Goal: Task Accomplishment & Management: Use online tool/utility

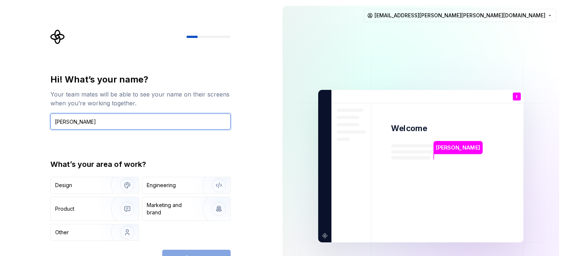
type input "[PERSON_NAME]"
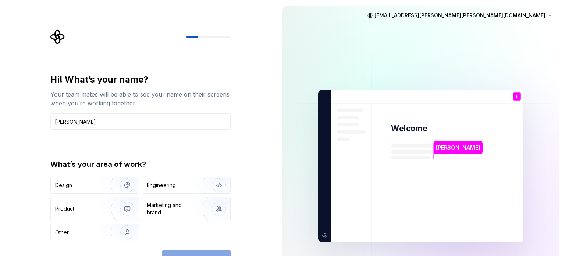
click at [192, 252] on div "Continue" at bounding box center [196, 257] width 68 height 16
click at [203, 249] on div "Continue" at bounding box center [196, 257] width 68 height 16
click at [100, 224] on img "button" at bounding box center [122, 231] width 47 height 49
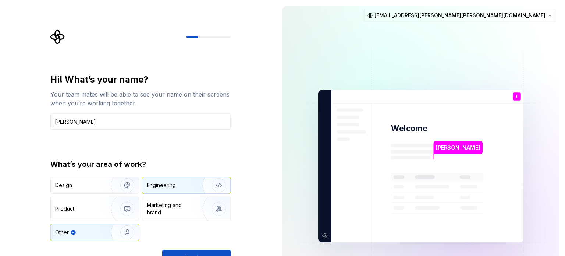
click at [187, 186] on div "Engineering" at bounding box center [176, 184] width 58 height 7
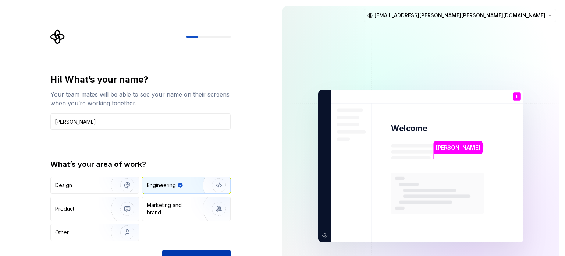
click at [187, 251] on button "Continue" at bounding box center [196, 257] width 68 height 16
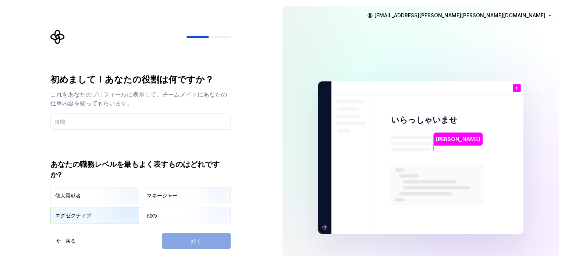
click at [120, 212] on img "button" at bounding box center [120, 224] width 47 height 49
click at [112, 214] on img "button" at bounding box center [120, 224] width 47 height 49
click at [118, 198] on img "button" at bounding box center [120, 204] width 47 height 49
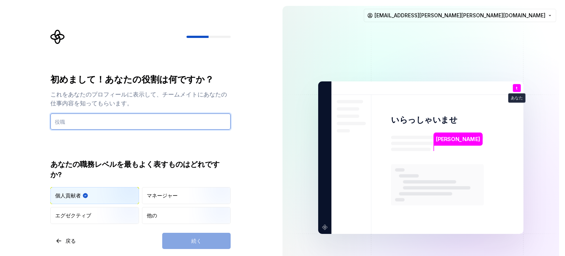
click at [98, 122] on input "text" at bounding box center [140, 121] width 180 height 16
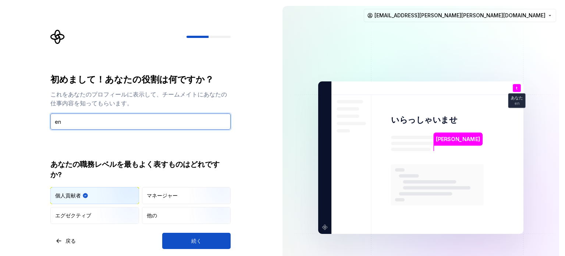
type input "e"
type input "エ"
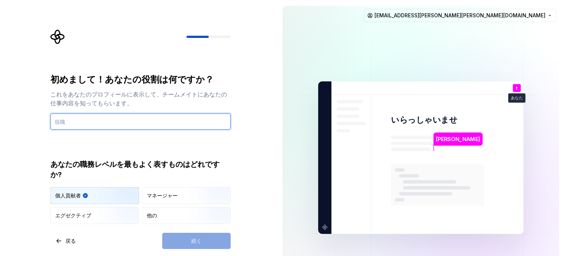
paste input "engineer"
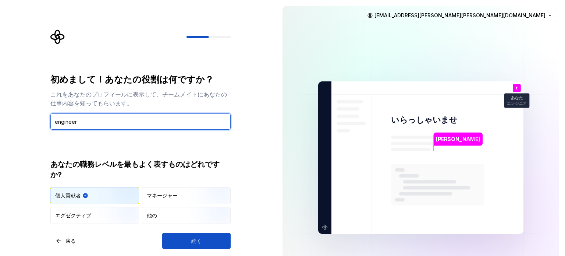
type input "engineer"
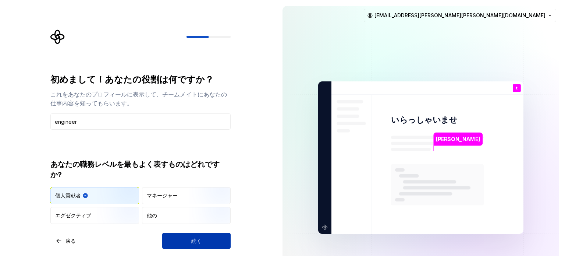
click at [175, 234] on button "続く" at bounding box center [196, 240] width 68 height 16
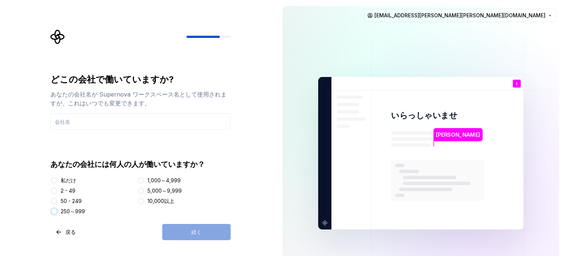
click at [54, 211] on button "250～999" at bounding box center [54, 211] width 6 height 6
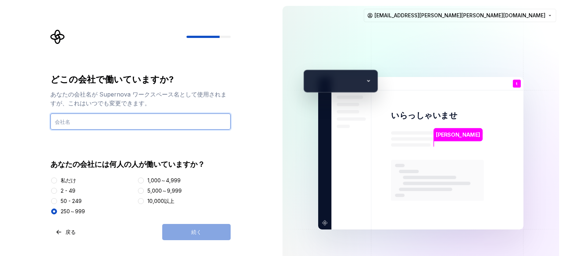
click at [102, 122] on input "text" at bounding box center [140, 121] width 180 height 16
type input "I"
type input "NDS"
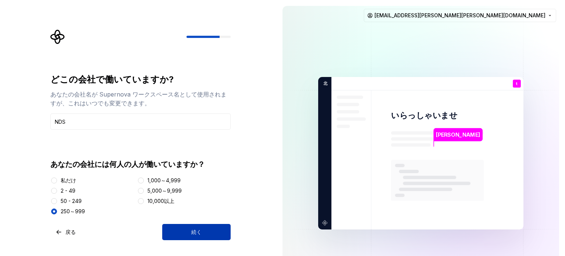
click at [175, 228] on button "続く" at bounding box center [196, 232] width 68 height 16
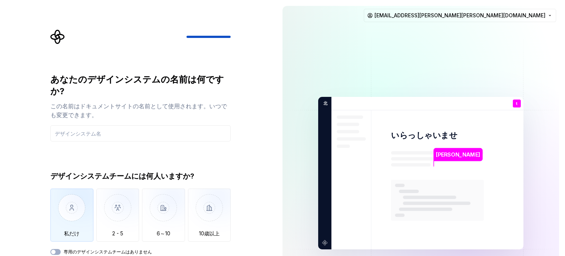
click at [80, 202] on img "button" at bounding box center [71, 212] width 43 height 49
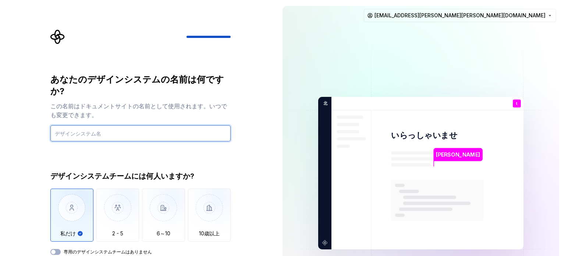
click at [119, 132] on input "text" at bounding box center [140, 133] width 180 height 16
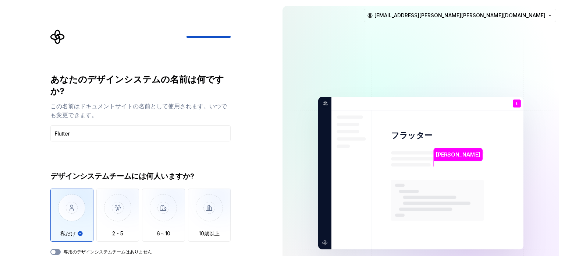
click at [56, 251] on icon "button" at bounding box center [53, 251] width 6 height 4
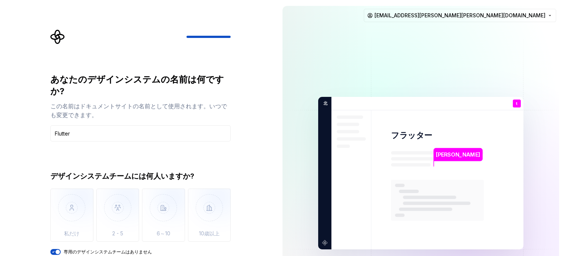
click at [56, 251] on span "button" at bounding box center [58, 251] width 4 height 4
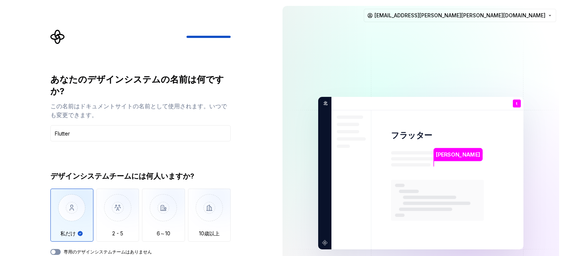
click at [58, 250] on button "専用のデザインシステムチームはありません" at bounding box center [55, 252] width 10 height 6
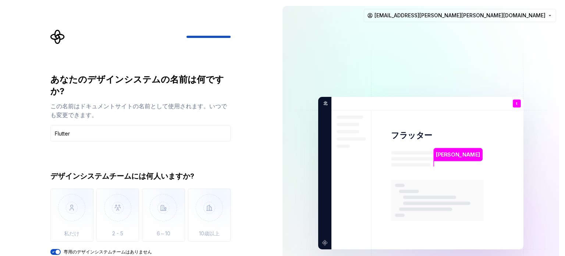
click at [58, 250] on span "button" at bounding box center [58, 251] width 4 height 4
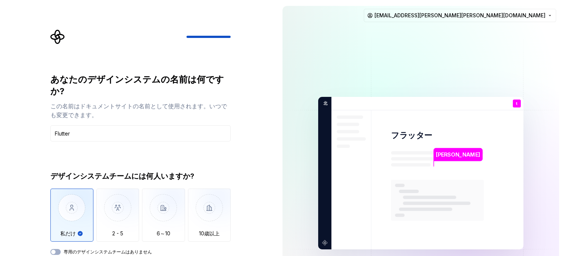
click at [90, 208] on img "button" at bounding box center [71, 212] width 43 height 49
click at [118, 210] on img "button" at bounding box center [117, 212] width 43 height 49
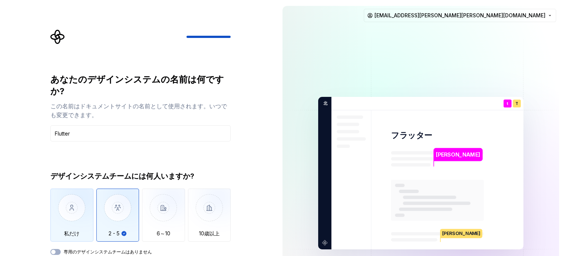
click at [75, 215] on img "button" at bounding box center [71, 212] width 43 height 49
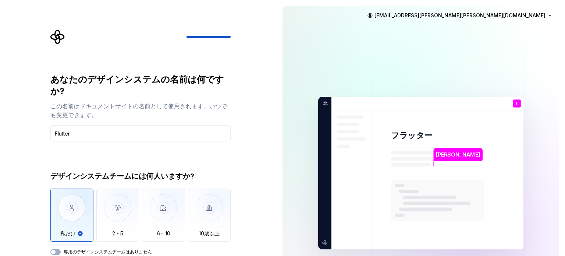
drag, startPoint x: 564, startPoint y: 56, endPoint x: 564, endPoint y: 189, distance: 133.8
click at [564, 189] on div "宮本達也 フラッター t あなた エンジニア T B +3 北 DS トーマス ブルック ジェイミー o_tatsuya.miyamoto@nds-osk.c…" at bounding box center [420, 173] width 288 height 346
drag, startPoint x: 564, startPoint y: 189, endPoint x: 564, endPoint y: 247, distance: 57.4
click at [564, 247] on div "宮本達也 フラッター t あなた エンジニア T B +3 北 DS トーマス ブルック ジェイミー o_tatsuya.miyamoto@nds-osk.c…" at bounding box center [420, 173] width 288 height 346
click at [226, 242] on div "デザインシステムチームには何人いますか? 私だけ 2 - 5 6～10 10歳以上 専用のデザインシステムチームはありません" at bounding box center [140, 213] width 180 height 84
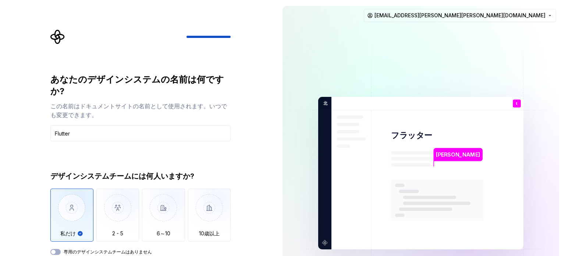
click at [213, 31] on div at bounding box center [140, 36] width 180 height 15
click at [85, 230] on img "button" at bounding box center [71, 212] width 43 height 49
click at [113, 227] on img "button" at bounding box center [117, 212] width 43 height 49
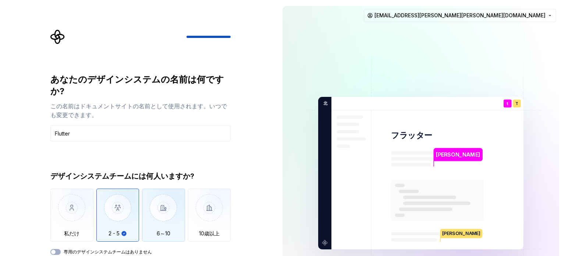
click at [175, 216] on img "button" at bounding box center [163, 212] width 43 height 49
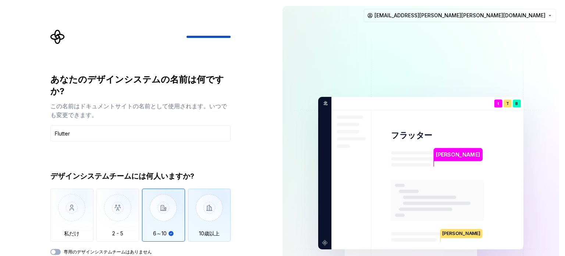
click at [209, 217] on img "button" at bounding box center [209, 212] width 43 height 49
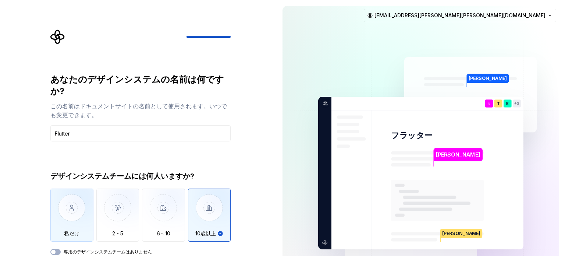
click at [65, 221] on img "button" at bounding box center [71, 212] width 43 height 49
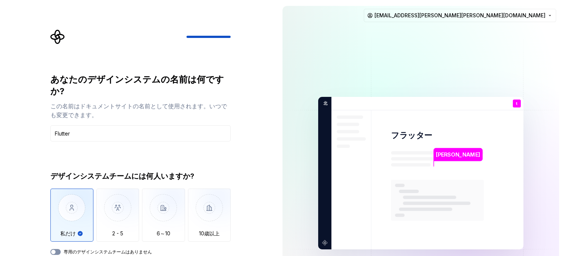
click at [59, 253] on button "専用のデザインシステムチームはありません" at bounding box center [55, 252] width 10 height 6
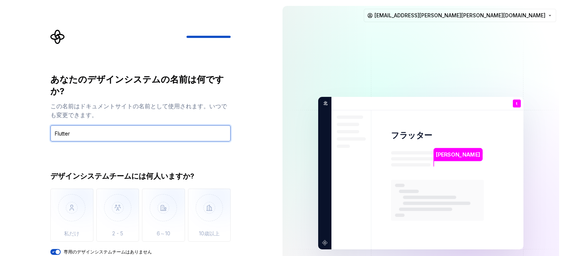
click at [110, 131] on input "Flutter" at bounding box center [140, 133] width 180 height 16
type input "Flutter"
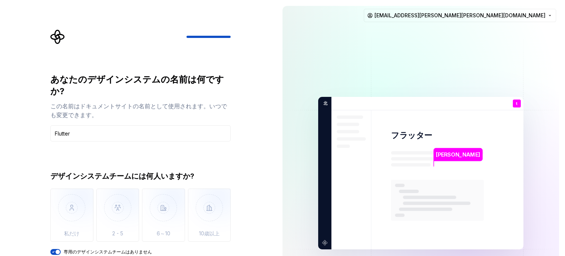
click at [54, 37] on icon "スーパーノヴァロゴ" at bounding box center [57, 36] width 15 height 15
drag, startPoint x: 54, startPoint y: 37, endPoint x: 91, endPoint y: 69, distance: 49.0
click at [91, 69] on div "あなたのデザインシステムの名前は何ですか? この名前はドキュメントサイトの名前として使用されます。いつでも変更できます。 Flutter デザインシステムチー…" at bounding box center [142, 154] width 193 height 250
click at [140, 94] on div "あなたのデザインシステムの名前は何ですか?" at bounding box center [140, 86] width 180 height 24
click at [532, 16] on html "原文 この翻訳を評価してください いただいたフィードバックは Google 翻訳の改善に役立てさせていただきます あなたのデザインシステムの名前は何ですか? …" at bounding box center [282, 128] width 565 height 256
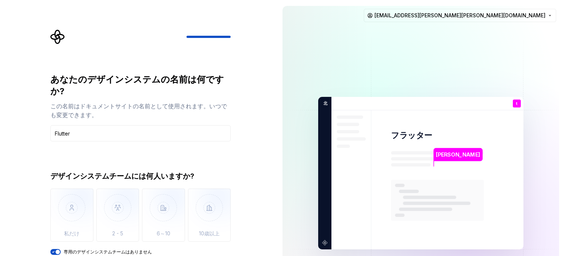
click at [406, 89] on html "原文 この翻訳を評価してください いただいたフィードバックは Google 翻訳の改善に役立てさせていただきます あなたのデザインシステムの名前は何ですか? …" at bounding box center [282, 128] width 565 height 256
click at [398, 138] on font "フラッター" at bounding box center [411, 135] width 41 height 10
click at [438, 156] on font "宮本達也" at bounding box center [458, 154] width 44 height 7
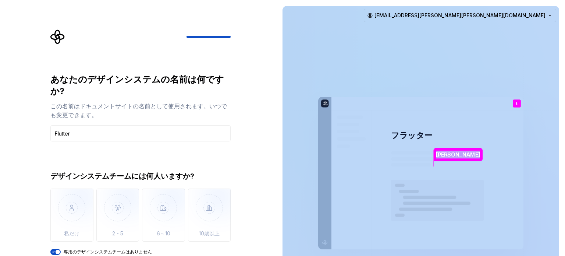
drag, startPoint x: 438, startPoint y: 156, endPoint x: 448, endPoint y: 124, distance: 33.0
click at [448, 124] on div "宮本達也 フラッター t あなた エンジニア T B +3 北 DS トーマス ブルック ジェイミー" at bounding box center [420, 173] width 205 height 152
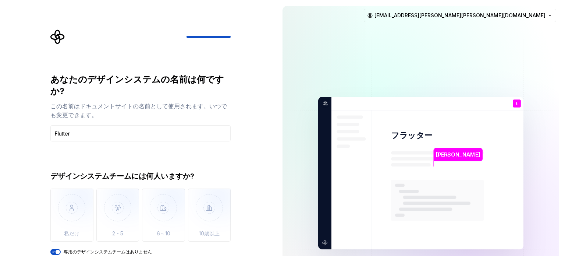
click at [521, 106] on div "あなた エンジニア" at bounding box center [516, 112] width 25 height 15
click at [54, 250] on icon "button" at bounding box center [53, 251] width 6 height 4
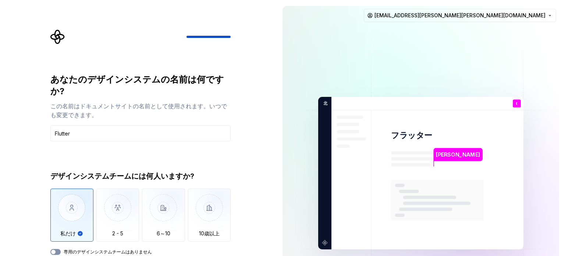
click at [54, 250] on span "button" at bounding box center [53, 251] width 4 height 4
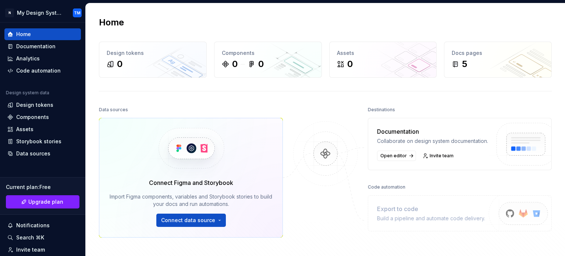
drag, startPoint x: 356, startPoint y: 147, endPoint x: 92, endPoint y: 85, distance: 270.5
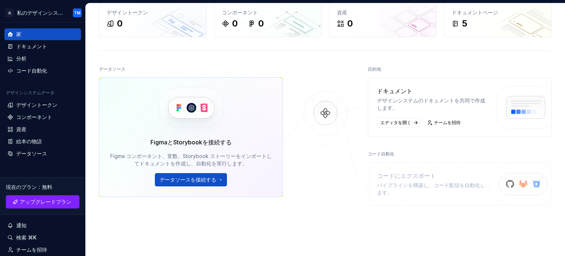
scroll to position [40, 0]
click at [323, 117] on img at bounding box center [325, 121] width 71 height 80
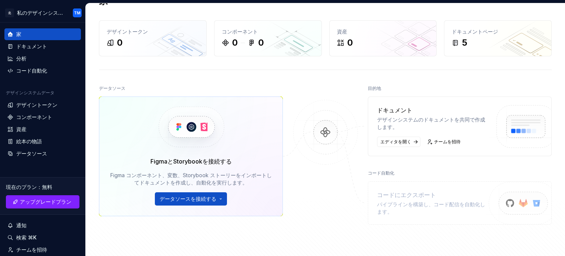
scroll to position [18, 0]
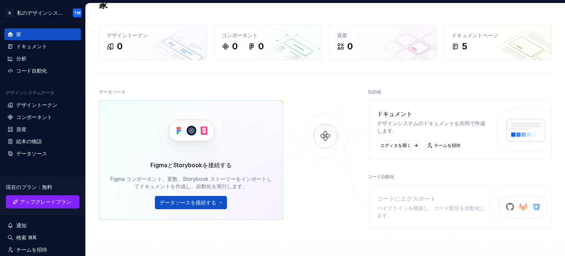
click at [522, 126] on img at bounding box center [524, 138] width 78 height 60
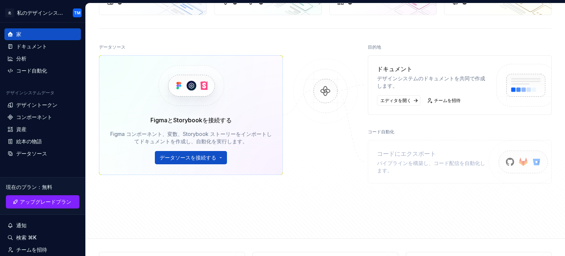
scroll to position [63, 0]
click at [521, 157] on img at bounding box center [520, 169] width 90 height 60
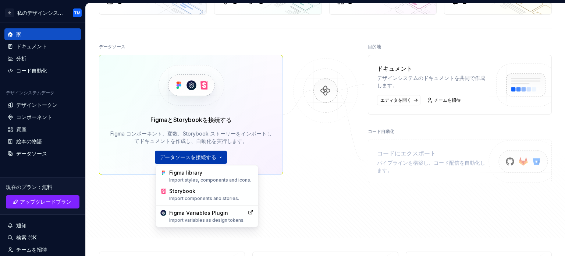
click at [180, 162] on html "北 私のデザインシステム TM 家 ドキュメント 分析 コード自動化 デザインシステムデータ デザイントークン コンポーネント 資産 絵本の物語 データソース…" at bounding box center [282, 128] width 565 height 256
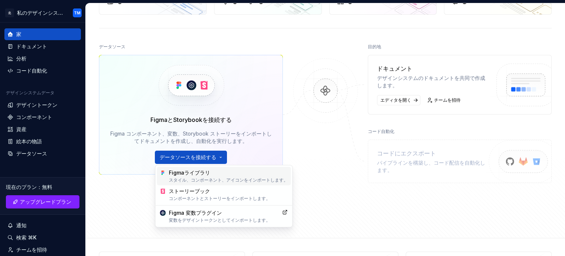
click at [199, 179] on font "スタイル、コンポーネント、アイコンをインポートします。" at bounding box center [228, 180] width 119 height 6
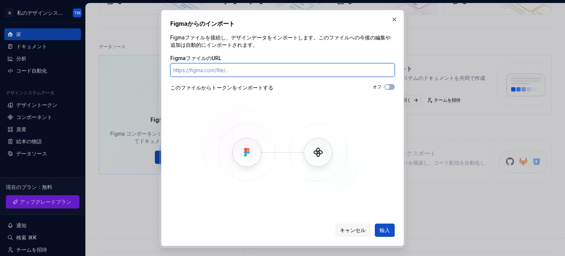
click at [219, 72] on input "FigmaファイルのURL" at bounding box center [282, 69] width 224 height 13
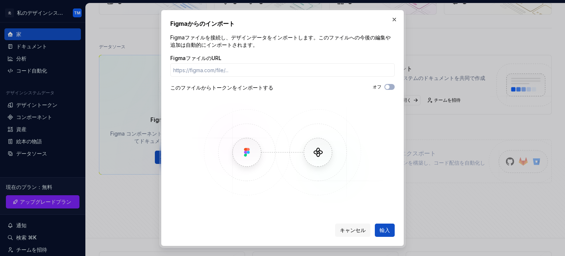
click at [244, 151] on img at bounding box center [282, 152] width 213 height 107
click at [351, 227] on font "キャンセル" at bounding box center [353, 229] width 26 height 6
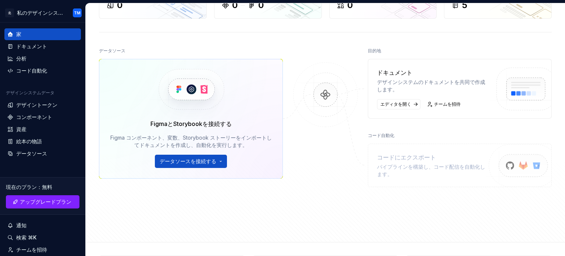
scroll to position [0, 0]
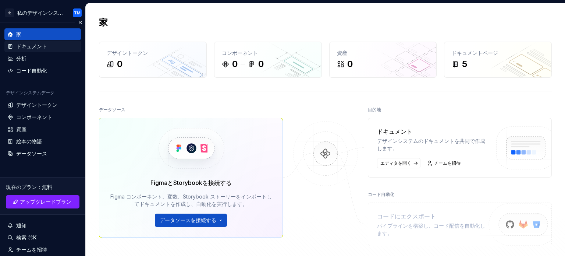
click at [42, 48] on font "ドキュメント" at bounding box center [31, 46] width 31 height 6
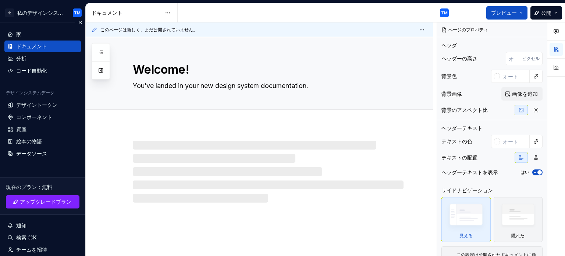
type textarea "*"
click at [41, 60] on div "分析" at bounding box center [42, 58] width 71 height 7
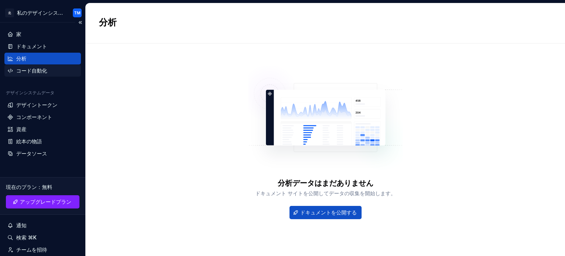
click at [40, 73] on font "コード自動化" at bounding box center [31, 70] width 31 height 6
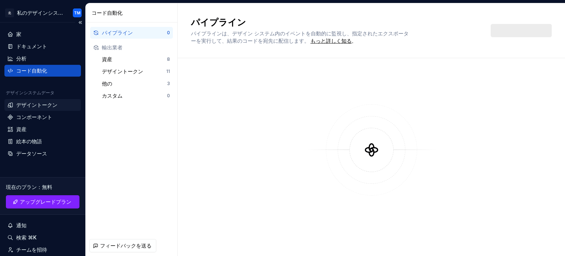
click at [40, 99] on div "デザイントークン" at bounding box center [42, 105] width 76 height 12
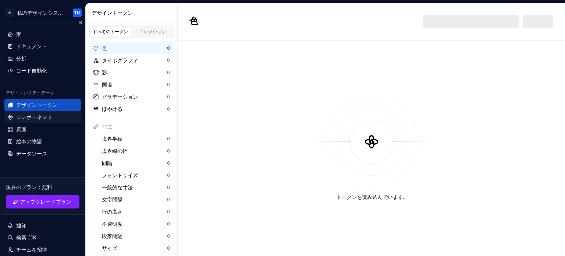
click at [40, 116] on font "コンポーネント" at bounding box center [34, 117] width 36 height 6
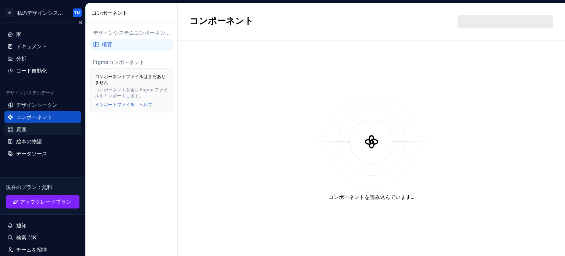
click at [38, 131] on div "資産" at bounding box center [42, 128] width 71 height 7
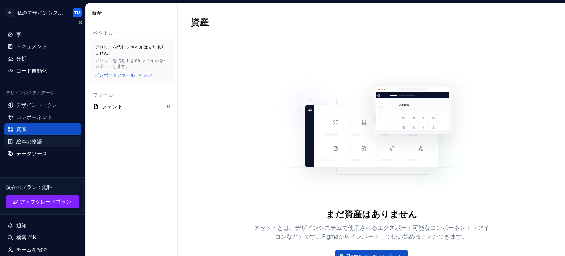
click at [38, 140] on font "絵本の物語" at bounding box center [29, 141] width 26 height 6
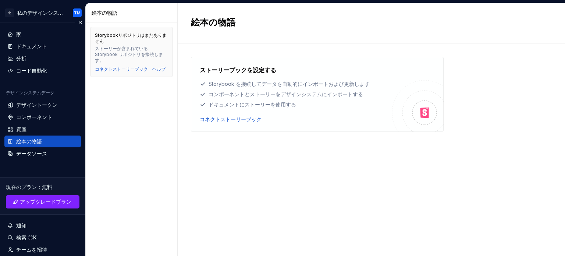
click at [38, 144] on font "絵本の物語" at bounding box center [29, 141] width 26 height 6
click at [36, 130] on div "資産" at bounding box center [42, 128] width 71 height 7
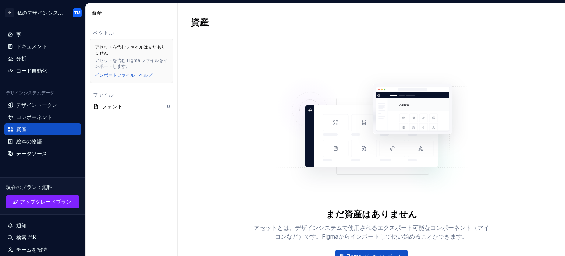
click at [474, 65] on div "まだ資産はありません アセットとは、デザインシステムで使用されるエクスポート可能なコンポーネント（アイコンなど）です。Figmaからインポートして使い始めるこ…" at bounding box center [371, 168] width 235 height 222
click at [44, 103] on font "デザイントークン" at bounding box center [36, 104] width 41 height 6
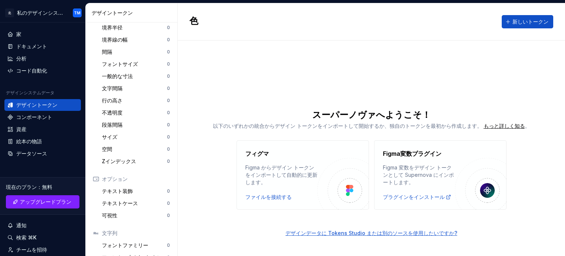
scroll to position [113, 0]
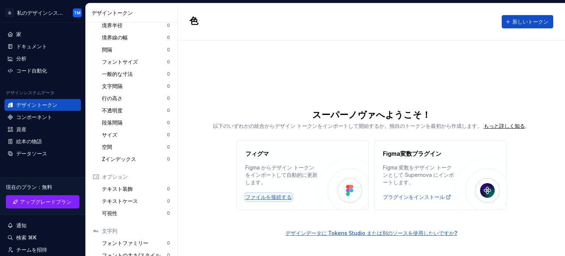
click at [268, 196] on font "ファイルを接続する" at bounding box center [268, 196] width 46 height 6
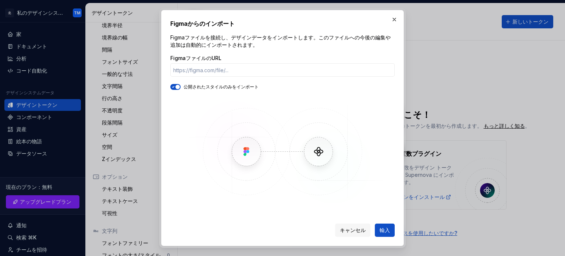
click at [322, 153] on img at bounding box center [282, 151] width 213 height 108
click at [393, 16] on button "button" at bounding box center [394, 19] width 10 height 10
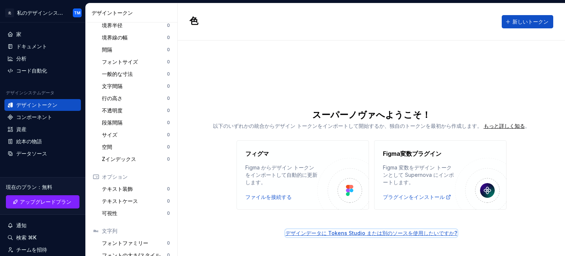
click at [322, 229] on font "デザインデータに Tokens Studio または別のソースを使用したいですか?" at bounding box center [371, 232] width 172 height 6
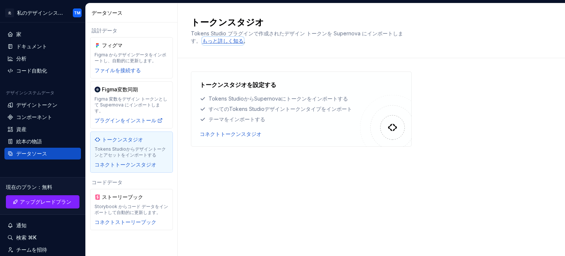
click at [225, 40] on font "もっと詳しく知る" at bounding box center [222, 41] width 41 height 6
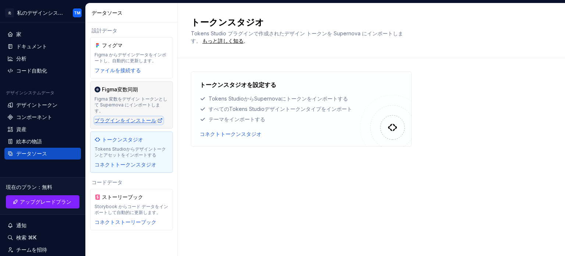
click at [125, 117] on font "プラグインをインストール" at bounding box center [125, 120] width 62 height 6
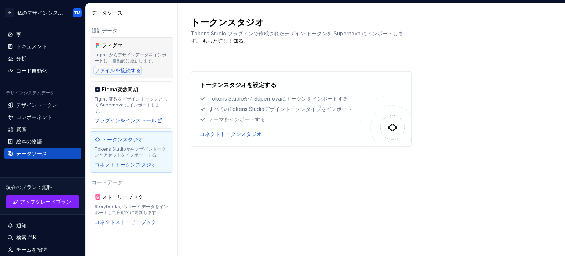
click at [122, 71] on font "ファイルを接続する" at bounding box center [117, 70] width 46 height 6
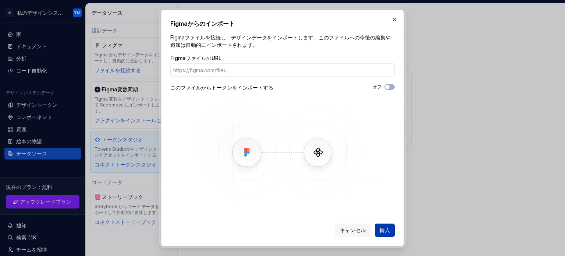
click at [383, 235] on button "輸入" at bounding box center [385, 229] width 20 height 13
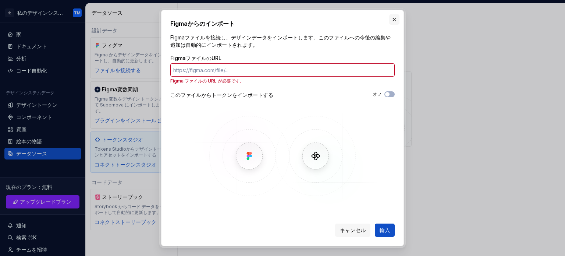
click at [392, 17] on button "button" at bounding box center [394, 19] width 10 height 10
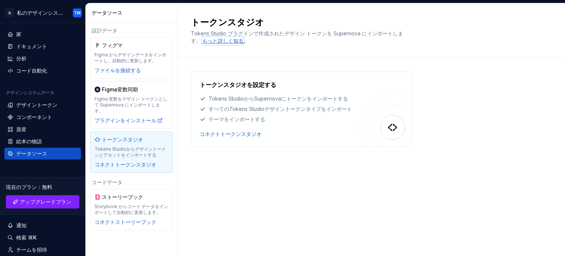
click at [213, 40] on font "もっと詳しく知る" at bounding box center [222, 41] width 41 height 6
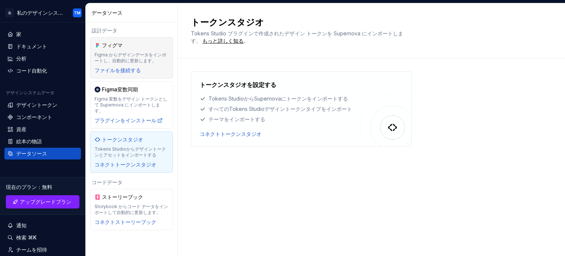
click at [144, 54] on font "Figma からデザインデータをインポートし、自動的に更新します。" at bounding box center [130, 57] width 72 height 11
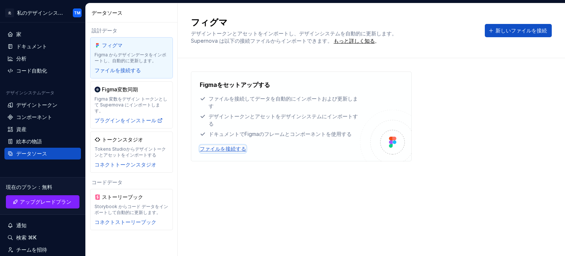
click at [230, 152] on font "ファイルを接続する" at bounding box center [223, 148] width 46 height 7
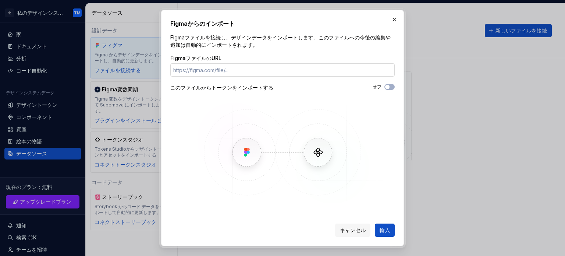
click at [232, 74] on input "FigmaファイルのURL" at bounding box center [282, 69] width 224 height 13
type input "https://www.figma.com/design/B4R8cXTnLbxPSLT8WeOnLO/%E7%84%A1%E9%A1%8C?node-id=…"
click at [378, 232] on button "輸入" at bounding box center [385, 229] width 20 height 13
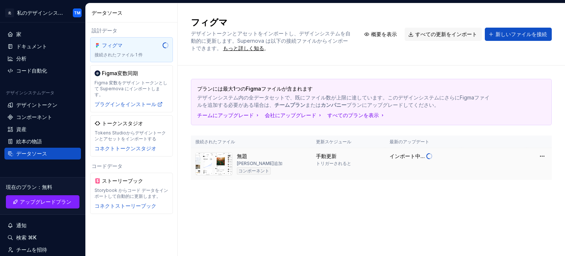
click at [222, 158] on img at bounding box center [213, 163] width 37 height 23
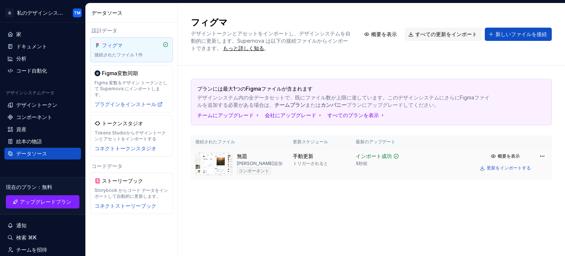
click at [232, 156] on img at bounding box center [213, 163] width 37 height 23
click at [502, 167] on font "更新をインポートする" at bounding box center [508, 168] width 44 height 6
click at [496, 39] on button "新しいファイルを接続" at bounding box center [518, 34] width 67 height 13
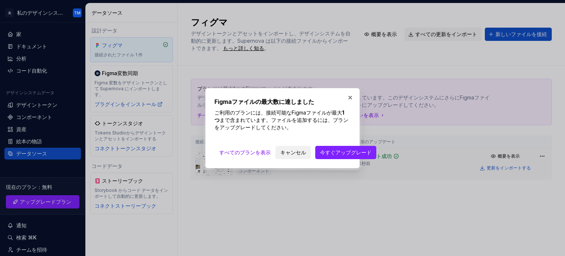
click at [290, 153] on font "キャンセル" at bounding box center [293, 152] width 26 height 6
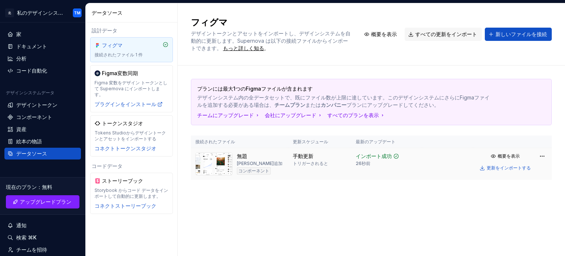
click at [245, 160] on div "無題 宮本達也が追加 コンポーネント" at bounding box center [260, 163] width 46 height 23
click at [35, 103] on font "デザイントークン" at bounding box center [36, 104] width 41 height 6
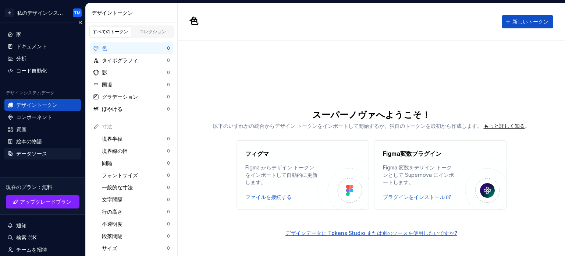
click at [34, 155] on font "データソース" at bounding box center [31, 153] width 31 height 6
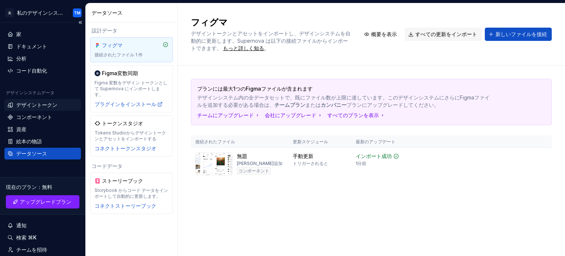
click at [37, 107] on font "デザイントークン" at bounding box center [36, 104] width 41 height 6
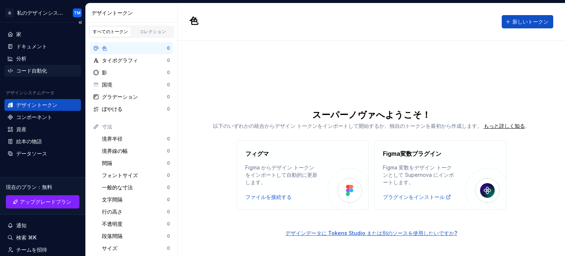
click at [38, 71] on font "コード自動化" at bounding box center [31, 70] width 31 height 6
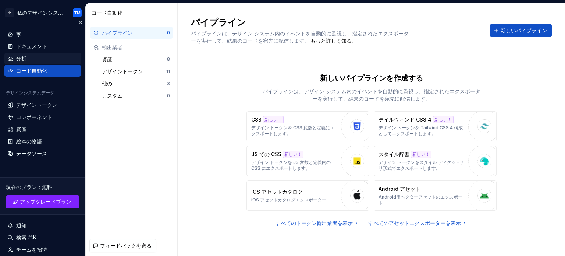
click at [36, 58] on div "分析" at bounding box center [42, 58] width 71 height 7
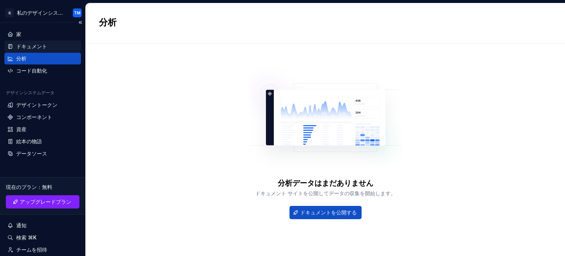
click at [40, 43] on div "ドキュメント" at bounding box center [31, 46] width 31 height 7
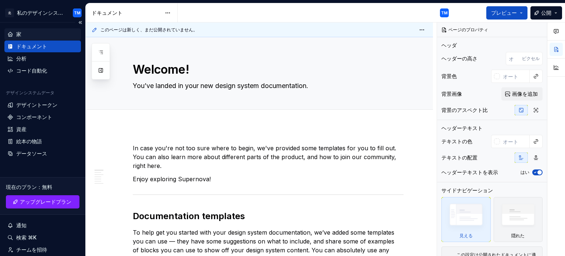
click at [25, 38] on div "家" at bounding box center [42, 34] width 71 height 7
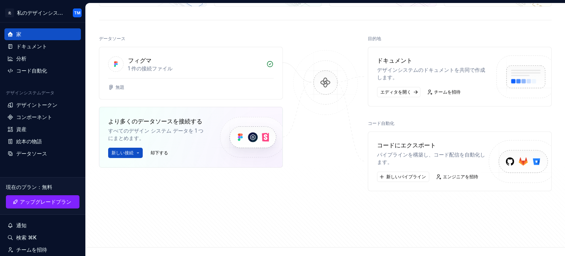
scroll to position [71, 0]
click at [405, 153] on font "パイプラインを構築し、コード配信を自動化します。" at bounding box center [431, 158] width 108 height 14
click at [404, 176] on font "新しいパイプライン" at bounding box center [406, 177] width 40 height 6
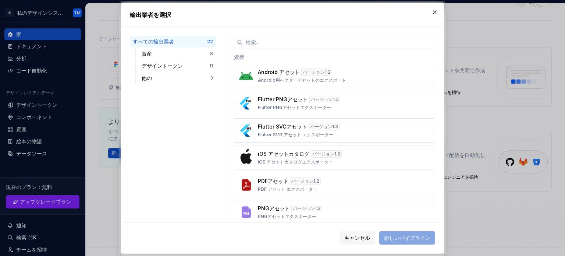
click at [282, 123] on font "Flutter SVGアセット" at bounding box center [282, 126] width 49 height 6
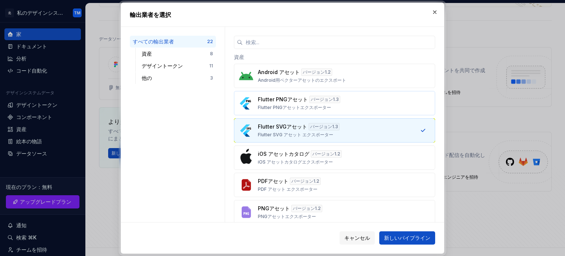
click at [329, 109] on font "Flutter PNGアセットエクスポーター" at bounding box center [294, 107] width 73 height 6
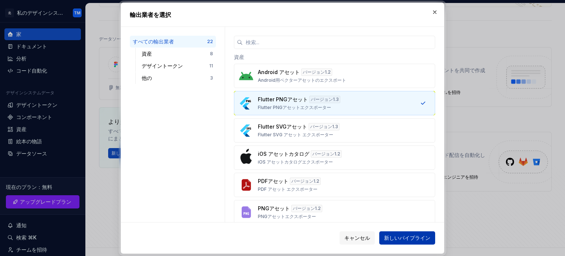
click at [389, 241] on button "新しいパイプライン" at bounding box center [407, 237] width 56 height 13
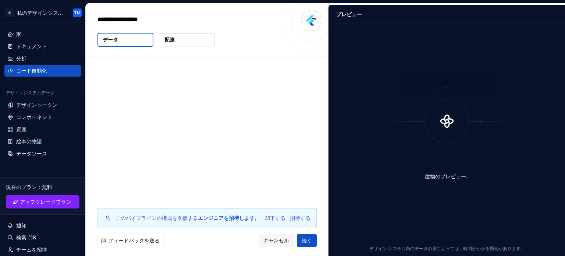
type textarea "*"
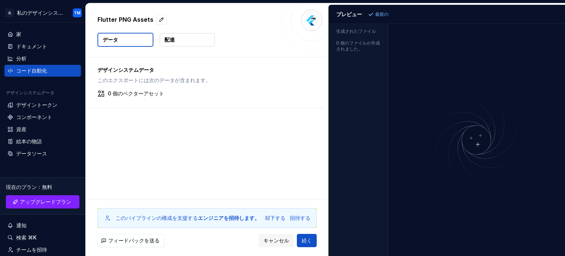
click at [138, 37] on button "データ" at bounding box center [125, 40] width 56 height 14
click at [116, 40] on font "データ" at bounding box center [110, 39] width 15 height 6
click at [180, 38] on button "配達" at bounding box center [187, 39] width 55 height 13
click at [137, 36] on button "データ" at bounding box center [125, 40] width 56 height 14
drag, startPoint x: 133, startPoint y: 76, endPoint x: 130, endPoint y: 93, distance: 17.5
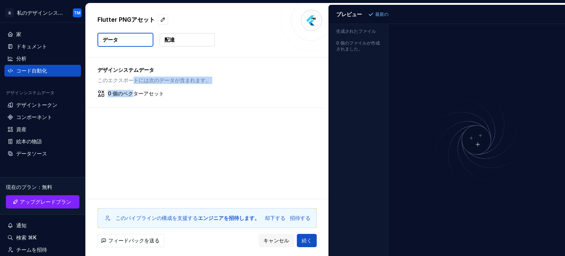
click at [130, 93] on div "デザインシステムデータ このエクスポートには次のデータが含まれます。 0 個のベクターアセット" at bounding box center [205, 82] width 239 height 50
click at [130, 93] on font "0 個のベクターアセット" at bounding box center [136, 93] width 56 height 6
click at [311, 20] on img at bounding box center [311, 20] width 15 height 15
click at [374, 18] on div "プレビュー 最新の" at bounding box center [447, 14] width 236 height 19
click at [375, 17] on p "最新の" at bounding box center [381, 14] width 13 height 6
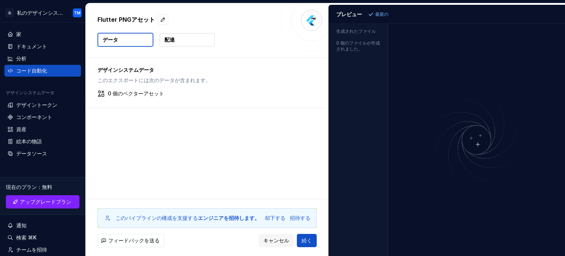
click at [348, 15] on font "プレビュー" at bounding box center [349, 14] width 26 height 6
click at [269, 235] on button "キャンセル" at bounding box center [275, 239] width 35 height 13
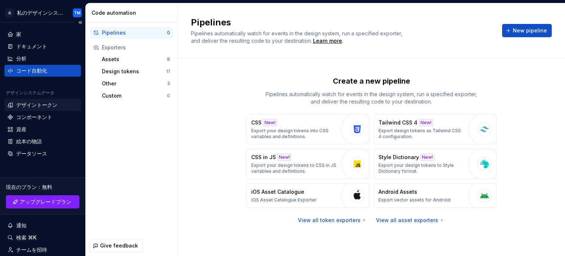
click at [44, 103] on font "デザイントークン" at bounding box center [36, 104] width 41 height 6
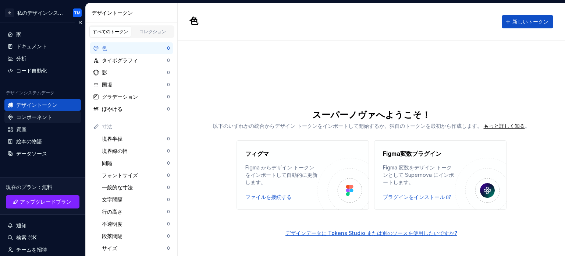
click at [44, 114] on font "コンポーネント" at bounding box center [34, 117] width 36 height 6
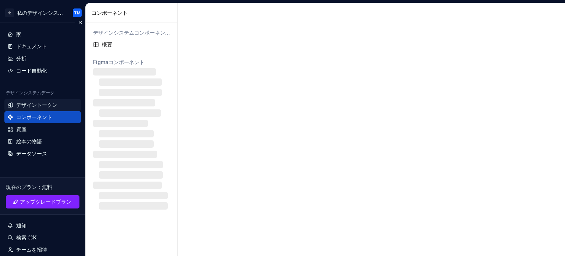
click at [47, 100] on div "デザイントークン" at bounding box center [42, 105] width 76 height 12
click at [50, 106] on font "デザイントークン" at bounding box center [36, 104] width 41 height 6
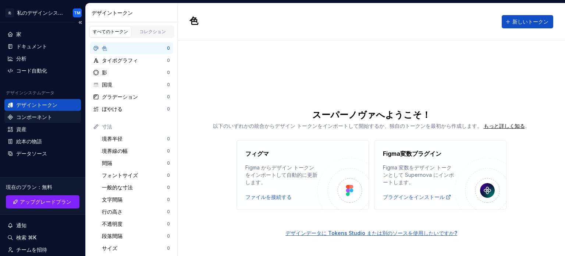
click at [38, 120] on div "コンポーネント" at bounding box center [42, 117] width 76 height 12
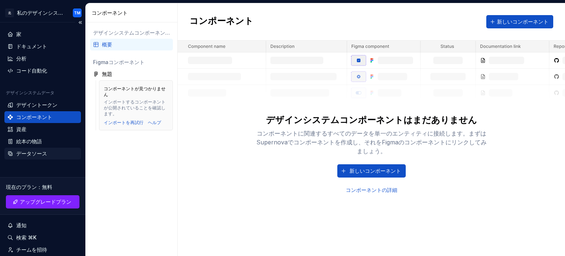
click at [37, 151] on font "データソース" at bounding box center [31, 153] width 31 height 6
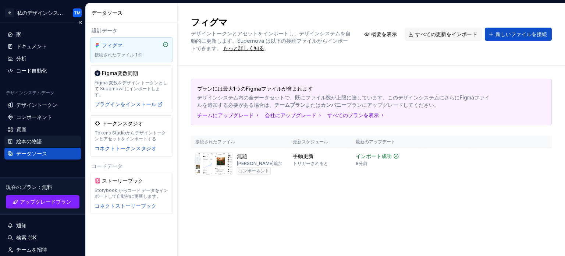
click at [41, 140] on font "絵本の物語" at bounding box center [29, 141] width 26 height 6
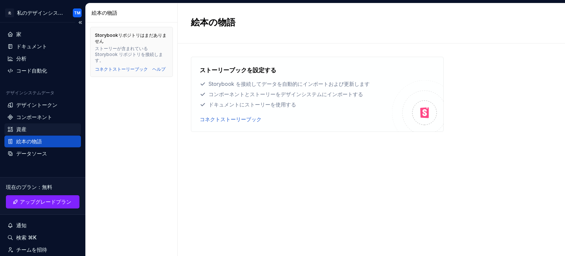
click at [40, 132] on div "資産" at bounding box center [42, 128] width 71 height 7
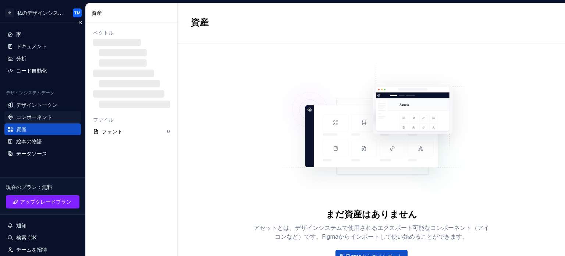
click at [45, 115] on font "コンポーネント" at bounding box center [34, 117] width 36 height 6
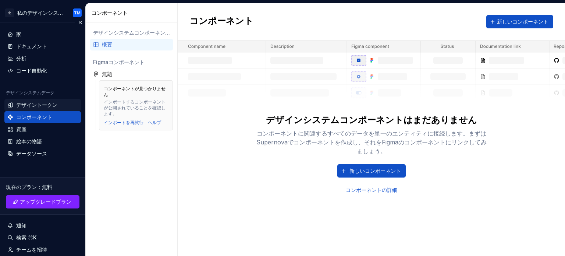
click at [49, 102] on font "デザイントークン" at bounding box center [36, 104] width 41 height 6
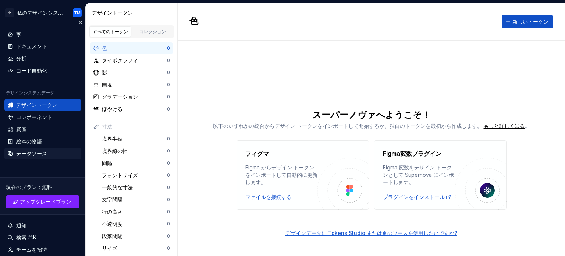
click at [38, 153] on font "データソース" at bounding box center [31, 153] width 31 height 6
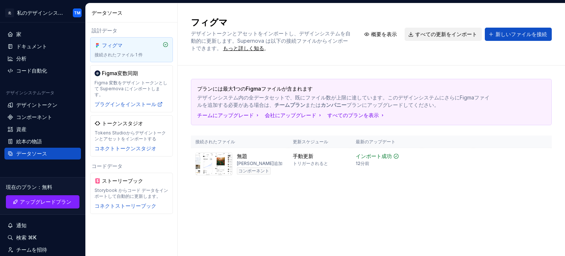
click at [434, 36] on font "すべての更新をインポート" at bounding box center [446, 34] width 62 height 6
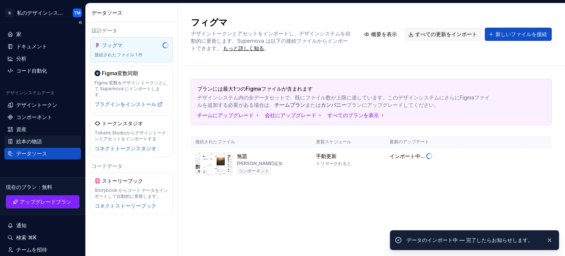
click at [47, 143] on div "絵本の物語" at bounding box center [42, 141] width 71 height 7
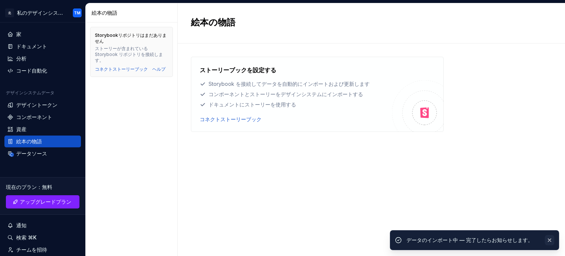
click at [549, 239] on button "button" at bounding box center [550, 240] width 10 height 10
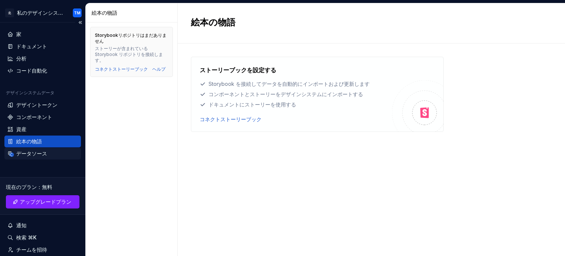
click at [28, 155] on font "データソース" at bounding box center [31, 153] width 31 height 6
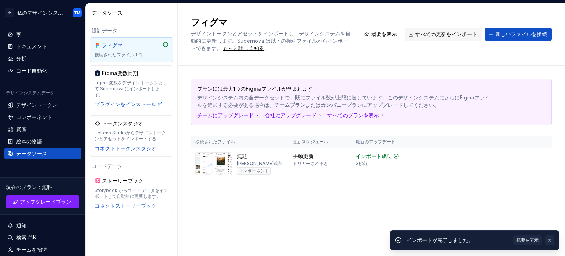
click at [549, 238] on button "button" at bounding box center [550, 240] width 10 height 10
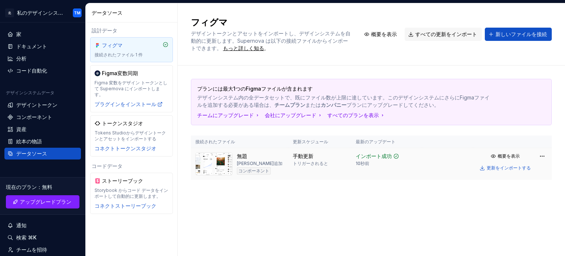
click at [240, 161] on font "[PERSON_NAME]追加" at bounding box center [260, 163] width 46 height 6
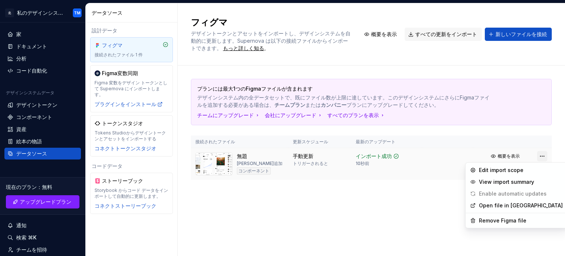
click at [540, 156] on html "北 私のデザインシステム TM 家 ドキュメント 分析 コード自動化 デザインシステムデータ デザイントークン コンポーネント 資産 絵本の物語 データソース…" at bounding box center [282, 128] width 565 height 256
click at [507, 169] on font "インポート範囲を編集" at bounding box center [506, 170] width 51 height 6
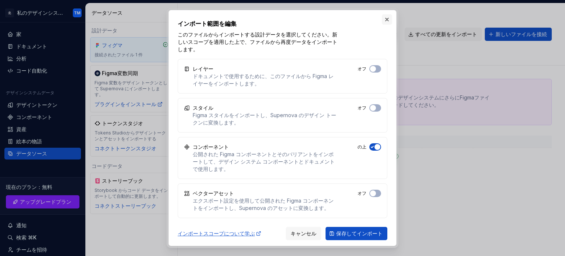
click at [389, 19] on button "button" at bounding box center [387, 19] width 10 height 10
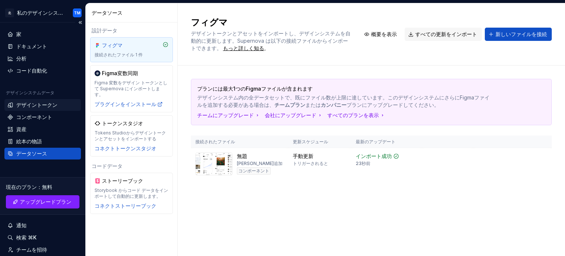
click at [43, 106] on font "デザイントークン" at bounding box center [36, 104] width 41 height 6
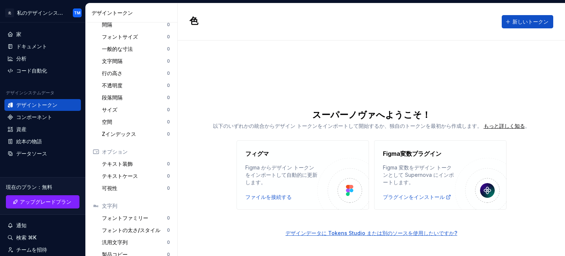
scroll to position [147, 0]
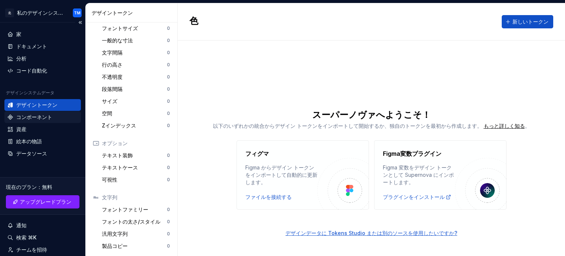
click at [41, 118] on font "コンポーネント" at bounding box center [34, 117] width 36 height 6
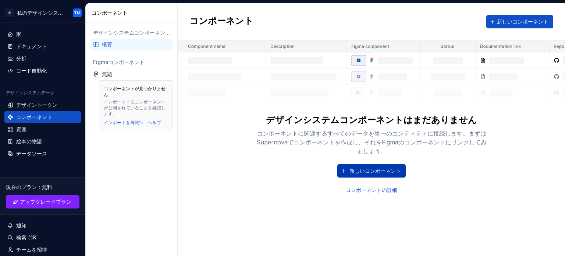
click at [348, 169] on button "新しいコンポーネント" at bounding box center [371, 170] width 68 height 13
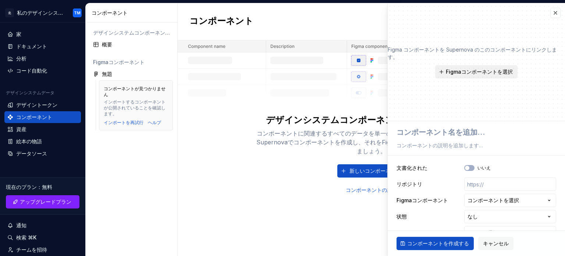
click at [486, 76] on button "Figmaコンポーネントを選択" at bounding box center [476, 71] width 82 height 13
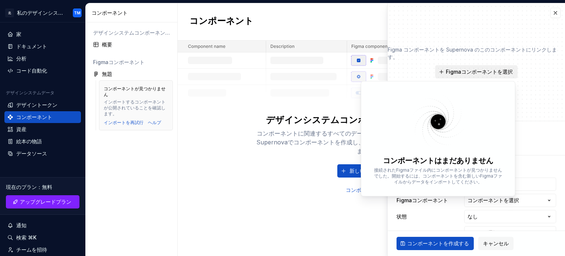
click at [479, 72] on font "Figmaコンポーネントを選択" at bounding box center [479, 71] width 67 height 6
type textarea "*"
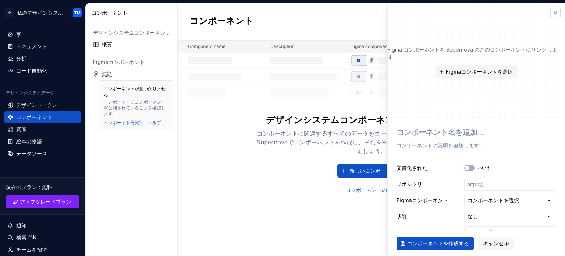
click at [550, 13] on button "button" at bounding box center [555, 13] width 10 height 10
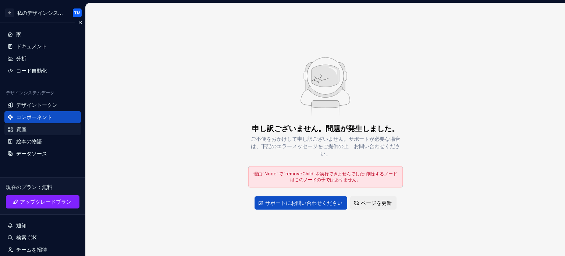
click at [46, 132] on div "資産" at bounding box center [42, 128] width 71 height 7
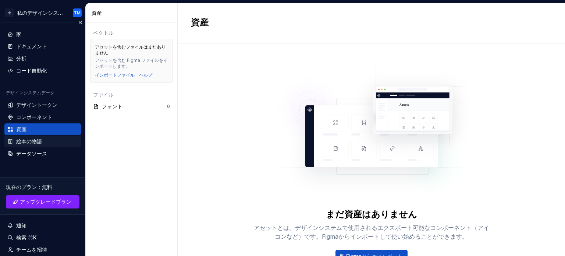
click at [40, 141] on font "絵本の物語" at bounding box center [29, 141] width 26 height 6
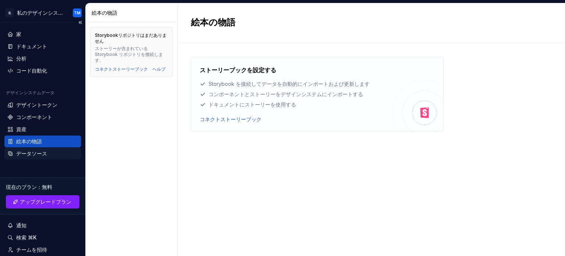
click at [43, 153] on font "データソース" at bounding box center [31, 153] width 31 height 6
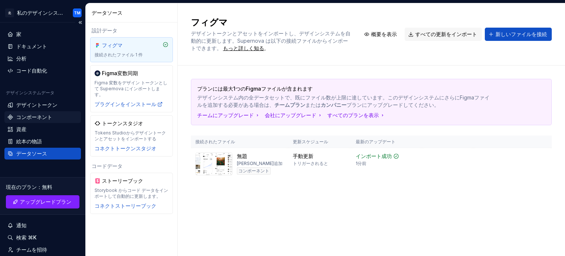
click at [31, 114] on font "コンポーネント" at bounding box center [34, 117] width 36 height 6
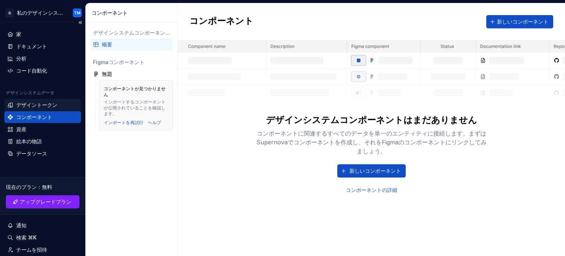
click at [31, 107] on font "デザイントークン" at bounding box center [36, 104] width 41 height 6
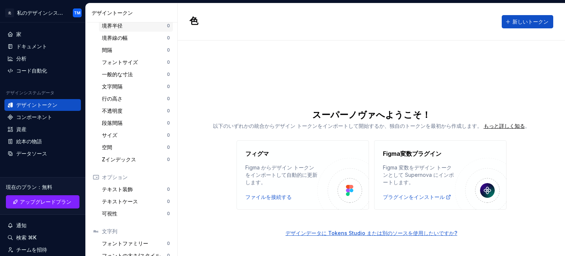
scroll to position [147, 0]
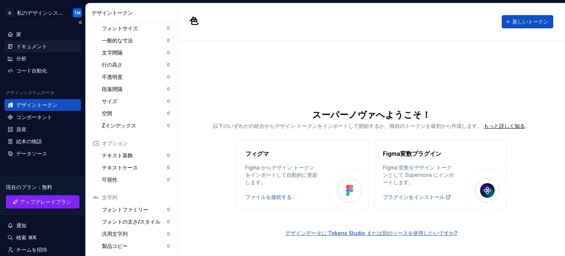
click at [27, 47] on font "ドキュメント" at bounding box center [31, 46] width 31 height 6
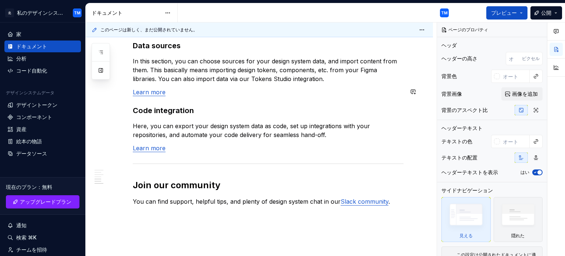
scroll to position [600, 0]
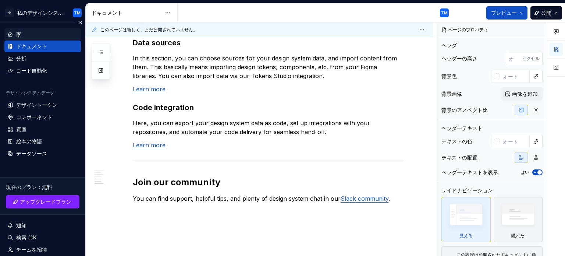
click at [39, 36] on div "家" at bounding box center [42, 34] width 71 height 7
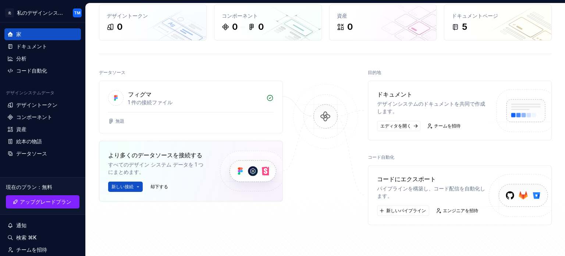
scroll to position [38, 0]
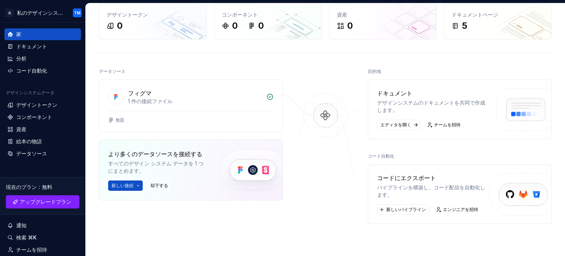
click at [307, 119] on img at bounding box center [325, 123] width 71 height 80
click at [322, 117] on img at bounding box center [325, 123] width 71 height 80
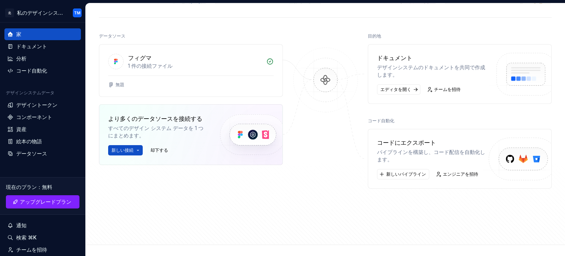
scroll to position [74, 0]
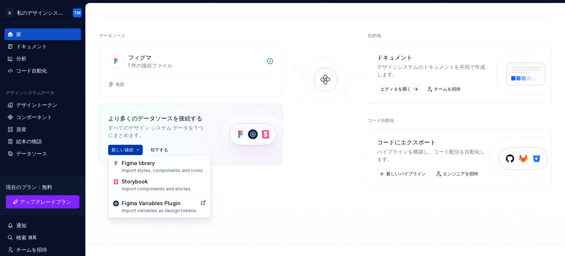
click at [132, 147] on html "北 私のデザインシステム TM 家 ドキュメント 分析 コード自動化 デザインシステムデータ デザイントークン コンポーネント 資産 絵本の物語 データソース…" at bounding box center [282, 128] width 565 height 256
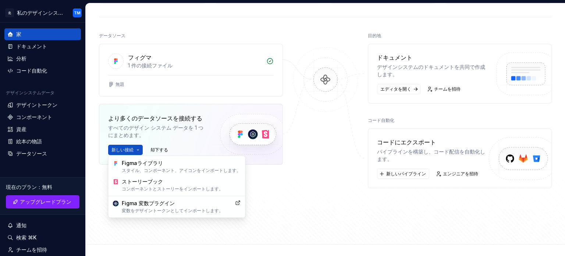
click at [278, 178] on html "北 私のデザインシステム TM 家 ドキュメント 分析 コード自動化 デザインシステムデータ デザイントークン コンポーネント 資産 絵本の物語 データソース…" at bounding box center [282, 128] width 565 height 256
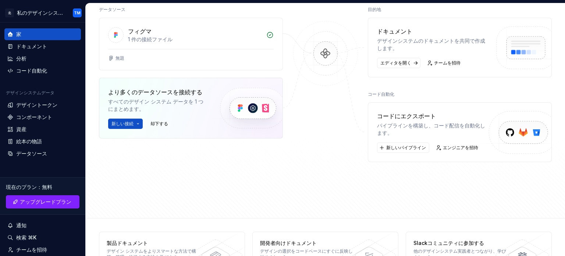
scroll to position [124, 0]
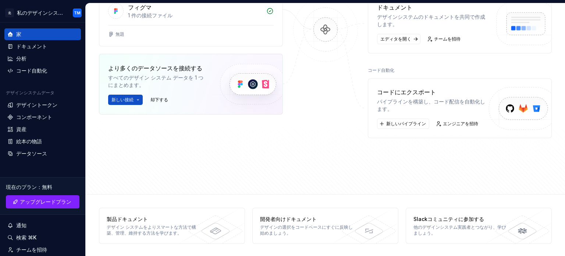
click at [409, 117] on div "コードにエクスポート パイプラインを構築し、コード配信を自動化します。 新しいパイプライン エンジニアを招待" at bounding box center [432, 108] width 111 height 41
click at [409, 121] on font "新しいパイプライン" at bounding box center [406, 124] width 40 height 6
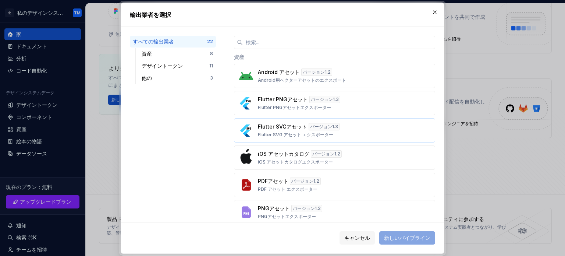
click at [297, 129] on p "Flutter SVGアセット" at bounding box center [282, 126] width 49 height 7
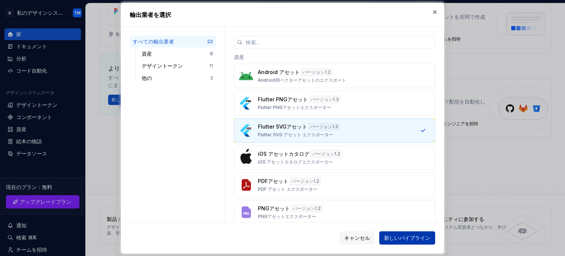
click at [389, 238] on font "新しいパイプライン" at bounding box center [407, 237] width 46 height 6
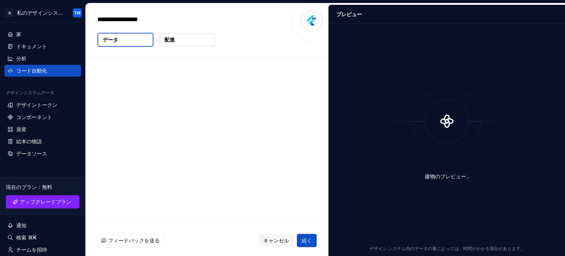
type textarea "*"
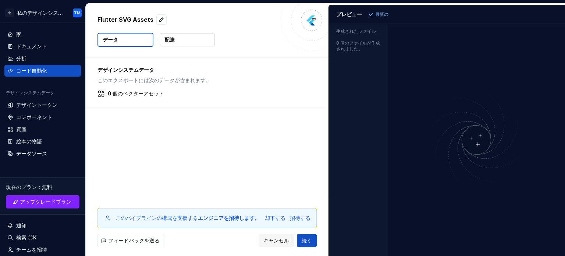
click at [475, 142] on img at bounding box center [476, 140] width 176 height 104
click at [122, 77] on font "このエクスポートには次のデータが含まれます。" at bounding box center [153, 80] width 113 height 6
click at [174, 38] on font "配達" at bounding box center [169, 39] width 10 height 6
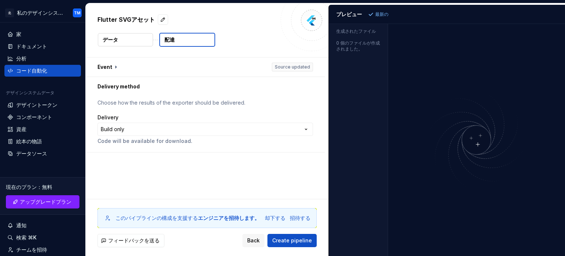
click at [134, 39] on button "データ" at bounding box center [125, 39] width 55 height 13
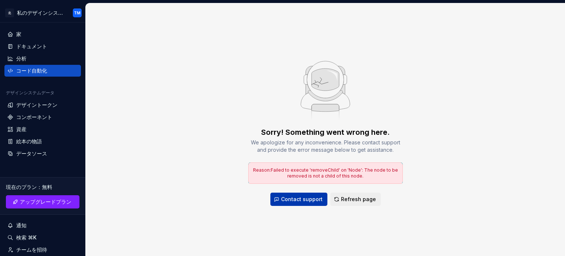
click at [307, 194] on button "Contact support" at bounding box center [298, 198] width 57 height 13
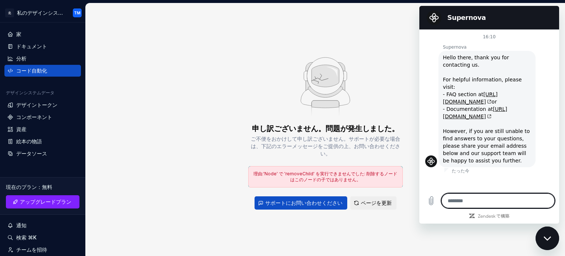
type textarea "*"
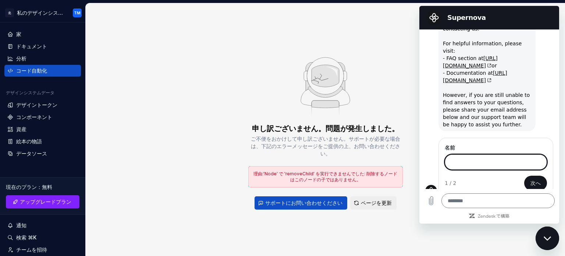
scroll to position [35, 0]
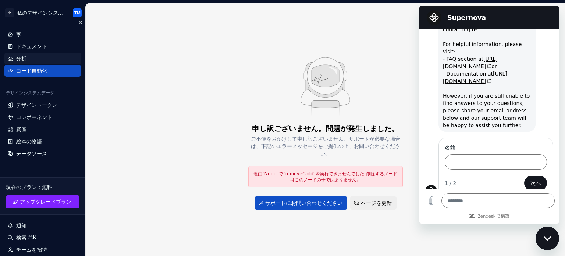
click at [37, 61] on div "分析" at bounding box center [42, 58] width 71 height 7
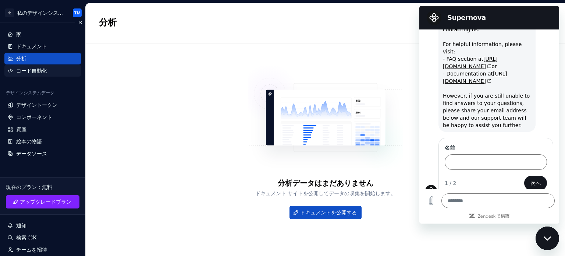
click at [47, 71] on div "コード自動化" at bounding box center [42, 70] width 71 height 7
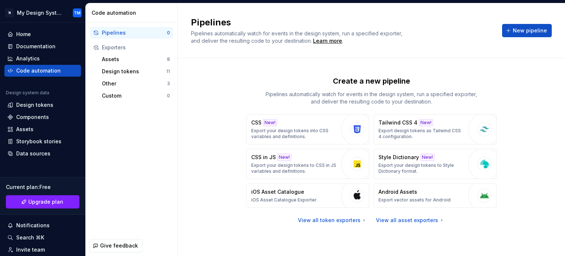
scroll to position [194, 0]
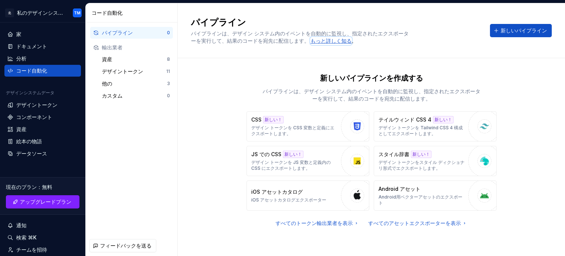
click at [322, 43] on font "もっと詳しく知る" at bounding box center [330, 41] width 41 height 6
click at [32, 58] on div "分析" at bounding box center [42, 58] width 71 height 7
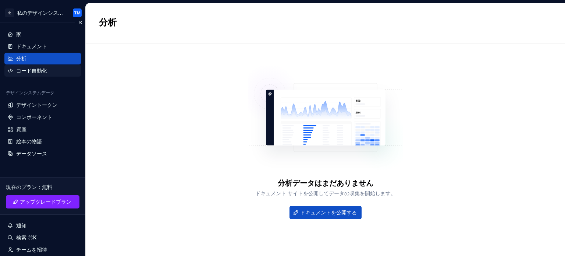
click at [31, 70] on font "コード自動化" at bounding box center [31, 70] width 31 height 6
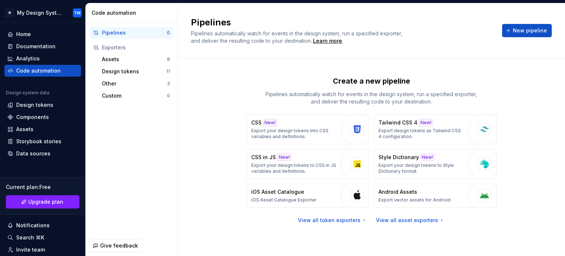
scroll to position [194, 0]
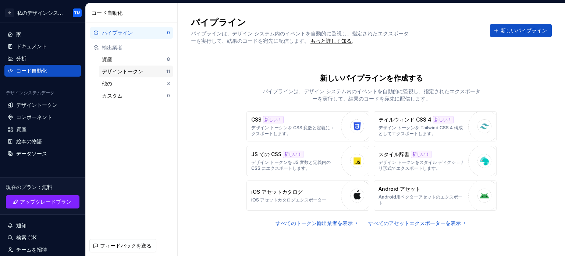
click at [125, 66] on div "デザイントークン 11" at bounding box center [136, 71] width 74 height 12
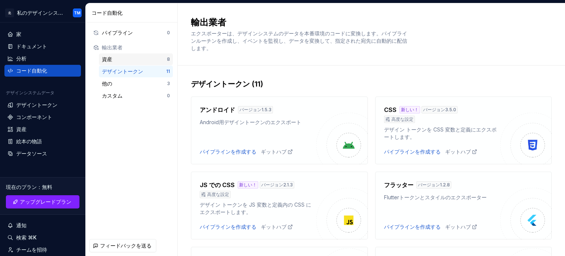
click at [125, 53] on div "資産 8" at bounding box center [136, 59] width 74 height 12
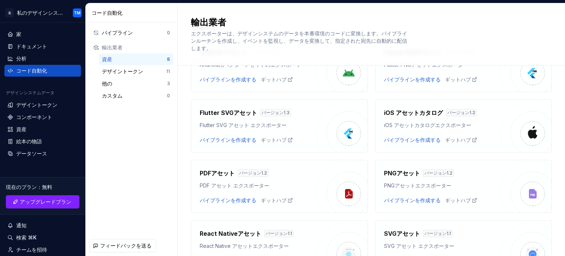
scroll to position [60, 0]
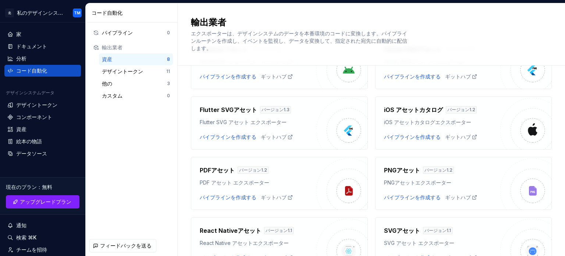
type textarea "*"
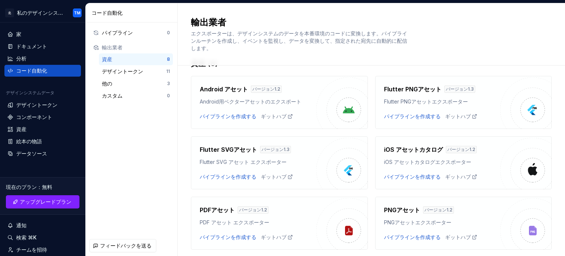
scroll to position [21, 0]
click at [239, 115] on font "パイプラインを作成する" at bounding box center [228, 115] width 57 height 6
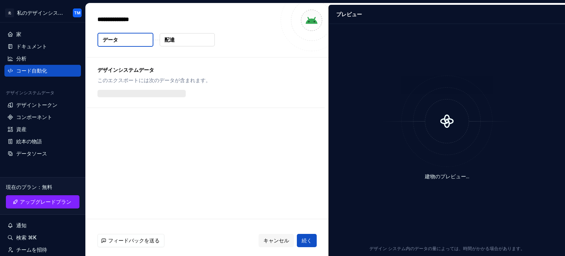
type textarea "*"
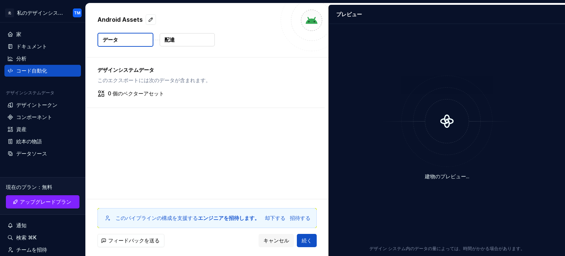
click at [126, 41] on button "データ" at bounding box center [125, 40] width 56 height 14
click at [173, 35] on button "配達" at bounding box center [187, 39] width 55 height 13
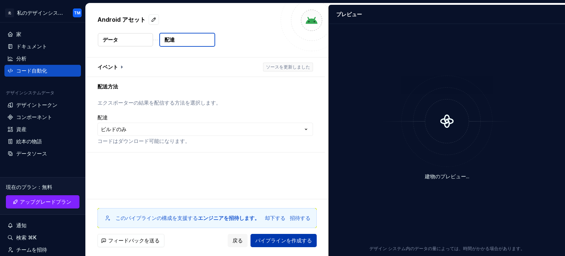
click at [260, 238] on font "パイプラインを作成する" at bounding box center [283, 240] width 57 height 6
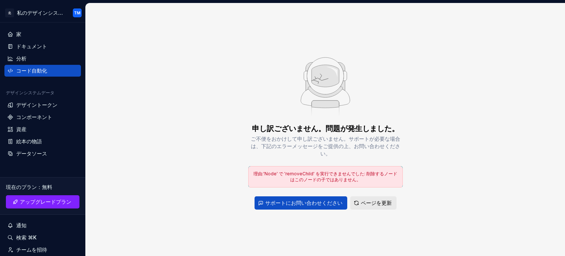
click at [356, 200] on button "ページを更新" at bounding box center [373, 202] width 46 height 13
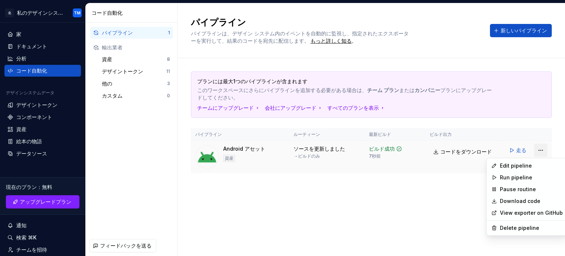
click at [537, 150] on html "北 私のデザインシステム TM 家 ドキュメント 分析 コード自動化 デザインシステムデータ デザイントークン コンポーネント 資産 絵本の物語 データソース…" at bounding box center [282, 128] width 565 height 256
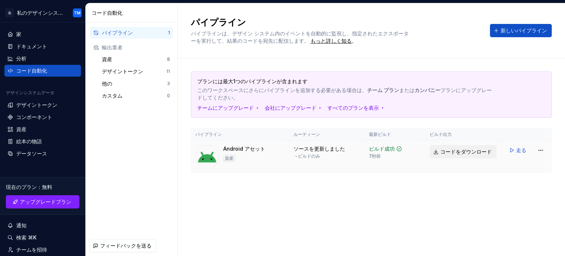
click at [457, 153] on html "北 私のデザインシステム TM 家 ドキュメント 分析 コード自動化 デザインシステムデータ デザイントークン コンポーネント 資産 絵本の物語 データソース…" at bounding box center [282, 128] width 565 height 256
click at [457, 153] on font "コードをダウンロード" at bounding box center [465, 151] width 51 height 6
type textarea "*"
click at [538, 153] on html "北 私のデザインシステム TM 家 ドキュメント 分析 コード自動化 デザインシステムデータ デザイントークン コンポーネント 資産 絵本の物語 データソース…" at bounding box center [282, 128] width 565 height 256
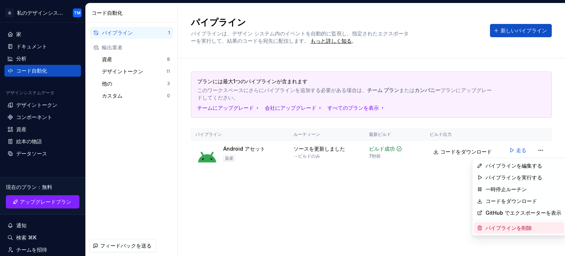
click at [515, 225] on font "パイプラインを削除" at bounding box center [508, 227] width 46 height 6
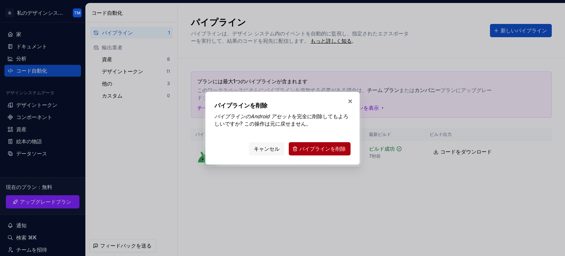
click at [314, 147] on font "パイプラインを削除" at bounding box center [322, 148] width 46 height 6
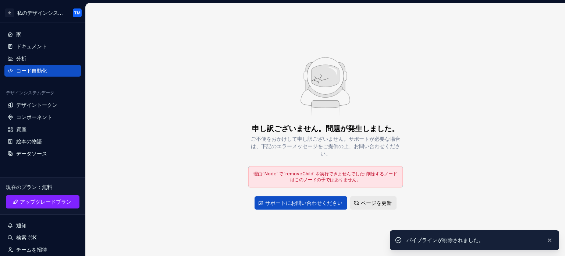
click at [370, 204] on font "ページを更新" at bounding box center [376, 202] width 31 height 6
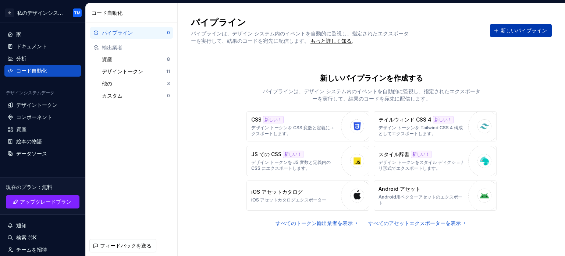
click at [503, 27] on font "新しいパイプライン" at bounding box center [523, 30] width 46 height 6
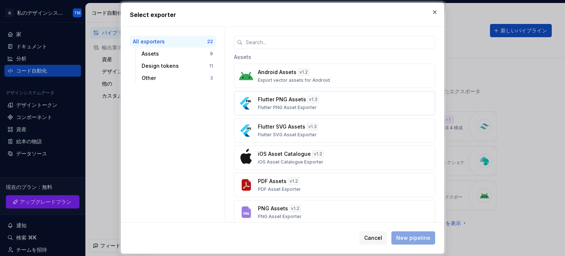
click at [318, 103] on div "Flutter PNG Assets v 1.3 Flutter PNG Asset Exporter" at bounding box center [332, 103] width 149 height 15
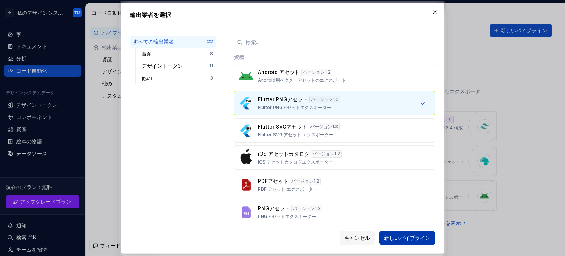
click at [397, 234] on span "新しいパイプライン" at bounding box center [407, 237] width 46 height 7
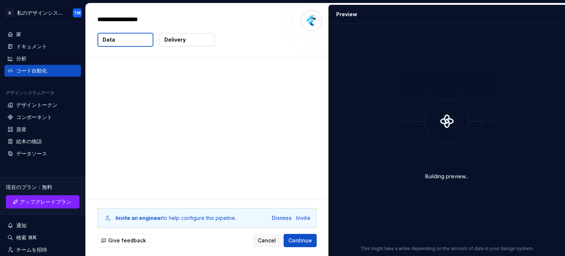
type textarea "*"
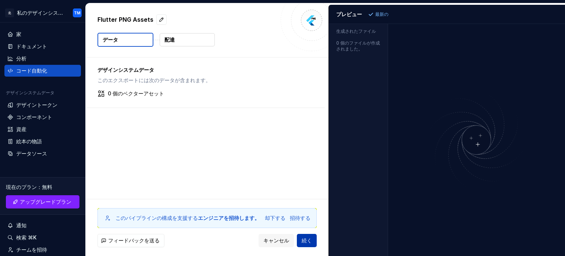
click at [303, 236] on button "続く" at bounding box center [307, 239] width 20 height 13
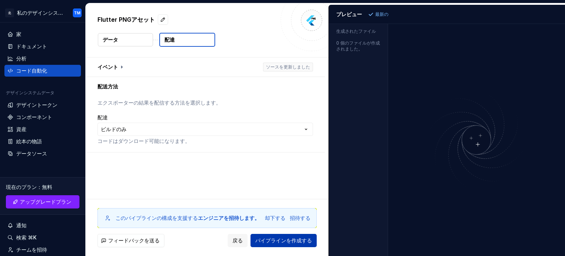
click at [303, 236] on button "パイプラインを作成する" at bounding box center [283, 239] width 66 height 13
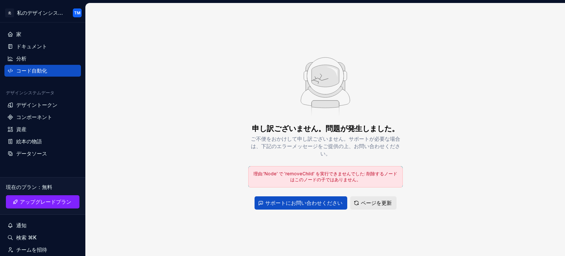
click at [365, 200] on font "ページを更新" at bounding box center [376, 202] width 31 height 6
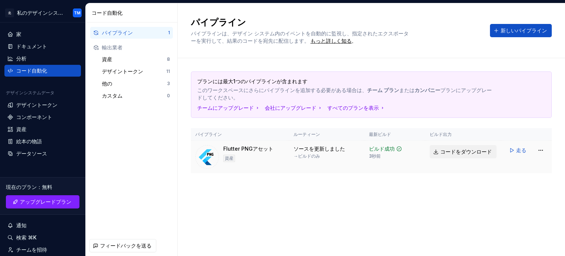
click at [461, 150] on font "コードをダウンロード" at bounding box center [465, 151] width 51 height 6
type textarea "*"
click at [480, 93] on p "このワークスペースにさらにパイプラインを追加する必要がある場合は、 チーム プラン または カンパニー プランにアップグレードしてください。" at bounding box center [345, 93] width 297 height 15
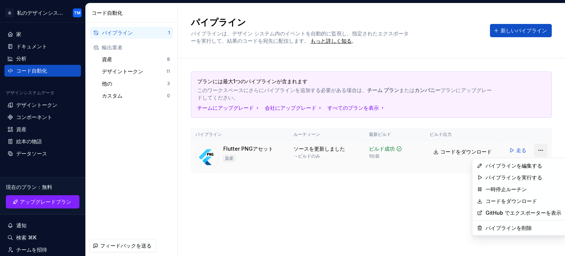
click at [543, 150] on html "北 私のデザインシステム TM 家 ドキュメント 分析 コード自動化 デザインシステムデータ デザイントークン コンポーネント 資産 絵本の物語 データソース…" at bounding box center [282, 128] width 565 height 256
click at [511, 166] on font "パイプラインを編集する" at bounding box center [513, 165] width 57 height 6
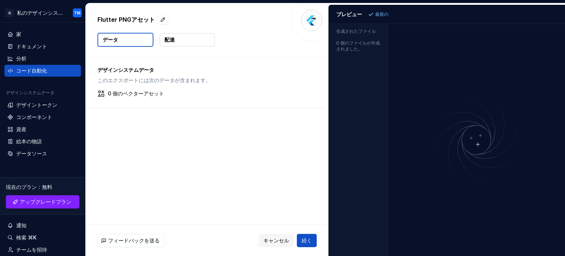
click at [382, 15] on font "最新の" at bounding box center [381, 14] width 13 height 6
click at [350, 17] on font "プレビュー" at bounding box center [349, 14] width 26 height 6
click at [350, 35] on div "生成されたファイル" at bounding box center [358, 30] width 59 height 12
click at [350, 45] on font "0 個のファイルが作成されました。" at bounding box center [358, 45] width 44 height 11
click at [478, 144] on img at bounding box center [476, 140] width 176 height 104
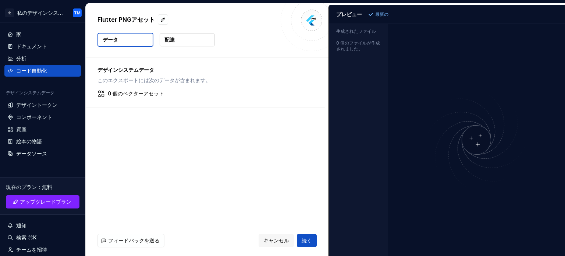
click at [478, 144] on img at bounding box center [476, 140] width 176 height 104
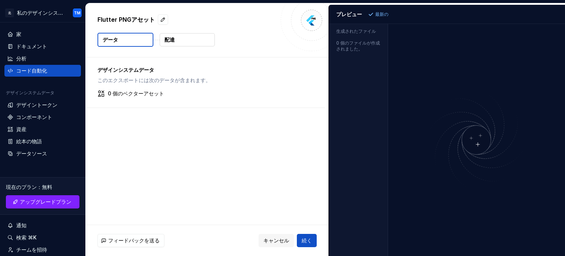
click at [478, 144] on img at bounding box center [476, 140] width 176 height 104
click at [138, 72] on font "デザインシステムデータ" at bounding box center [125, 70] width 57 height 6
click at [134, 92] on font "0 個のベクターアセット" at bounding box center [136, 93] width 56 height 6
click at [187, 47] on div "Flutter PNGアセット データ 配達" at bounding box center [207, 30] width 243 height 54
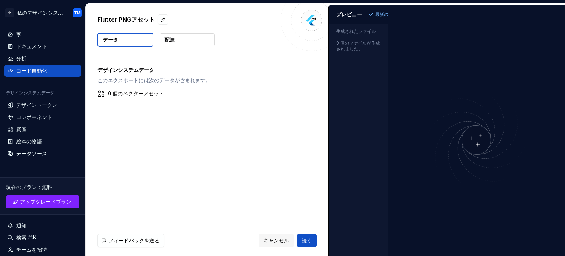
click at [185, 44] on button "配達" at bounding box center [187, 39] width 55 height 13
click at [135, 40] on button "データ" at bounding box center [125, 40] width 56 height 14
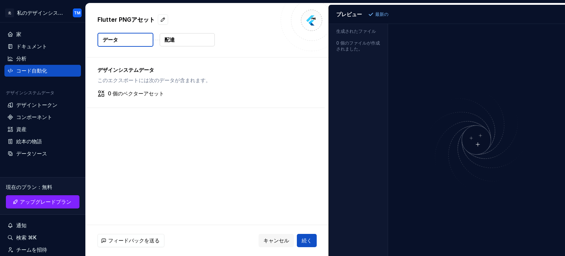
click at [135, 40] on button "データ" at bounding box center [125, 40] width 56 height 14
click at [36, 111] on div "コンポーネント" at bounding box center [42, 117] width 76 height 12
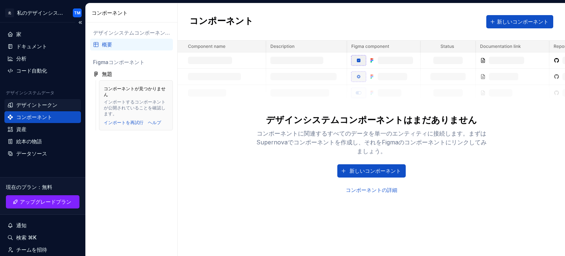
click at [38, 109] on div "デザイントークン" at bounding box center [42, 105] width 76 height 12
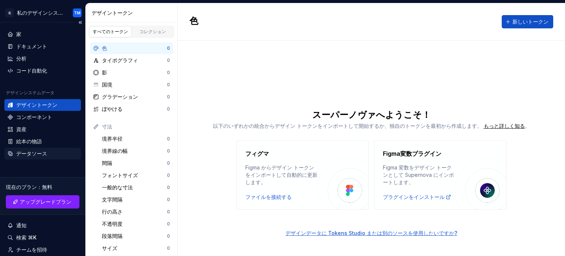
click at [54, 151] on div "データソース" at bounding box center [42, 153] width 71 height 7
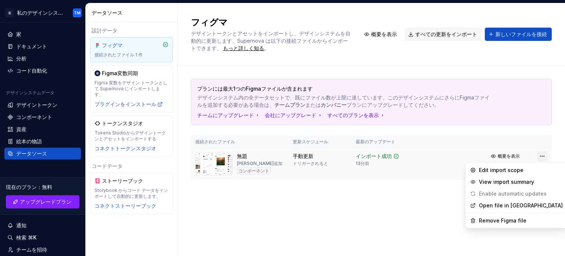
click at [541, 153] on html "北 私のデザインシステム TM 家 ドキュメント 分析 コード自動化 デザインシステムデータ デザイントークン コンポーネント 資産 絵本の物語 データソース…" at bounding box center [282, 128] width 565 height 256
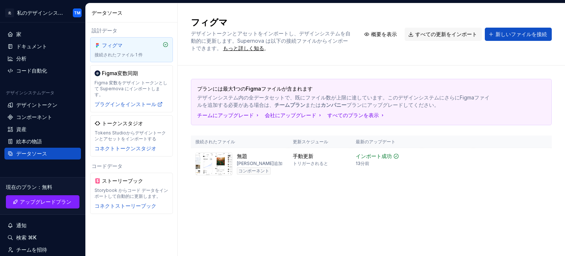
click at [404, 211] on html "北 私のデザインシステム TM 家 ドキュメント 分析 コード自動化 デザインシステムデータ デザイントークン コンポーネント 資産 絵本の物語 データソース…" at bounding box center [282, 128] width 565 height 256
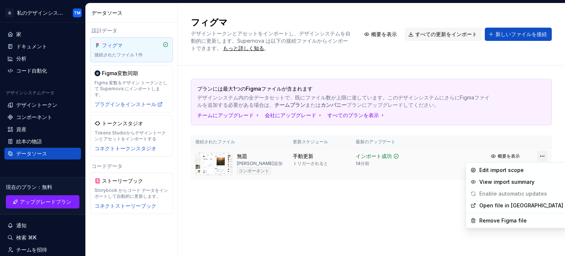
click at [539, 157] on html "北 私のデザインシステム TM 家 ドキュメント 分析 コード自動化 デザインシステムデータ デザイントークン コンポーネント 資産 絵本の物語 データソース…" at bounding box center [282, 128] width 565 height 256
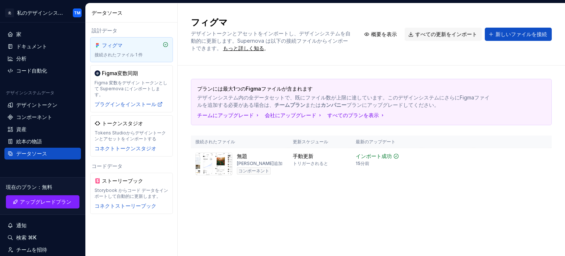
click at [402, 207] on html "北 私のデザインシステム TM 家 ドキュメント 分析 コード自動化 デザインシステムデータ デザイントークン コンポーネント 資産 絵本の物語 データソース…" at bounding box center [282, 128] width 565 height 256
click at [247, 160] on div "無題 宮本達也が追加 コンポーネント" at bounding box center [260, 163] width 46 height 23
click at [224, 156] on img at bounding box center [213, 163] width 37 height 23
click at [316, 147] on th "更新スケジュール" at bounding box center [319, 141] width 63 height 13
click at [315, 159] on div "手動更新 トリガーされると" at bounding box center [310, 159] width 35 height 14
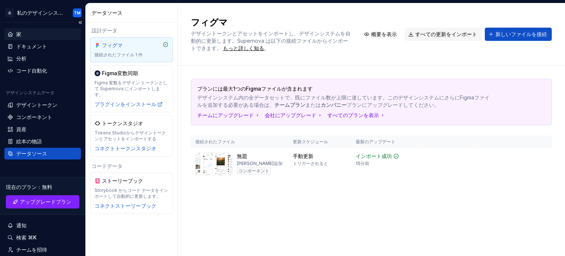
click at [39, 36] on div "家" at bounding box center [42, 34] width 71 height 7
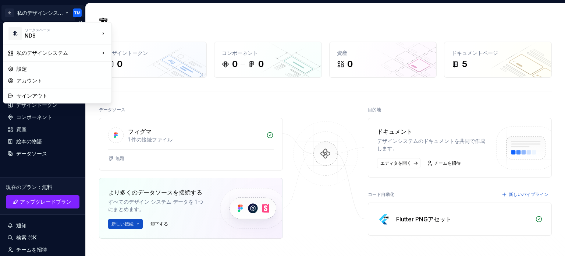
click at [44, 14] on html "北 私のデザインシステム TM 家 ドキュメント 分析 コード自動化 デザインシステムデータ デザイントークン コンポーネント 資産 絵本の物語 データソース…" at bounding box center [282, 128] width 565 height 256
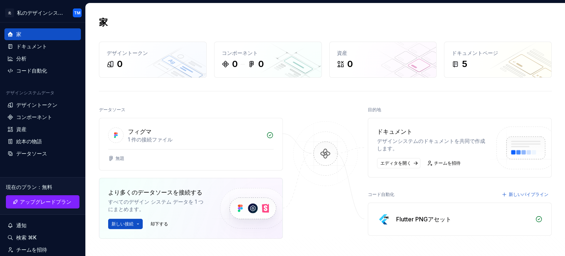
click at [321, 164] on html "北 私のデザインシステム TM 家 ドキュメント 分析 コード自動化 デザインシステムデータ デザイントークン コンポーネント 資産 絵本の物語 データソース…" at bounding box center [282, 128] width 565 height 256
click at [267, 144] on div "フィグマ 1 件の接続ファイル" at bounding box center [190, 133] width 183 height 31
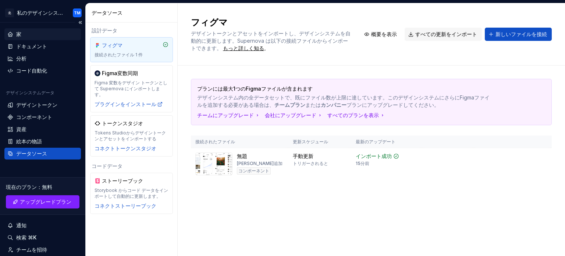
click at [34, 35] on div "家" at bounding box center [42, 34] width 71 height 7
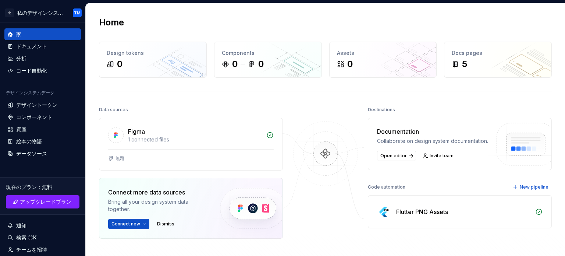
click at [329, 153] on img at bounding box center [325, 161] width 71 height 80
click at [536, 214] on div "Flutter PNG Assets" at bounding box center [459, 211] width 183 height 32
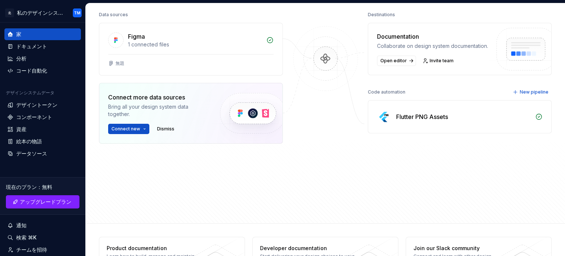
scroll to position [98, 0]
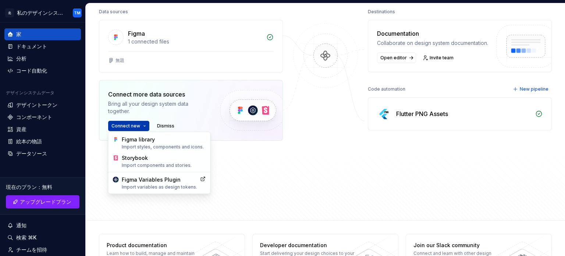
click at [128, 123] on html "北 私のデザインシステム TM 家 ドキュメント 分析 コード自動化 デザインシステムデータ デザイントークン コンポーネント 資産 絵本の物語 データソース…" at bounding box center [282, 128] width 565 height 256
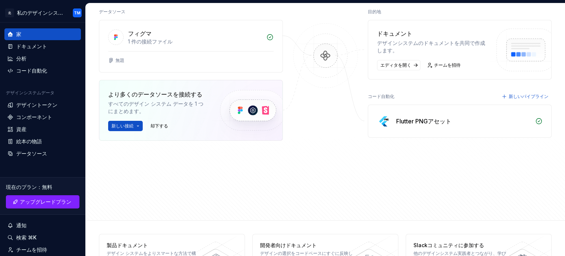
click at [303, 164] on html "北 私のデザインシステム TM 家 ドキュメント 分析 コード自動化 デザインシステムデータ デザイントークン コンポーネント 資産 絵本の物語 データソース…" at bounding box center [282, 128] width 565 height 256
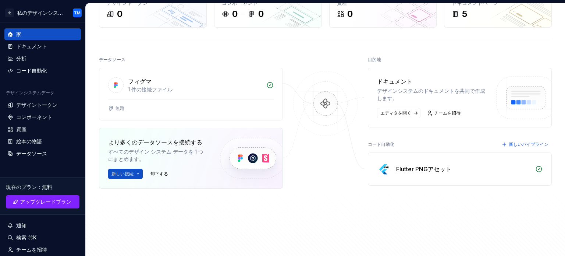
scroll to position [40, 0]
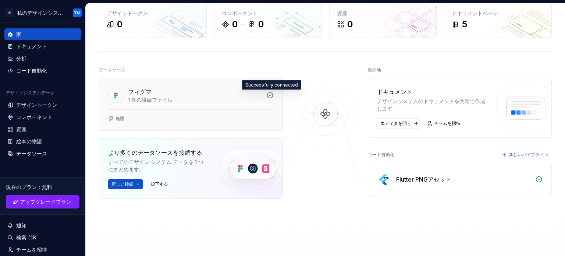
click at [272, 97] on icon at bounding box center [269, 95] width 7 height 7
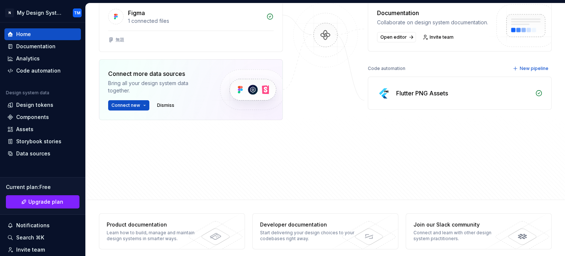
scroll to position [124, 0]
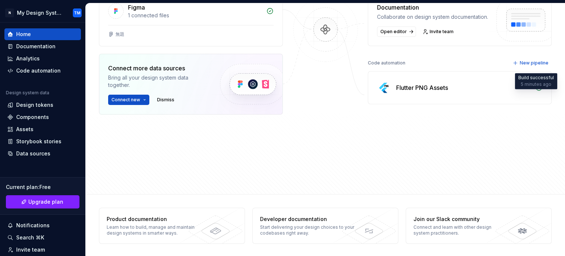
click at [535, 91] on icon at bounding box center [538, 87] width 7 height 7
click at [47, 71] on div "Code automation" at bounding box center [38, 70] width 44 height 7
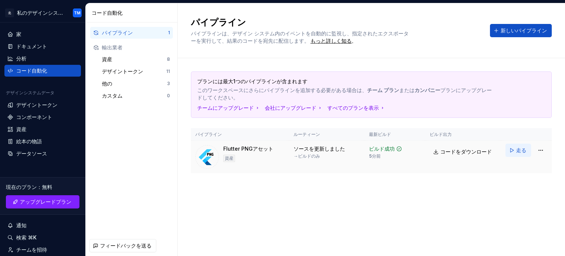
click at [521, 149] on font "走る" at bounding box center [521, 150] width 10 height 6
click at [462, 151] on font "コードをダウンロード" at bounding box center [465, 151] width 51 height 6
click at [134, 68] on font "デザイントークン" at bounding box center [122, 71] width 41 height 7
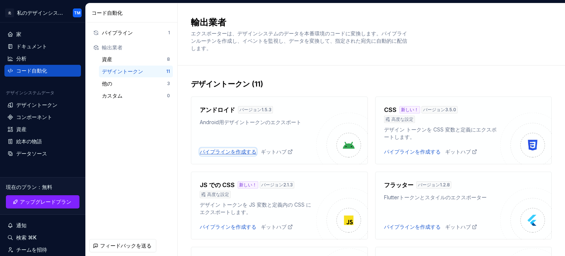
click at [233, 150] on font "パイプラインを作成する" at bounding box center [228, 151] width 57 height 6
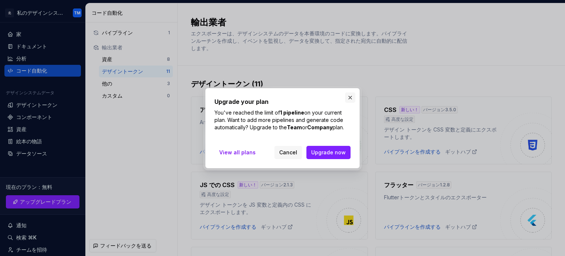
click at [353, 94] on button "button" at bounding box center [350, 97] width 10 height 10
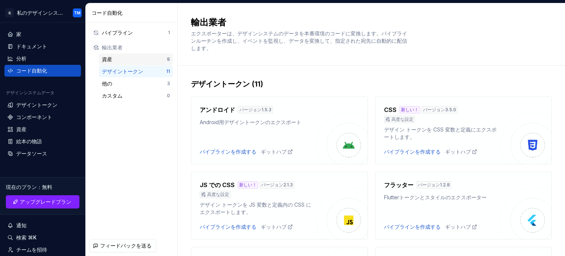
click at [154, 61] on div "資産" at bounding box center [134, 59] width 65 height 7
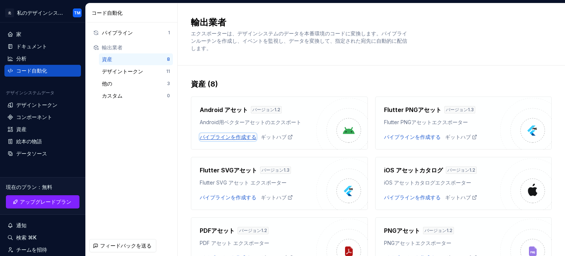
click at [245, 137] on font "パイプラインを作成する" at bounding box center [228, 136] width 57 height 6
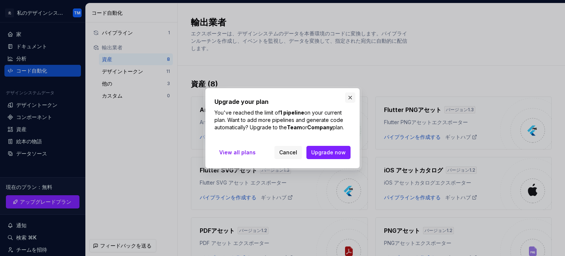
click at [350, 94] on button "button" at bounding box center [350, 97] width 10 height 10
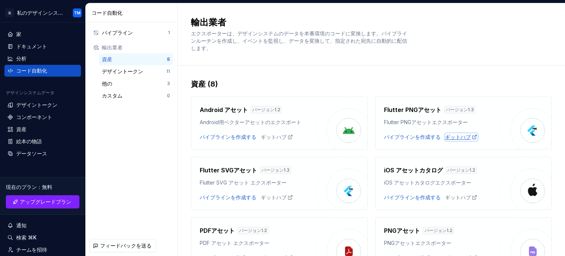
click at [454, 137] on font "ギットハブ" at bounding box center [458, 136] width 26 height 6
type textarea "*"
click at [43, 61] on div "分析" at bounding box center [42, 58] width 71 height 7
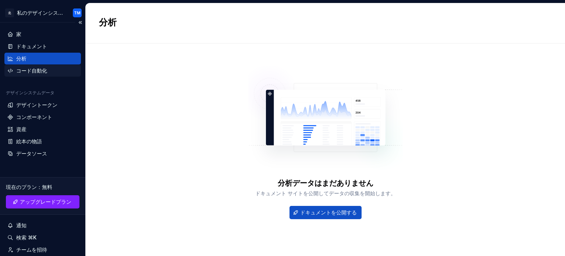
click at [43, 67] on div "コード自動化" at bounding box center [31, 70] width 31 height 7
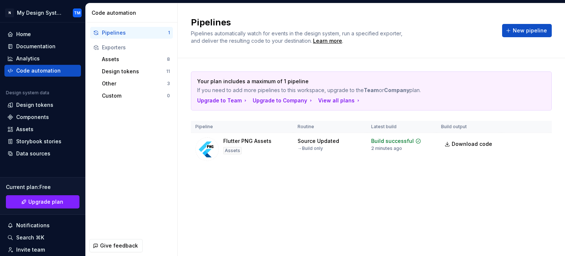
scroll to position [194, 0]
click at [34, 47] on div "Documentation" at bounding box center [35, 46] width 39 height 7
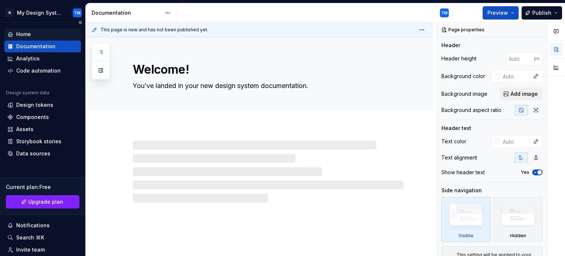
click at [47, 36] on div "Home" at bounding box center [42, 34] width 71 height 7
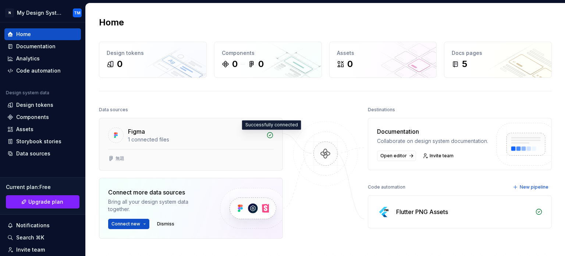
click at [267, 134] on icon at bounding box center [270, 135] width 6 height 6
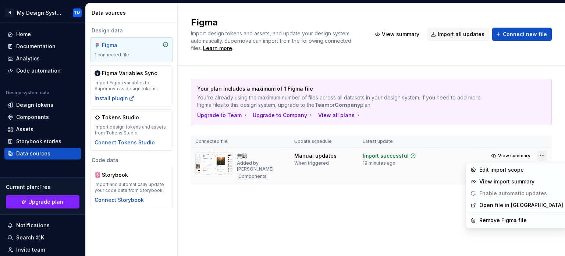
click at [541, 154] on html "N My Design System TM Home Documentation Analytics Code automation Design syste…" at bounding box center [282, 128] width 565 height 256
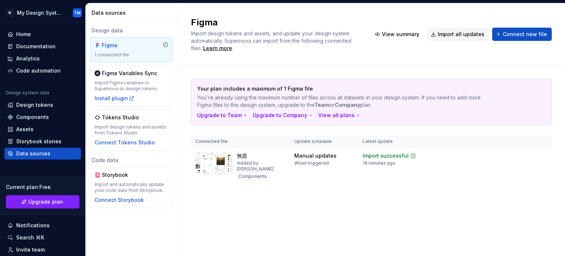
click at [435, 219] on html "N My Design System TM Home Documentation Analytics Code automation Design syste…" at bounding box center [282, 128] width 565 height 256
click at [518, 166] on div "Import updates" at bounding box center [513, 167] width 33 height 6
click at [506, 169] on div "Import updates" at bounding box center [513, 167] width 33 height 6
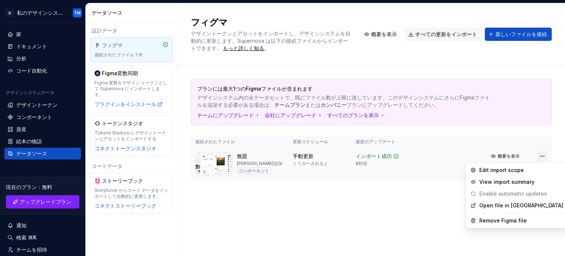
click at [541, 157] on html "北 私のデザインシステム TM 家 ドキュメント 分析 コード自動化 デザインシステムデータ デザイントークン コンポーネント 資産 絵本の物語 データソース…" at bounding box center [282, 128] width 565 height 256
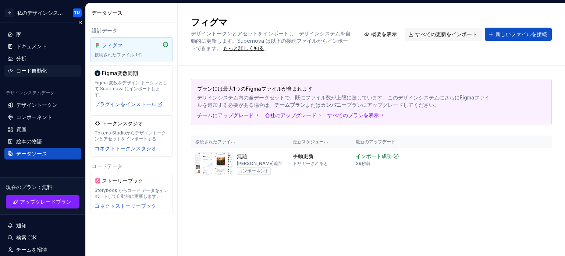
click at [33, 73] on html "北 私のデザインシステム TM 家 ドキュメント 分析 コード自動化 デザインシステムデータ デザイントークン コンポーネント 資産 絵本の物語 データソース…" at bounding box center [282, 128] width 565 height 256
click at [25, 75] on div "コード自動化" at bounding box center [42, 71] width 76 height 12
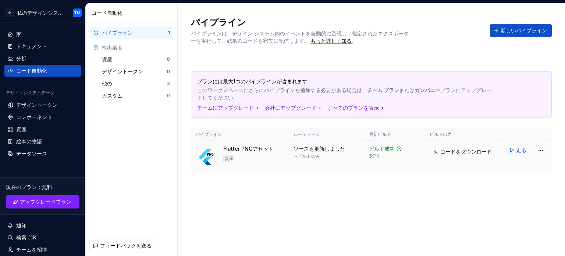
click at [309, 150] on font "ソースを更新しました" at bounding box center [318, 148] width 51 height 6
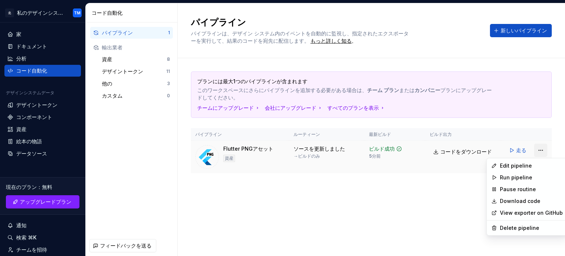
click at [538, 151] on html "北 私のデザインシステム TM 家 ドキュメント 分析 コード自動化 デザインシステムデータ デザイントークン コンポーネント 資産 絵本の物語 データソース…" at bounding box center [282, 128] width 565 height 256
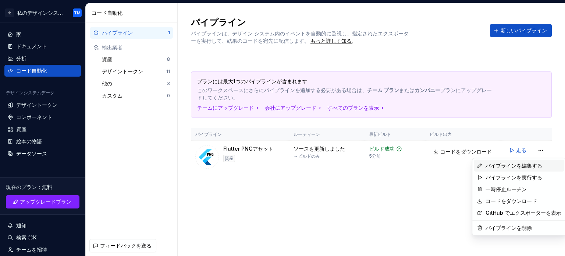
click at [488, 167] on font "パイプラインを編集する" at bounding box center [513, 165] width 57 height 6
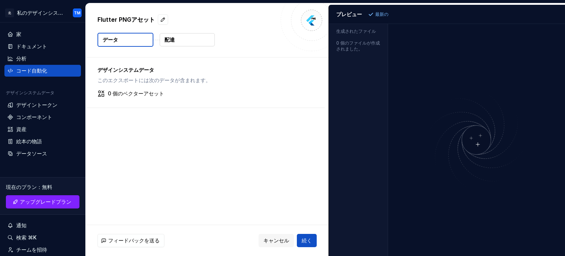
click at [382, 14] on font "最新の" at bounding box center [381, 14] width 13 height 6
click at [346, 15] on font "プレビュー" at bounding box center [349, 14] width 26 height 6
click at [163, 41] on button "配達" at bounding box center [187, 39] width 55 height 13
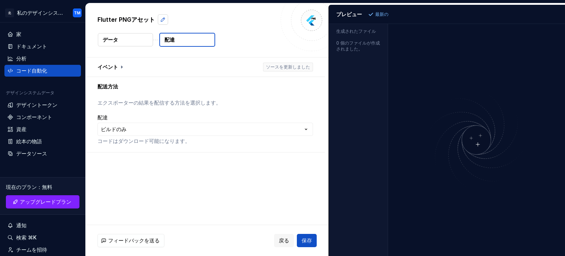
click at [160, 22] on button "button" at bounding box center [163, 19] width 10 height 10
click at [164, 25] on textarea "**********" at bounding box center [186, 20] width 180 height 12
click at [267, 69] on button "button" at bounding box center [205, 66] width 239 height 19
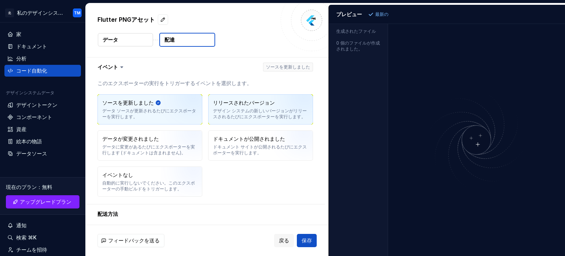
click at [232, 114] on font "デザイン システムの新しいバージョンがリリースされるたびにエクスポーターを実行します。" at bounding box center [260, 113] width 94 height 11
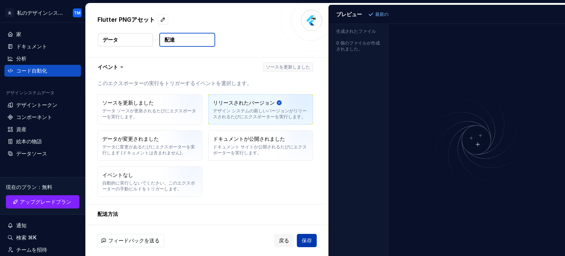
click at [306, 240] on font "保存" at bounding box center [306, 240] width 10 height 6
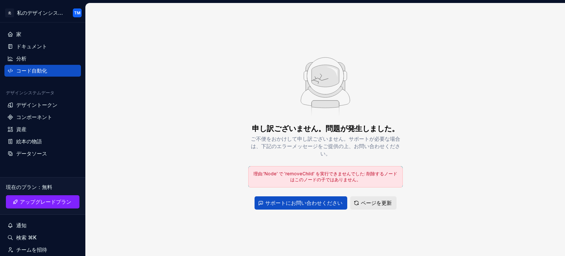
click at [336, 201] on div "サポートにお問い合わせください ページを更新" at bounding box center [325, 202] width 142 height 13
click at [365, 201] on font "ページを更新" at bounding box center [376, 202] width 31 height 6
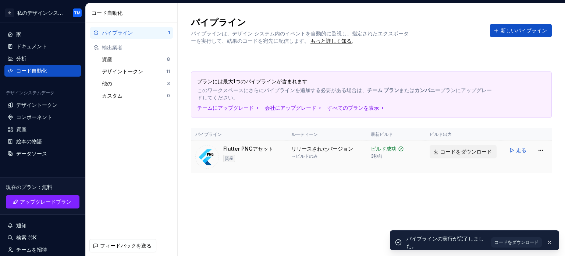
click at [447, 150] on font "コードをダウンロード" at bounding box center [465, 151] width 51 height 6
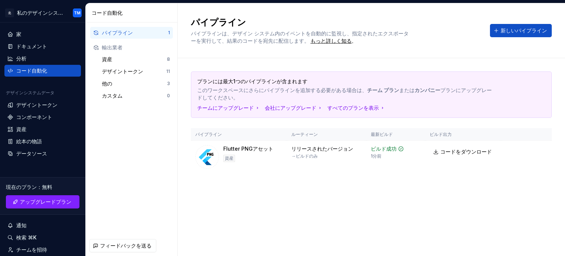
click at [369, 67] on div "プランには最大1つのパイプラインが含まれます このワークスペースにさらにパイプラインを追加する必要がある場合は、 チーム プラン または カンパニー プランに…" at bounding box center [371, 129] width 361 height 143
click at [49, 108] on div "デザイントークン" at bounding box center [42, 105] width 76 height 12
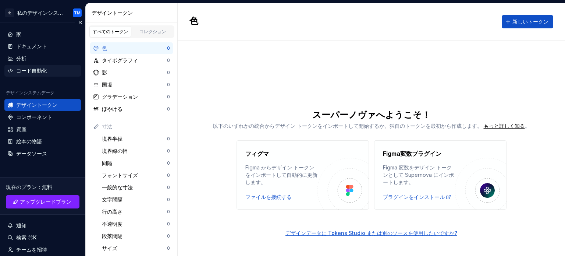
click at [55, 68] on div "コード自動化" at bounding box center [42, 70] width 71 height 7
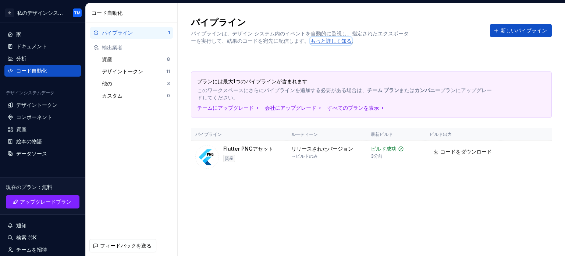
click at [329, 40] on font "もっと詳しく知る" at bounding box center [330, 41] width 41 height 6
click at [144, 76] on div "デザイントークン 11" at bounding box center [136, 71] width 74 height 12
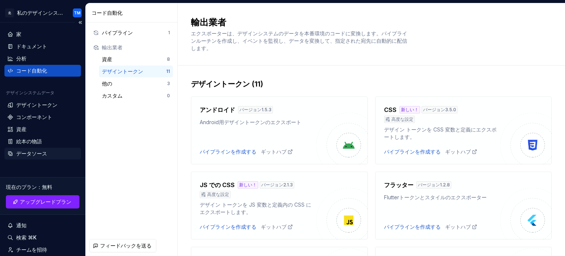
click at [40, 150] on font "データソース" at bounding box center [31, 153] width 31 height 6
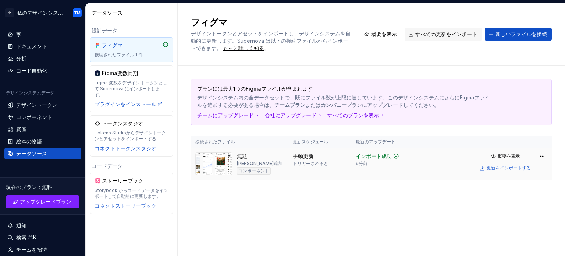
click at [249, 162] on font "[PERSON_NAME]追加" at bounding box center [260, 163] width 46 height 6
click at [217, 157] on img at bounding box center [213, 163] width 37 height 23
click at [241, 160] on div "無題 宮本達也が追加 コンポーネント" at bounding box center [260, 163] width 46 height 23
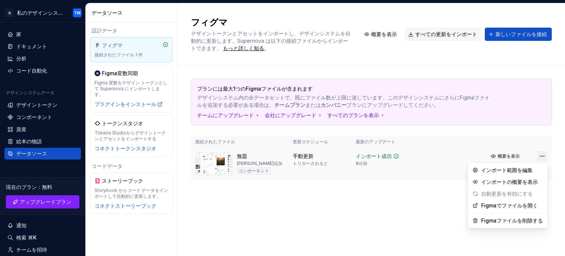
click at [543, 155] on html "北 私のデザインシステム TM 家 ドキュメント 分析 コード自動化 デザインシステムデータ デザイントークン コンポーネント 資産 絵本の物語 データソース…" at bounding box center [282, 128] width 565 height 256
click at [532, 203] on font "Figmaでファイルを開く" at bounding box center [509, 205] width 57 height 6
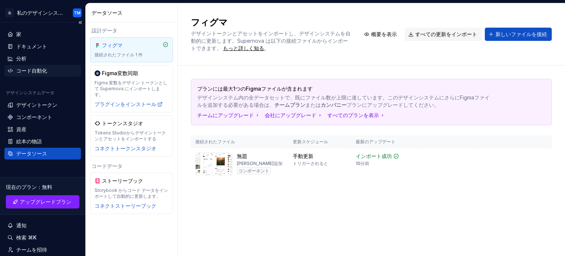
click at [50, 71] on div "コード自動化" at bounding box center [42, 70] width 71 height 7
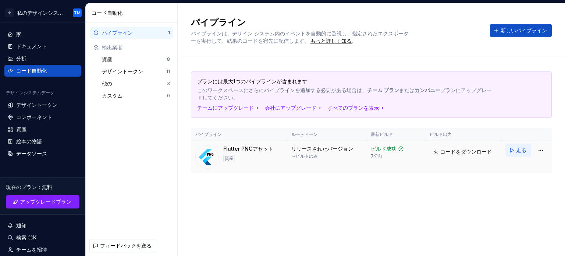
click at [516, 152] on font "走る" at bounding box center [521, 150] width 10 height 6
click at [41, 151] on font "データソース" at bounding box center [31, 153] width 31 height 6
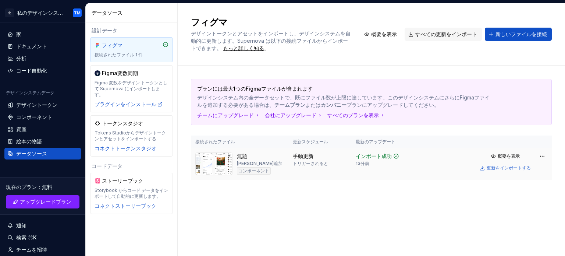
click at [237, 160] on font "[PERSON_NAME]追加" at bounding box center [260, 163] width 46 height 6
click at [222, 158] on img at bounding box center [213, 163] width 37 height 23
click at [59, 106] on div "デザイントークン" at bounding box center [42, 104] width 71 height 7
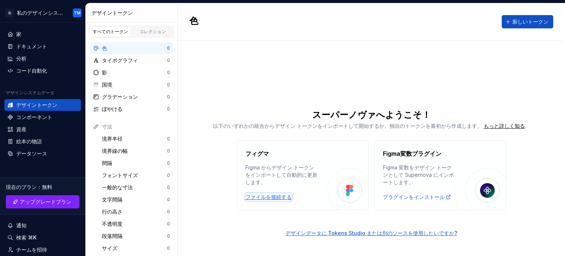
click at [274, 195] on font "ファイルを接続する" at bounding box center [268, 196] width 46 height 6
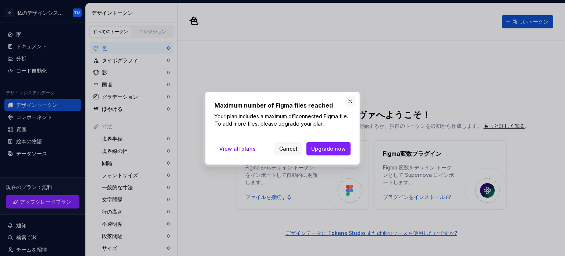
click at [350, 102] on button "button" at bounding box center [350, 101] width 10 height 10
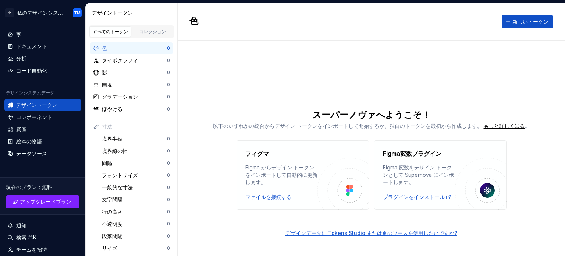
drag, startPoint x: 383, startPoint y: 151, endPoint x: 438, endPoint y: 153, distance: 55.2
drag, startPoint x: 438, startPoint y: 153, endPoint x: 444, endPoint y: 152, distance: 6.0
click at [444, 152] on div "Figma変数プラグイン" at bounding box center [419, 153] width 72 height 9
drag, startPoint x: 443, startPoint y: 152, endPoint x: 404, endPoint y: 151, distance: 38.6
drag, startPoint x: 404, startPoint y: 151, endPoint x: 391, endPoint y: 153, distance: 13.0
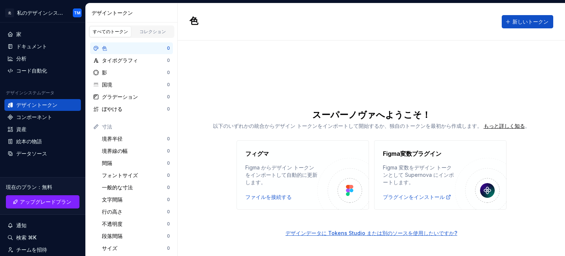
click at [391, 153] on font "Figma変数プラグイン" at bounding box center [412, 153] width 58 height 7
click at [404, 195] on font "プラグインをインストール" at bounding box center [414, 196] width 62 height 6
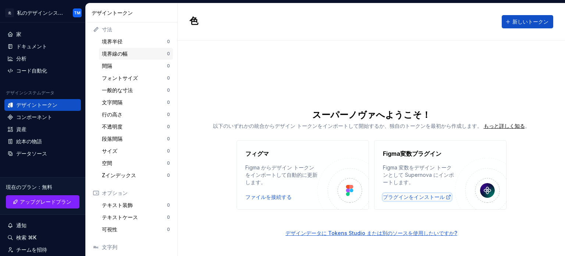
scroll to position [147, 0]
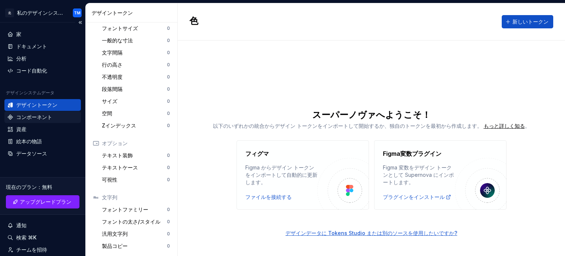
click at [43, 114] on font "コンポーネント" at bounding box center [34, 117] width 36 height 6
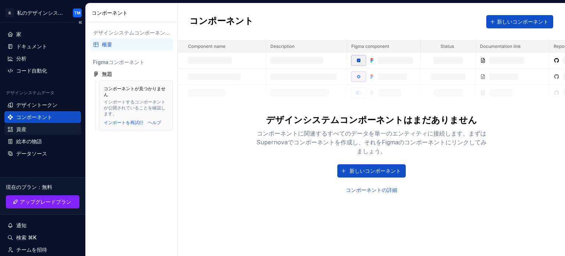
click at [32, 127] on div "資産" at bounding box center [42, 128] width 71 height 7
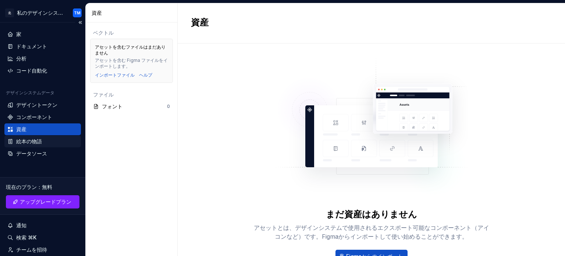
click at [32, 143] on font "絵本の物語" at bounding box center [29, 141] width 26 height 6
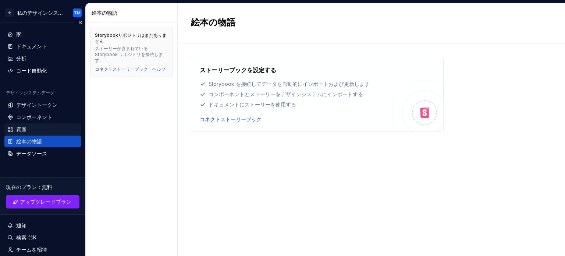
click at [24, 124] on div "資産" at bounding box center [42, 129] width 76 height 12
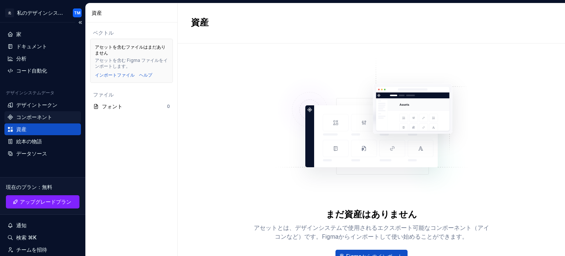
click at [23, 115] on font "コンポーネント" at bounding box center [34, 117] width 36 height 6
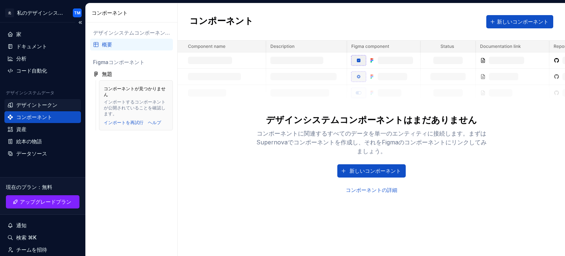
click at [24, 106] on font "デザイントークン" at bounding box center [36, 104] width 41 height 6
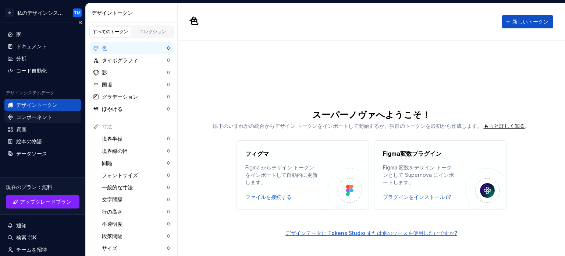
click at [43, 114] on font "コンポーネント" at bounding box center [34, 117] width 36 height 6
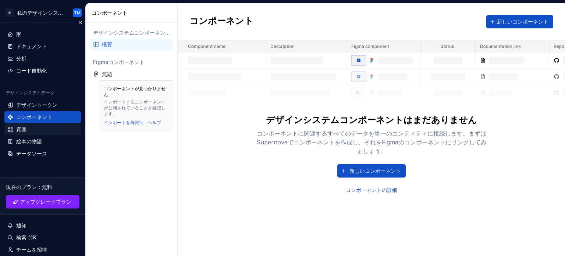
click at [24, 123] on div "資産" at bounding box center [42, 129] width 76 height 12
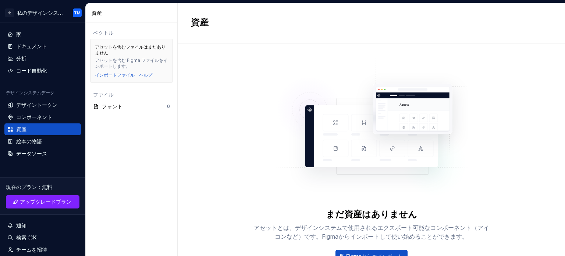
scroll to position [40, 0]
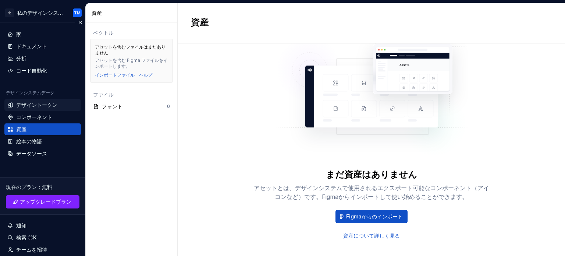
click at [16, 109] on div "デザイントークン" at bounding box center [42, 105] width 76 height 12
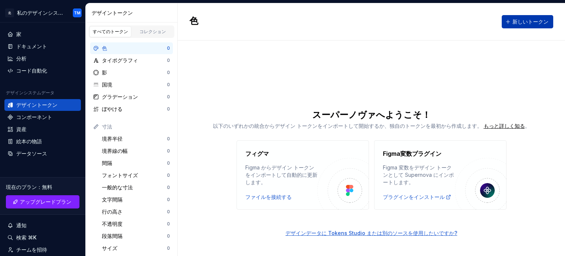
click at [531, 20] on font "新しいトークン" at bounding box center [530, 21] width 36 height 6
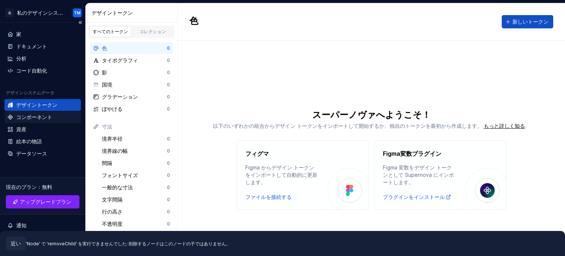
click at [47, 115] on font "コンポーネント" at bounding box center [34, 117] width 36 height 6
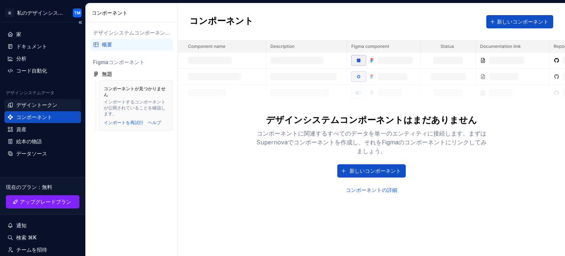
click at [46, 104] on font "デザイントークン" at bounding box center [36, 104] width 41 height 6
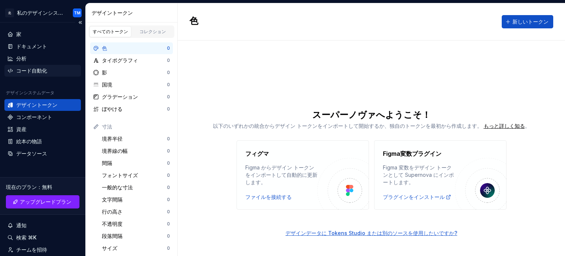
click at [46, 69] on font "コード自動化" at bounding box center [31, 70] width 31 height 6
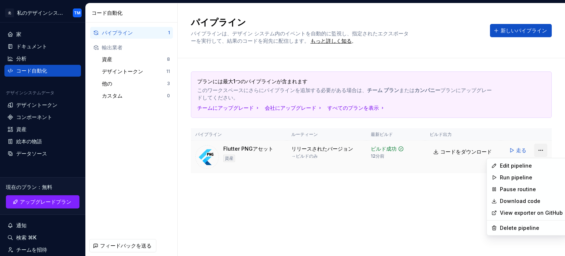
click at [545, 150] on html "北 私のデザインシステム TM 家 ドキュメント 分析 コード自動化 デザインシステムデータ デザイントークン コンポーネント 資産 絵本の物語 データソース…" at bounding box center [282, 128] width 565 height 256
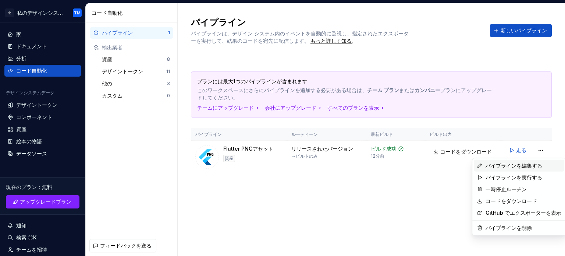
click at [521, 167] on font "パイプラインを編集する" at bounding box center [513, 165] width 57 height 6
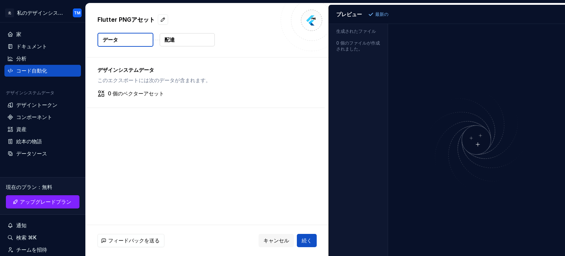
click at [469, 145] on img at bounding box center [476, 140] width 176 height 104
click at [482, 146] on img at bounding box center [476, 140] width 176 height 104
click at [133, 38] on button "データ" at bounding box center [125, 40] width 56 height 14
drag, startPoint x: 182, startPoint y: 41, endPoint x: 140, endPoint y: 88, distance: 63.0
click at [140, 88] on div "Flutter PNGアセット データ 配達 デザインシステムデータ このエクスポートには次のデータが含まれます。 0 個のベクターアセット フィードバックを…" at bounding box center [207, 129] width 243 height 252
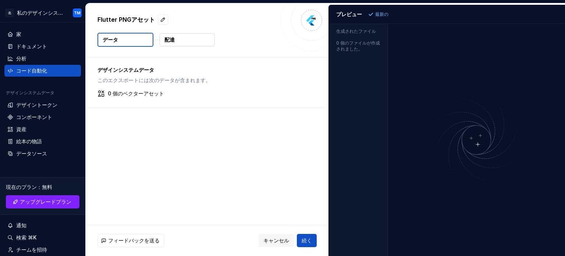
click at [136, 82] on font "このエクスポートには次のデータが含まれます。" at bounding box center [153, 80] width 113 height 6
click at [132, 98] on div "デザインシステムデータ このエクスポートには次のデータが含まれます。 0 個のベクターアセット" at bounding box center [205, 82] width 239 height 50
click at [303, 242] on font "続く" at bounding box center [306, 240] width 10 height 6
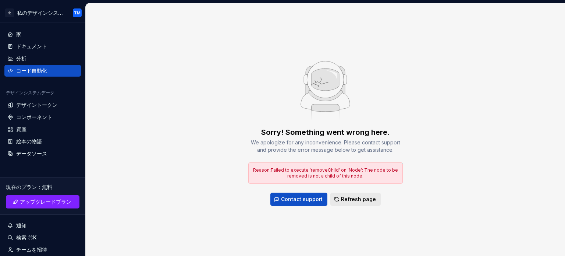
click at [354, 199] on span "Refresh page" at bounding box center [358, 198] width 35 height 7
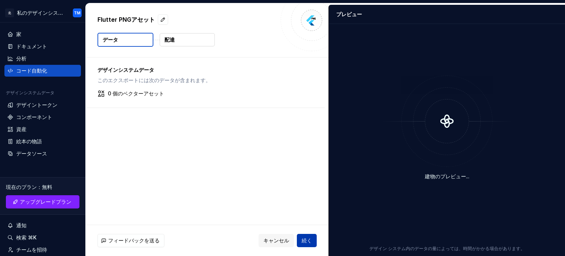
click at [302, 239] on font "続く" at bounding box center [306, 240] width 10 height 6
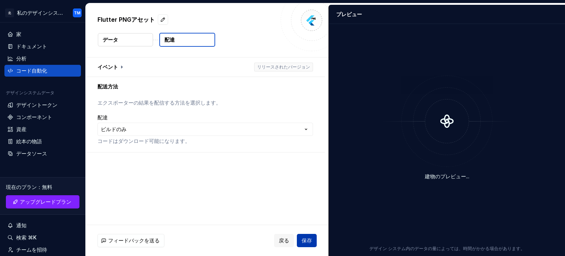
click at [192, 102] on font "エクスポーターの結果を配信する方法を選択します。" at bounding box center [159, 102] width 124 height 6
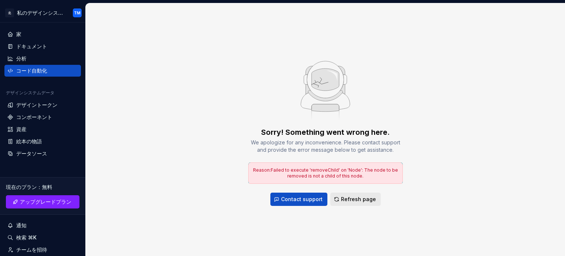
click at [345, 196] on span "Refresh page" at bounding box center [358, 198] width 35 height 7
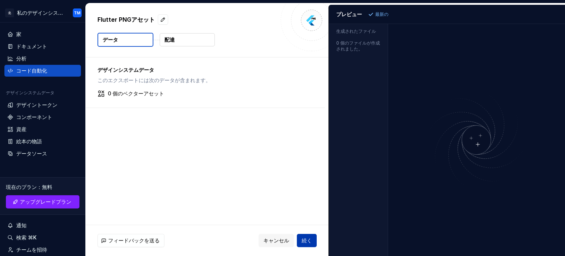
click at [303, 239] on font "続く" at bounding box center [306, 240] width 10 height 6
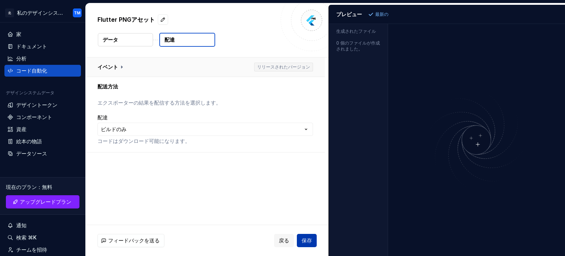
click at [290, 68] on button "button" at bounding box center [205, 66] width 239 height 19
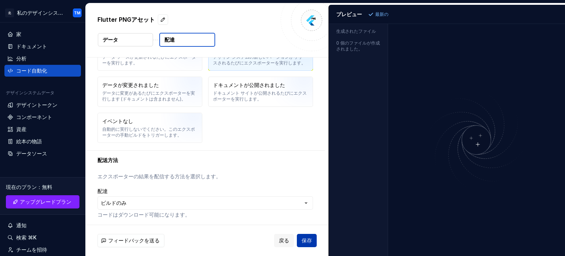
scroll to position [54, 0]
click at [191, 177] on font "エクスポーターの結果を配信する方法を選択します。" at bounding box center [159, 175] width 124 height 6
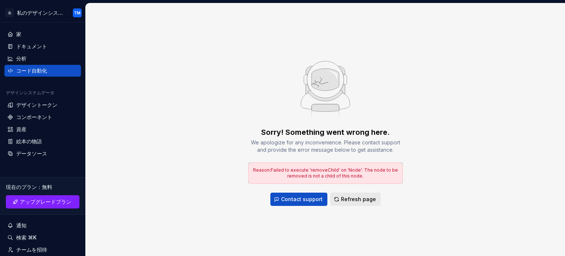
click at [346, 204] on button "Refresh page" at bounding box center [355, 198] width 50 height 13
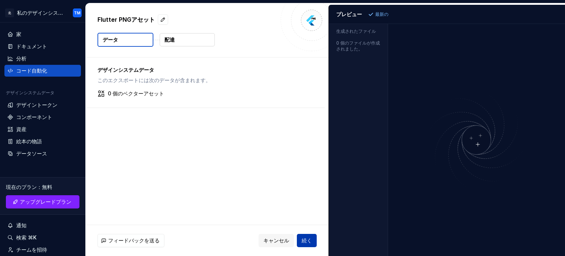
click at [301, 239] on button "続く" at bounding box center [307, 239] width 20 height 13
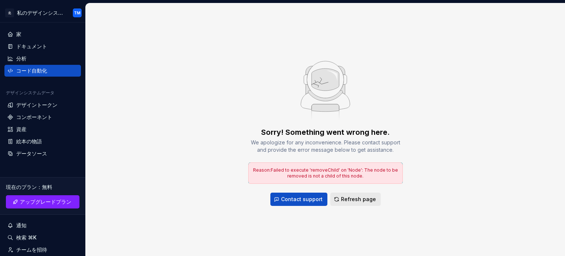
click at [350, 194] on button "Refresh page" at bounding box center [355, 198] width 50 height 13
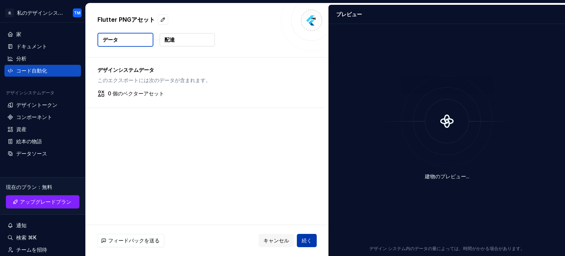
click at [306, 239] on font "続く" at bounding box center [306, 240] width 10 height 6
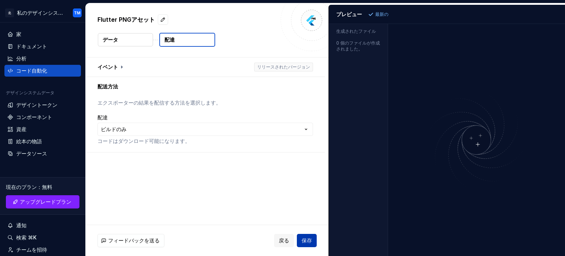
click at [196, 188] on div "**********" at bounding box center [207, 140] width 243 height 167
click at [131, 45] on button "データ" at bounding box center [125, 39] width 55 height 13
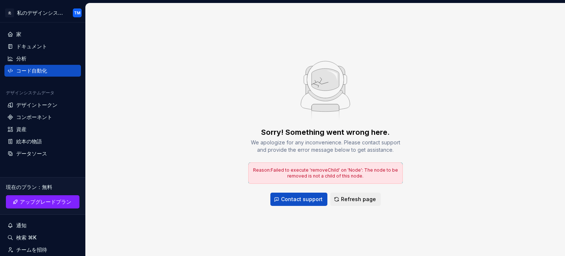
click at [131, 45] on div "Sorry! Something went wrong here. We apologize for any inconvenience. Please co…" at bounding box center [325, 129] width 479 height 252
click at [343, 199] on span "Refresh page" at bounding box center [358, 198] width 35 height 7
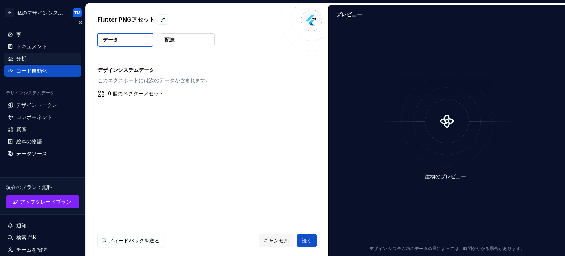
click at [46, 61] on div "分析" at bounding box center [42, 58] width 71 height 7
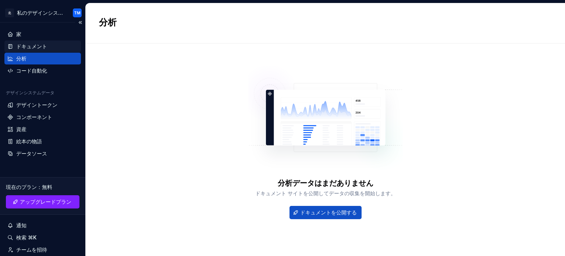
click at [41, 50] on div "ドキュメント" at bounding box center [42, 46] width 76 height 12
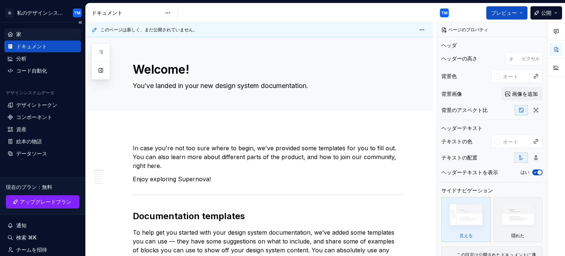
click at [21, 37] on font "家" at bounding box center [18, 34] width 5 height 6
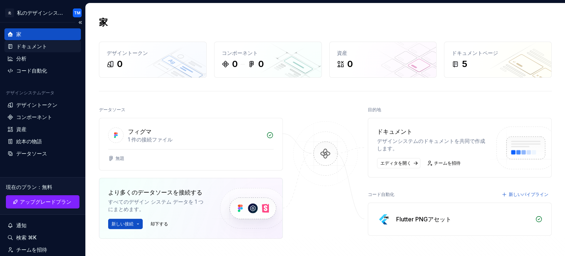
click at [51, 49] on div "ドキュメント" at bounding box center [42, 46] width 71 height 7
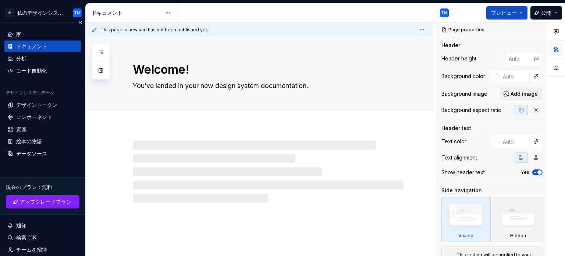
type textarea "*"
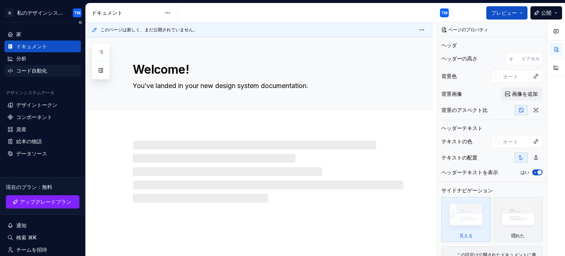
click at [47, 65] on div "コード自動化" at bounding box center [42, 71] width 76 height 12
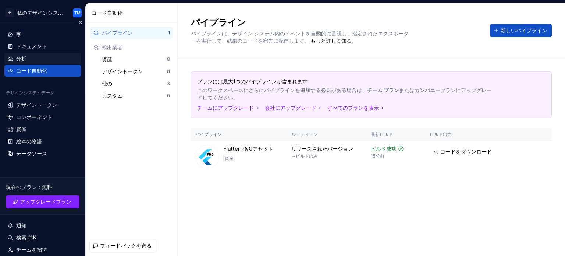
click at [42, 59] on div "分析" at bounding box center [42, 58] width 71 height 7
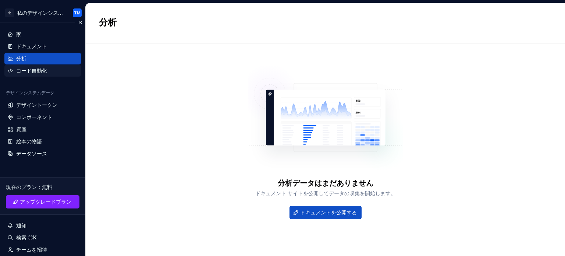
click at [46, 72] on font "コード自動化" at bounding box center [31, 70] width 31 height 6
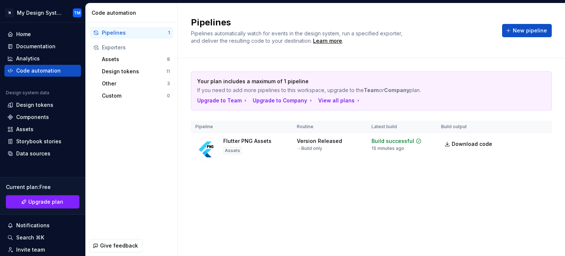
scroll to position [194, 0]
click at [328, 151] on td "Version Released → Build only" at bounding box center [329, 149] width 75 height 33
click at [37, 118] on div "Components" at bounding box center [32, 116] width 33 height 7
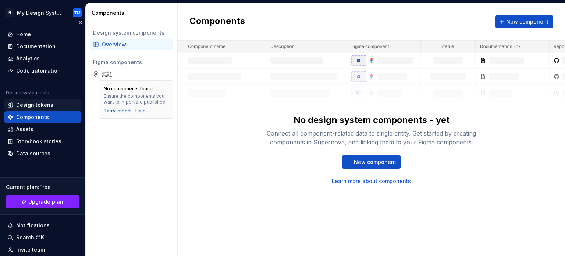
click at [33, 103] on div "Design tokens" at bounding box center [34, 104] width 37 height 7
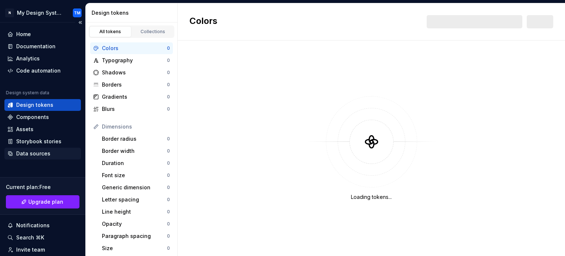
click at [38, 154] on div "Data sources" at bounding box center [33, 153] width 34 height 7
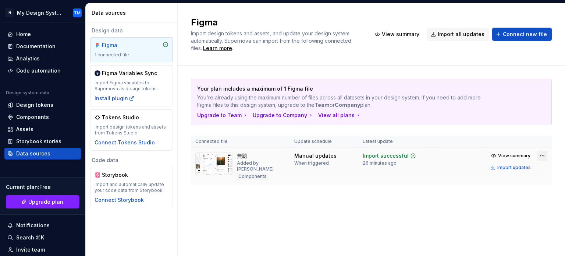
click at [538, 158] on html "N My Design System TM Home Documentation Analytics Code automation Design syste…" at bounding box center [282, 128] width 565 height 256
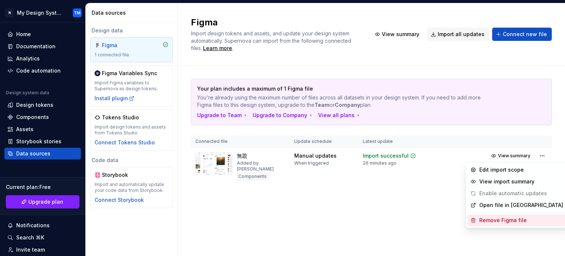
click at [501, 215] on div "Remove Figma file" at bounding box center [516, 220] width 99 height 12
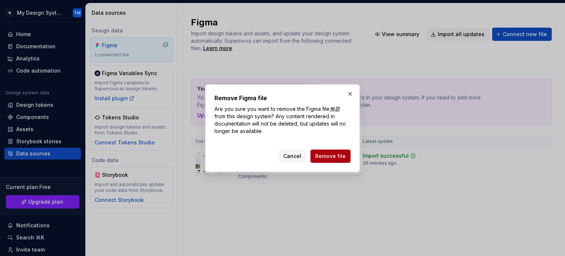
click at [340, 155] on span "Remove file" at bounding box center [330, 155] width 31 height 7
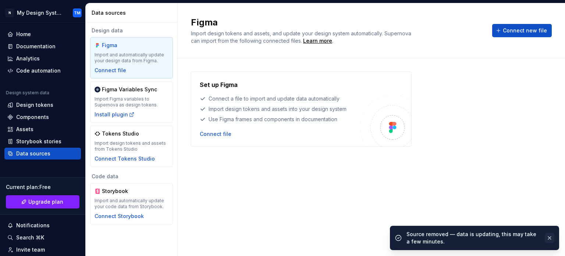
click at [549, 235] on button "button" at bounding box center [550, 237] width 10 height 10
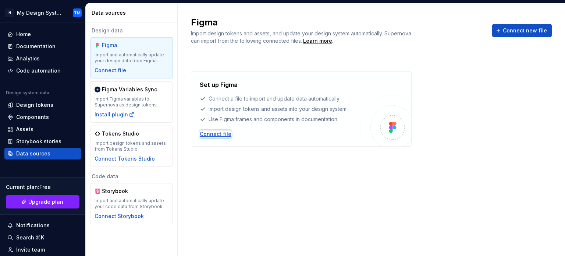
click at [222, 133] on div "Connect file" at bounding box center [216, 133] width 32 height 7
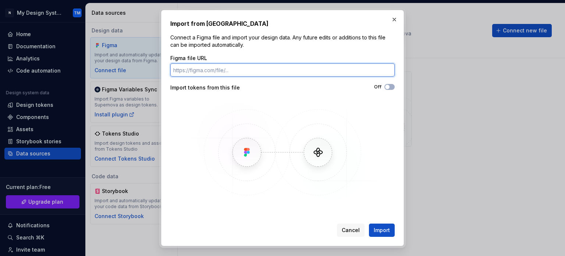
type textarea "*"
paste input "https://www.figma.com/design/B4R8cXTnLbxPSLT8WeOnLO/%E7%84%A1%E9%A1%8C?node-id=…"
type input "https://www.figma.com/design/B4R8cXTnLbxPSLT8WeOnLO/%E7%84%A1%E9%A1%8C?node-id=…"
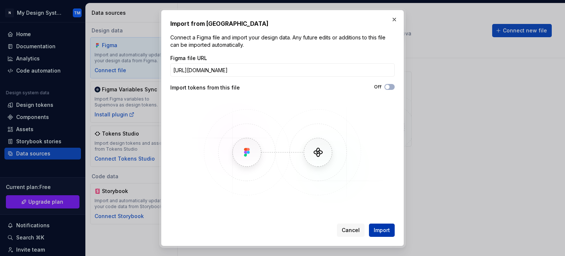
scroll to position [0, 0]
click at [378, 231] on span "Import" at bounding box center [382, 229] width 16 height 7
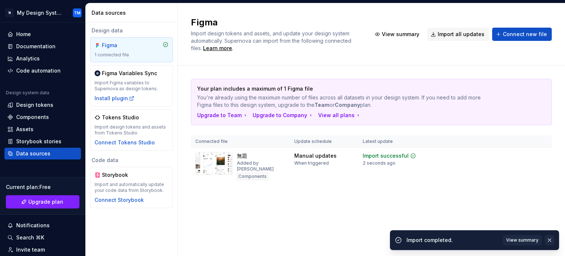
click at [547, 236] on button "button" at bounding box center [550, 240] width 10 height 10
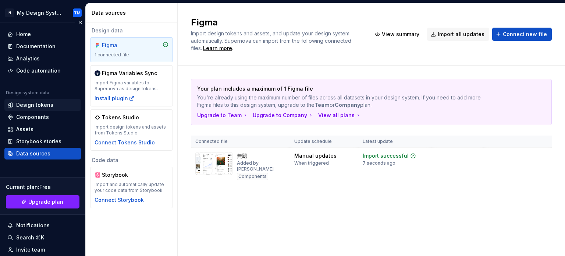
click at [37, 107] on div "Design tokens" at bounding box center [34, 104] width 37 height 7
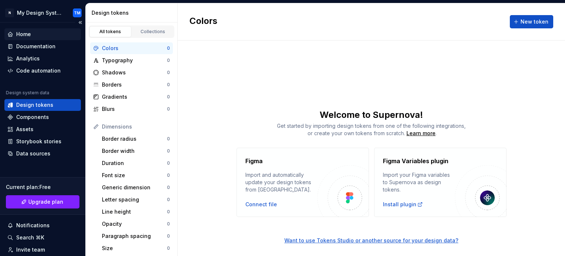
click at [32, 37] on div "Home" at bounding box center [42, 34] width 71 height 7
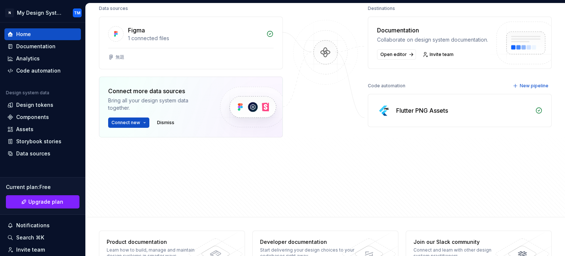
scroll to position [124, 0]
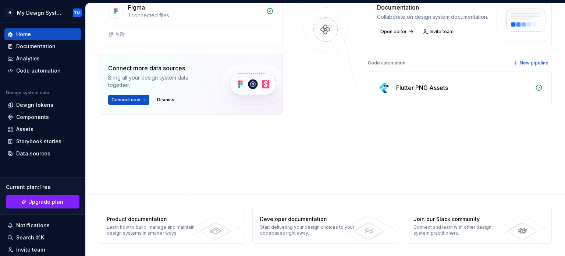
click at [429, 92] on div "Flutter PNG Assets" at bounding box center [422, 87] width 52 height 9
click at [537, 91] on icon at bounding box center [538, 87] width 7 height 7
click at [528, 66] on span "New pipeline" at bounding box center [534, 63] width 29 height 6
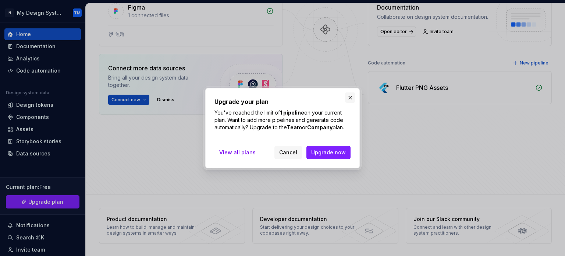
click at [347, 92] on button "button" at bounding box center [350, 97] width 10 height 10
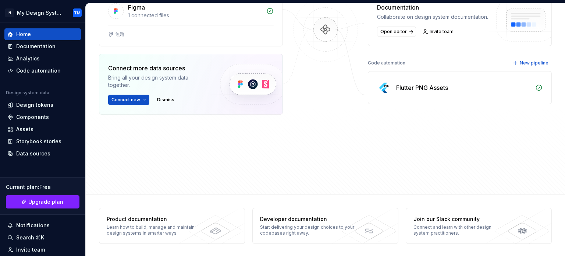
click at [393, 99] on div "Flutter PNG Assets" at bounding box center [459, 87] width 183 height 32
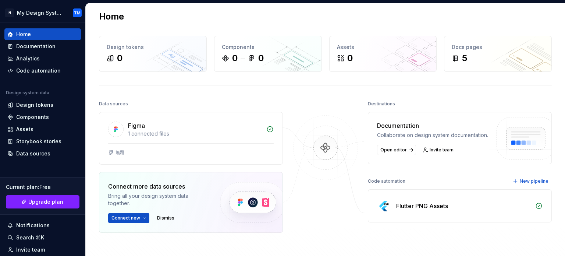
scroll to position [6, 0]
click at [41, 74] on div "Code automation" at bounding box center [38, 70] width 44 height 7
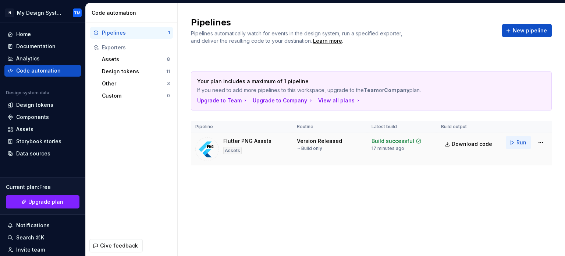
click at [518, 139] on span "Run" at bounding box center [521, 142] width 10 height 7
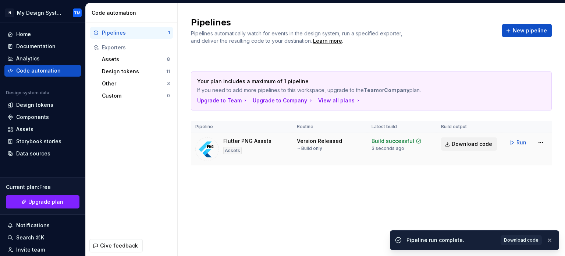
click at [456, 143] on span "Download code" at bounding box center [471, 143] width 40 height 7
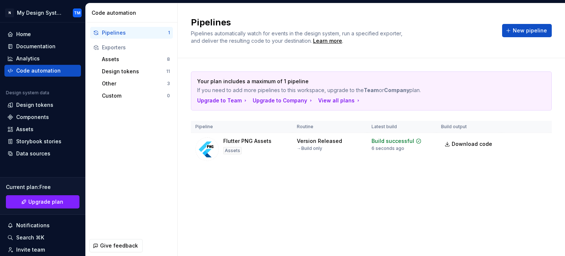
type textarea "*"
click at [131, 70] on div "Design tokens" at bounding box center [134, 71] width 64 height 7
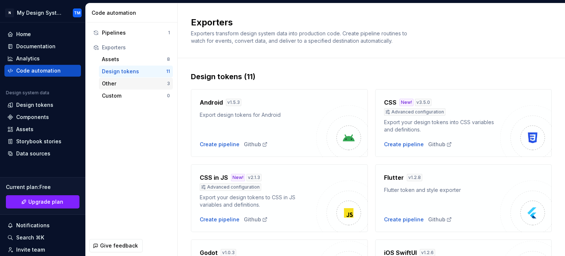
click at [132, 78] on div "Other 3" at bounding box center [136, 84] width 74 height 12
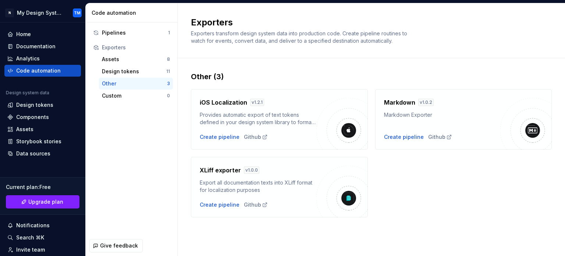
click at [132, 88] on div "Other 3" at bounding box center [136, 84] width 74 height 12
click at [131, 61] on div "Assets" at bounding box center [134, 59] width 65 height 7
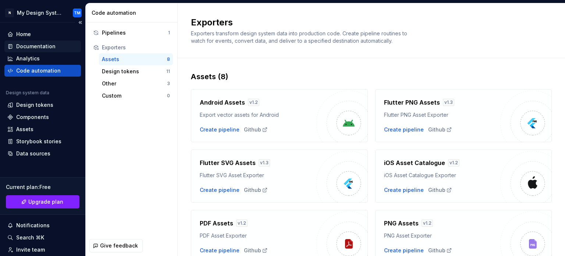
click at [36, 43] on div "Documentation" at bounding box center [35, 46] width 39 height 7
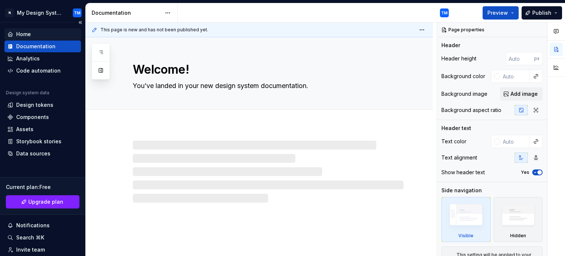
type textarea "*"
click at [34, 33] on div "Home" at bounding box center [42, 34] width 71 height 7
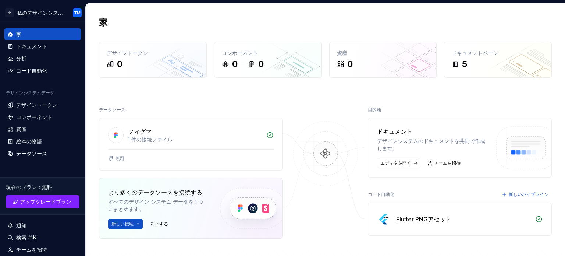
click at [325, 160] on img at bounding box center [325, 161] width 71 height 80
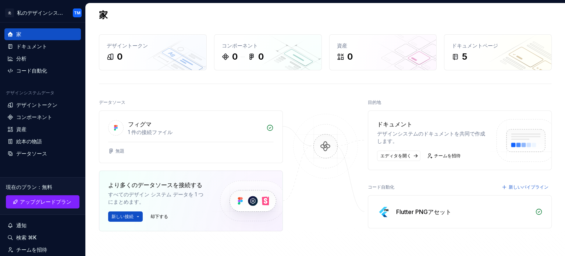
scroll to position [6, 0]
click at [243, 131] on div "1 件の接続ファイル" at bounding box center [195, 132] width 134 height 7
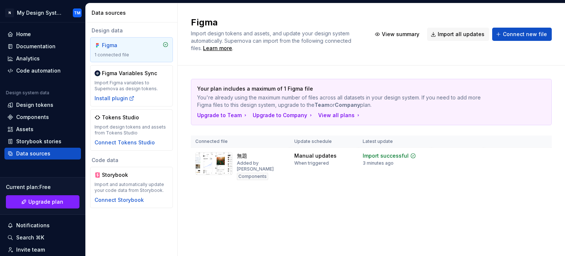
scroll to position [194, 0]
click at [57, 72] on div "Code automation" at bounding box center [38, 70] width 44 height 7
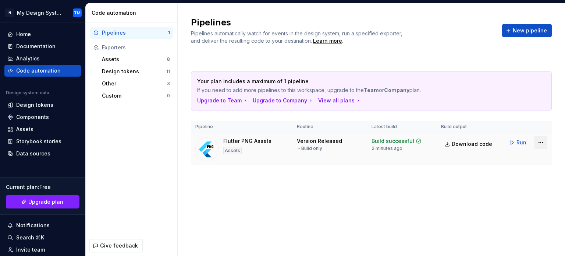
click at [539, 144] on html "N My Design System TM Home Documentation Analytics Code automation Design syste…" at bounding box center [282, 128] width 565 height 256
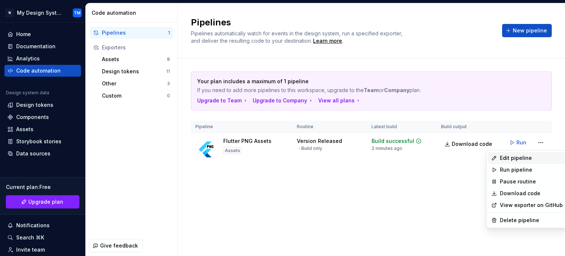
click at [520, 159] on div "Edit pipeline" at bounding box center [531, 157] width 63 height 7
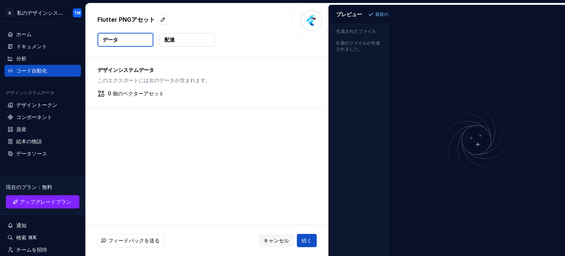
click at [135, 94] on font "0 個のベクターアセット" at bounding box center [136, 93] width 56 height 6
click at [122, 93] on font "0 個のベクターアセット" at bounding box center [136, 93] width 56 height 6
click at [303, 242] on font "続く" at bounding box center [306, 240] width 10 height 6
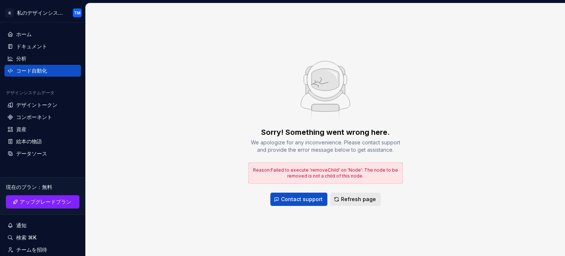
click at [347, 205] on button "Refresh page" at bounding box center [355, 198] width 50 height 13
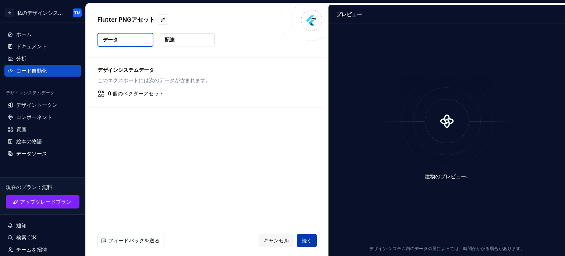
click at [313, 237] on button "続く" at bounding box center [307, 239] width 20 height 13
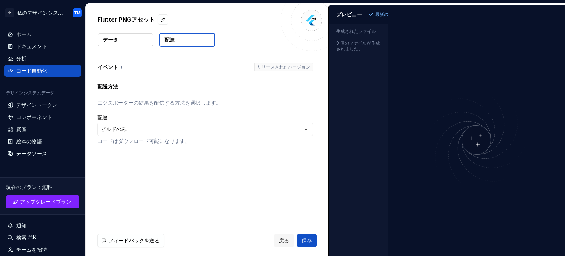
click at [147, 41] on button "データ" at bounding box center [125, 39] width 55 height 13
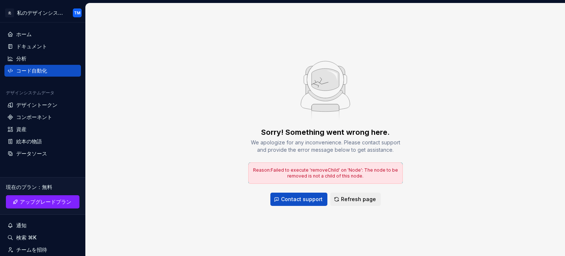
click at [176, 45] on div "Sorry! Something went wrong here. We apologize for any inconvenience. Please co…" at bounding box center [325, 129] width 479 height 252
click at [356, 203] on button "Refresh page" at bounding box center [355, 198] width 50 height 13
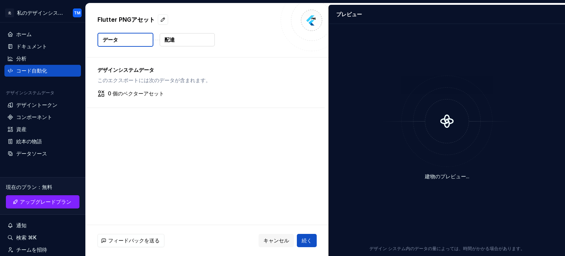
click at [303, 24] on div at bounding box center [312, 20] width 62 height 62
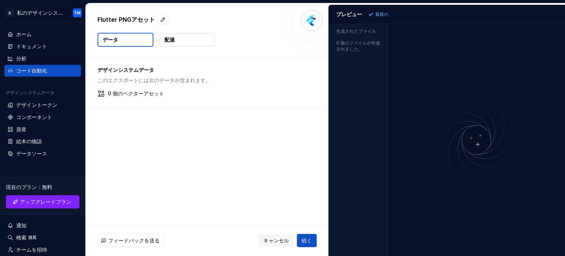
click at [143, 100] on div "デザインシステムデータ このエクスポートには次のデータが含まれます。 0 個のベクターアセット" at bounding box center [205, 82] width 239 height 50
click at [277, 237] on font "キャンセル" at bounding box center [276, 240] width 26 height 6
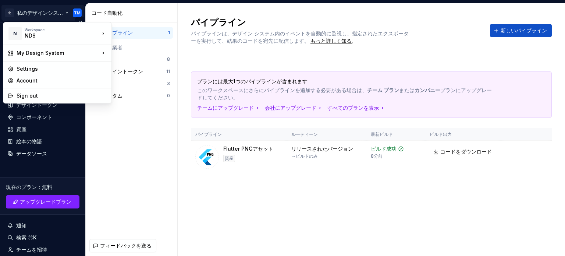
click at [78, 10] on html "北 私のデザインシステム TM ホーム ドキュメント 分析 コード自動化 デザインシステムデータ デザイントークン コンポーネント 資産 絵本の物語 データソ…" at bounding box center [282, 128] width 565 height 256
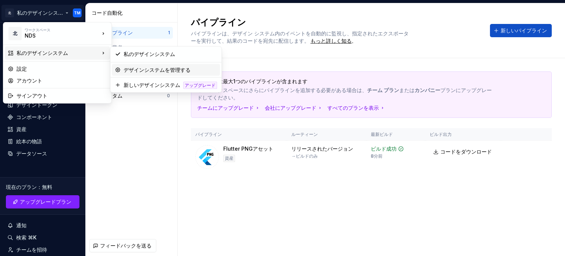
click at [135, 67] on font "デザインシステムを管理する" at bounding box center [157, 70] width 67 height 6
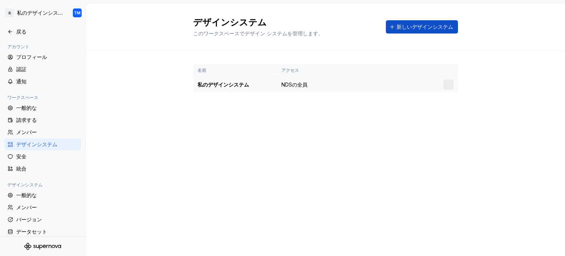
click at [229, 85] on font "私のデザインシステム" at bounding box center [222, 84] width 51 height 6
click at [444, 85] on html "北 私のデザインシステム TM 戻る アカウント プロフィール 認証 通知 ワークスペース 一般的な 請求する メンバー デザインシステム 安全 統合 デザイ…" at bounding box center [282, 128] width 565 height 256
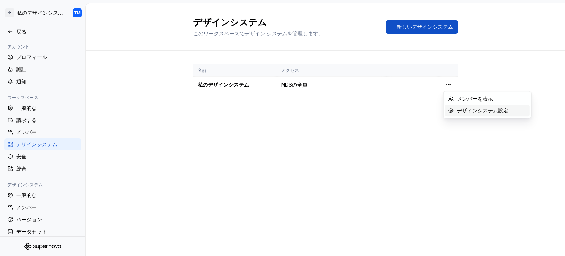
click at [459, 107] on font "デザインシステム設定" at bounding box center [482, 110] width 51 height 6
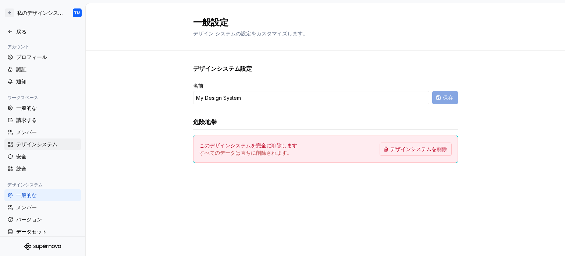
click at [43, 144] on font "デザインシステム" at bounding box center [36, 144] width 41 height 6
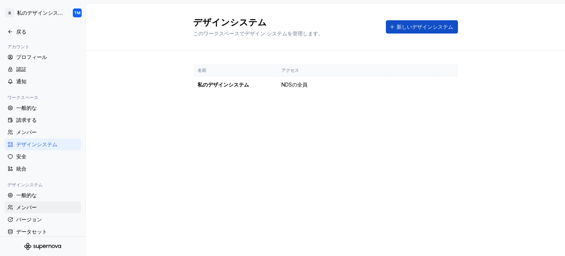
click at [35, 213] on div "メンバー" at bounding box center [42, 207] width 76 height 12
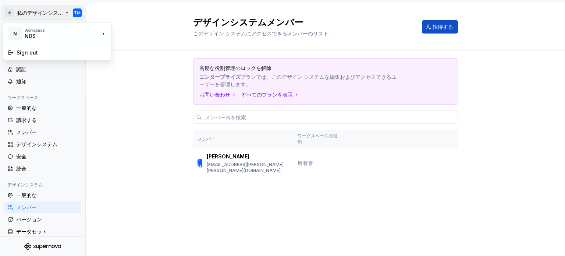
click at [41, 10] on html "北 私のデザインシステム TM 戻る アカウント プロフィール 認証 通知 ワークスペース 一般的な 請求する メンバー デザインシステム 安全 統合 デザイ…" at bounding box center [282, 128] width 565 height 256
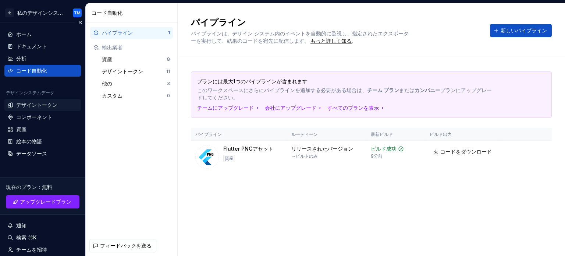
click at [44, 109] on div "デザイントークン" at bounding box center [42, 105] width 76 height 12
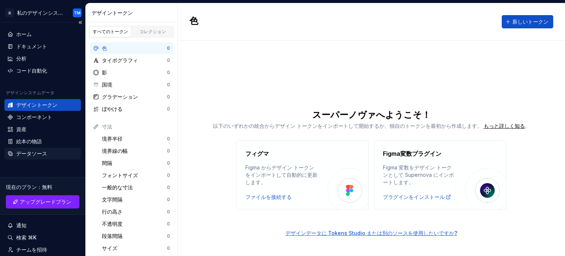
click at [32, 153] on font "データソース" at bounding box center [31, 153] width 31 height 6
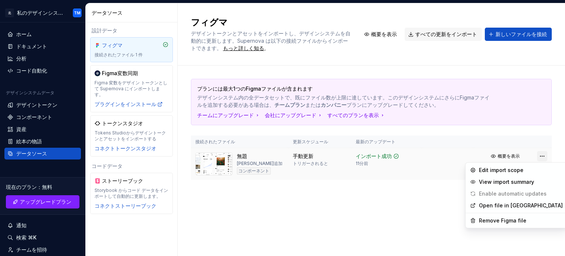
click at [542, 157] on html "北 私のデザインシステム TM ホーム ドキュメント 分析 コード自動化 デザインシステムデータ デザイントークン コンポーネント 資産 絵本の物語 データソ…" at bounding box center [282, 128] width 565 height 256
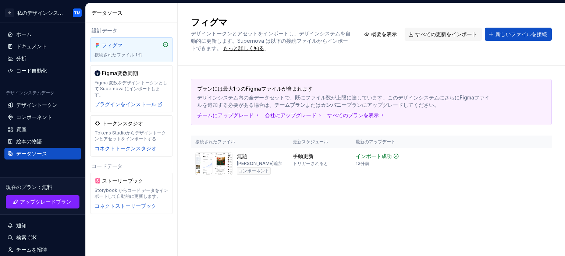
click at [456, 111] on html "北 私のデザインシステム TM ホーム ドキュメント 分析 コード自動化 デザインシステムデータ デザイントークン コンポーネント 資産 絵本の物語 データソ…" at bounding box center [282, 128] width 565 height 256
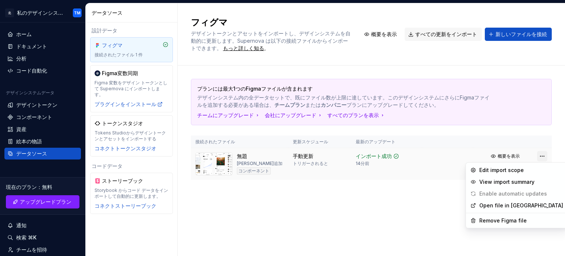
click at [539, 157] on html "北 私のデザインシステム TM ホーム ドキュメント 分析 コード自動化 デザインシステムデータ デザイントークン コンポーネント 資産 絵本の物語 データソ…" at bounding box center [282, 128] width 565 height 256
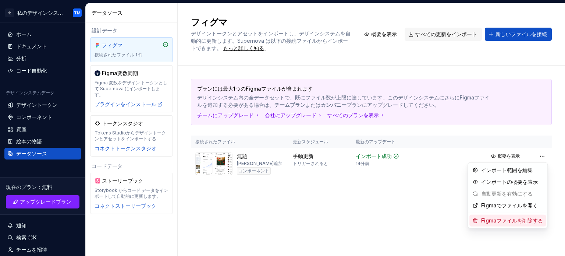
click at [518, 222] on font "Figmaファイルを削除する" at bounding box center [512, 220] width 62 height 6
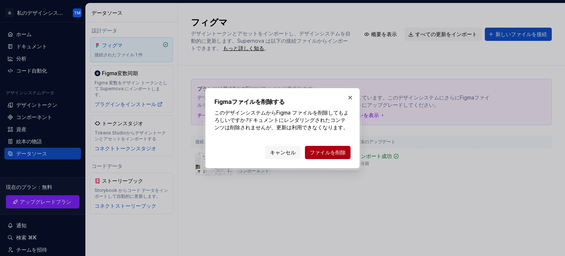
click at [333, 150] on font "ファイルを削除" at bounding box center [328, 152] width 36 height 6
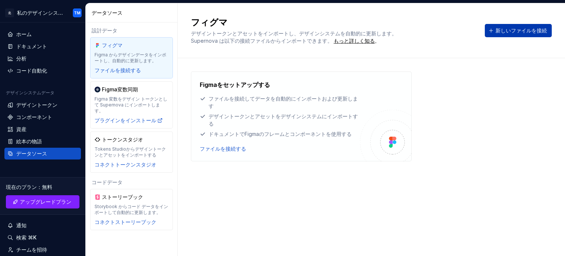
click at [502, 31] on font "新しいファイルを接続" at bounding box center [520, 30] width 51 height 6
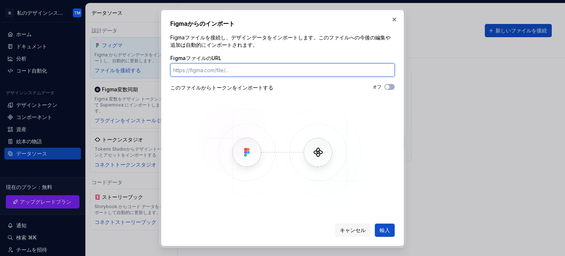
paste input "https://www.figma.com/design/L5BJMdlfBvqjejFeNK0cok/o_tatsuya.miyamoto%E3%81%AE…"
type input "https://www.figma.com/design/L5BJMdlfBvqjejFeNK0cok/o_tatsuya.miyamoto%E3%81%AE…"
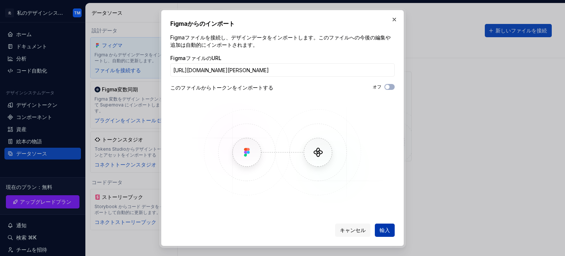
scroll to position [0, 0]
click at [380, 230] on font "輸入" at bounding box center [384, 229] width 10 height 6
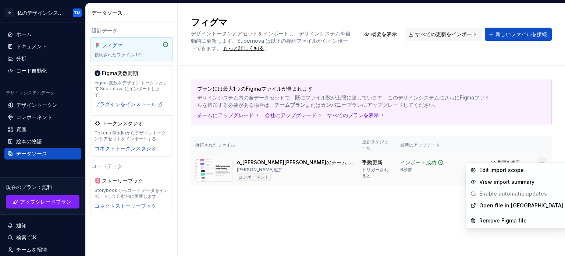
click at [541, 156] on html "北 私のデザインシステム TM ホーム ドキュメント 分析 コード自動化 デザインシステムデータ デザイントークン コンポーネント 資産 絵本の物語 データソ…" at bounding box center [282, 128] width 565 height 256
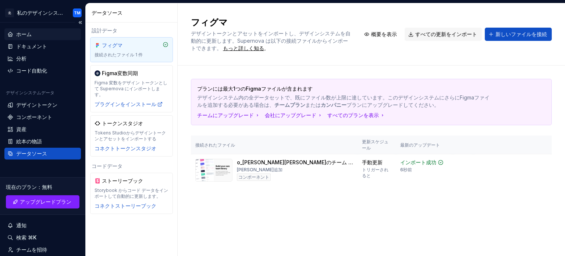
click at [36, 35] on html "北 私のデザインシステム TM ホーム ドキュメント 分析 コード自動化 デザインシステムデータ デザイントークン コンポーネント 資産 絵本の物語 データソ…" at bounding box center [282, 128] width 565 height 256
click at [38, 68] on font "コード自動化" at bounding box center [31, 70] width 31 height 6
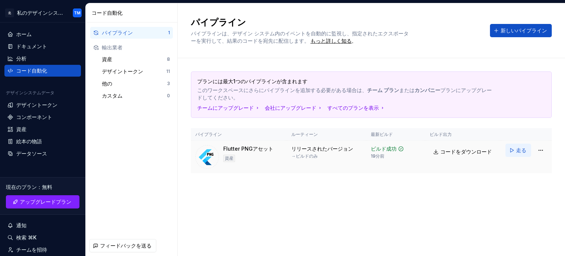
click at [513, 151] on button "走る" at bounding box center [518, 149] width 26 height 13
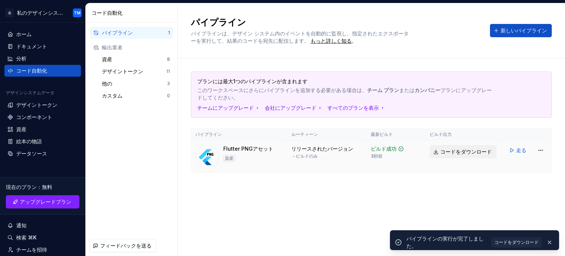
click at [481, 151] on font "コードをダウンロード" at bounding box center [465, 151] width 51 height 6
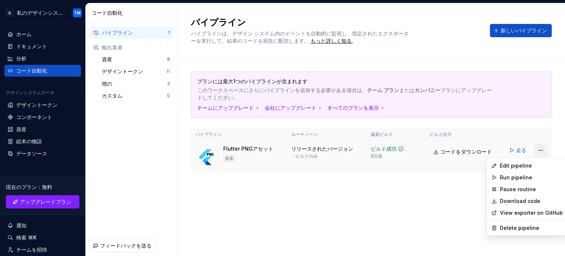
click at [538, 150] on html "北 私のデザインシステム TM ホーム ドキュメント 分析 コード自動化 デザインシステムデータ デザイントークン コンポーネント 資産 絵本の物語 データソ…" at bounding box center [282, 128] width 565 height 256
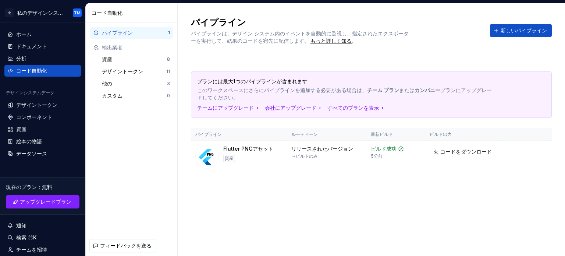
click at [406, 209] on html "北 私のデザインシステム TM ホーム ドキュメント 分析 コード自動化 デザインシステムデータ デザイントークン コンポーネント 資産 絵本の物語 データソ…" at bounding box center [282, 128] width 565 height 256
click at [135, 71] on font "デザイントークン" at bounding box center [122, 71] width 41 height 6
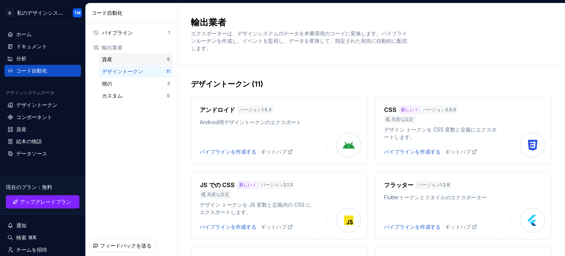
click at [133, 61] on div "資産" at bounding box center [134, 59] width 65 height 7
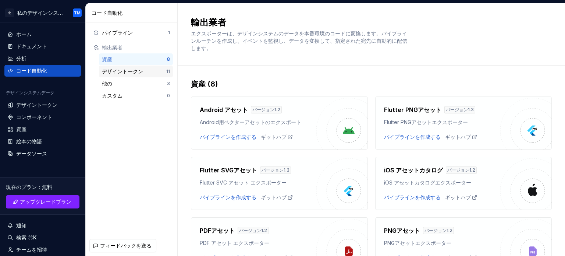
click at [149, 71] on div "デザイントークン" at bounding box center [134, 71] width 64 height 7
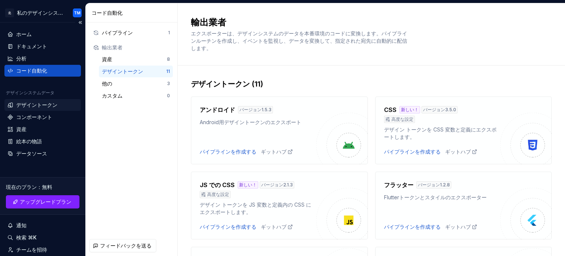
click at [40, 105] on font "デザイントークン" at bounding box center [36, 104] width 41 height 6
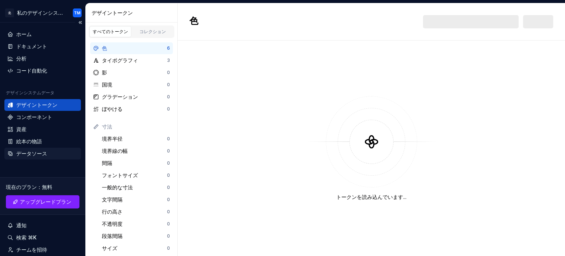
click at [47, 152] on div "データソース" at bounding box center [42, 153] width 71 height 7
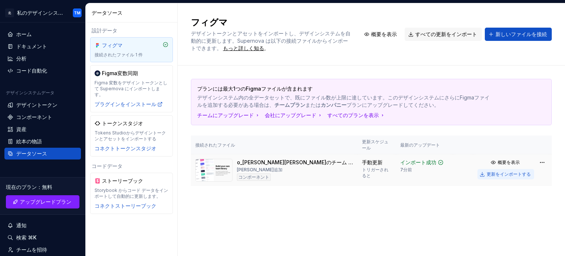
click at [496, 171] on font "更新をインポートする" at bounding box center [508, 174] width 44 height 6
click at [53, 141] on div "絵本の物語" at bounding box center [42, 141] width 71 height 7
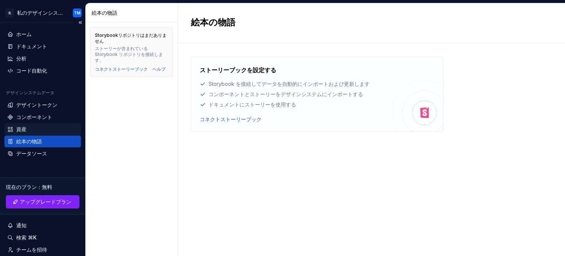
click at [43, 128] on div "資産" at bounding box center [42, 128] width 71 height 7
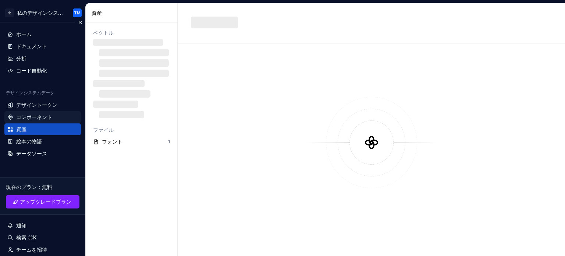
click at [39, 117] on font "コンポーネント" at bounding box center [34, 117] width 36 height 6
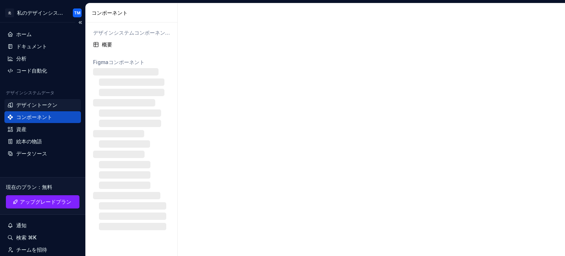
click at [40, 109] on div "デザイントークン" at bounding box center [42, 105] width 76 height 12
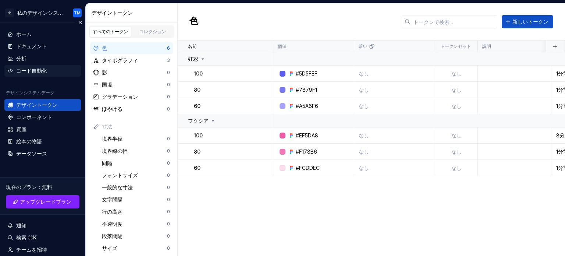
click at [31, 73] on font "コード自動化" at bounding box center [31, 70] width 31 height 6
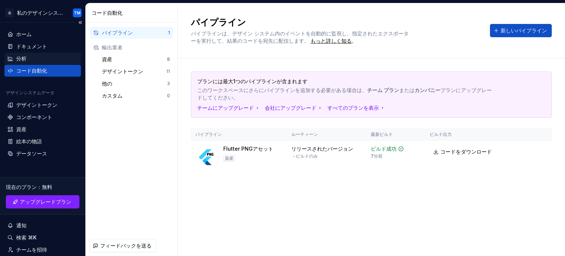
click at [26, 57] on font "分析" at bounding box center [21, 58] width 10 height 6
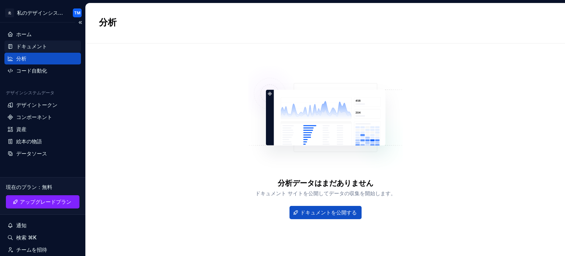
click at [25, 44] on font "ドキュメント" at bounding box center [31, 46] width 31 height 6
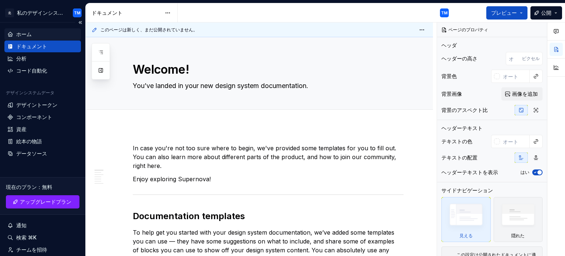
click at [44, 36] on div "ホーム" at bounding box center [42, 34] width 71 height 7
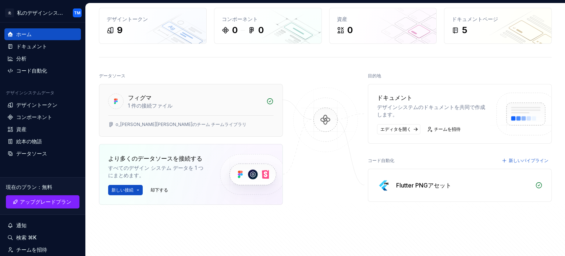
scroll to position [38, 0]
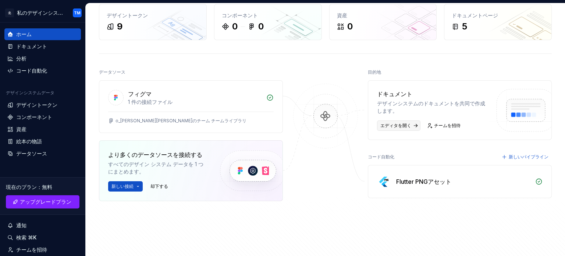
click at [405, 125] on font "エディタを開く" at bounding box center [395, 125] width 31 height 6
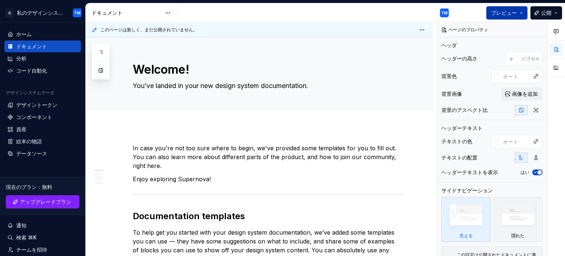
click at [501, 14] on font "プレビュー" at bounding box center [504, 13] width 26 height 6
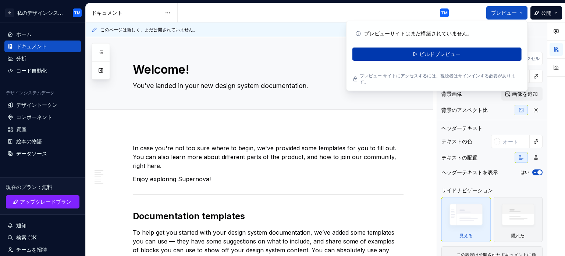
click at [441, 58] on button "ビルドプレビュー" at bounding box center [436, 53] width 169 height 13
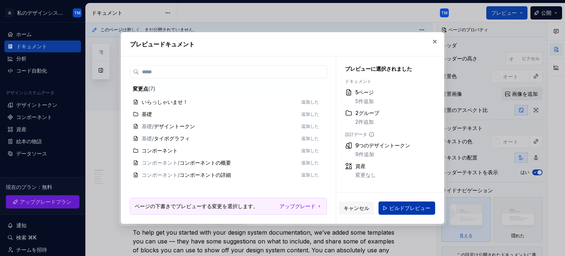
click at [399, 208] on font "ビルドプレビュー" at bounding box center [409, 207] width 41 height 6
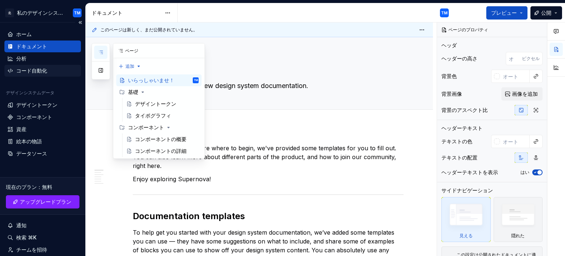
type textarea "*"
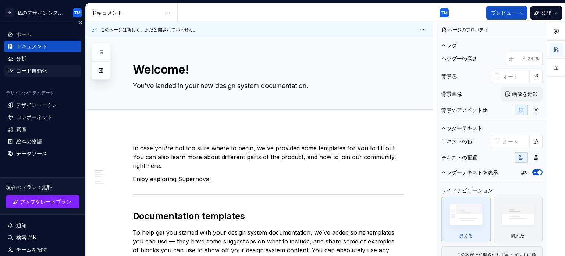
click at [46, 71] on font "コード自動化" at bounding box center [31, 70] width 31 height 6
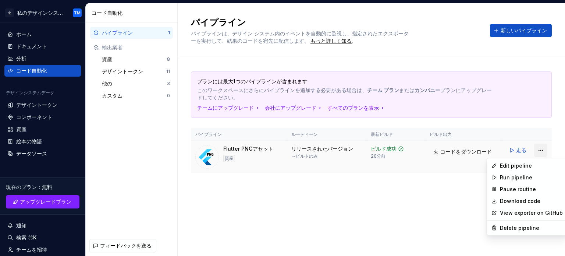
click at [540, 152] on html "北 私のデザインシステム TM ホーム ドキュメント 分析 コード自動化 デザインシステムデータ デザイントークン コンポーネント 資産 絵本の物語 データソ…" at bounding box center [282, 128] width 565 height 256
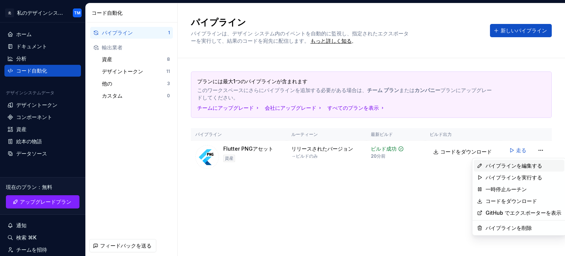
click at [529, 169] on div "パイプラインを編集する" at bounding box center [519, 166] width 90 height 12
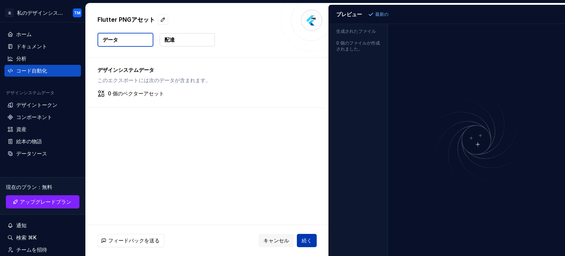
click at [303, 237] on font "続く" at bounding box center [306, 240] width 10 height 6
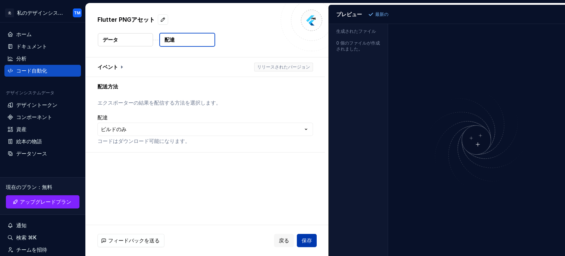
click at [187, 104] on font "エクスポーターの結果を配信する方法を選択します。" at bounding box center [159, 102] width 124 height 6
click at [121, 64] on button "button" at bounding box center [205, 66] width 239 height 19
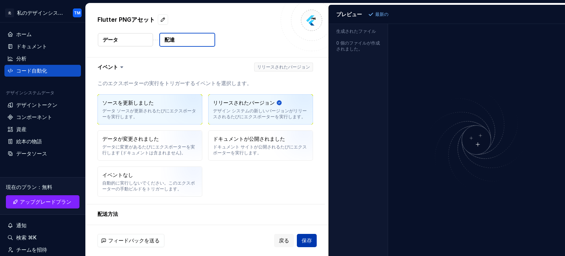
click at [188, 120] on img "button" at bounding box center [184, 111] width 47 height 49
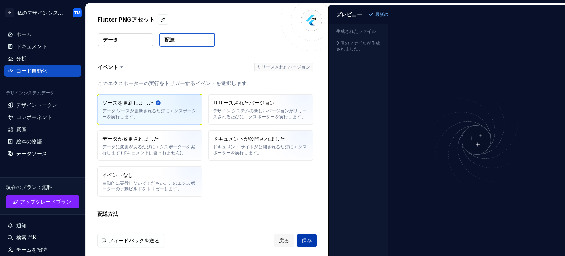
click at [309, 246] on button "保存" at bounding box center [307, 239] width 20 height 13
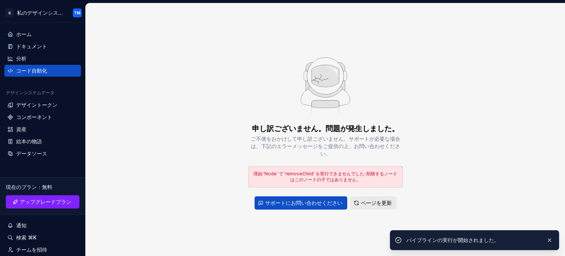
click at [366, 199] on font "ページを更新" at bounding box center [376, 202] width 31 height 6
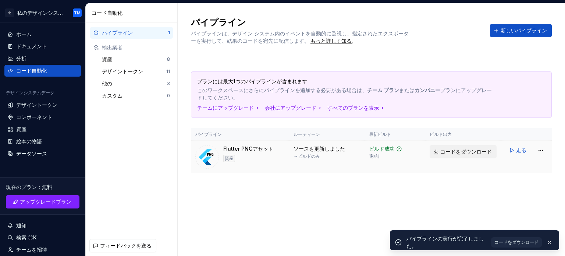
click at [453, 150] on font "コードをダウンロード" at bounding box center [465, 151] width 51 height 6
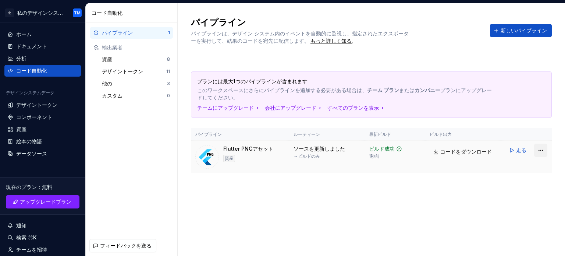
click at [536, 150] on html "北 私のデザインシステム TM ホーム ドキュメント 分析 コード自動化 デザインシステムデータ デザイントークン コンポーネント 資産 絵本の物語 データソ…" at bounding box center [282, 128] width 565 height 256
click at [47, 151] on html "北 私のデザインシステム TM ホーム ドキュメント 分析 コード自動化 デザインシステムデータ デザイントークン コンポーネント 資産 絵本の物語 データソ…" at bounding box center [282, 128] width 565 height 256
click at [47, 151] on div "データソース" at bounding box center [42, 153] width 71 height 7
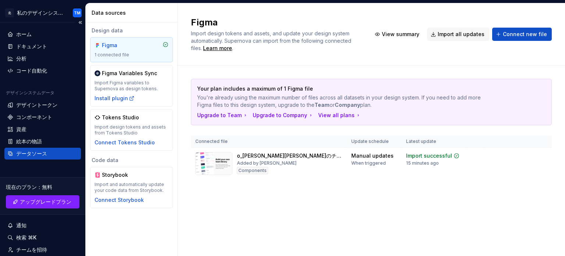
click at [47, 151] on div "データソース" at bounding box center [42, 153] width 71 height 7
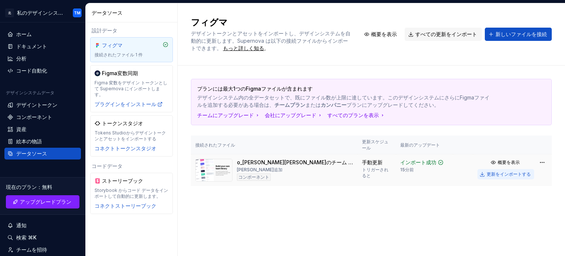
click at [517, 171] on font "更新をインポートする" at bounding box center [508, 174] width 44 height 6
click at [43, 75] on div "コード自動化" at bounding box center [42, 71] width 76 height 12
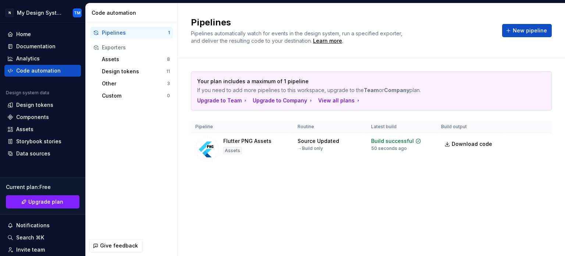
scroll to position [194, 0]
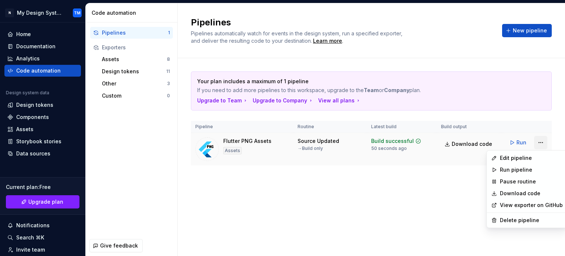
click at [538, 142] on html "N My Design System TM Home Documentation Analytics Code automation Design syste…" at bounding box center [282, 128] width 565 height 256
click at [521, 158] on div "Edit pipeline" at bounding box center [531, 157] width 63 height 7
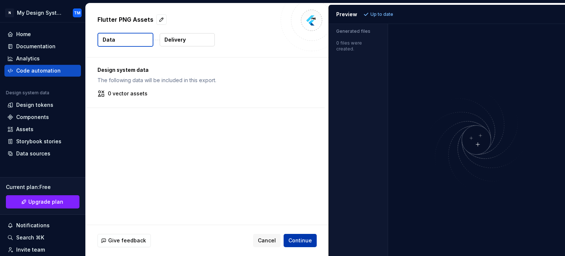
click at [286, 241] on button "Continue" at bounding box center [299, 239] width 33 height 13
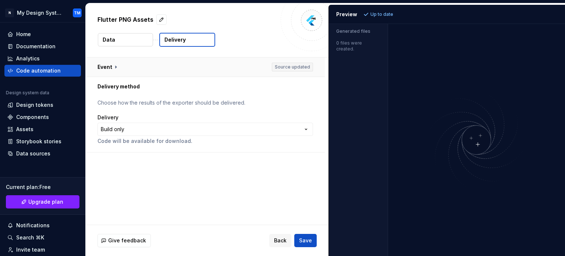
click at [210, 65] on button "button" at bounding box center [205, 66] width 239 height 19
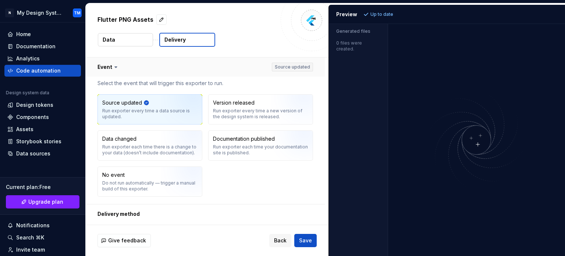
click at [294, 69] on button "button" at bounding box center [205, 66] width 239 height 19
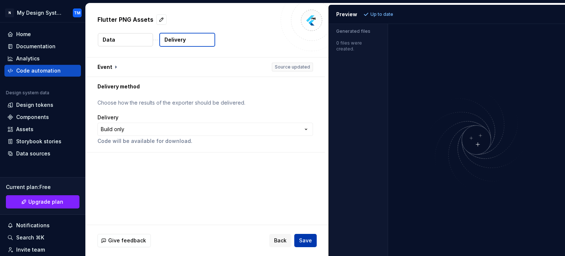
drag, startPoint x: 304, startPoint y: 232, endPoint x: 306, endPoint y: 242, distance: 9.4
click at [306, 242] on div "Give feedback Back Save" at bounding box center [207, 240] width 243 height 31
click at [306, 242] on span "Save" at bounding box center [305, 239] width 13 height 7
click at [49, 59] on div "Analytics" at bounding box center [42, 58] width 71 height 7
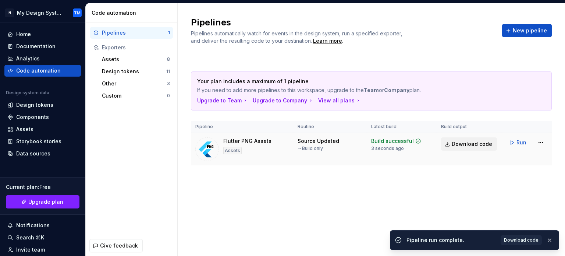
click at [463, 142] on span "Download code" at bounding box center [471, 143] width 40 height 7
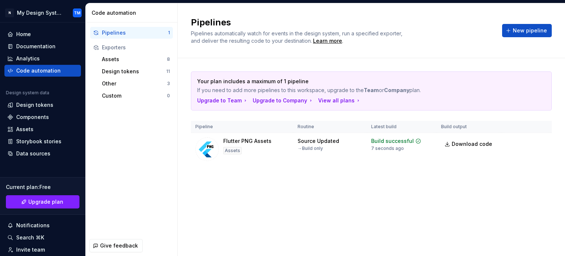
drag, startPoint x: 317, startPoint y: 160, endPoint x: 286, endPoint y: 193, distance: 45.8
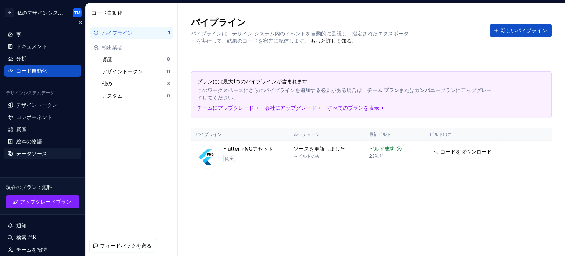
click at [37, 151] on font "データソース" at bounding box center [31, 153] width 31 height 6
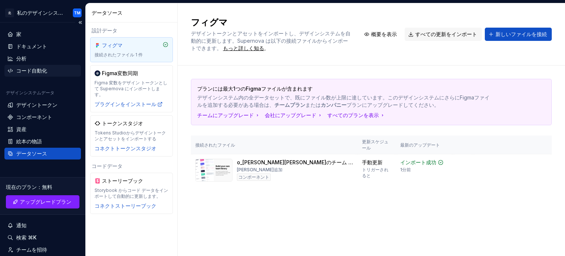
click at [31, 73] on font "コード自動化" at bounding box center [31, 70] width 31 height 6
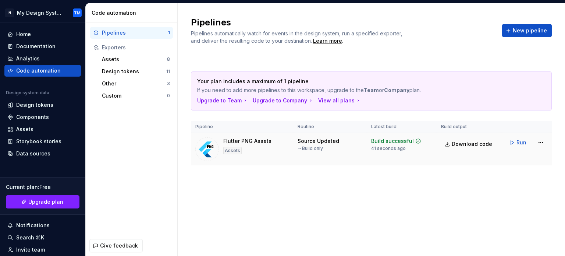
scroll to position [194, 0]
drag, startPoint x: 315, startPoint y: 139, endPoint x: 274, endPoint y: 175, distance: 54.2
click at [274, 175] on div "Your plan includes a maximum of 1 pipeline If you need to add more pipelines to…" at bounding box center [371, 125] width 361 height 135
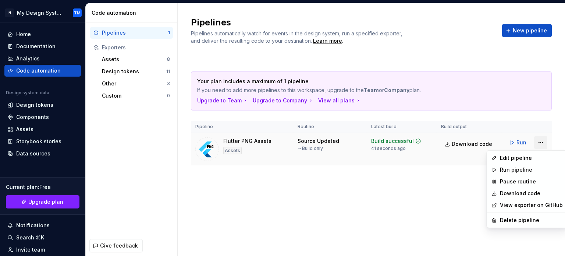
click at [538, 145] on html "N My Design System TM Home Documentation Analytics Code automation Design syste…" at bounding box center [282, 128] width 565 height 256
click at [527, 162] on div "Edit pipeline" at bounding box center [527, 158] width 78 height 12
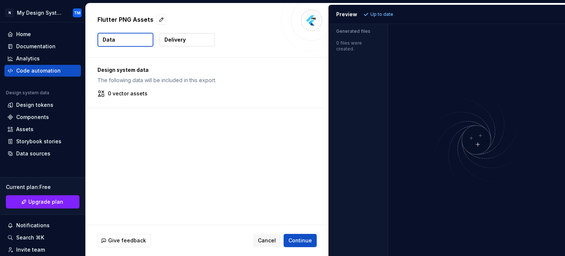
click at [176, 44] on button "Delivery" at bounding box center [187, 39] width 55 height 13
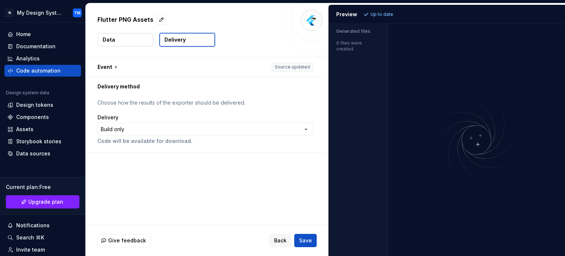
click at [133, 41] on button "Data" at bounding box center [125, 39] width 55 height 13
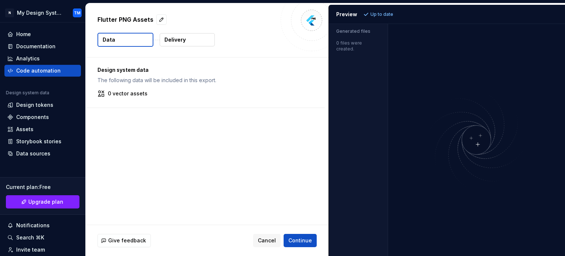
click at [135, 64] on div "Design system data The following data will be included in this export. 0 vector…" at bounding box center [205, 82] width 239 height 50
click at [178, 41] on p "Delivery" at bounding box center [174, 39] width 21 height 7
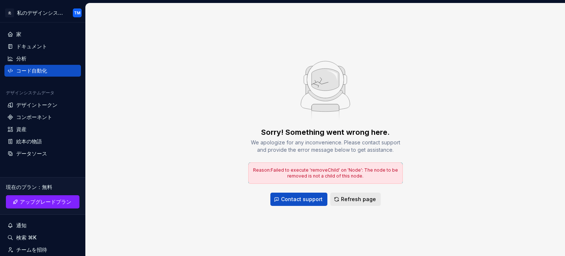
click at [348, 195] on span "Refresh page" at bounding box center [358, 198] width 35 height 7
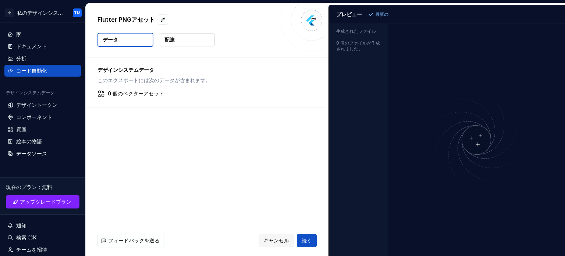
click at [189, 36] on button "配達" at bounding box center [187, 39] width 55 height 13
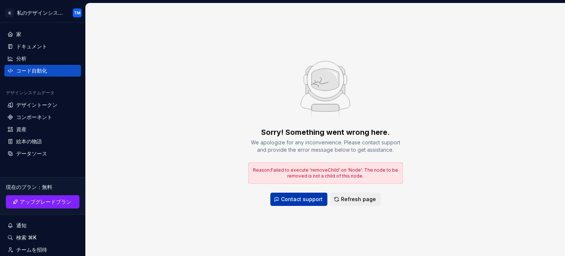
click at [307, 199] on span "Contact support" at bounding box center [302, 198] width 42 height 7
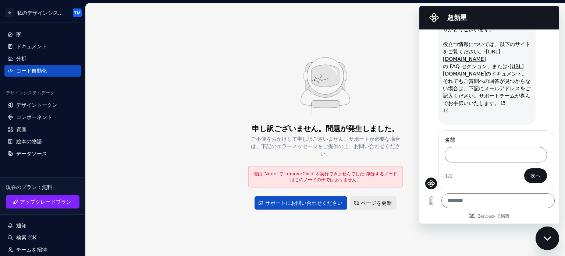
click at [384, 197] on button "ページを更新" at bounding box center [373, 202] width 46 height 13
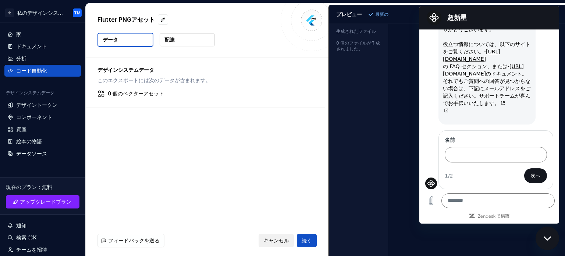
click at [271, 239] on font "キャンセル" at bounding box center [276, 240] width 26 height 6
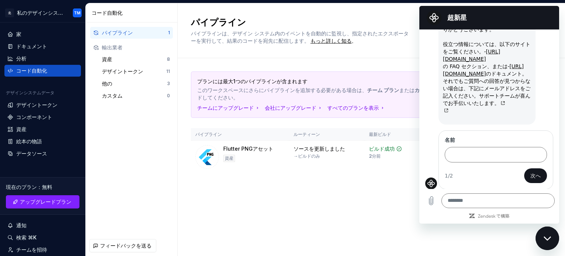
click at [389, 179] on div "プランには最大1つのパイプラインが含まれます このワークスペースにさらにパイプラインを追加する必要がある場合は、 チーム プラン または カンパニー プランに…" at bounding box center [371, 129] width 361 height 143
click at [382, 193] on div "プランには最大1つのパイプラインが含まれます このワークスペースにさらにパイプラインを追加する必要がある場合は、 チーム プラン または カンパニー プランに…" at bounding box center [371, 129] width 361 height 143
click at [365, 181] on div "プランには最大1つのパイプラインが含まれます このワークスペースにさらにパイプラインを追加する必要がある場合は、 チーム プラン または カンパニー プランに…" at bounding box center [371, 129] width 361 height 143
click at [341, 155] on div "ソースを更新しました → [PERSON_NAME]のみ" at bounding box center [318, 152] width 51 height 14
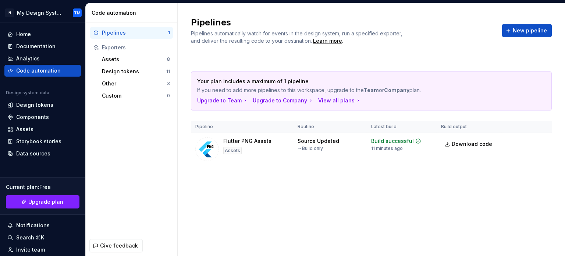
scroll to position [194, 0]
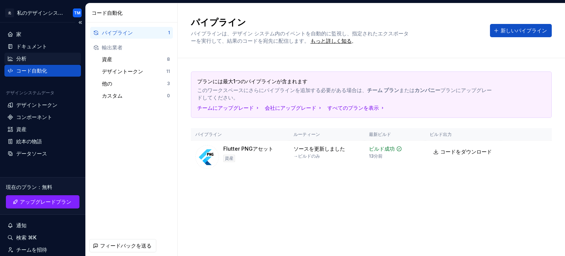
click at [36, 56] on div "分析" at bounding box center [42, 58] width 71 height 7
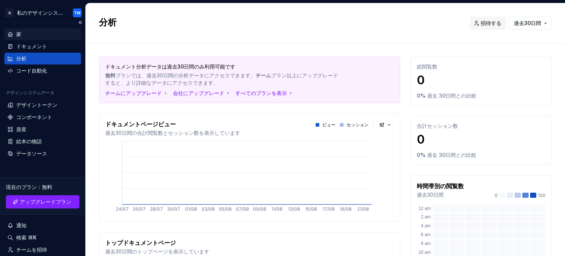
click at [33, 39] on div "家" at bounding box center [42, 34] width 76 height 12
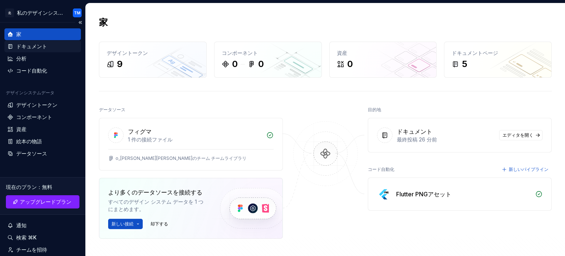
click at [34, 45] on font "ドキュメント" at bounding box center [31, 46] width 31 height 6
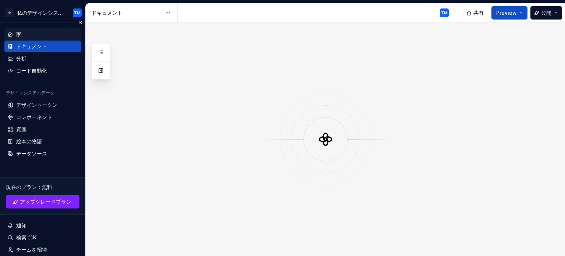
click at [32, 38] on div "家" at bounding box center [42, 34] width 76 height 12
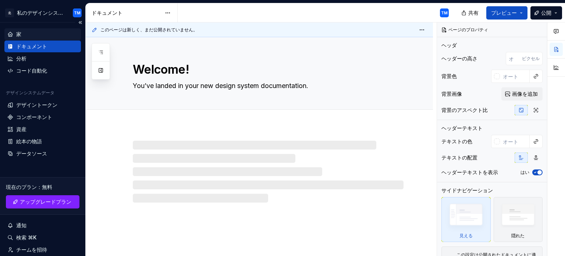
type textarea "*"
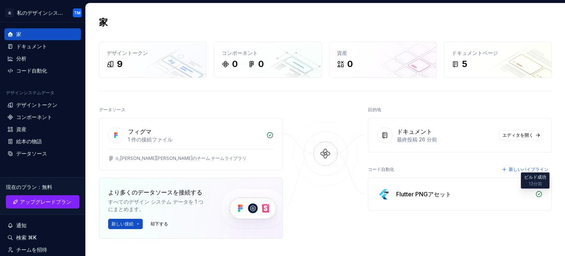
click at [535, 193] on icon at bounding box center [538, 193] width 7 height 7
click at [38, 156] on font "データソース" at bounding box center [31, 153] width 31 height 6
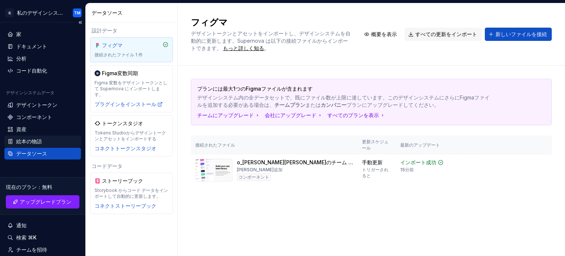
click at [40, 136] on div "絵本の物語" at bounding box center [42, 141] width 76 height 12
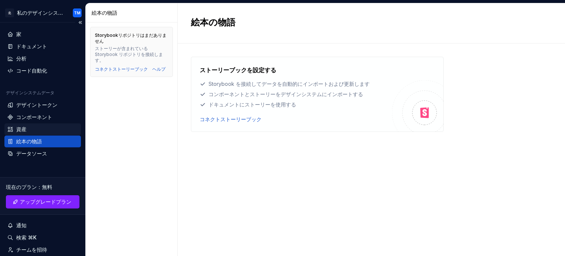
click at [39, 127] on div "資産" at bounding box center [42, 128] width 71 height 7
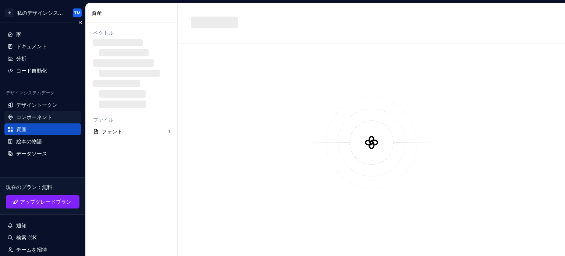
click at [42, 113] on div "コンポーネント" at bounding box center [34, 116] width 36 height 7
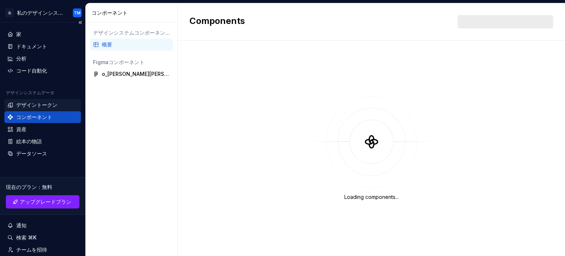
click at [42, 107] on font "デザイントークン" at bounding box center [36, 104] width 41 height 6
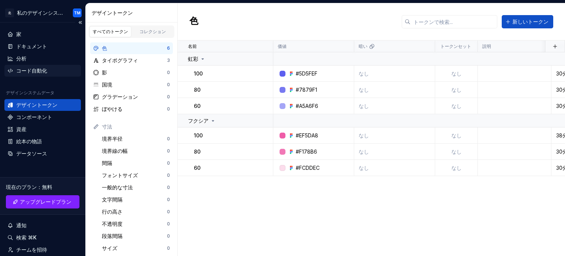
click at [40, 74] on div "コード自動化" at bounding box center [31, 70] width 31 height 7
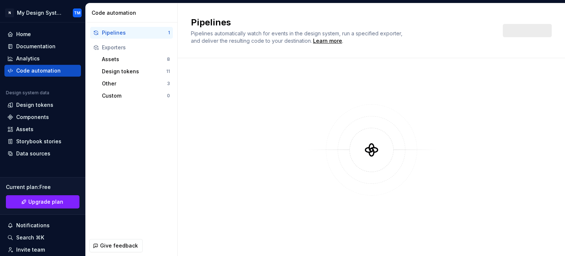
scroll to position [194, 0]
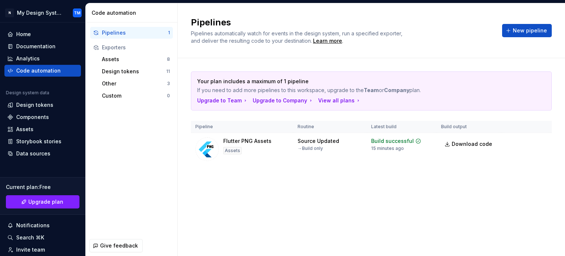
click at [96, 136] on div "Pipelines 1 Exporters Assets 8 Design tokens 11 Other 3 Custom 0" at bounding box center [132, 128] width 92 height 213
click at [152, 74] on div "Design tokens" at bounding box center [134, 71] width 64 height 7
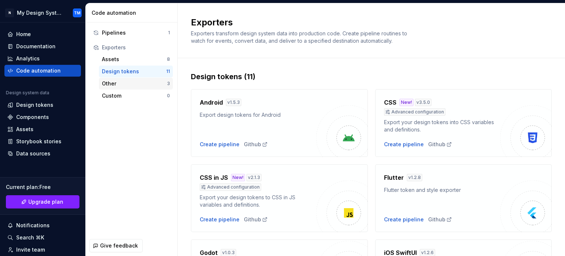
click at [145, 83] on div "Other" at bounding box center [134, 83] width 65 height 7
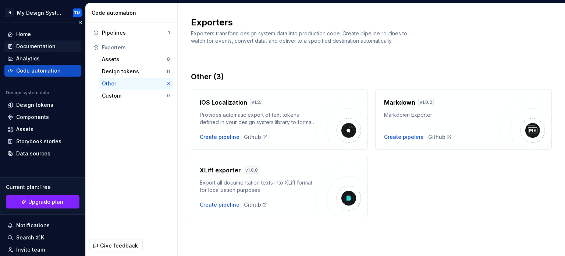
click at [21, 46] on div "Documentation" at bounding box center [35, 46] width 39 height 7
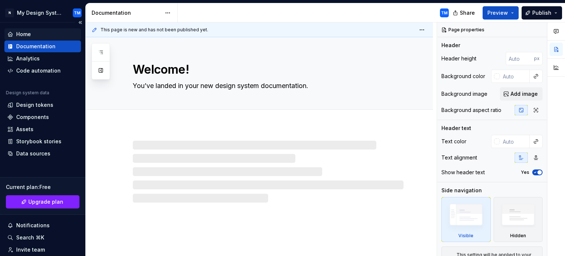
click at [24, 35] on div "Home" at bounding box center [23, 34] width 15 height 7
type textarea "*"
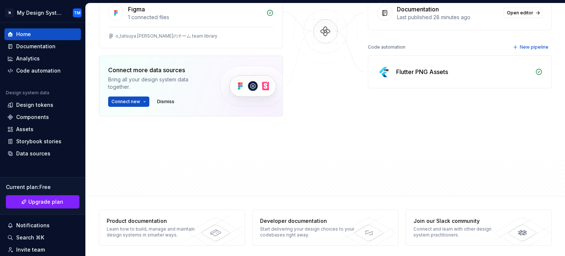
scroll to position [124, 0]
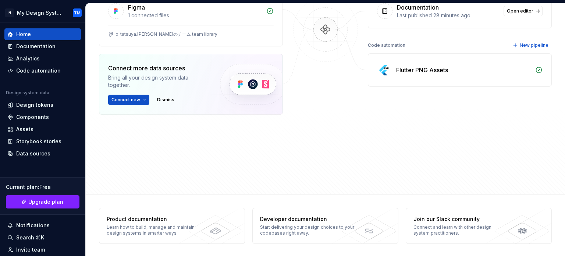
click at [405, 70] on div "Flutter PNG Assets" at bounding box center [422, 69] width 52 height 9
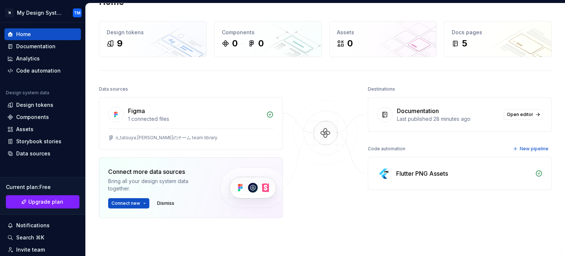
scroll to position [0, 0]
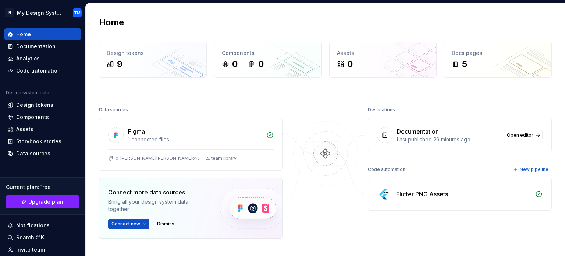
scroll to position [194, 0]
click at [415, 194] on div "Flutter PNG Assets" at bounding box center [422, 193] width 52 height 9
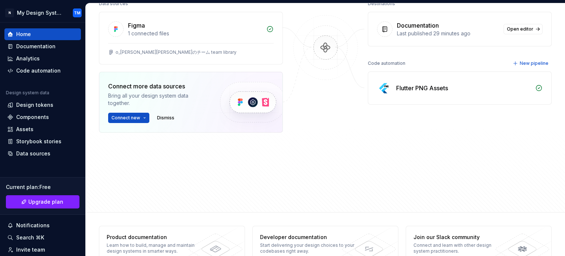
scroll to position [124, 0]
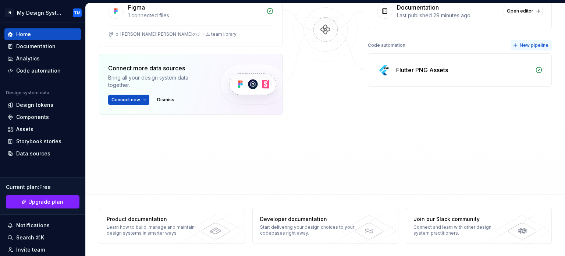
click at [518, 48] on button "New pipeline" at bounding box center [530, 45] width 41 height 10
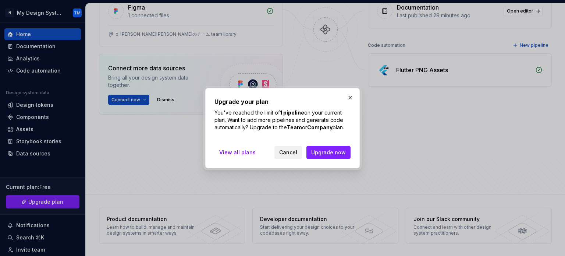
click at [292, 151] on span "Cancel" at bounding box center [288, 152] width 18 height 7
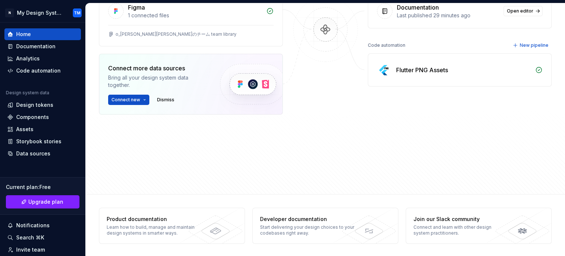
click at [386, 74] on div "Flutter PNG Assets" at bounding box center [459, 70] width 183 height 32
click at [378, 71] on img at bounding box center [384, 70] width 15 height 15
click at [515, 45] on button "New pipeline" at bounding box center [530, 45] width 41 height 10
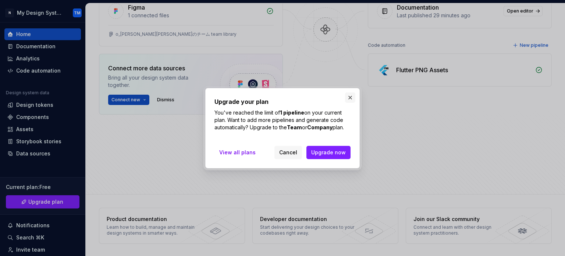
click at [349, 96] on button "button" at bounding box center [350, 97] width 10 height 10
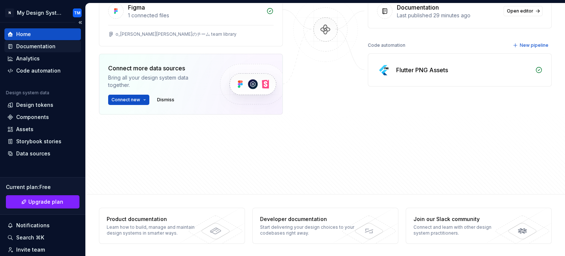
click at [28, 42] on div "Documentation" at bounding box center [42, 46] width 76 height 12
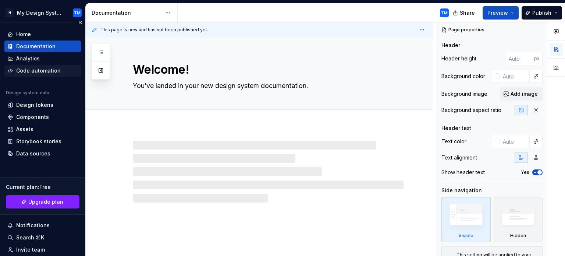
type textarea "*"
click at [36, 72] on div "Code automation" at bounding box center [38, 70] width 44 height 7
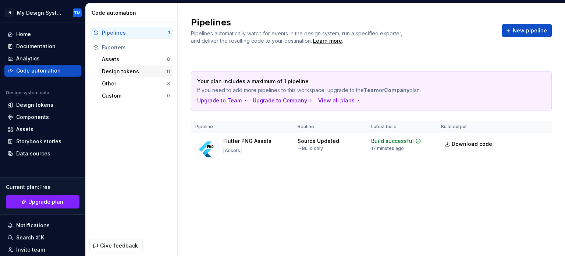
click at [137, 71] on div "Design tokens" at bounding box center [134, 71] width 64 height 7
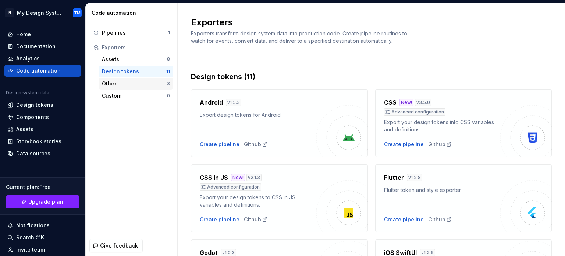
click at [153, 83] on div "Other" at bounding box center [134, 83] width 65 height 7
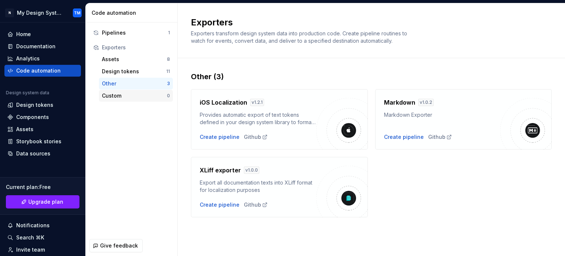
click at [138, 93] on div "Custom" at bounding box center [134, 95] width 65 height 7
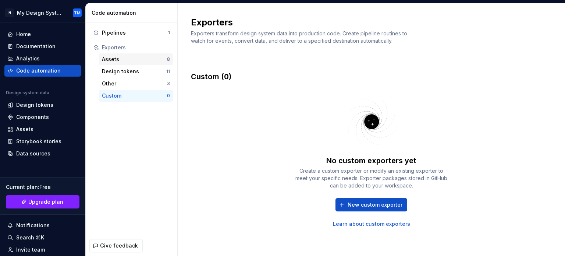
click at [131, 56] on div "Assets" at bounding box center [134, 59] width 65 height 7
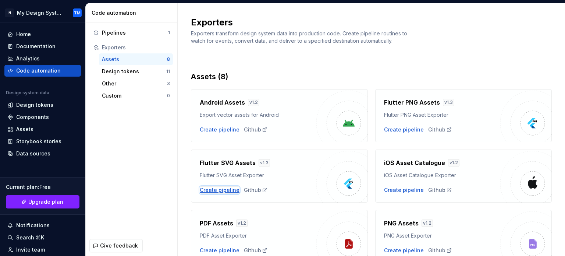
click at [220, 189] on div "Create pipeline" at bounding box center [220, 189] width 40 height 7
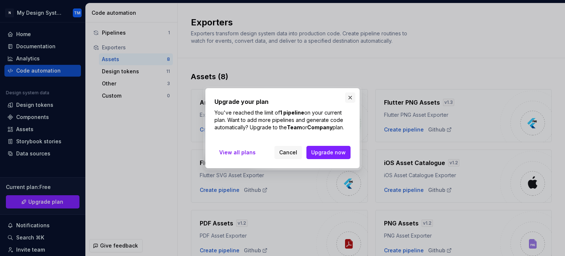
click at [351, 97] on button "button" at bounding box center [350, 97] width 10 height 10
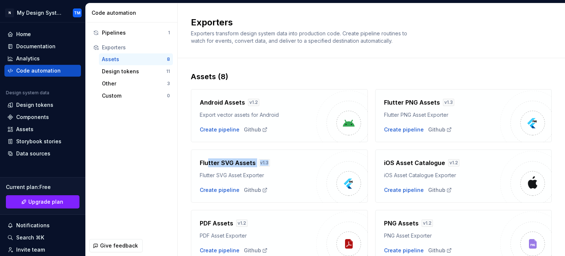
drag, startPoint x: 207, startPoint y: 161, endPoint x: 275, endPoint y: 167, distance: 68.7
click at [275, 167] on div "Flutter SVG Assets v 1.3" at bounding box center [258, 163] width 117 height 10
drag, startPoint x: 200, startPoint y: 162, endPoint x: 268, endPoint y: 162, distance: 67.7
click at [268, 162] on div "Flutter SVG Assets v 1.3" at bounding box center [258, 162] width 117 height 9
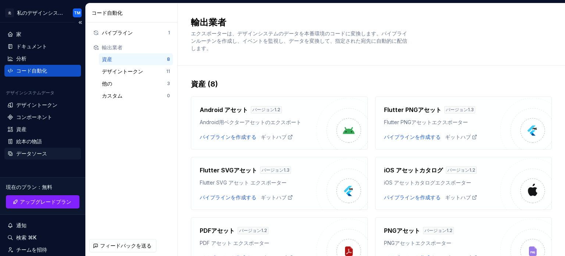
click at [46, 153] on font "データソース" at bounding box center [31, 153] width 31 height 6
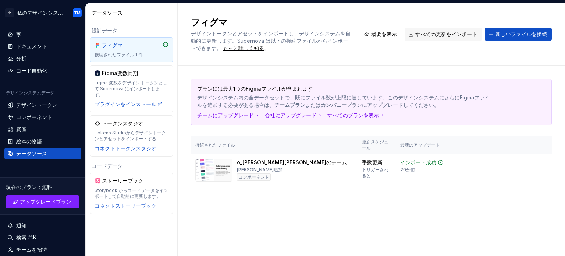
type textarea "*"
click at [60, 69] on div "コード自動化" at bounding box center [42, 70] width 71 height 7
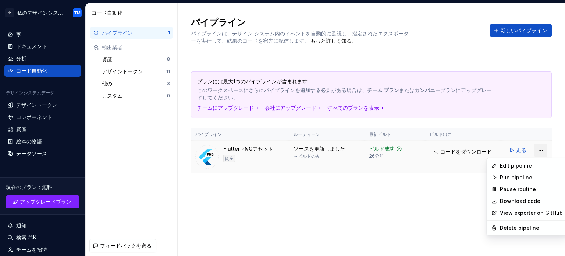
click at [542, 149] on html "北 私のデザインシステム TM 家 ドキュメント 分析 コード自動化 デザインシステムデータ デザイントークン コンポーネント 資産 絵本の物語 データソース…" at bounding box center [282, 128] width 565 height 256
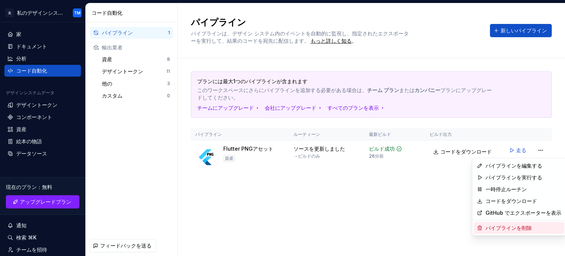
click at [521, 227] on font "パイプラインを削除" at bounding box center [508, 227] width 46 height 6
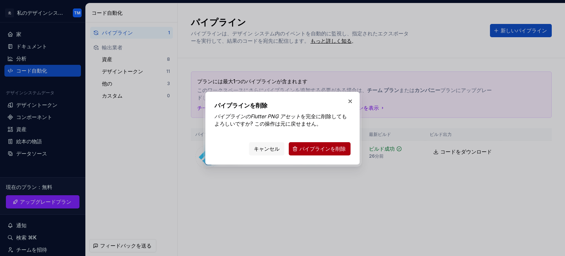
click at [324, 151] on font "パイプラインを削除" at bounding box center [322, 148] width 46 height 6
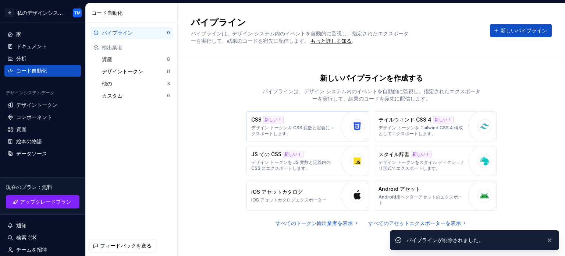
click at [323, 123] on div "CSS 新しい！ デザイン トークンを CSS 変数と定義にエクスポートします。" at bounding box center [294, 126] width 86 height 21
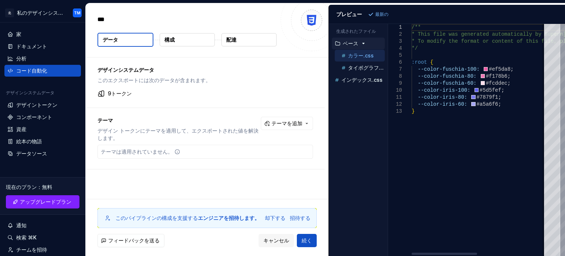
type textarea "*"
click at [356, 68] on font "タイポグラフィ.css" at bounding box center [371, 67] width 46 height 6
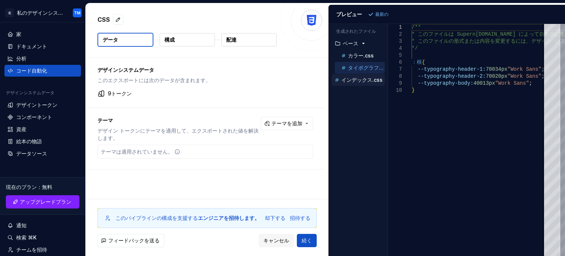
click at [356, 77] on font "インデックス.css" at bounding box center [361, 79] width 41 height 6
type textarea "**********"
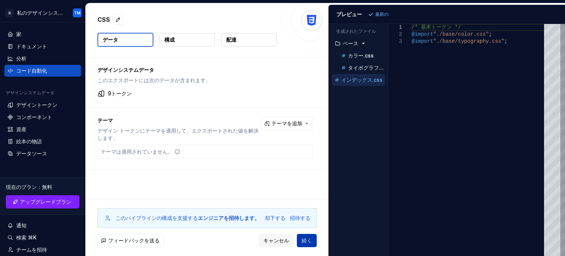
click at [305, 236] on button "続く" at bounding box center [307, 239] width 20 height 13
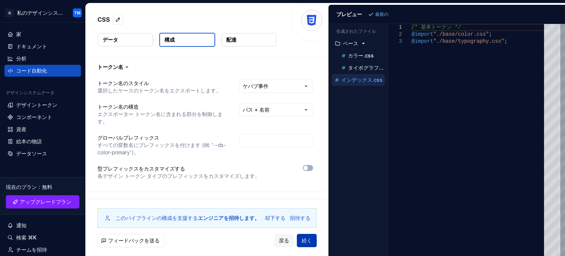
click at [305, 236] on button "続く" at bounding box center [307, 239] width 20 height 13
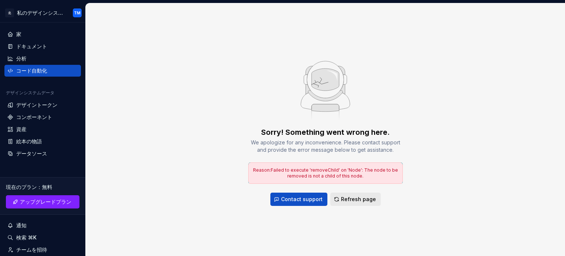
click at [344, 197] on span "Refresh page" at bounding box center [358, 198] width 35 height 7
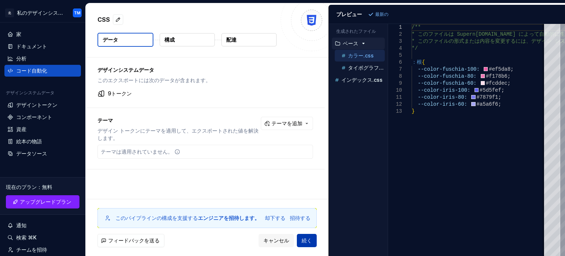
click at [304, 243] on span "続く" at bounding box center [306, 239] width 10 height 7
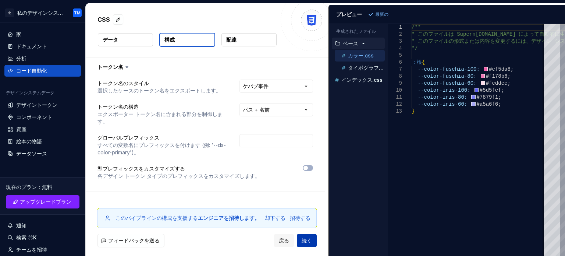
click at [304, 243] on span "続く" at bounding box center [306, 239] width 10 height 7
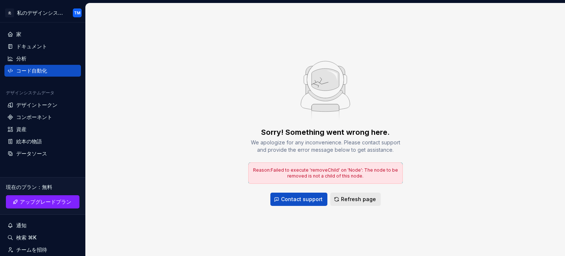
click at [340, 204] on button "Refresh page" at bounding box center [355, 198] width 50 height 13
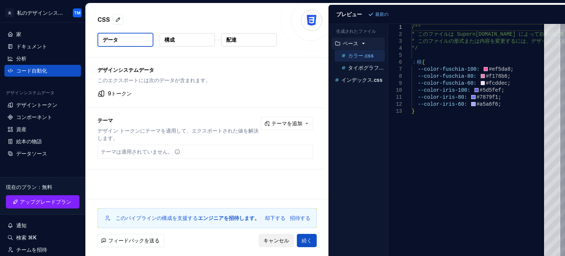
click at [285, 236] on button "キャンセル" at bounding box center [275, 239] width 35 height 13
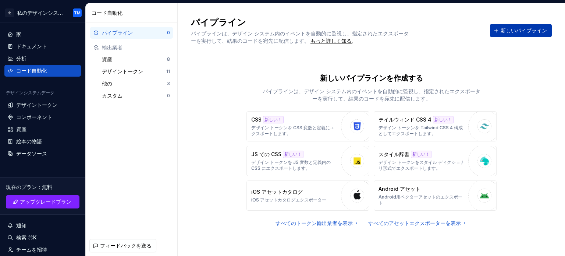
click at [508, 25] on button "新しいパイプライン" at bounding box center [521, 30] width 62 height 13
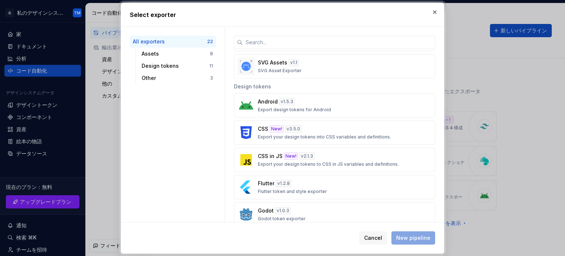
scroll to position [200, 0]
click at [338, 135] on p "Export your design tokens into CSS variables and definitions." at bounding box center [324, 137] width 133 height 6
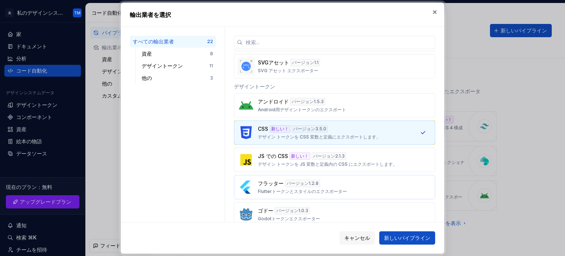
click at [333, 189] on font "Flutterトークンとスタイルのエクスポーター" at bounding box center [302, 191] width 89 height 6
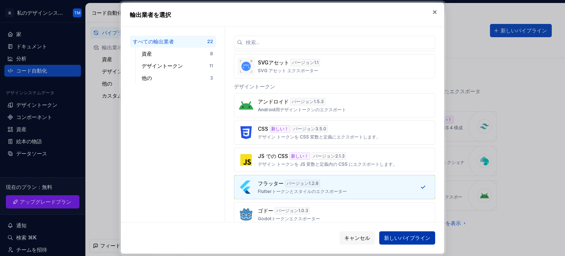
click at [389, 236] on font "新しいパイプライン" at bounding box center [407, 237] width 46 height 6
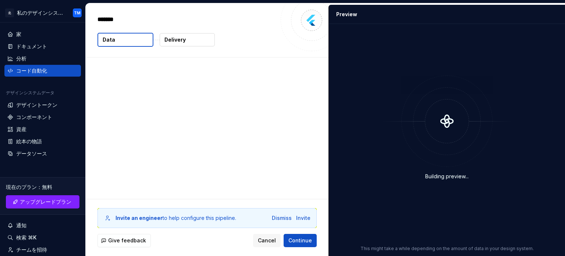
type textarea "*"
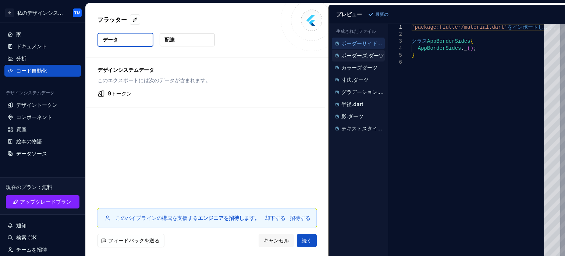
click at [368, 53] on font "ボーダーズ.ダーツ" at bounding box center [362, 55] width 43 height 6
click at [368, 64] on div "カラーズダーツ" at bounding box center [358, 67] width 51 height 7
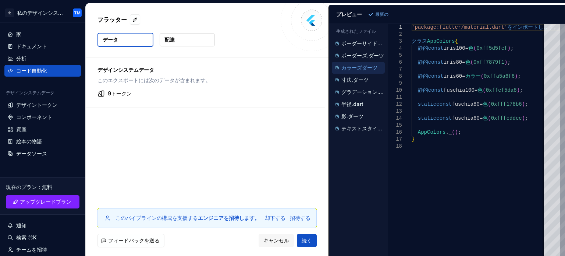
click at [368, 71] on div "カラーズダーツ" at bounding box center [358, 68] width 53 height 12
click at [367, 75] on div "寸法.ダーツ" at bounding box center [358, 80] width 53 height 12
click at [367, 89] on font "グラデーション.dart" at bounding box center [365, 92] width 48 height 6
type textarea "**********"
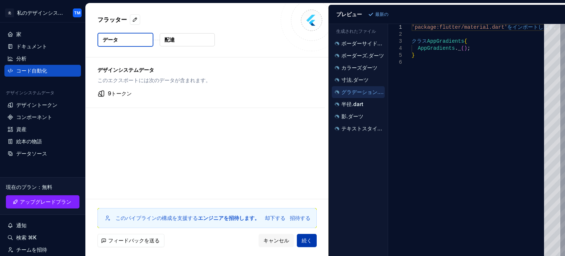
click at [311, 237] on font "続く" at bounding box center [306, 240] width 10 height 6
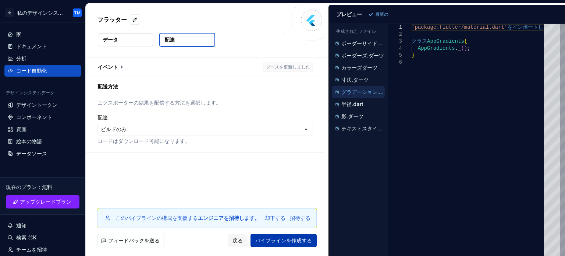
click at [300, 238] on font "パイプラインを作成する" at bounding box center [283, 240] width 57 height 6
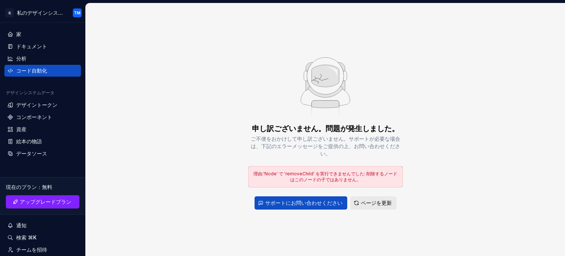
click at [364, 200] on font "ページを更新" at bounding box center [376, 202] width 31 height 6
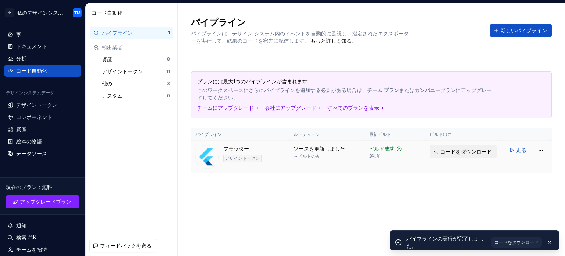
click at [450, 154] on font "コードをダウンロード" at bounding box center [465, 151] width 51 height 6
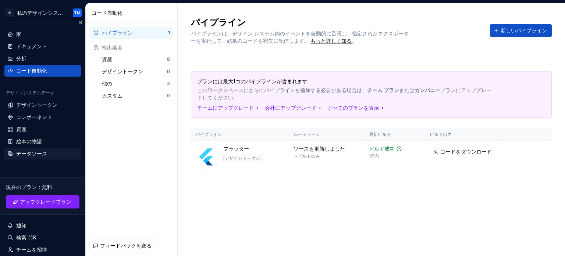
click at [51, 155] on div "データソース" at bounding box center [42, 153] width 71 height 7
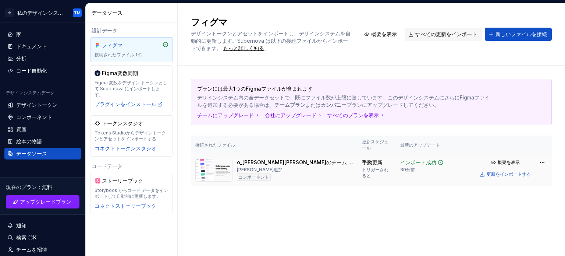
click at [226, 158] on img at bounding box center [213, 169] width 37 height 23
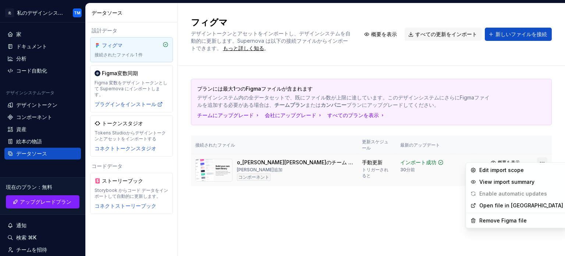
click at [540, 157] on html "北 私のデザインシステム TM 家 ドキュメント 分析 コード自動化 デザインシステムデータ デザイントークン コンポーネント 資産 絵本の物語 データソース…" at bounding box center [282, 128] width 565 height 256
click at [517, 205] on font "Figmaでファイルを開く" at bounding box center [509, 205] width 57 height 6
click at [540, 157] on html "北 私のデザインシステム TM 家 ドキュメント 分析 コード自動化 デザインシステムデータ デザイントークン コンポーネント 資産 絵本の物語 データソース…" at bounding box center [282, 128] width 565 height 256
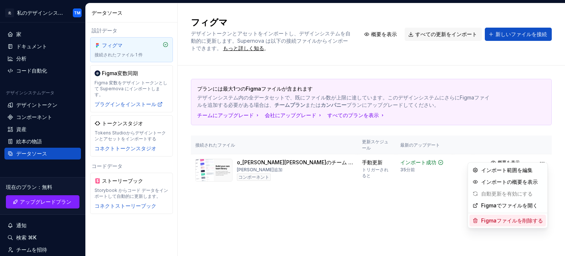
click at [524, 220] on font "Figmaファイルを削除する" at bounding box center [512, 220] width 62 height 6
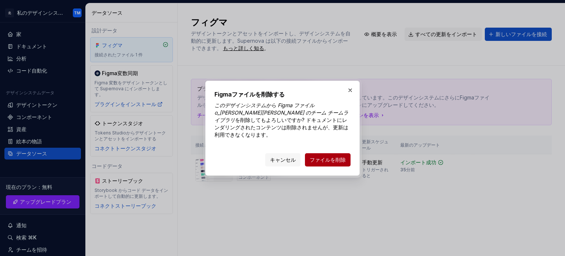
click at [326, 158] on font "ファイルを削除" at bounding box center [328, 159] width 36 height 6
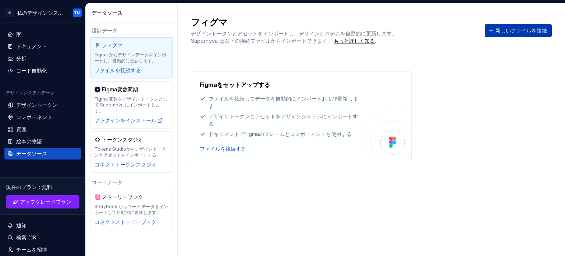
click at [506, 27] on span "新しいファイルを接続" at bounding box center [520, 30] width 51 height 7
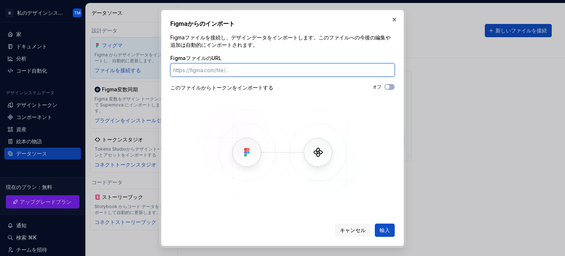
type textarea "*"
paste input "https://www.figma.com/design/B4R8cXTnLbxPSLT8WeOnLO/%E7%84%A1%E9%A1%8C?node-id=…"
type input "https://www.figma.com/design/B4R8cXTnLbxPSLT8WeOnLO/%E7%84%A1%E9%A1%8C?node-id=…"
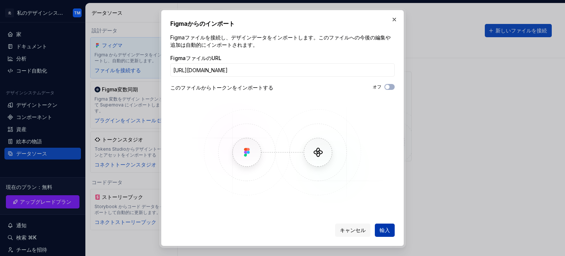
scroll to position [0, 0]
click at [382, 229] on font "輸入" at bounding box center [384, 229] width 10 height 6
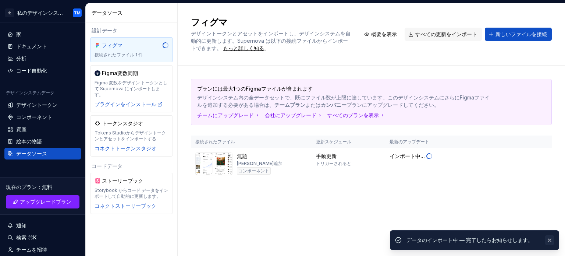
click at [547, 239] on button "button" at bounding box center [550, 240] width 10 height 10
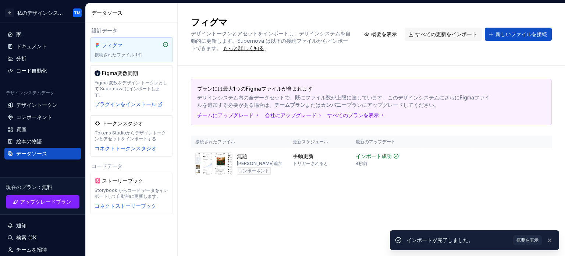
click at [547, 239] on button "button" at bounding box center [550, 240] width 10 height 10
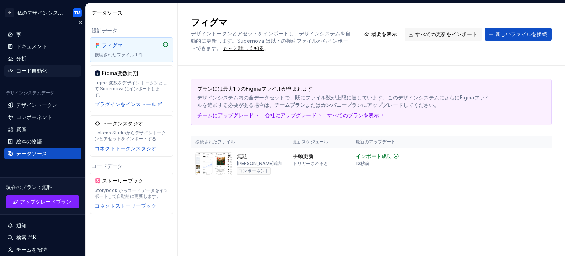
click at [48, 74] on div "コード自動化" at bounding box center [42, 71] width 76 height 12
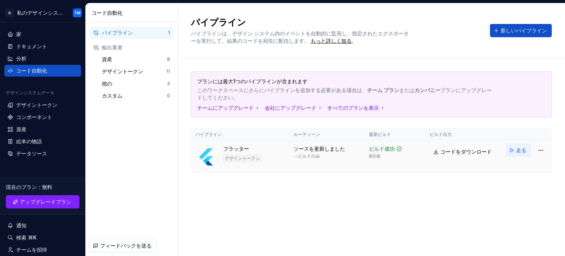
click at [511, 150] on button "走る" at bounding box center [518, 149] width 26 height 13
click at [470, 149] on font "コードをダウンロード" at bounding box center [465, 151] width 51 height 6
type textarea "*"
click at [29, 48] on font "ドキュメント" at bounding box center [31, 46] width 31 height 6
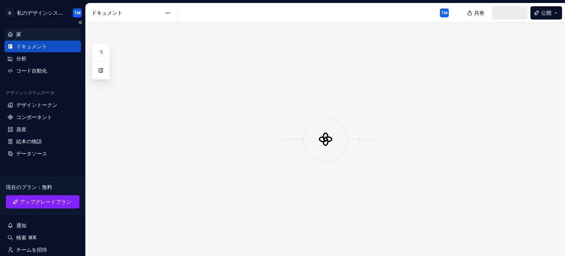
click at [31, 37] on div "家" at bounding box center [42, 34] width 71 height 7
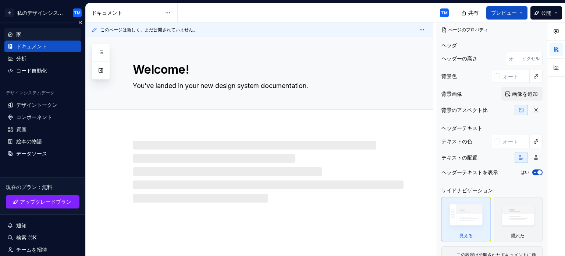
type textarea "*"
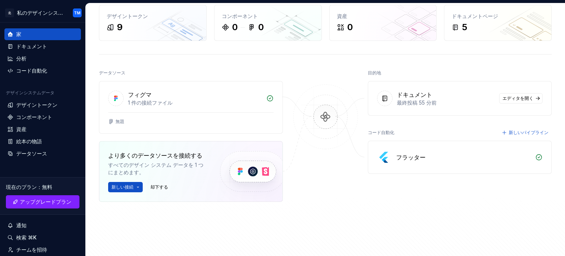
scroll to position [36, 0]
click at [147, 98] on font "フィグマ" at bounding box center [140, 94] width 24 height 7
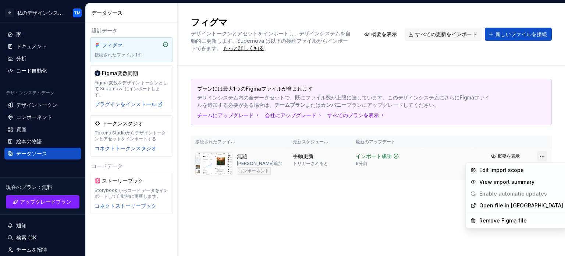
click at [539, 157] on html "北 私のデザインシステム TM 家 ドキュメント 分析 コード自動化 デザインシステムデータ デザイントークン コンポーネント 資産 絵本の物語 データソース…" at bounding box center [282, 128] width 565 height 256
click at [513, 172] on font "インポート範囲を編集" at bounding box center [506, 170] width 51 height 6
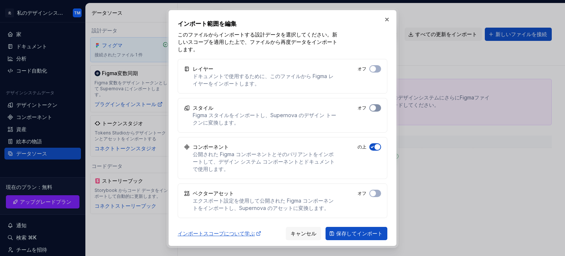
click at [376, 108] on button "オフ" at bounding box center [375, 107] width 12 height 7
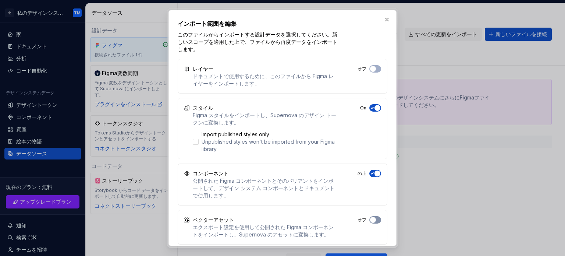
click at [378, 72] on button "オフ" at bounding box center [375, 68] width 12 height 7
click at [379, 64] on div "レイヤー ドキュメントで使用するために、このファイルから Figma レイヤーをインポートします。 オフ" at bounding box center [283, 76] width 210 height 35
click at [379, 67] on button "オフ" at bounding box center [375, 68] width 12 height 7
click at [360, 255] on button "保存してインポート" at bounding box center [356, 259] width 62 height 13
drag, startPoint x: 289, startPoint y: 15, endPoint x: 281, endPoint y: 8, distance: 10.9
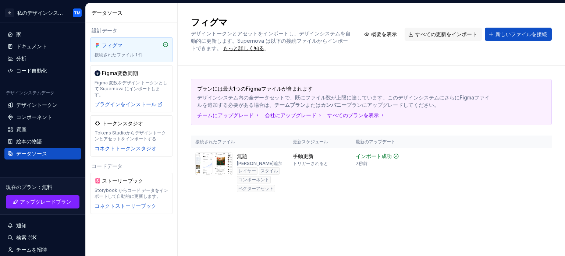
drag, startPoint x: 281, startPoint y: 8, endPoint x: 462, endPoint y: 142, distance: 224.9
click at [462, 142] on th at bounding box center [447, 141] width 51 height 13
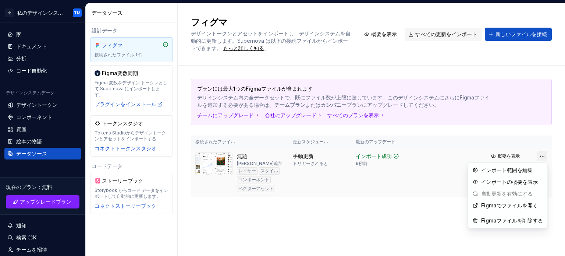
click at [539, 156] on html "北 私のデザインシステム TM 家 ドキュメント 分析 コード自動化 デザインシステムデータ デザイントークン コンポーネント 資産 絵本の物語 データソース…" at bounding box center [282, 128] width 565 height 256
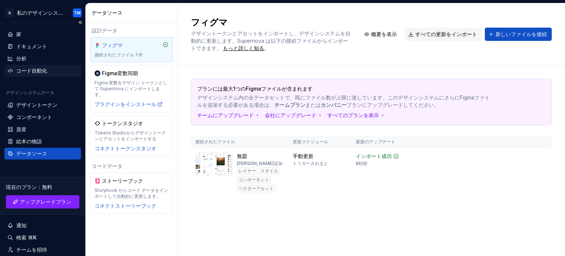
click at [49, 72] on html "北 私のデザインシステム TM 家 ドキュメント 分析 コード自動化 デザインシステムデータ デザイントークン コンポーネント 資産 絵本の物語 データソース…" at bounding box center [282, 128] width 565 height 256
click at [49, 72] on div "コード自動化" at bounding box center [42, 70] width 71 height 7
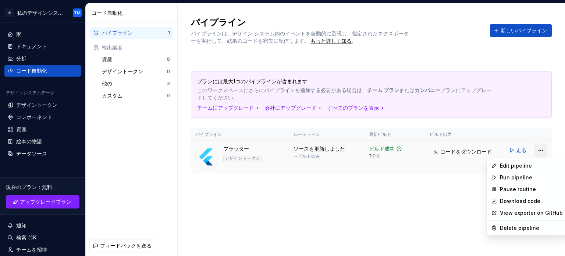
click at [543, 152] on html "北 私のデザインシステム TM 家 ドキュメント 分析 コード自動化 デザインシステムデータ デザイントークン コンポーネント 資産 絵本の物語 データソース…" at bounding box center [282, 128] width 565 height 256
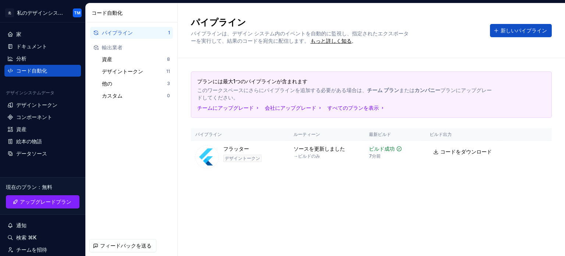
click at [211, 148] on html "北 私のデザインシステム TM 家 ドキュメント 分析 コード自動化 デザインシステムデータ デザイントークン コンポーネント 資産 絵本の物語 データソース…" at bounding box center [282, 128] width 565 height 256
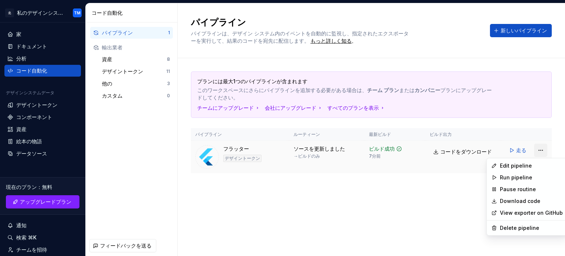
click at [538, 150] on html "北 私のデザインシステム TM 家 ドキュメント 分析 コード自動化 デザインシステムデータ デザイントークン コンポーネント 資産 絵本の物語 データソース…" at bounding box center [282, 128] width 565 height 256
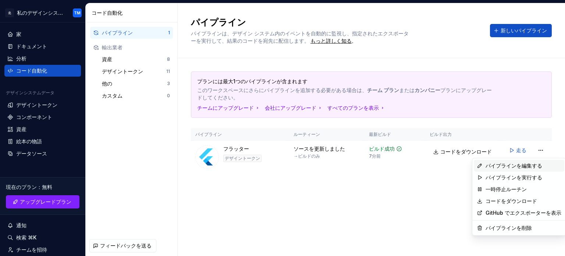
click at [527, 168] on font "パイプラインを編集する" at bounding box center [513, 165] width 57 height 6
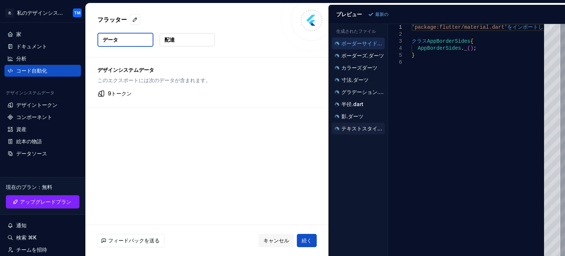
click at [354, 129] on font "テキストスタイル.dart" at bounding box center [367, 128] width 53 height 6
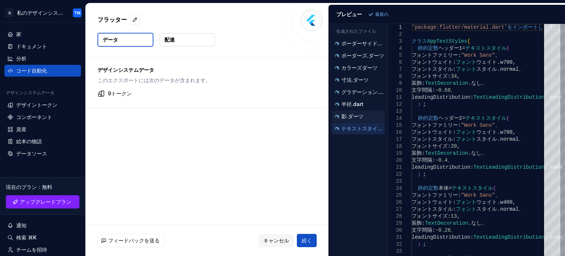
click at [354, 118] on div "影.ダーツ" at bounding box center [358, 116] width 51 height 7
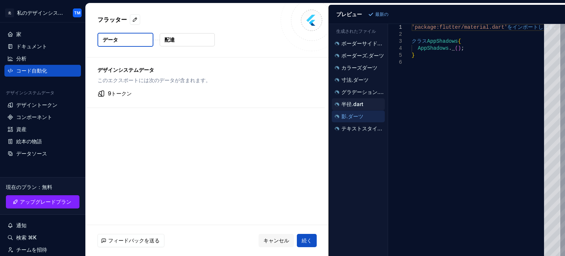
click at [354, 101] on font "半径.dart" at bounding box center [352, 104] width 22 height 6
click at [353, 89] on font "グラデーション.dart" at bounding box center [365, 92] width 48 height 6
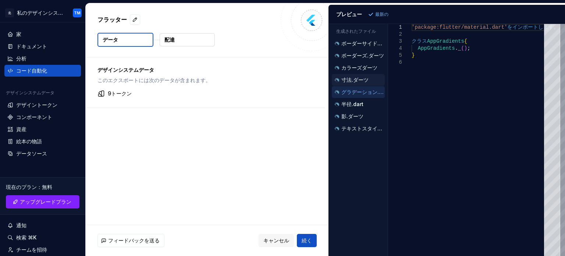
click at [351, 77] on font "寸法.ダーツ" at bounding box center [354, 79] width 27 height 6
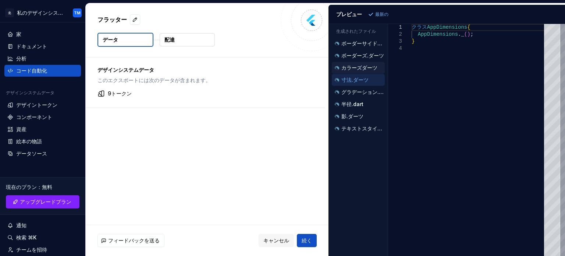
click at [352, 62] on div "カラーズダーツ" at bounding box center [358, 68] width 53 height 12
click at [353, 70] on div "カラーズダーツ" at bounding box center [358, 67] width 51 height 7
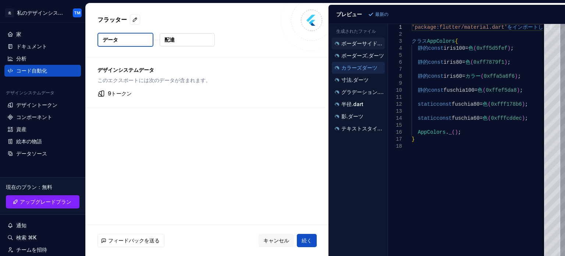
click at [356, 44] on font "ボーダーサイドダーツ" at bounding box center [366, 43] width 51 height 6
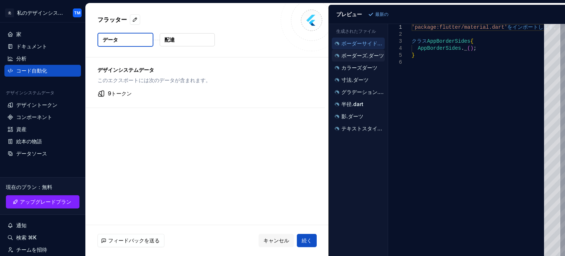
click at [360, 55] on font "ボーダーズ.ダーツ" at bounding box center [362, 55] width 43 height 6
click at [359, 28] on div "生成されたファイル" at bounding box center [358, 30] width 59 height 12
click at [364, 132] on div "テキストスタイル.dart" at bounding box center [358, 128] width 53 height 12
click at [362, 131] on button "テキストスタイル.dart" at bounding box center [358, 128] width 53 height 8
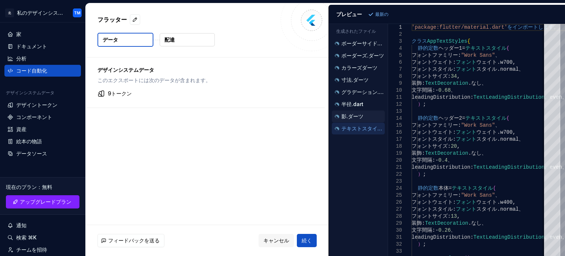
click at [371, 113] on div "影.ダーツ" at bounding box center [358, 116] width 51 height 7
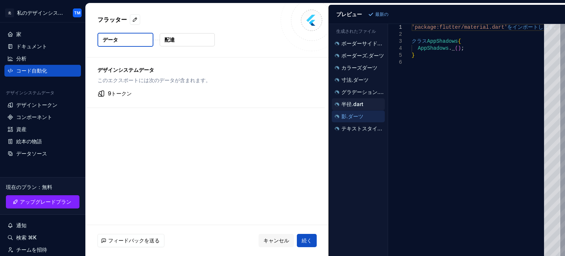
click at [367, 101] on div "半径.dart" at bounding box center [358, 103] width 51 height 7
type textarea "**********"
click at [170, 42] on font "配達" at bounding box center [169, 39] width 10 height 6
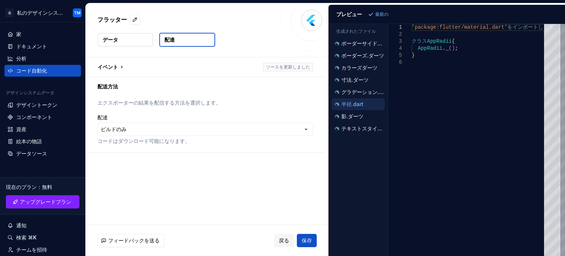
click at [429, 50] on font "AppRadii" at bounding box center [429, 48] width 25 height 6
click at [54, 104] on font "デザイントークン" at bounding box center [36, 104] width 41 height 6
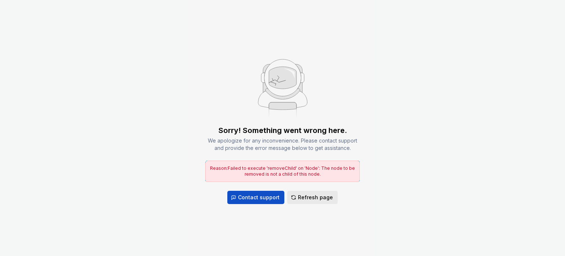
click at [301, 200] on button "Refresh page" at bounding box center [312, 196] width 50 height 13
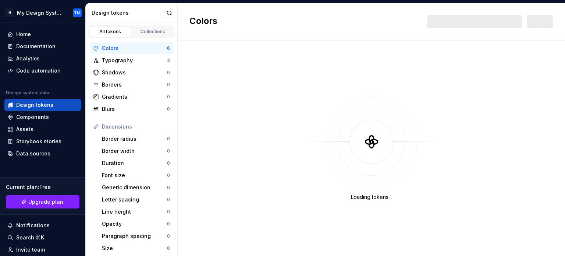
scroll to position [194, 0]
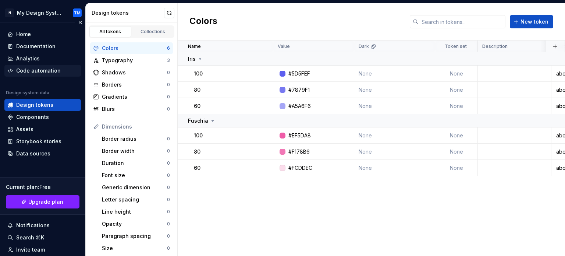
click at [44, 70] on div "Code automation" at bounding box center [38, 70] width 44 height 7
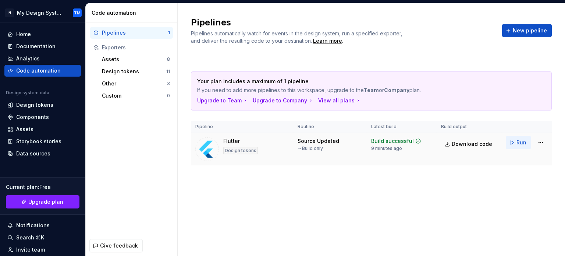
click at [511, 143] on button "Run" at bounding box center [518, 142] width 25 height 13
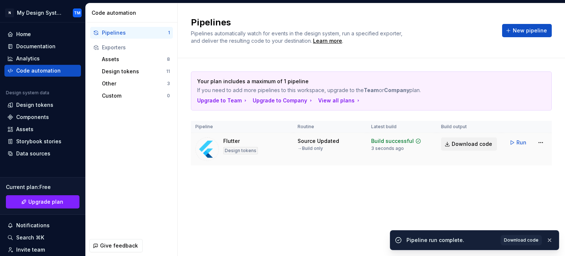
click at [474, 143] on span "Download code" at bounding box center [471, 143] width 40 height 7
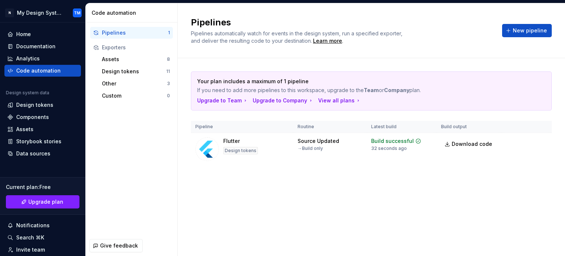
click at [293, 232] on div "Pipelines Pipelines automatically watch for events in the design system, run a …" at bounding box center [371, 129] width 387 height 252
click at [46, 107] on div "Design tokens" at bounding box center [34, 104] width 37 height 7
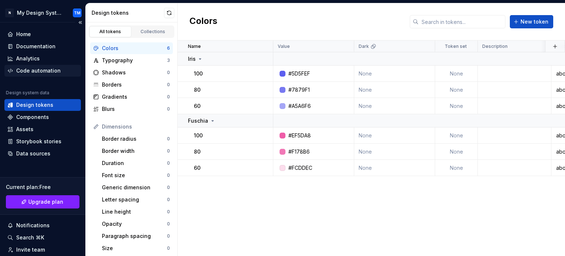
click at [56, 70] on div "Code automation" at bounding box center [38, 70] width 44 height 7
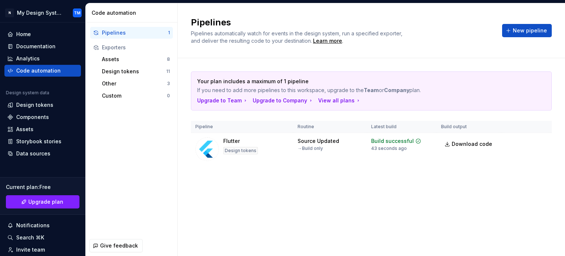
click at [96, 188] on div "Pipelines 1 Exporters Assets 8 Design tokens 11 Other 3 Custom 0" at bounding box center [132, 128] width 92 height 213
click at [155, 58] on div "Assets" at bounding box center [134, 59] width 65 height 7
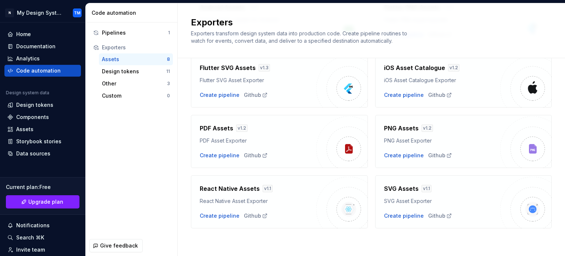
scroll to position [94, 0]
type textarea "*"
click at [47, 111] on div "Components" at bounding box center [42, 117] width 76 height 12
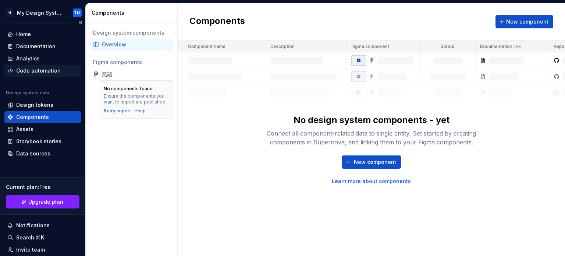
click at [32, 72] on div "Code automation" at bounding box center [38, 70] width 44 height 7
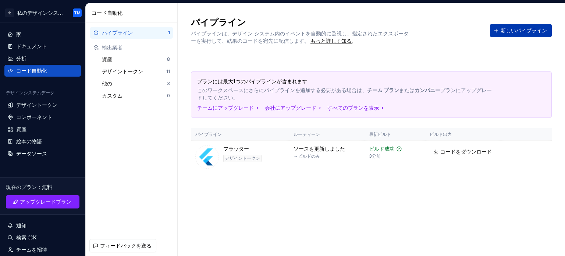
click at [514, 32] on font "新しいパイプライン" at bounding box center [523, 30] width 46 height 6
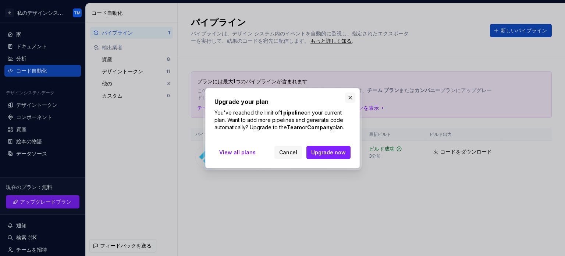
click at [347, 98] on button "button" at bounding box center [350, 97] width 10 height 10
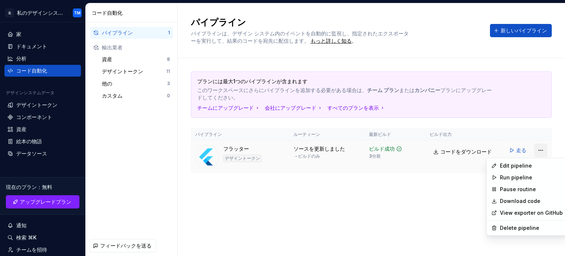
click at [540, 148] on html "北 私のデザインシステム TM 家 ドキュメント 分析 コード自動化 デザインシステムデータ デザイントークン コンポーネント 資産 絵本の物語 データソース…" at bounding box center [282, 128] width 565 height 256
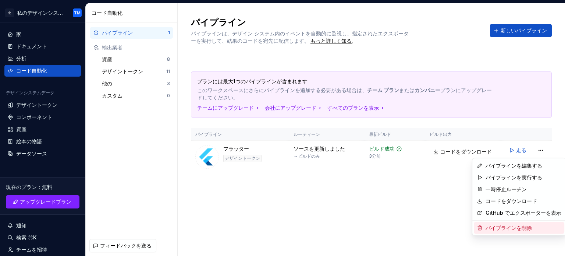
click at [524, 232] on div "パイプラインを削除" at bounding box center [519, 228] width 90 height 12
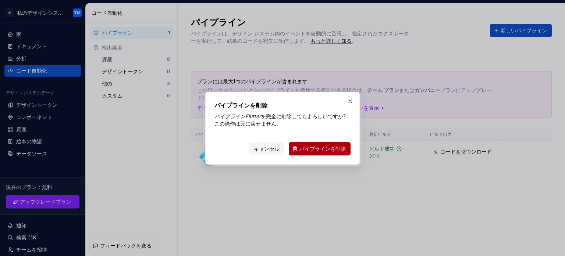
click at [331, 147] on font "パイプラインを削除" at bounding box center [322, 148] width 46 height 6
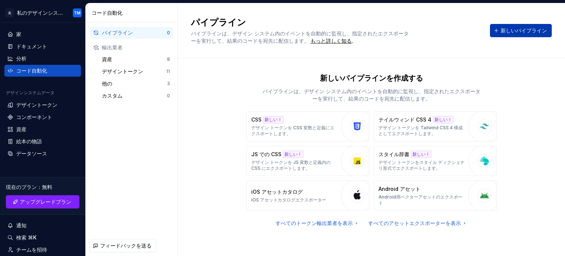
click at [501, 32] on font "新しいパイプライン" at bounding box center [523, 30] width 46 height 6
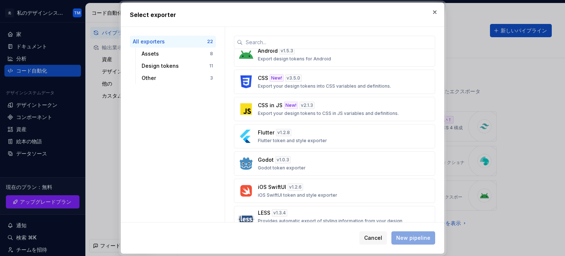
scroll to position [250, 0]
click at [291, 138] on p "Flutter token and style exporter" at bounding box center [292, 141] width 69 height 6
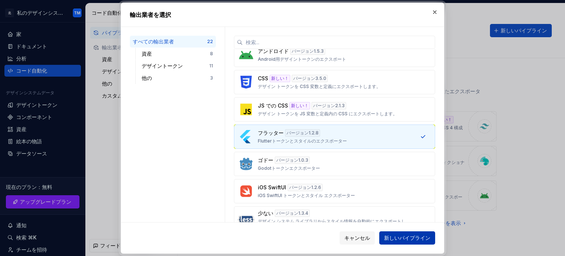
click at [402, 238] on font "新しいパイプライン" at bounding box center [407, 237] width 46 height 6
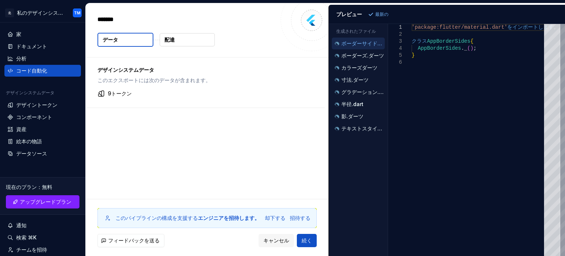
type textarea "*"
click at [364, 53] on font "ボーダーズ.ダーツ" at bounding box center [362, 55] width 43 height 6
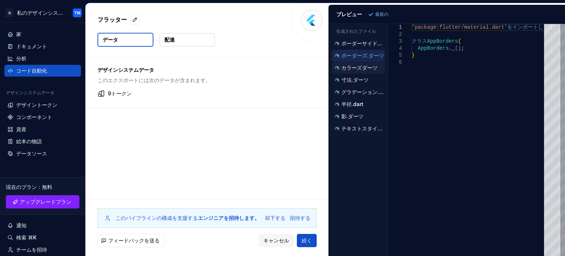
click at [363, 65] on font "カラーズダーツ" at bounding box center [359, 67] width 36 height 6
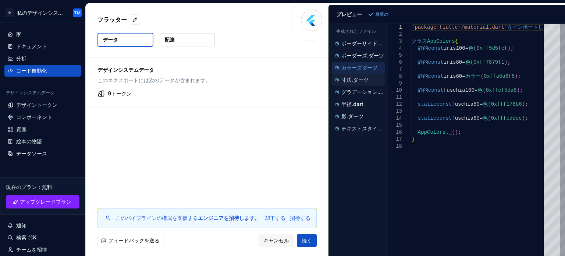
click at [360, 79] on font "寸法.ダーツ" at bounding box center [354, 79] width 27 height 6
type textarea "**********"
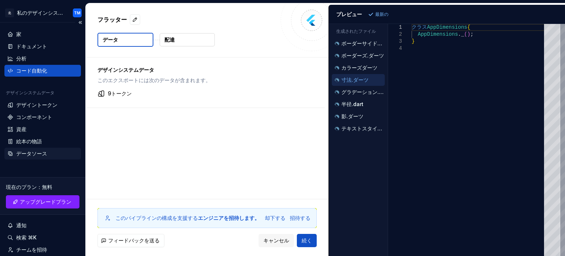
click at [40, 155] on font "データソース" at bounding box center [31, 153] width 31 height 6
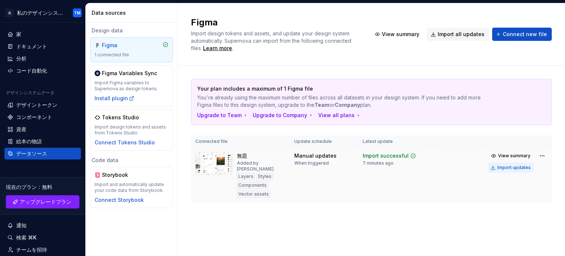
click at [506, 166] on div "Import updates" at bounding box center [513, 167] width 33 height 6
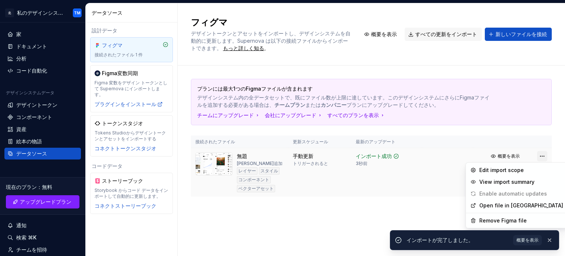
click at [537, 156] on html "北 私のデザインシステム TM 家 ドキュメント 分析 コード自動化 デザインシステムデータ デザイントークン コンポーネント 資産 絵本の物語 データソース…" at bounding box center [282, 128] width 565 height 256
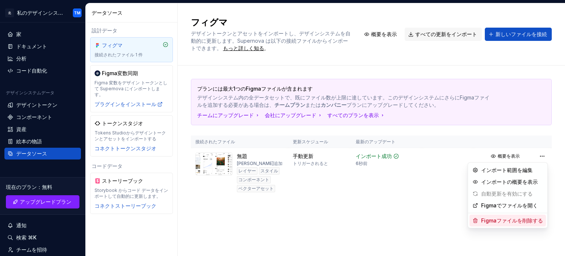
click at [509, 217] on font "Figmaファイルを削除する" at bounding box center [512, 220] width 62 height 7
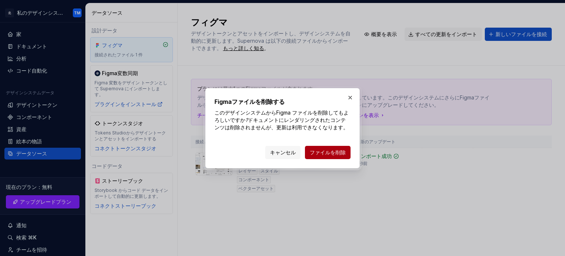
click at [321, 151] on font "ファイルを削除" at bounding box center [328, 152] width 36 height 6
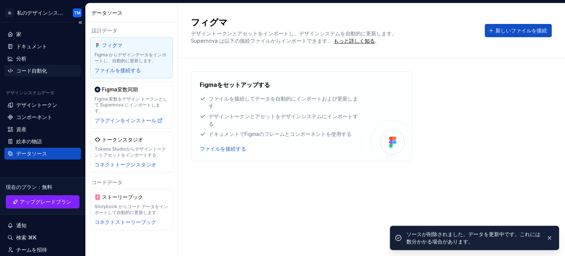
click at [43, 71] on font "コード自動化" at bounding box center [31, 70] width 31 height 6
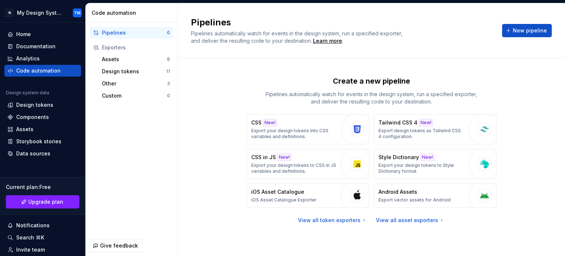
scroll to position [194, 0]
click at [131, 90] on div "Custom 0" at bounding box center [136, 96] width 74 height 12
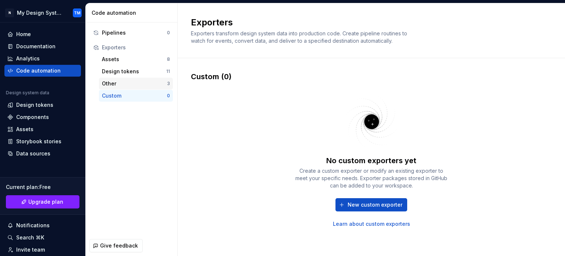
click at [131, 84] on div "Other" at bounding box center [134, 83] width 65 height 7
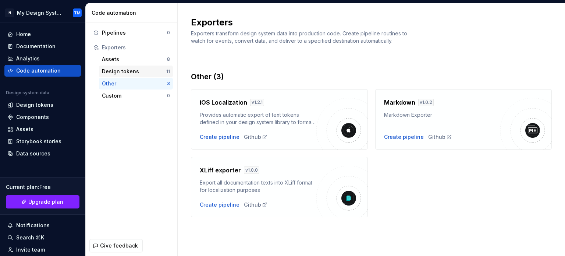
click at [131, 74] on div "Design tokens" at bounding box center [134, 71] width 64 height 7
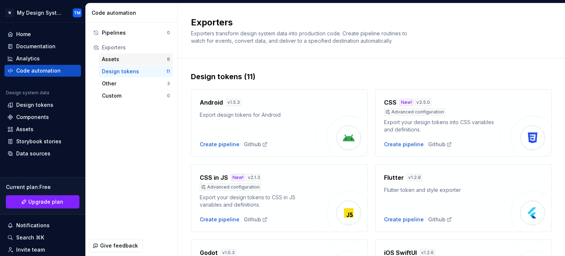
click at [132, 64] on div "Assets 8" at bounding box center [136, 59] width 74 height 12
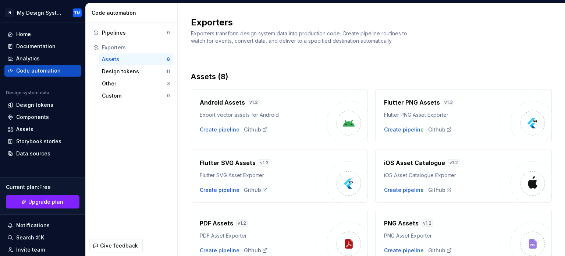
scroll to position [95, 0]
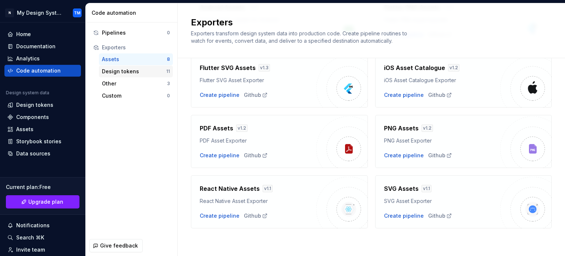
click at [131, 72] on div "Design tokens" at bounding box center [134, 71] width 64 height 7
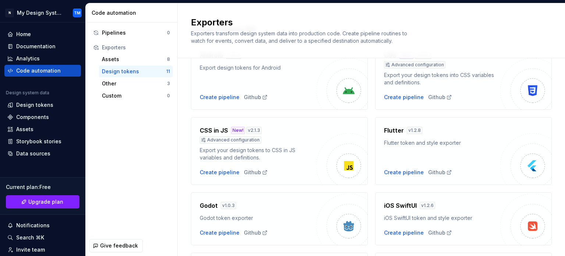
scroll to position [47, 0]
click at [409, 170] on div "Create pipeline" at bounding box center [404, 172] width 40 height 7
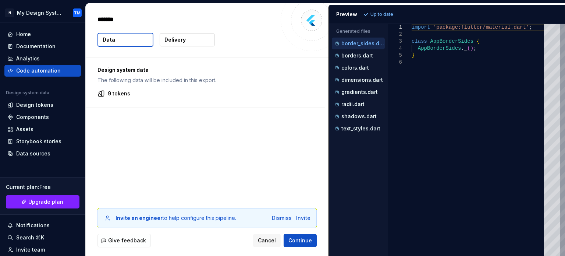
type textarea "*"
click at [360, 71] on button "colors.dart" at bounding box center [358, 68] width 53 height 8
type textarea "**********"
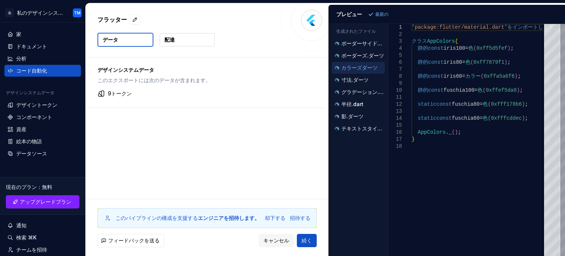
click at [190, 41] on button "配達" at bounding box center [187, 39] width 55 height 13
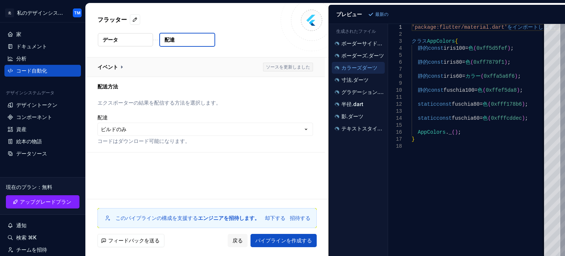
click at [135, 64] on button "button" at bounding box center [205, 66] width 239 height 19
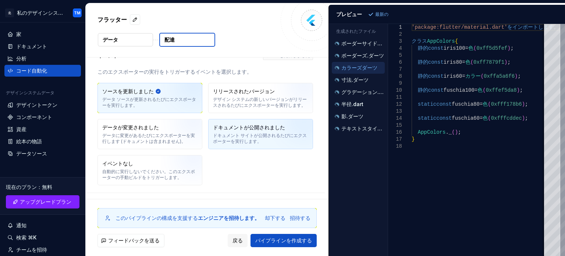
scroll to position [31, 0]
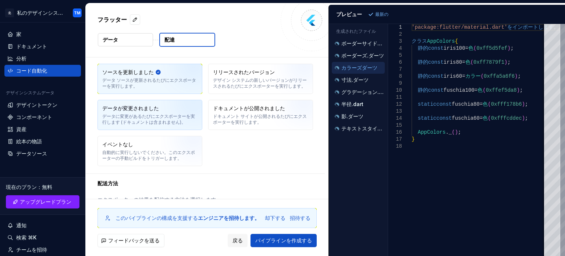
click at [194, 117] on img "button" at bounding box center [184, 117] width 47 height 49
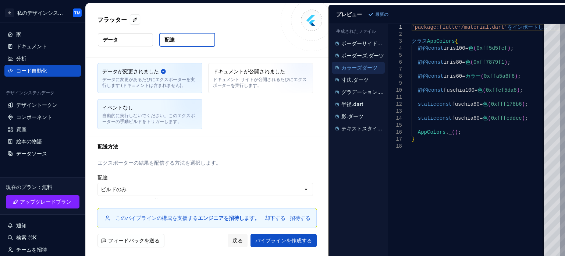
scroll to position [79, 0]
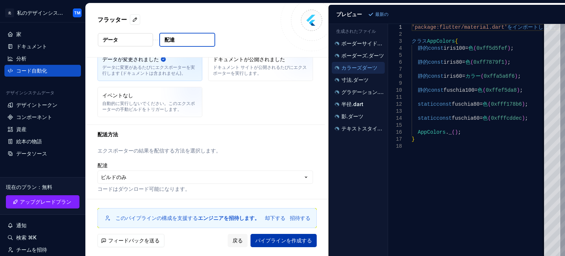
click at [263, 242] on font "パイプラインを作成する" at bounding box center [283, 240] width 57 height 6
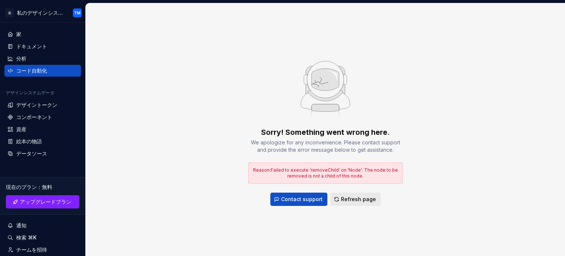
click at [350, 198] on span "Refresh page" at bounding box center [358, 198] width 35 height 7
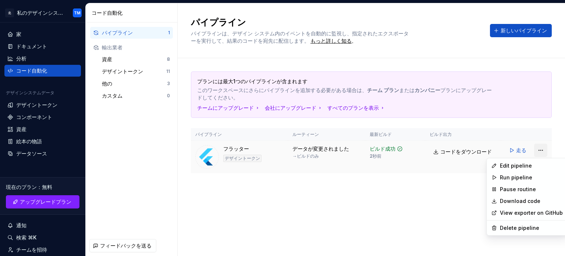
click at [540, 149] on html "北 私のデザインシステム TM 家 ドキュメント 分析 コード自動化 デザインシステムデータ デザイントークン コンポーネント 資産 絵本の物語 データソース…" at bounding box center [282, 128] width 565 height 256
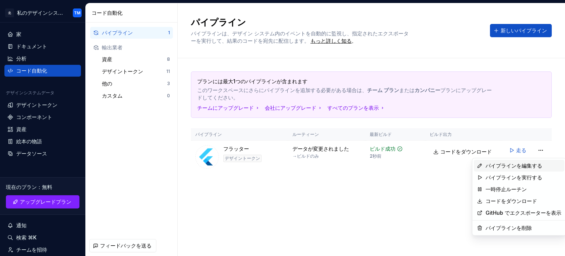
click at [522, 163] on font "パイプラインを編集する" at bounding box center [513, 165] width 57 height 6
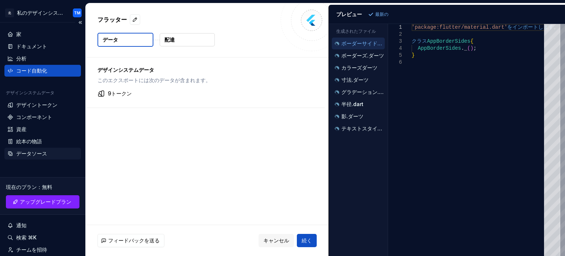
click at [53, 152] on div "データソース" at bounding box center [42, 153] width 71 height 7
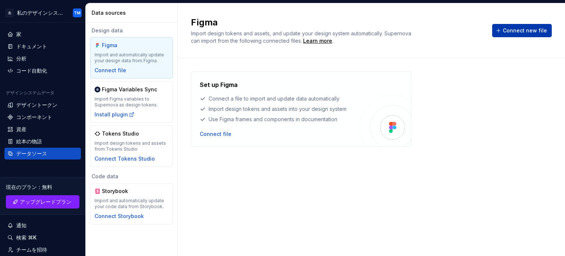
click at [516, 31] on span "Connect new file" at bounding box center [525, 30] width 44 height 7
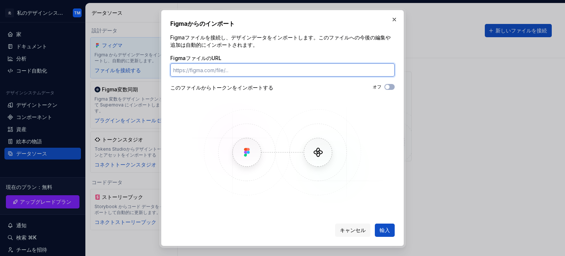
paste input "https://www.figma.com/design/B4R8cXTnLbxPSLT8WeOnLO/%E7%84%A1%E9%A1%8C?node-id=…"
type input "https://www.figma.com/design/B4R8cXTnLbxPSLT8WeOnLO/%E7%84%A1%E9%A1%8C?node-id=…"
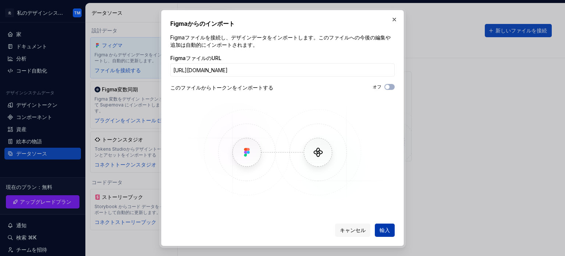
scroll to position [0, 0]
click at [379, 232] on button "輸入" at bounding box center [385, 229] width 20 height 13
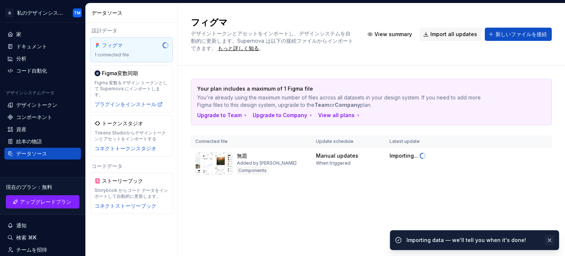
click at [550, 241] on button "button" at bounding box center [550, 240] width 10 height 10
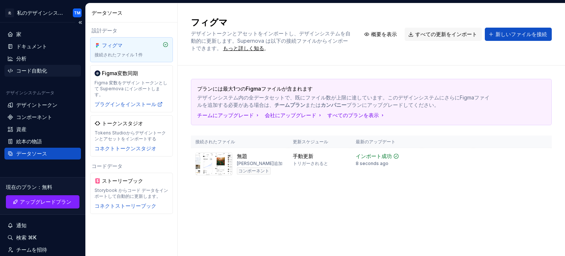
click at [40, 72] on font "コード自動化" at bounding box center [31, 70] width 31 height 6
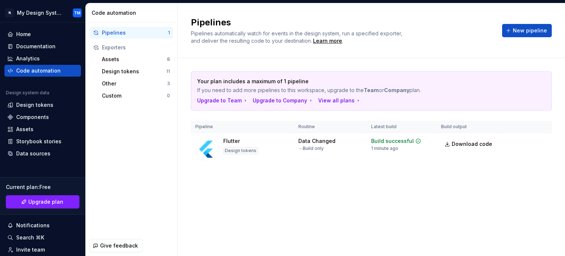
scroll to position [194, 0]
click at [509, 144] on button "Run" at bounding box center [518, 142] width 25 height 13
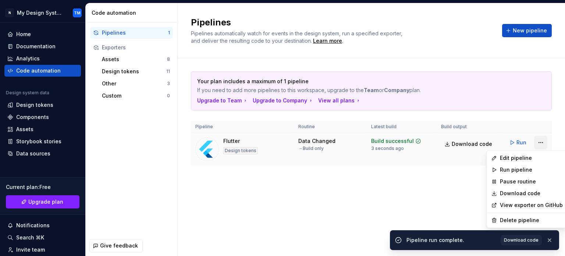
click at [539, 141] on html "N My Design System TM Home Documentation Analytics Code automation Design syste…" at bounding box center [282, 128] width 565 height 256
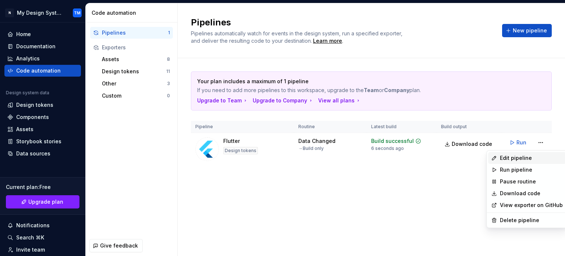
click at [524, 163] on div "Edit pipeline" at bounding box center [527, 158] width 78 height 12
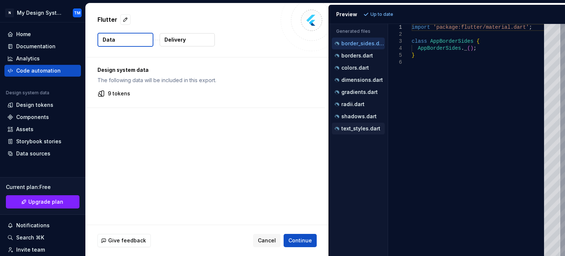
click at [358, 128] on p "text_styles.dart" at bounding box center [360, 128] width 39 height 6
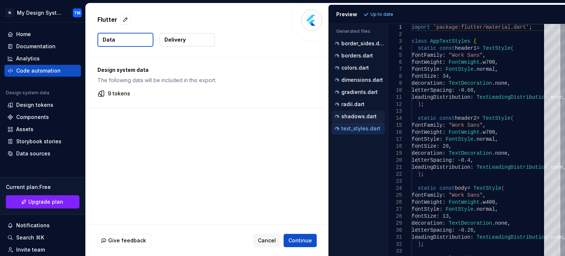
click at [356, 118] on p "shadows.dart" at bounding box center [358, 116] width 35 height 6
type textarea "**********"
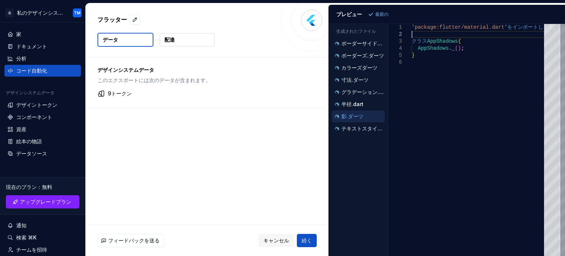
click at [436, 37] on div "'package:flutter/material.dart' をインポートします 。 クラス AppShadows { AppShadows . _ ( )…" at bounding box center [479, 140] width 137 height 232
click at [57, 151] on div "データソース" at bounding box center [42, 153] width 71 height 7
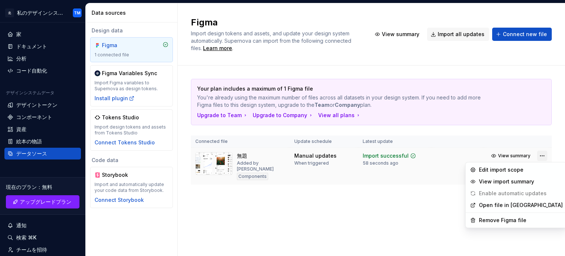
click at [540, 151] on html "北 私のデザインシステム TM 家 ドキュメント 分析 コード自動化 デザインシステムデータ デザイントークン コンポーネント 資産 絵本の物語 データソース…" at bounding box center [282, 128] width 565 height 256
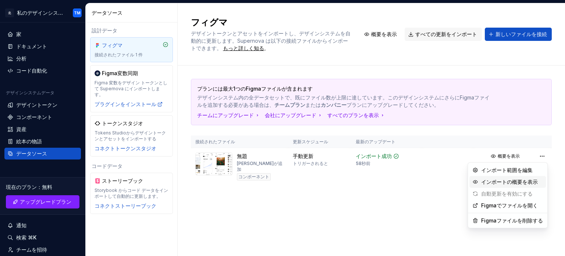
click at [512, 186] on div "インポートの概要を表示" at bounding box center [507, 182] width 76 height 12
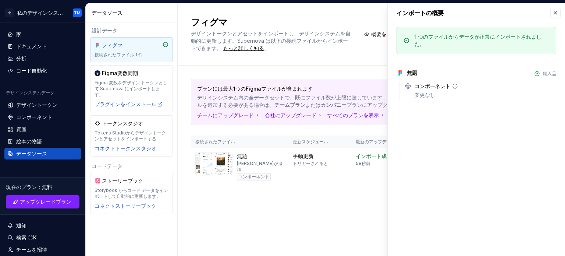
click at [440, 87] on font "コンポーネント" at bounding box center [432, 86] width 36 height 6
click at [556, 73] on font "輸入品" at bounding box center [549, 74] width 13 height 6
drag, startPoint x: 423, startPoint y: 87, endPoint x: 407, endPoint y: 85, distance: 16.7
click at [407, 85] on div "コンポーネント 変更なし" at bounding box center [480, 90] width 152 height 16
click at [407, 85] on icon at bounding box center [407, 85] width 7 height 7
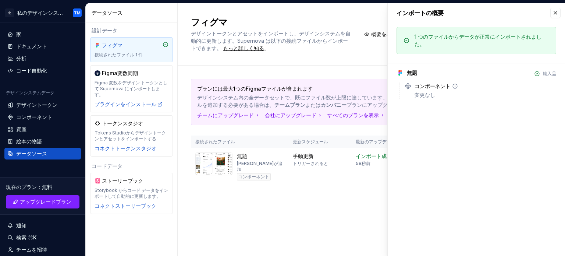
click at [454, 85] on icon at bounding box center [455, 86] width 6 height 6
drag, startPoint x: 425, startPoint y: 90, endPoint x: 468, endPoint y: 45, distance: 62.1
click at [468, 45] on div "1 つのファイルからデータが正常にインポートされました。 無題 輸入品 コンポーネント 変更なし" at bounding box center [476, 64] width 177 height 85
click at [465, 39] on font "1 つのファイルからデータが正常にインポートされました。" at bounding box center [477, 40] width 127 height 14
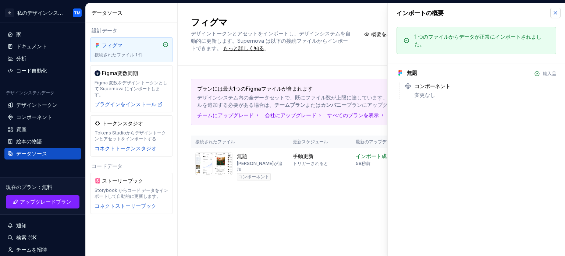
click at [558, 15] on button "button" at bounding box center [555, 13] width 10 height 10
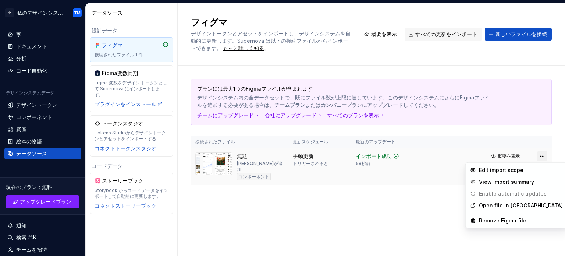
click at [540, 158] on html "北 私のデザインシステム TM 家 ドキュメント 分析 コード自動化 デザインシステムデータ デザイントークン コンポーネント 資産 絵本の物語 データソース…" at bounding box center [282, 128] width 565 height 256
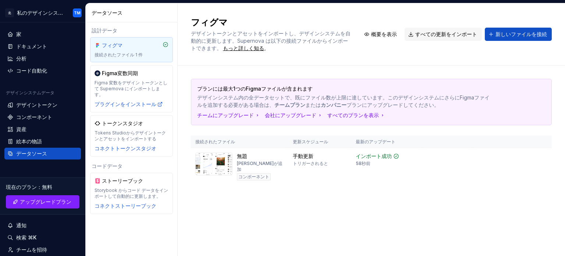
click at [408, 215] on html "北 私のデザインシステム TM 家 ドキュメント 分析 コード自動化 デザインシステムデータ デザイントークン コンポーネント 資産 絵本の物語 データソース…" at bounding box center [282, 128] width 565 height 256
click at [302, 165] on font "トリガーされると" at bounding box center [310, 163] width 35 height 6
click at [258, 174] on font "コンポーネント" at bounding box center [253, 177] width 31 height 6
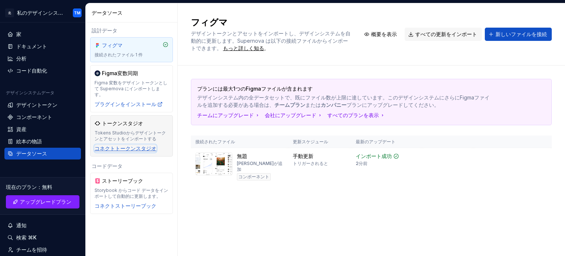
click at [139, 145] on font "コネクトトークンスタジオ" at bounding box center [125, 148] width 62 height 6
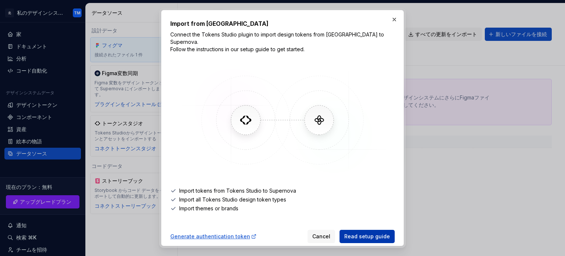
click at [361, 232] on span "Read setup guide" at bounding box center [367, 235] width 46 height 7
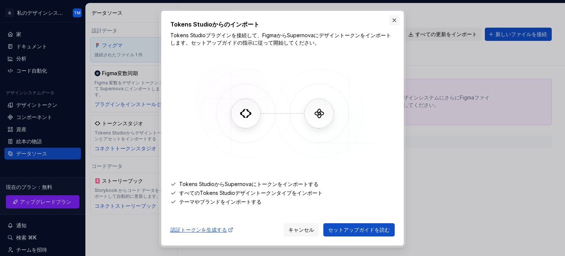
click at [392, 19] on button "button" at bounding box center [394, 20] width 10 height 10
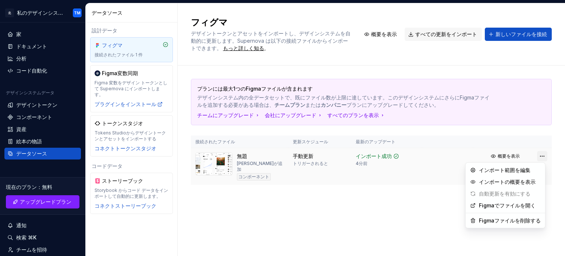
click at [539, 158] on html "北 私のデザインシステム TM 家 ドキュメント 分析 コード自動化 デザインシステムデータ デザイントークン コンポーネント 資産 絵本の物語 データソース…" at bounding box center [282, 128] width 565 height 256
click at [524, 184] on font "インポートの概要を表示" at bounding box center [509, 181] width 57 height 6
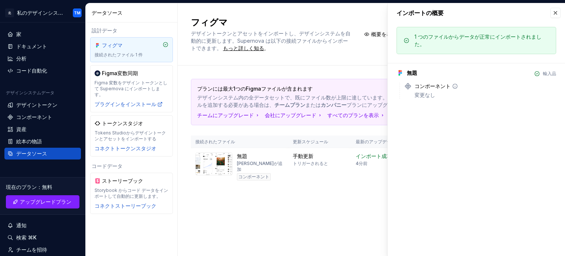
click at [438, 94] on div "変更なし" at bounding box center [485, 94] width 142 height 7
click at [426, 88] on font "コンポーネント" at bounding box center [432, 86] width 36 height 6
type textarea "*"
click at [557, 11] on button "button" at bounding box center [555, 13] width 10 height 10
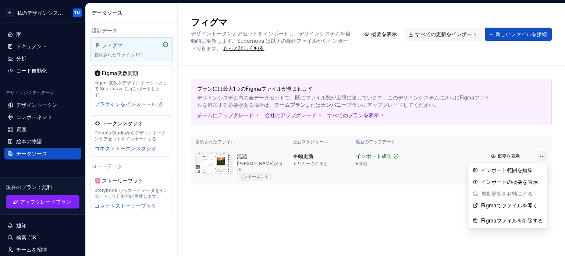
click at [541, 156] on html "北 私のデザインシステム TM 家 ドキュメント 分析 コード自動化 デザインシステムデータ デザイントークン コンポーネント 資産 絵本の物語 データソース…" at bounding box center [282, 128] width 565 height 256
click at [522, 217] on font "Figmaファイルを削除する" at bounding box center [512, 220] width 62 height 6
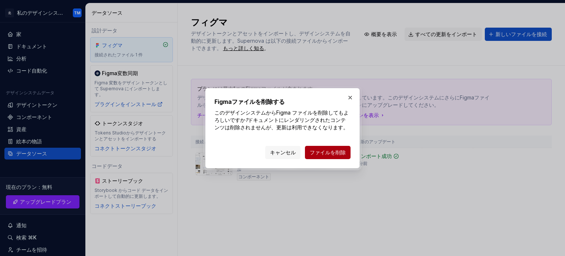
click at [312, 150] on font "ファイルを削除" at bounding box center [328, 152] width 36 height 6
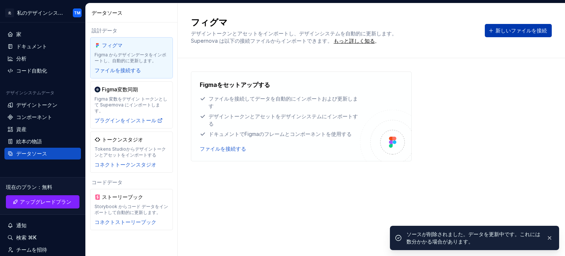
click at [493, 35] on button "新しいファイルを接続" at bounding box center [518, 30] width 67 height 13
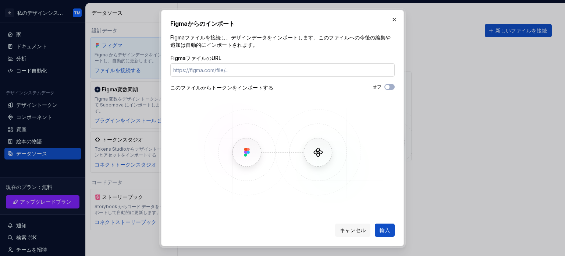
click at [304, 67] on input "FigmaファイルのURL" at bounding box center [282, 69] width 224 height 13
type input "https://www.figma.com/design/B4R8cXTnLbxPSLT8WeOnLO/%E7%84%A1%E9%A1%8C?node-id=…"
click at [382, 233] on button "輸入" at bounding box center [385, 229] width 20 height 13
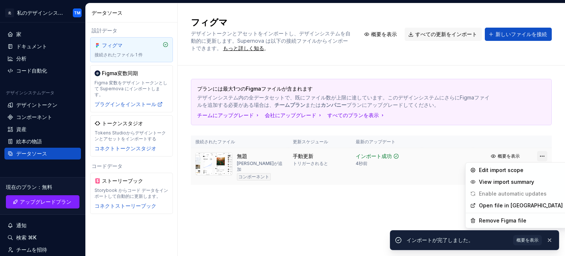
click at [537, 154] on html "北 私のデザインシステム TM 家 ドキュメント 分析 コード自動化 デザインシステムデータ デザイントークン コンポーネント 資産 絵本の物語 データソース…" at bounding box center [282, 128] width 565 height 256
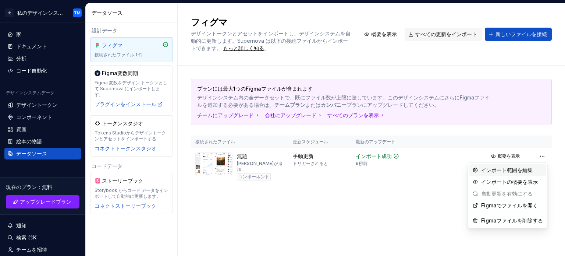
click at [524, 172] on font "インポート範囲を編集" at bounding box center [506, 170] width 51 height 6
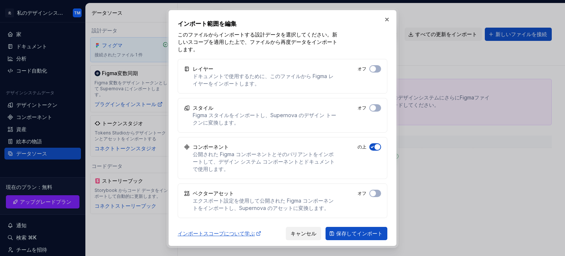
click at [313, 231] on font "キャンセル" at bounding box center [303, 233] width 26 height 6
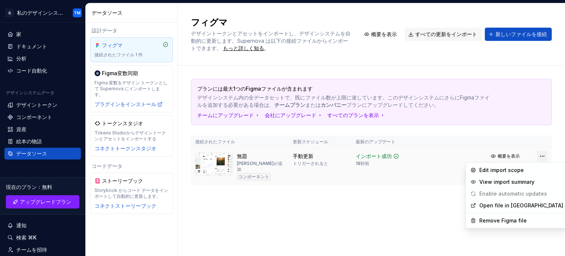
click at [539, 157] on html "北 私のデザインシステム TM 家 ドキュメント 分析 コード自動化 デザインシステムデータ デザイントークン コンポーネント 資産 絵本の物語 データソース…" at bounding box center [282, 128] width 565 height 256
click at [527, 181] on font "インポートの概要を表示" at bounding box center [509, 181] width 57 height 6
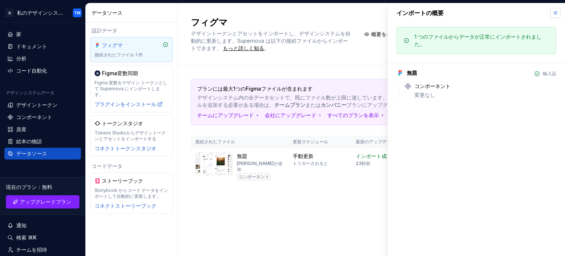
click at [556, 14] on button "button" at bounding box center [555, 13] width 10 height 10
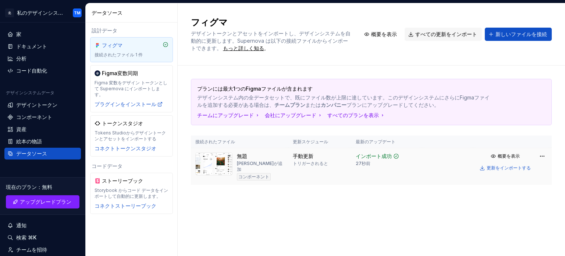
click at [221, 159] on img at bounding box center [213, 163] width 37 height 23
type textarea "*"
click at [51, 66] on div "コード自動化" at bounding box center [42, 71] width 76 height 12
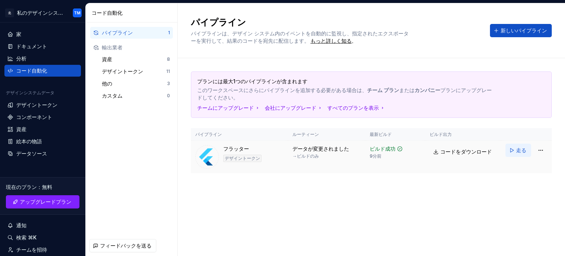
click at [518, 147] on font "走る" at bounding box center [521, 150] width 10 height 6
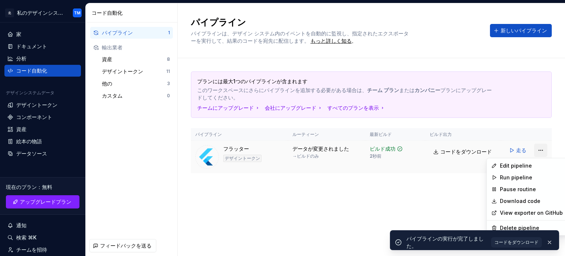
click at [535, 151] on html "北 私のデザインシステム TM 家 ドキュメント 分析 コード自動化 デザインシステムデータ デザイントークン コンポーネント 資産 絵本の物語 データソース…" at bounding box center [282, 128] width 565 height 256
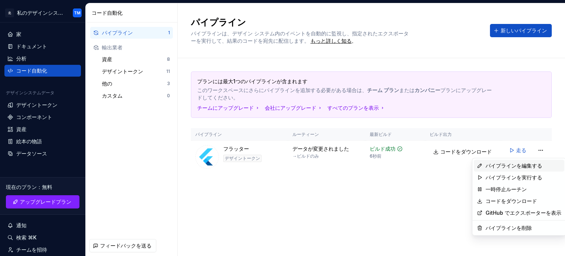
click at [531, 165] on font "パイプラインを編集する" at bounding box center [513, 165] width 57 height 6
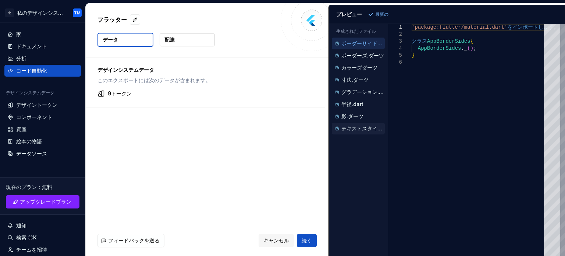
click at [372, 128] on font "テキストスタイル.dart" at bounding box center [367, 128] width 53 height 6
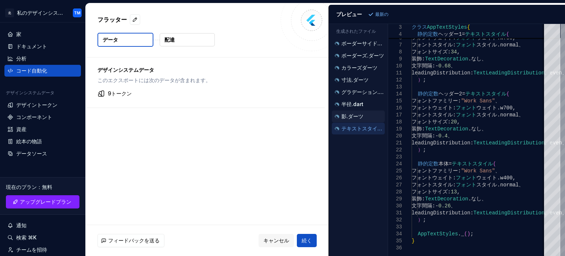
click at [367, 113] on div "影.ダーツ" at bounding box center [358, 116] width 51 height 7
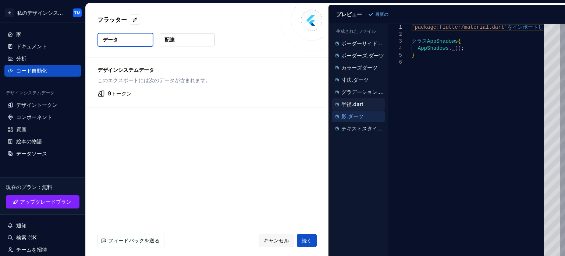
click at [362, 102] on font "半径.dart" at bounding box center [352, 104] width 22 height 6
click at [365, 84] on div "寸法.ダーツ" at bounding box center [358, 80] width 53 height 12
click at [366, 89] on font "グラデーション.dart" at bounding box center [365, 92] width 48 height 6
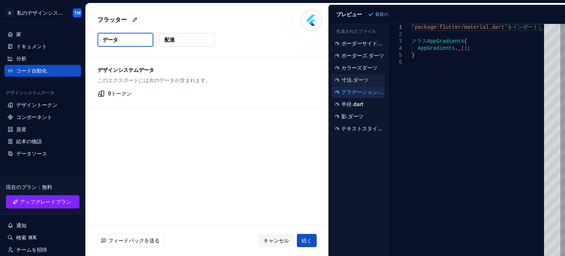
click at [364, 78] on font "寸法.ダーツ" at bounding box center [354, 79] width 27 height 6
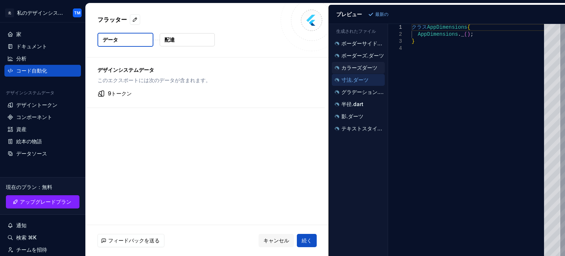
click at [363, 68] on font "カラーズダーツ" at bounding box center [359, 67] width 36 height 6
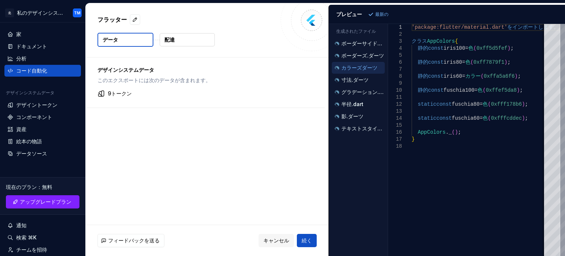
click at [362, 61] on ul "ボーダーサイドダーツ ボーダーズ.ダーツ カラーズダーツ 寸法.ダーツ グラデーション.dart 半径.dart 影.ダーツ テキストスタイル.dart" at bounding box center [357, 86] width 56 height 97
click at [358, 50] on div "ボーダーズ.ダーツ" at bounding box center [358, 56] width 53 height 12
click at [357, 46] on div "ボーダーサイドダーツ" at bounding box center [358, 43] width 51 height 7
type textarea "**********"
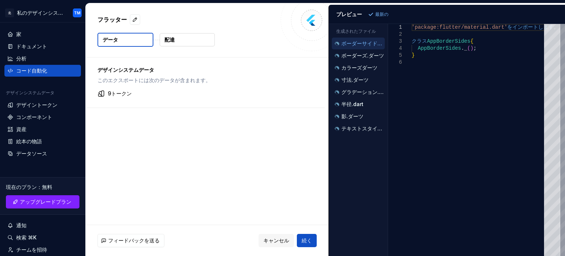
type textarea "*"
click at [281, 241] on font "キャンセル" at bounding box center [276, 240] width 26 height 6
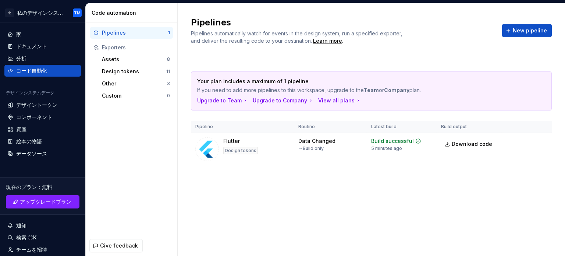
click at [281, 241] on div "Pipelines Pipelines automatically watch for events in the design system, run a …" at bounding box center [371, 129] width 387 height 252
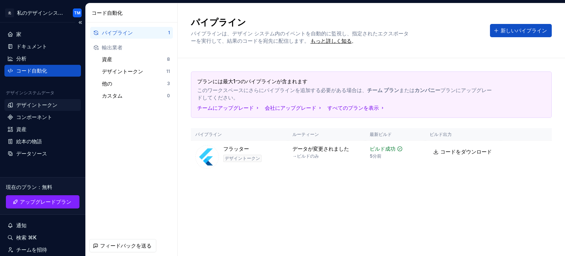
click at [49, 104] on font "デザイントークン" at bounding box center [36, 104] width 41 height 6
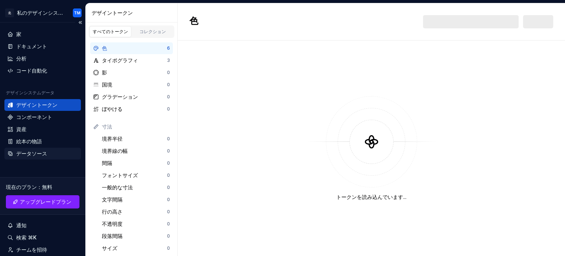
click at [49, 147] on div "データソース" at bounding box center [42, 153] width 76 height 12
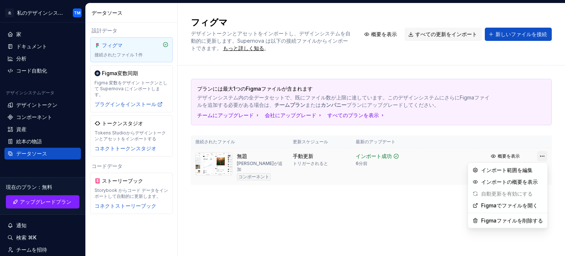
click at [538, 156] on html "北 私のデザインシステム TM 家 ドキュメント 分析 コード自動化 デザインシステムデータ デザイントークン コンポーネント 資産 絵本の物語 データソース…" at bounding box center [282, 128] width 565 height 256
click at [513, 216] on div "Figmaファイルを削除する" at bounding box center [507, 220] width 76 height 12
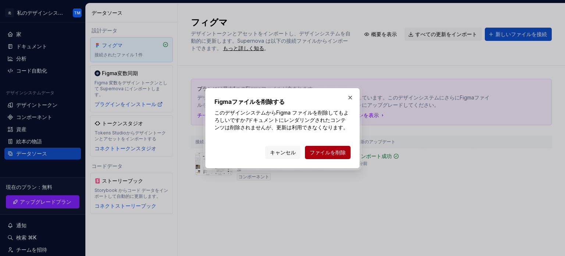
click at [336, 148] on button "ファイルを削除" at bounding box center [328, 152] width 46 height 13
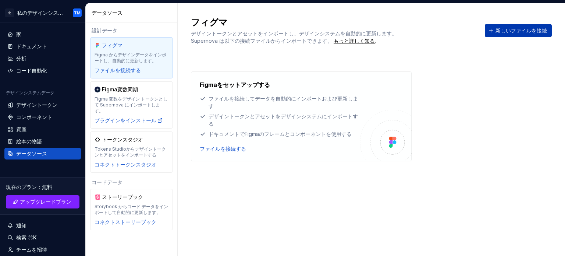
click at [519, 26] on button "新しいファイルを接続" at bounding box center [518, 30] width 67 height 13
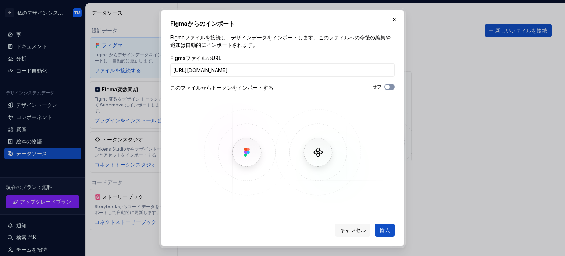
scroll to position [0, 105]
type input "https://www.figma.com/design/B4R8cXTnLbxPSLT8WeOnLO/%E7%84%A1%E9%A1%8C?node-id=…"
click at [376, 225] on button "輸入" at bounding box center [385, 229] width 20 height 13
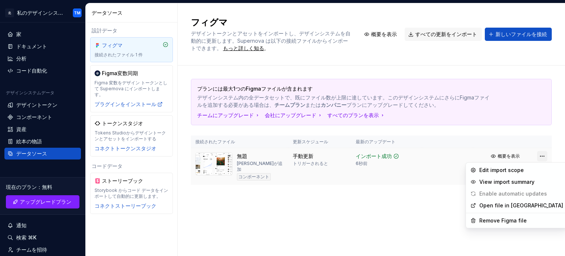
click at [539, 158] on html "北 私のデザインシステム TM 家 ドキュメント 分析 コード自動化 デザインシステムデータ デザイントークン コンポーネント 資産 絵本の物語 データソース…" at bounding box center [282, 128] width 565 height 256
click at [527, 167] on font "インポート範囲を編集" at bounding box center [506, 170] width 51 height 6
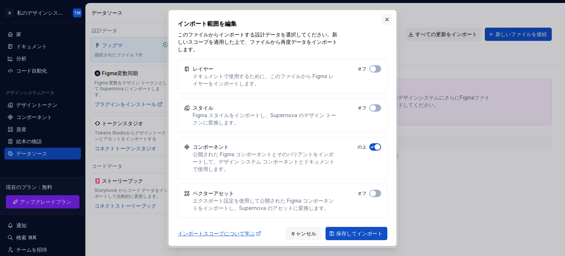
click at [383, 22] on button "button" at bounding box center [387, 19] width 10 height 10
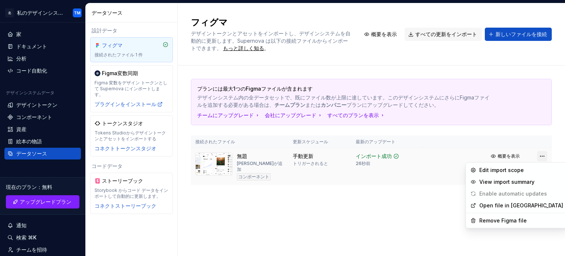
click at [539, 157] on html "北 私のデザインシステム TM 家 ドキュメント 分析 コード自動化 デザインシステムデータ デザイントークン コンポーネント 資産 絵本の物語 データソース…" at bounding box center [282, 128] width 565 height 256
click at [511, 207] on font "Figmaでファイルを開く" at bounding box center [509, 205] width 57 height 6
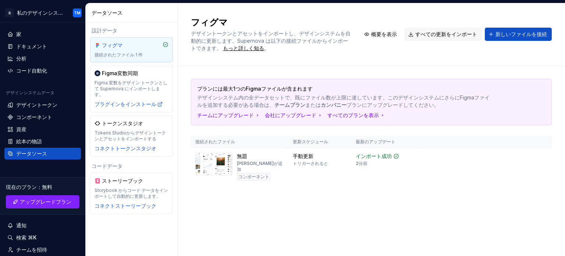
type textarea "*"
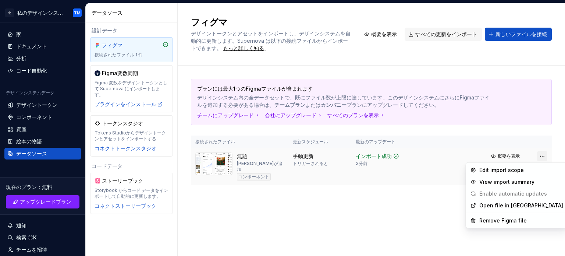
click at [540, 157] on html "北 私のデザインシステム TM 家 ドキュメント 分析 コード自動化 デザインシステムデータ デザイントークン コンポーネント 資産 絵本の物語 データソース…" at bounding box center [282, 128] width 565 height 256
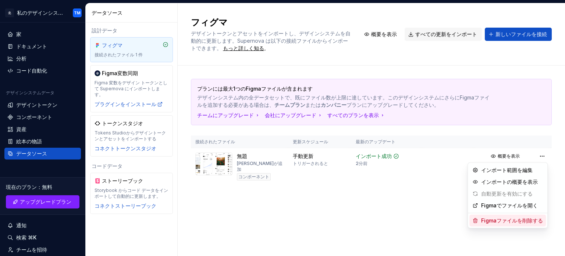
click at [515, 217] on font "Figmaファイルを削除する" at bounding box center [512, 220] width 62 height 7
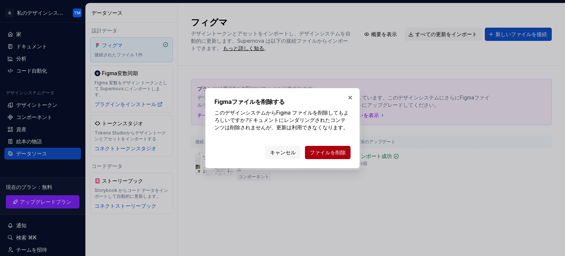
click at [331, 154] on font "ファイルを削除" at bounding box center [328, 152] width 36 height 6
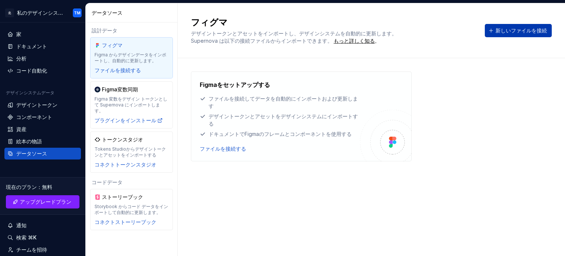
click at [509, 29] on font "新しいファイルを接続" at bounding box center [520, 30] width 51 height 6
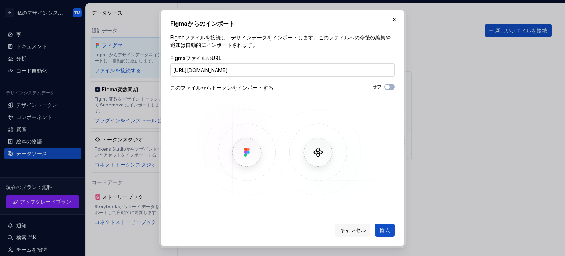
scroll to position [0, 104]
type input "https://www.figma.com/design/B4R8cXTnLbxPSLT8WeOnLO/%E7%84%A1%E9%A1%8C?node-id=…"
click at [385, 232] on font "輸入" at bounding box center [384, 229] width 10 height 6
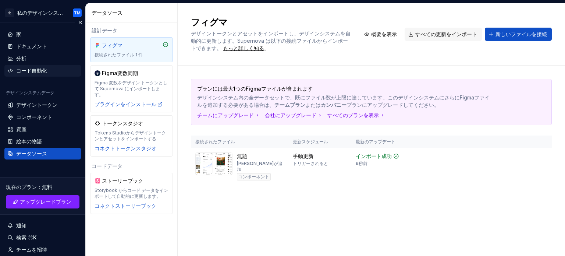
click at [43, 71] on font "コード自動化" at bounding box center [31, 70] width 31 height 6
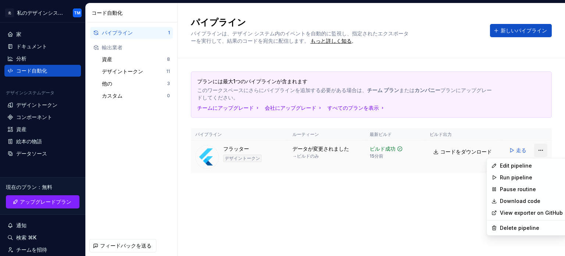
click at [542, 146] on html "北 私のデザインシステム TM 家 ドキュメント 分析 コード自動化 デザインシステムデータ デザイントークン コンポーネント 資産 絵本の物語 データソース…" at bounding box center [282, 128] width 565 height 256
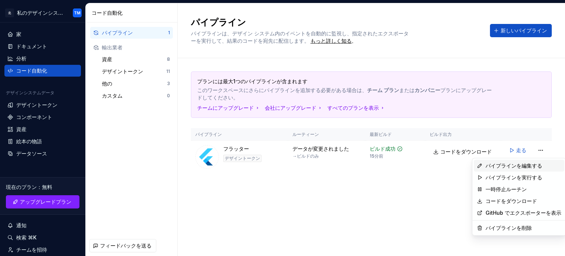
click at [534, 160] on div "パイプラインを編集する" at bounding box center [519, 166] width 90 height 12
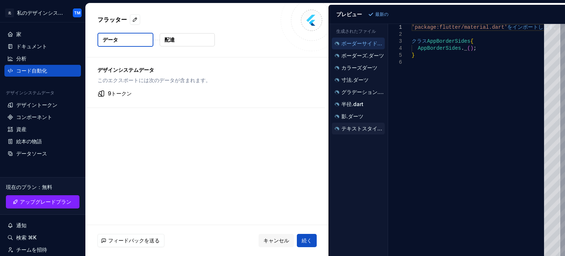
click at [364, 129] on font "テキストスタイル.dart" at bounding box center [367, 128] width 53 height 6
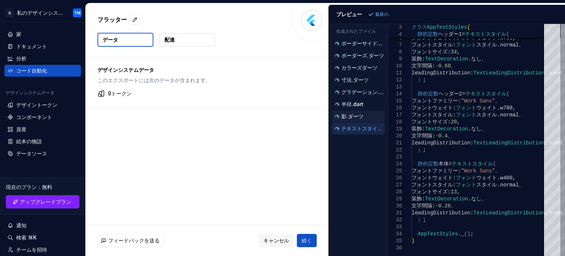
click at [356, 117] on font "影.ダーツ" at bounding box center [352, 116] width 22 height 6
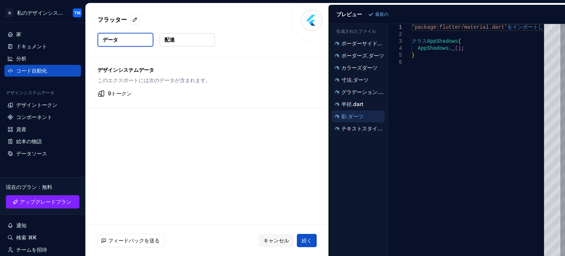
click at [354, 111] on div "影.ダーツ" at bounding box center [358, 116] width 53 height 12
click at [354, 103] on font "半径.dart" at bounding box center [352, 104] width 22 height 6
click at [353, 89] on font "グラデーション.dart" at bounding box center [365, 92] width 48 height 6
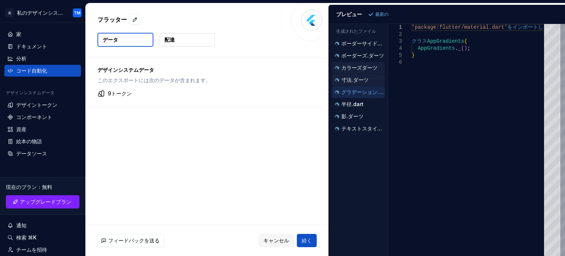
drag, startPoint x: 353, startPoint y: 78, endPoint x: 352, endPoint y: 64, distance: 14.4
click at [352, 64] on ul "ボーダーサイドダーツ ボーダーズ.ダーツ カラーズダーツ 寸法.ダーツ グラデーション.dart 半径.dart 影.ダーツ テキストスタイル.dart" at bounding box center [357, 86] width 56 height 97
click at [352, 64] on font "カラーズダーツ" at bounding box center [359, 67] width 36 height 6
type textarea "**********"
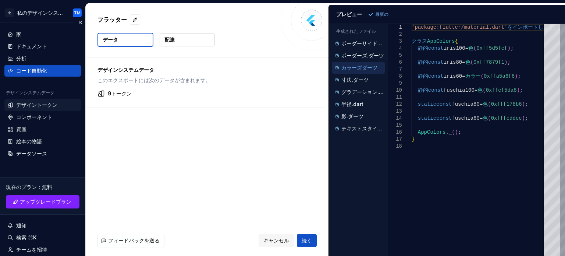
click at [34, 102] on font "デザイントークン" at bounding box center [36, 104] width 41 height 6
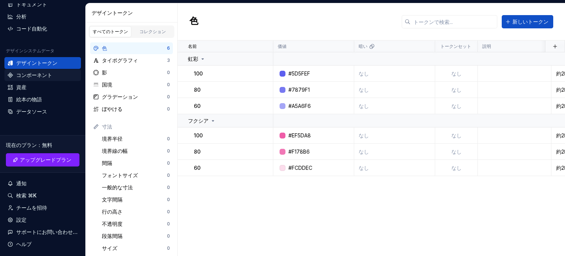
scroll to position [38, 0]
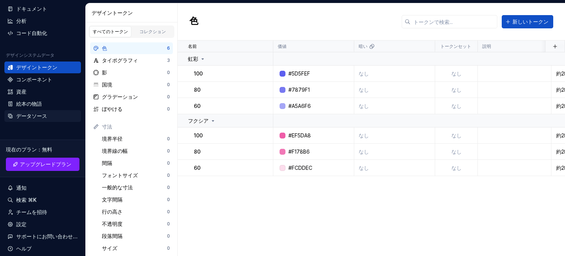
click at [44, 116] on font "データソース" at bounding box center [31, 116] width 31 height 6
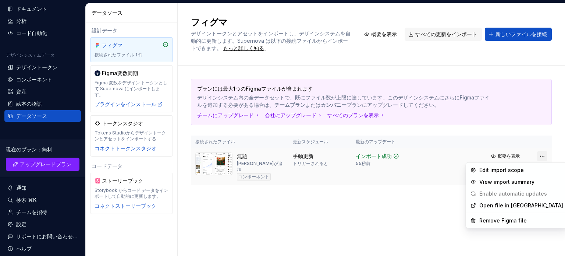
click at [541, 156] on html "北 私のデザインシステム TM 家 ドキュメント 分析 コード自動化 デザインシステムデータ デザイントークン コンポーネント 資産 絵本の物語 データソース…" at bounding box center [282, 128] width 565 height 256
click at [514, 175] on div "インポート範囲を編集" at bounding box center [507, 170] width 76 height 12
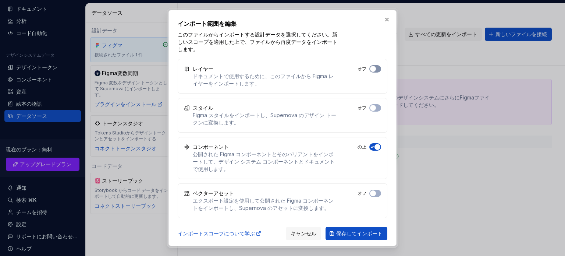
click at [374, 67] on span "button" at bounding box center [373, 69] width 6 height 6
click at [377, 108] on button "オフ" at bounding box center [375, 107] width 12 height 7
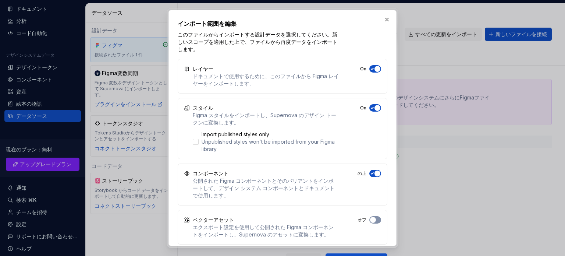
click at [378, 72] on button "On" at bounding box center [375, 68] width 12 height 7
click at [361, 254] on button "保存してインポート" at bounding box center [356, 259] width 62 height 13
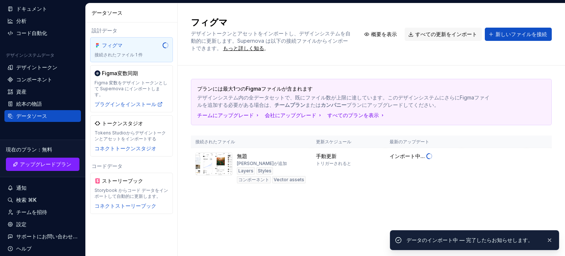
click at [384, 20] on html "北 私のデザインシステム TM 家 ドキュメント 分析 コード自動化 デザインシステムデータ デザイントークン コンポーネント 資産 絵本の物語 データソース…" at bounding box center [282, 128] width 565 height 256
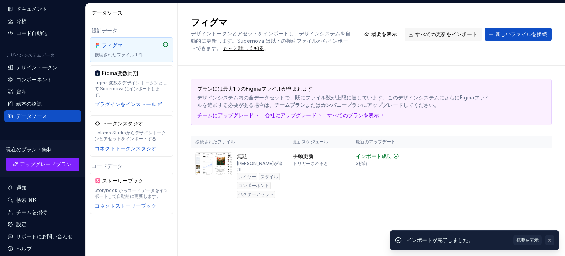
click at [547, 236] on button "button" at bounding box center [550, 240] width 10 height 10
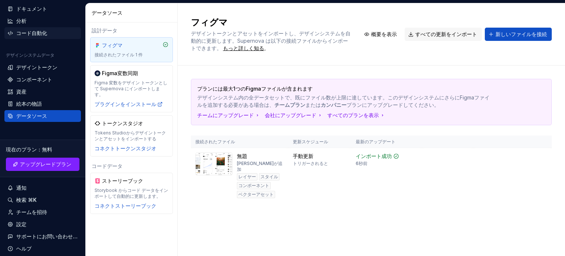
click at [47, 33] on div "コード自動化" at bounding box center [42, 32] width 71 height 7
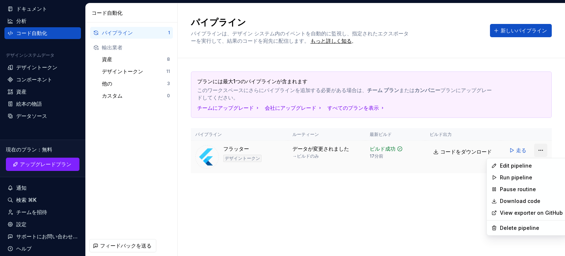
click at [539, 147] on html "北 私のデザインシステム TM 家 ドキュメント 分析 コード自動化 デザインシステムデータ デザイントークン コンポーネント 資産 絵本の物語 データソース…" at bounding box center [282, 128] width 565 height 256
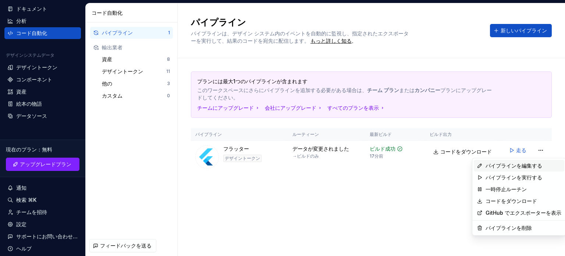
click at [527, 165] on font "パイプラインを編集する" at bounding box center [513, 165] width 57 height 6
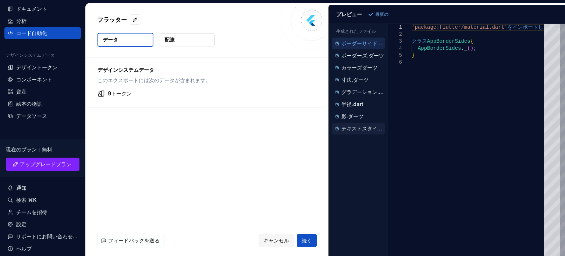
click at [374, 124] on button "テキストスタイル.dart" at bounding box center [358, 128] width 53 height 8
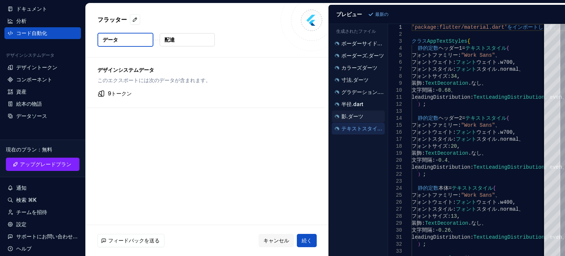
click at [372, 119] on button "影.ダーツ" at bounding box center [358, 116] width 53 height 8
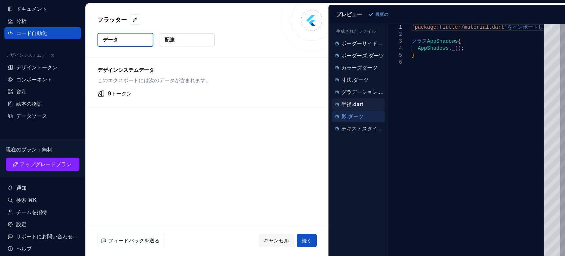
click at [366, 101] on div "半径.dart" at bounding box center [358, 103] width 51 height 7
click at [365, 95] on div "グラデーション.dart" at bounding box center [358, 92] width 53 height 12
click at [363, 91] on font "グラデーション.dart" at bounding box center [365, 92] width 48 height 6
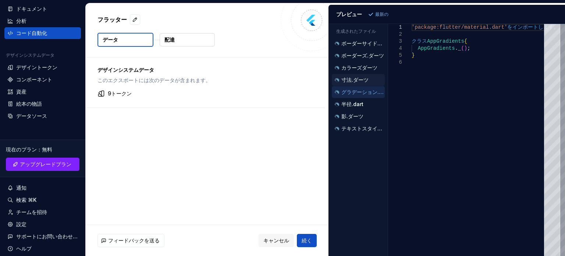
click at [357, 74] on li "寸法.ダーツ" at bounding box center [358, 80] width 53 height 12
click at [357, 69] on font "カラーズダーツ" at bounding box center [359, 67] width 36 height 6
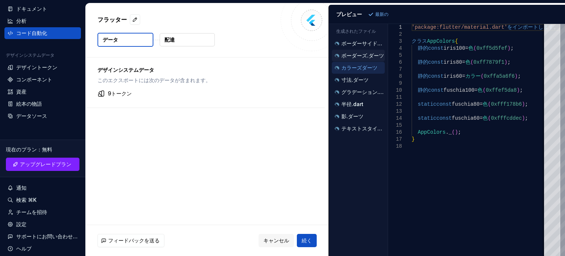
click at [356, 57] on font "ボーダーズ.ダーツ" at bounding box center [362, 55] width 43 height 6
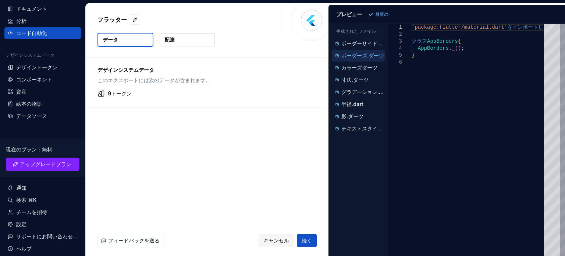
click at [357, 49] on ul "ボーダーサイドダーツ ボーダーズ.ダーツ カラーズダーツ 寸法.ダーツ グラデーション.dart 半径.dart 影.ダーツ テキストスタイル.dart" at bounding box center [357, 86] width 56 height 97
click at [357, 48] on div "ボーダーサイドダーツ" at bounding box center [358, 44] width 53 height 12
click at [356, 46] on font "ボーダーサイドダーツ" at bounding box center [366, 43] width 51 height 6
click at [135, 84] on div "デザインシステムデータ このエクスポートには次のデータが含まれます。 9トークン" at bounding box center [205, 82] width 239 height 50
click at [352, 53] on font "ボーダーズ.ダーツ" at bounding box center [362, 55] width 43 height 6
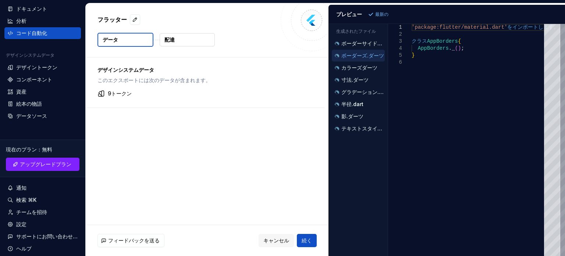
click at [354, 61] on div "ボーダーズ.ダーツ" at bounding box center [358, 56] width 53 height 12
click at [355, 64] on font "カラーズダーツ" at bounding box center [359, 67] width 36 height 6
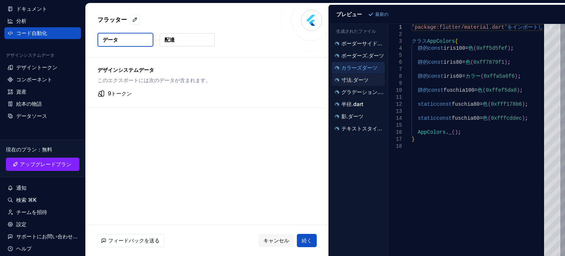
click at [358, 82] on font "寸法.ダーツ" at bounding box center [354, 79] width 27 height 6
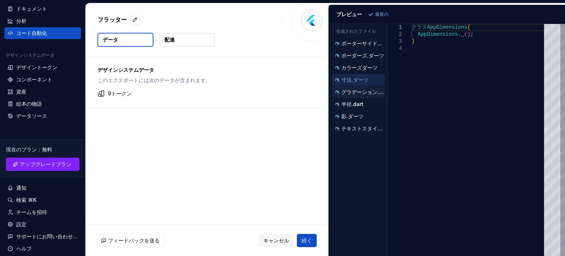
click at [362, 96] on div "グラデーション.dart" at bounding box center [358, 92] width 53 height 12
click at [360, 90] on font "グラデーション.dart" at bounding box center [365, 92] width 48 height 6
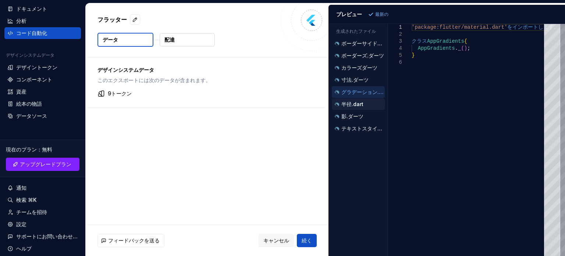
click at [360, 105] on font "半径.dart" at bounding box center [352, 104] width 22 height 6
click at [360, 119] on div "影.ダーツ" at bounding box center [358, 116] width 53 height 12
click at [357, 118] on font "影.ダーツ" at bounding box center [352, 116] width 22 height 6
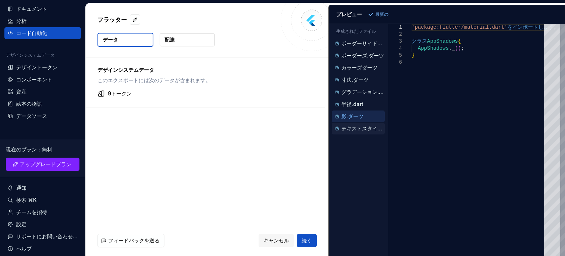
click at [357, 126] on font "テキストスタイル.dart" at bounding box center [367, 128] width 53 height 6
type textarea "**********"
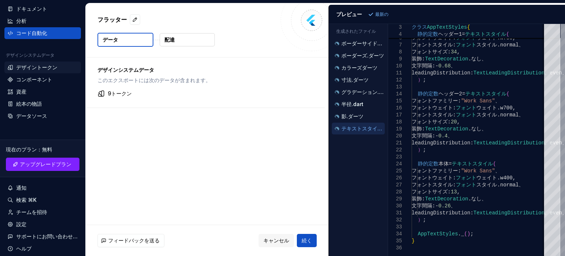
click at [38, 65] on font "デザイントークン" at bounding box center [36, 67] width 41 height 6
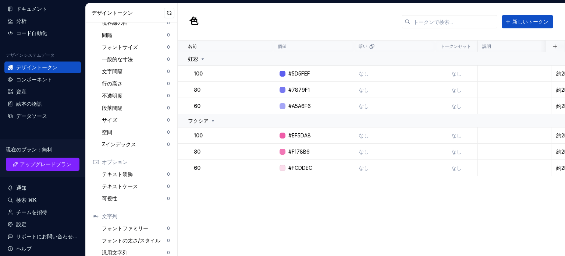
scroll to position [147, 0]
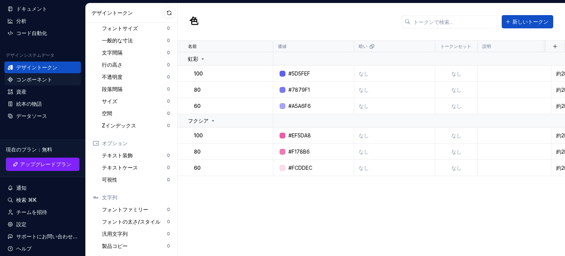
click at [49, 80] on font "コンポーネント" at bounding box center [34, 79] width 36 height 6
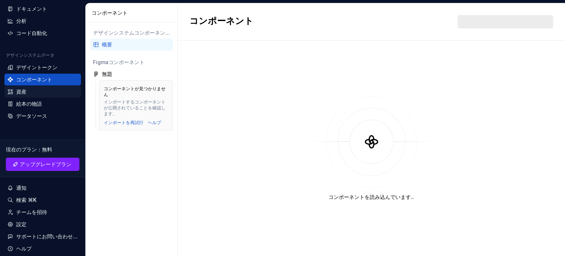
click at [49, 97] on div "資産" at bounding box center [42, 92] width 76 height 12
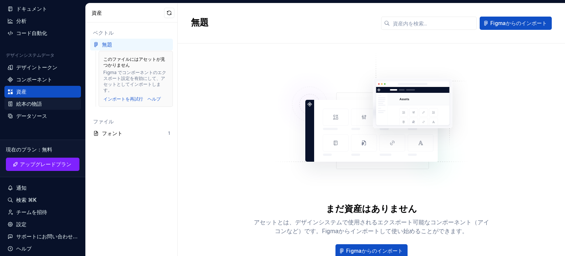
click at [50, 106] on div "絵本の物語" at bounding box center [42, 103] width 71 height 7
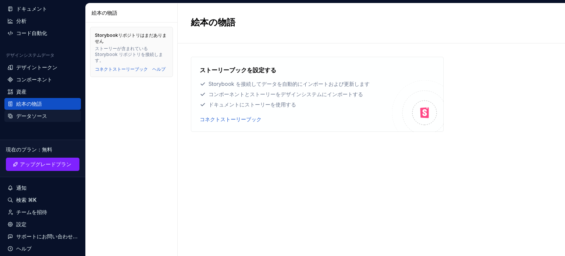
click at [51, 119] on div "データソース" at bounding box center [42, 116] width 76 height 12
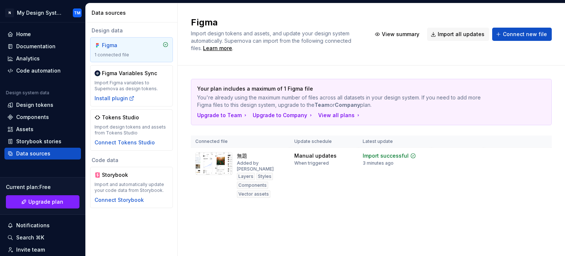
scroll to position [194, 0]
click at [38, 107] on div "Design tokens" at bounding box center [34, 104] width 37 height 7
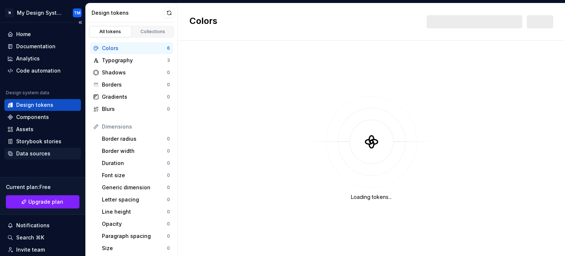
click at [47, 155] on div "Data sources" at bounding box center [33, 153] width 34 height 7
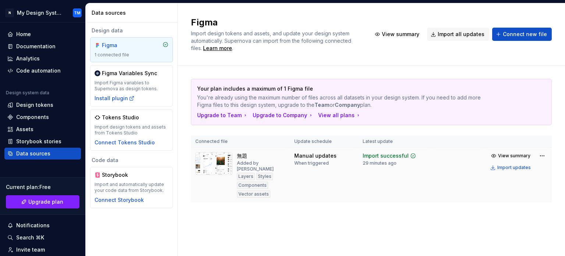
click at [260, 160] on div "Added by [PERSON_NAME]" at bounding box center [261, 166] width 49 height 12
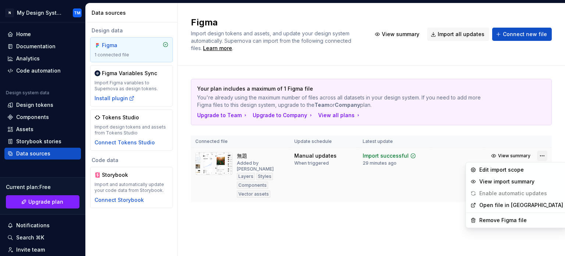
click at [541, 155] on html "N My Design System TM Home Documentation Analytics Code automation Design syste…" at bounding box center [282, 128] width 565 height 256
click at [519, 172] on div "Edit import scope" at bounding box center [521, 169] width 84 height 7
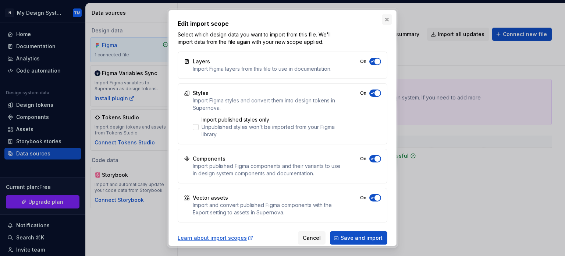
click at [387, 16] on button "button" at bounding box center [387, 19] width 10 height 10
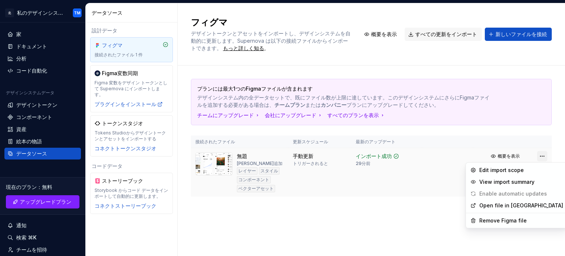
click at [540, 154] on html "北 私のデザインシステム TM 家 ドキュメント 分析 コード自動化 デザインシステムデータ デザイントークン コンポーネント 資産 絵本の物語 データソース…" at bounding box center [282, 128] width 565 height 256
click at [524, 175] on div "インポート範囲を編集" at bounding box center [507, 170] width 76 height 12
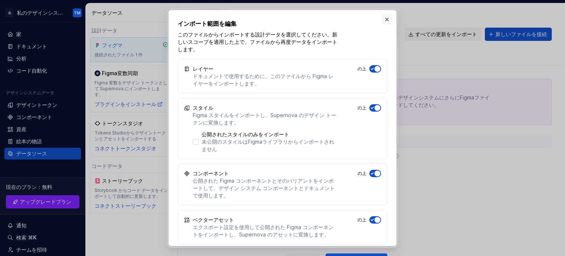
click at [387, 17] on button "button" at bounding box center [387, 19] width 10 height 10
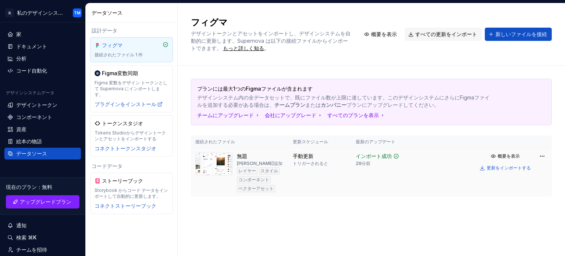
drag, startPoint x: 491, startPoint y: 220, endPoint x: 539, endPoint y: 175, distance: 65.8
click at [539, 175] on td "概要を表示 更新をインポートする" at bounding box center [512, 162] width 79 height 28
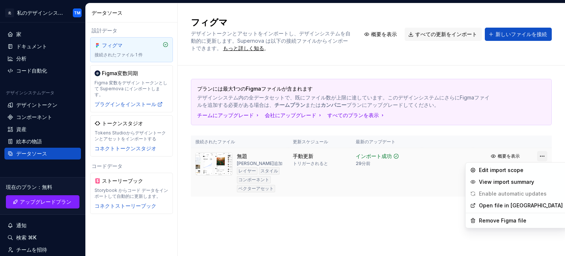
click at [541, 154] on html "北 私のデザインシステム TM 家 ドキュメント 分析 コード自動化 デザインシステムデータ デザイントークン コンポーネント 資産 絵本の物語 データソース…" at bounding box center [282, 128] width 565 height 256
click at [513, 169] on font "インポート範囲を編集" at bounding box center [506, 170] width 51 height 6
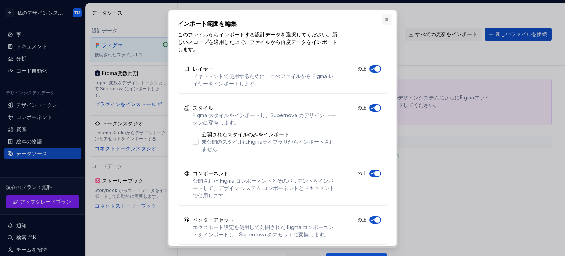
click at [384, 17] on button "button" at bounding box center [387, 19] width 10 height 10
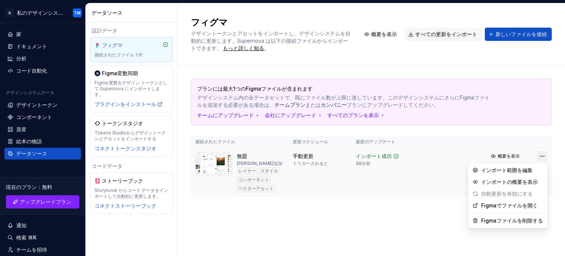
click at [537, 157] on html "北 私のデザインシステム TM 家 ドキュメント 分析 コード自動化 デザインシステムデータ デザイントークン コンポーネント 資産 絵本の物語 データソース…" at bounding box center [282, 128] width 565 height 256
click at [520, 179] on font "インポートの概要を表示" at bounding box center [509, 181] width 57 height 6
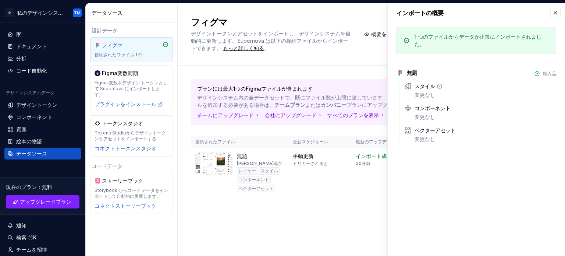
click at [437, 85] on icon at bounding box center [439, 86] width 6 height 6
click at [552, 8] on button "button" at bounding box center [555, 13] width 10 height 10
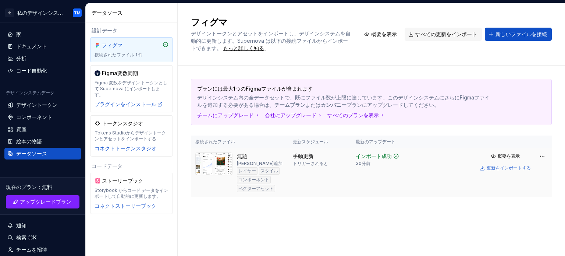
click at [253, 159] on div "無題 [PERSON_NAME]追加 レイヤー スタイル コンポーネント ベクターアセット" at bounding box center [260, 172] width 47 height 40
click at [216, 158] on img at bounding box center [213, 163] width 37 height 23
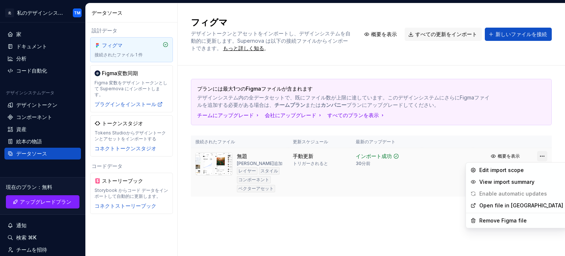
click at [545, 155] on html "北 私のデザインシステム TM 家 ドキュメント 分析 コード自動化 デザインシステムデータ デザイントークン コンポーネント 資産 絵本の物語 データソース…" at bounding box center [282, 128] width 565 height 256
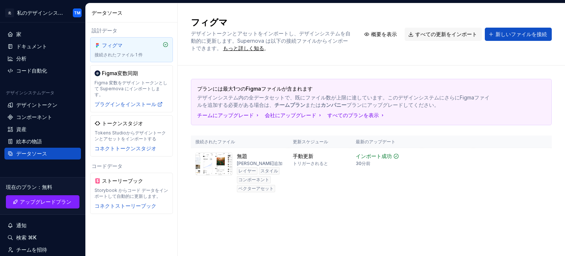
click at [441, 163] on html "北 私のデザインシステム TM 家 ドキュメント 分析 コード自動化 デザインシステムデータ デザイントークン コンポーネント 資産 絵本の物語 データソース…" at bounding box center [282, 128] width 565 height 256
click at [493, 163] on button "更新をインポートする" at bounding box center [505, 168] width 57 height 10
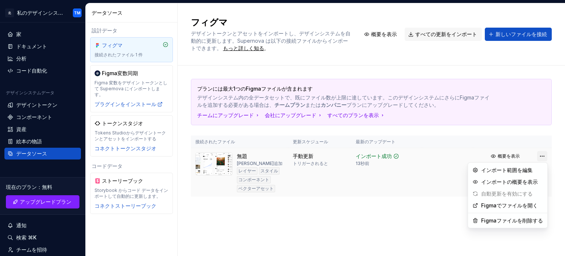
click at [539, 154] on html "北 私のデザインシステム TM 家 ドキュメント 分析 コード自動化 デザインシステムデータ デザイントークン コンポーネント 資産 絵本の物語 データソース…" at bounding box center [282, 128] width 565 height 256
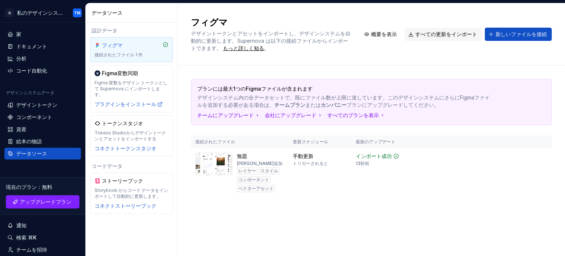
click at [412, 191] on html "北 私のデザインシステム TM 家 ドキュメント 分析 コード自動化 デザインシステムデータ デザイントークン コンポーネント 資産 絵本の物語 データソース…" at bounding box center [282, 128] width 565 height 256
click at [41, 66] on div "コード自動化" at bounding box center [42, 71] width 76 height 12
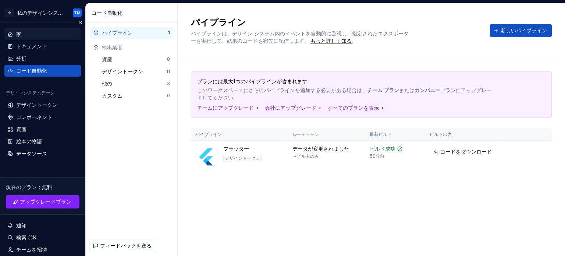
click at [41, 36] on div "家" at bounding box center [42, 34] width 71 height 7
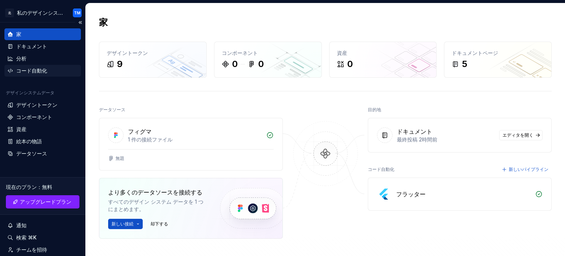
click at [51, 71] on div "コード自動化" at bounding box center [42, 70] width 71 height 7
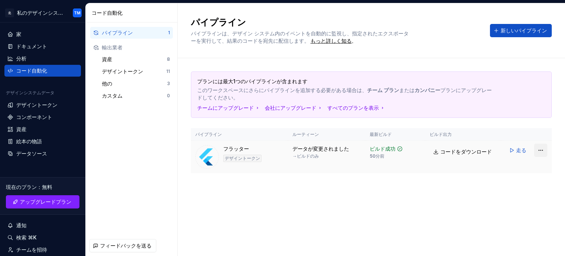
drag, startPoint x: 533, startPoint y: 149, endPoint x: 540, endPoint y: 150, distance: 7.0
click at [540, 150] on div "走る" at bounding box center [526, 149] width 42 height 13
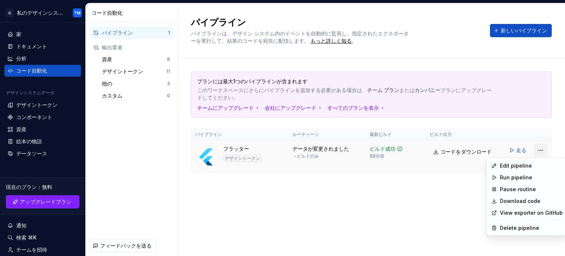
click at [540, 150] on html "北 私のデザインシステム TM 家 ドキュメント 分析 コード自動化 デザインシステムデータ デザイントークン コンポーネント 資産 絵本の物語 データソース…" at bounding box center [282, 128] width 565 height 256
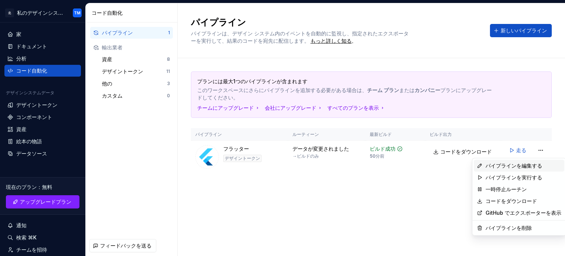
click at [530, 163] on font "パイプラインを編集する" at bounding box center [513, 165] width 57 height 6
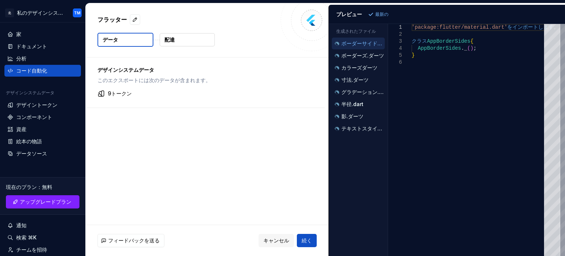
type textarea "*"
click at [282, 240] on font "キャンセル" at bounding box center [276, 240] width 26 height 6
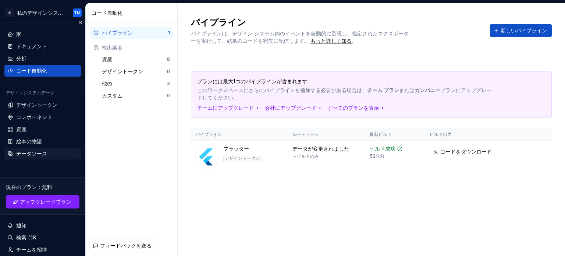
click at [38, 154] on font "データソース" at bounding box center [31, 153] width 31 height 6
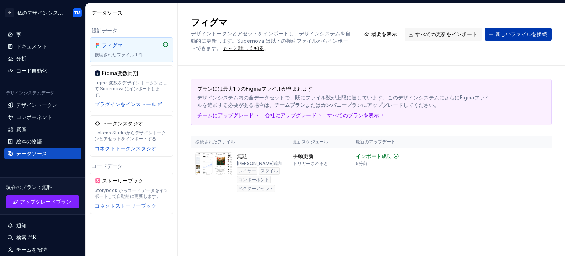
click at [498, 38] on button "新しいファイルを接続" at bounding box center [518, 34] width 67 height 13
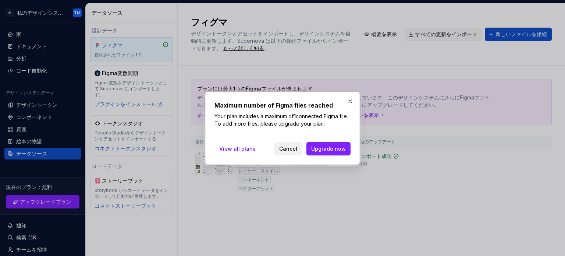
click at [297, 148] on span "Cancel" at bounding box center [288, 148] width 18 height 7
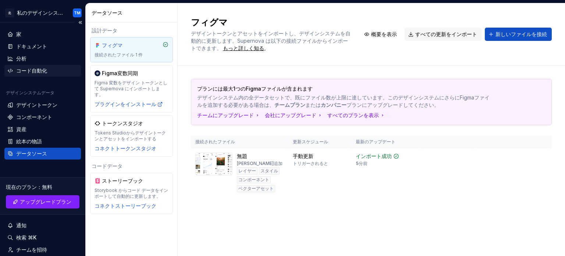
click at [43, 73] on font "コード自動化" at bounding box center [31, 70] width 31 height 6
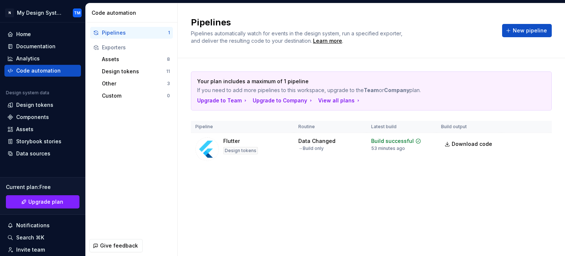
scroll to position [194, 0]
click at [526, 28] on span "New pipeline" at bounding box center [530, 30] width 34 height 7
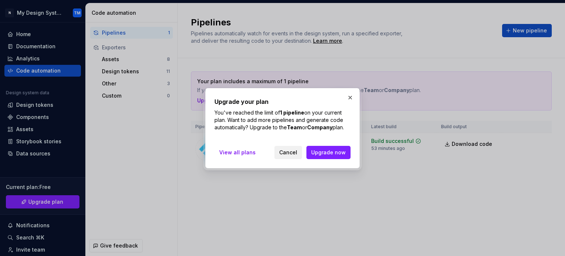
click at [292, 146] on button "Cancel" at bounding box center [288, 152] width 28 height 13
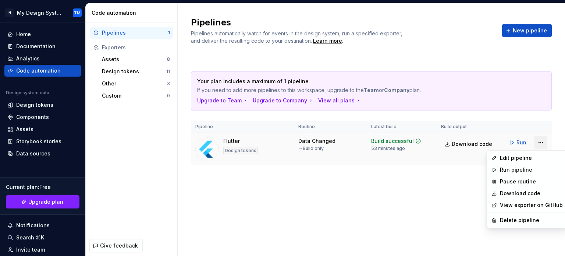
click at [543, 142] on html "N My Design System TM Home Documentation Analytics Code automation Design syste…" at bounding box center [282, 128] width 565 height 256
click at [520, 225] on div "Delete pipeline" at bounding box center [527, 220] width 78 height 12
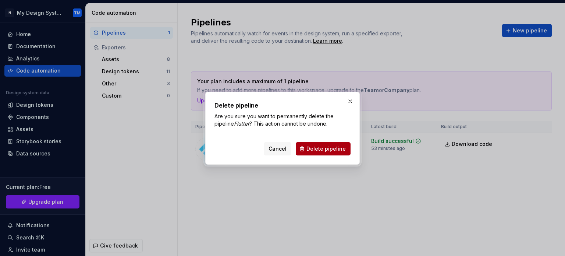
click at [334, 142] on button "Delete pipeline" at bounding box center [323, 148] width 55 height 13
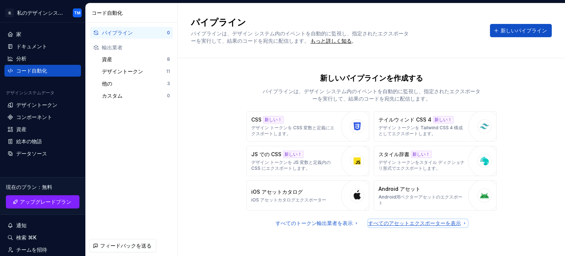
click at [395, 221] on font "すべてのアセットエクスポーターを表示" at bounding box center [414, 222] width 93 height 6
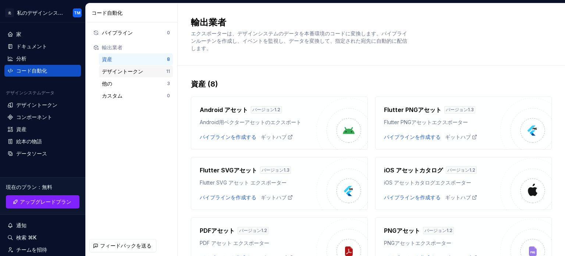
click at [150, 73] on div "デザイントークン" at bounding box center [134, 71] width 64 height 7
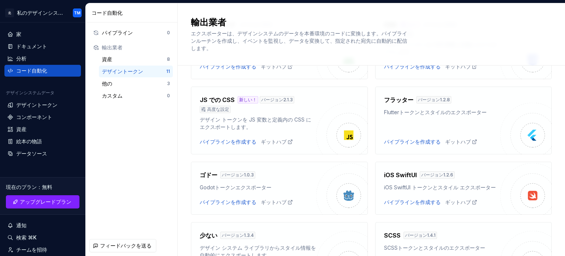
scroll to position [85, 0]
click at [120, 85] on div "他の" at bounding box center [134, 83] width 65 height 7
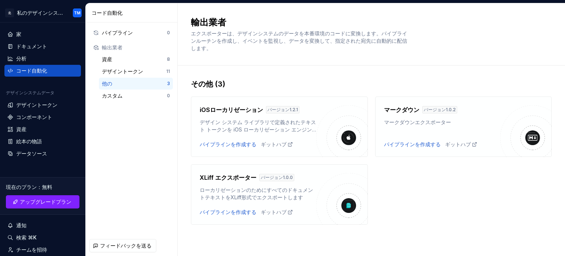
click at [120, 78] on div "他の 3" at bounding box center [136, 84] width 74 height 12
click at [233, 145] on font "パイプラインを作成する" at bounding box center [228, 144] width 57 height 6
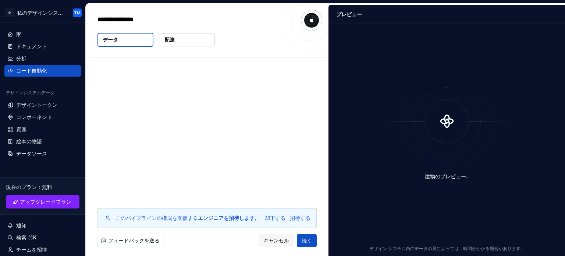
type textarea "*"
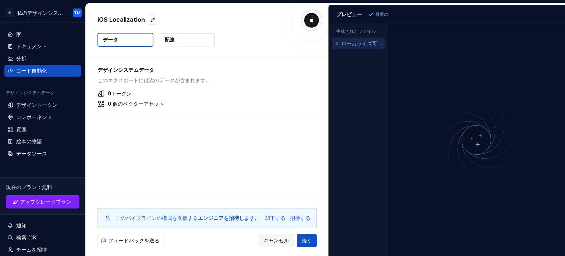
click at [358, 43] on font "ローカライズ可能な文字列" at bounding box center [372, 43] width 62 height 6
click at [304, 235] on button "続く" at bounding box center [307, 239] width 20 height 13
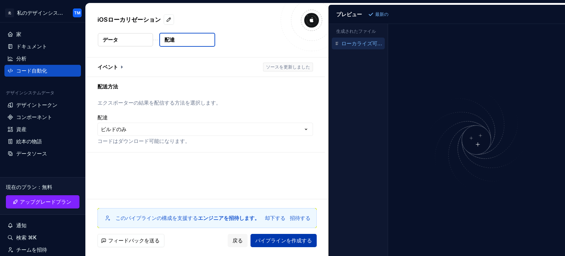
click at [295, 238] on font "パイプラインを作成する" at bounding box center [283, 240] width 57 height 6
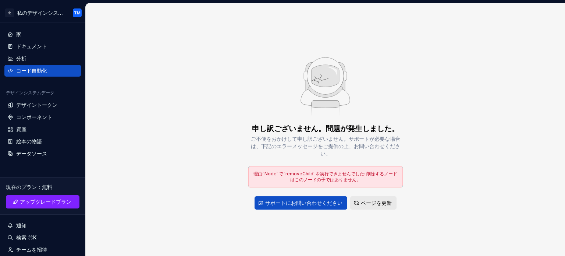
click at [347, 200] on div "サポートにお問い合わせください ページを更新" at bounding box center [325, 202] width 142 height 13
click at [358, 201] on button "ページを更新" at bounding box center [373, 202] width 46 height 13
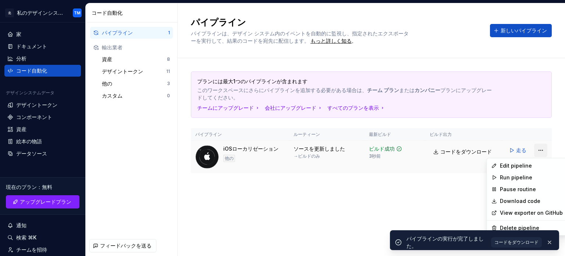
click at [540, 151] on html "北 私のデザインシステム TM 家 ドキュメント 分析 コード自動化 デザインシステムデータ デザイントークン コンポーネント 資産 絵本の物語 データソース…" at bounding box center [282, 128] width 565 height 256
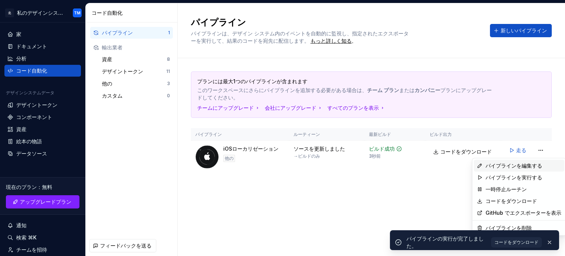
click at [528, 164] on font "パイプラインを編集する" at bounding box center [513, 165] width 57 height 6
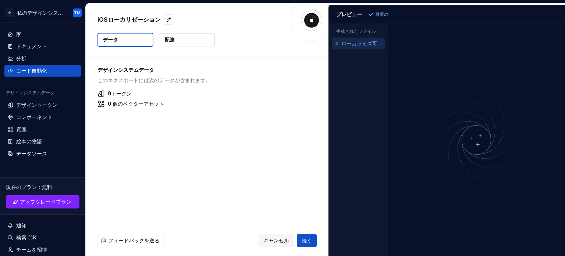
click at [364, 45] on font "ローカライズ可能な文字列" at bounding box center [372, 43] width 62 height 6
click at [475, 142] on img at bounding box center [476, 140] width 176 height 104
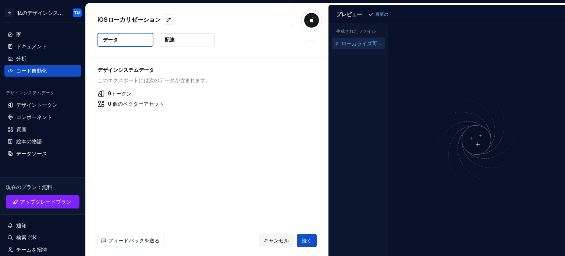
click at [475, 142] on img at bounding box center [476, 140] width 176 height 104
click at [304, 239] on font "続く" at bounding box center [306, 240] width 10 height 6
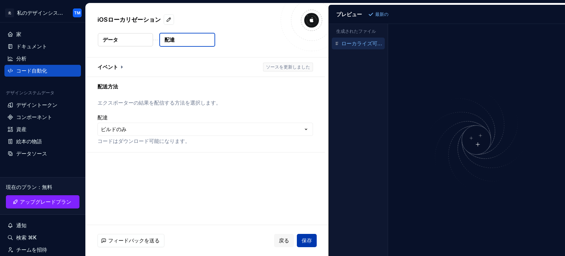
click at [301, 235] on button "保存" at bounding box center [307, 239] width 20 height 13
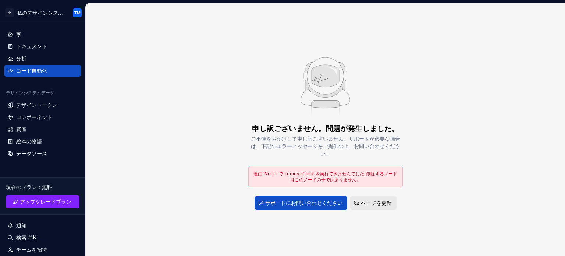
click at [378, 198] on button "ページを更新" at bounding box center [373, 202] width 46 height 13
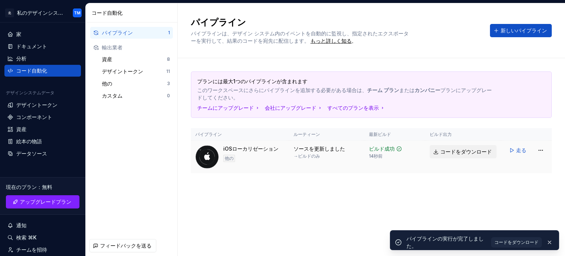
click at [454, 149] on font "コードをダウンロード" at bounding box center [465, 151] width 51 height 6
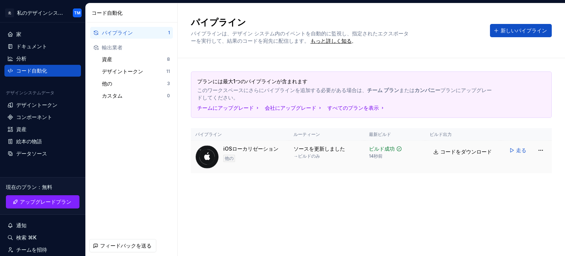
click at [280, 160] on div "iOSローカリゼーション 他の" at bounding box center [239, 157] width 89 height 24
click at [35, 149] on div "データソース" at bounding box center [42, 153] width 76 height 12
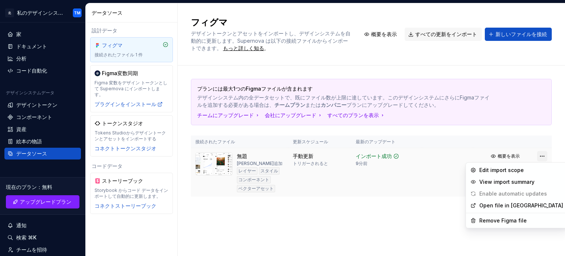
click at [543, 153] on html "北 私のデザインシステム TM 家 ドキュメント 分析 コード自動化 デザインシステムデータ デザイントークン コンポーネント 資産 絵本の物語 データソース…" at bounding box center [282, 128] width 565 height 256
click at [351, 174] on html "北 私のデザインシステム TM 家 ドキュメント 分析 コード自動化 デザインシステムデータ デザイントークン コンポーネント 資産 絵本の物語 データソース…" at bounding box center [282, 128] width 565 height 256
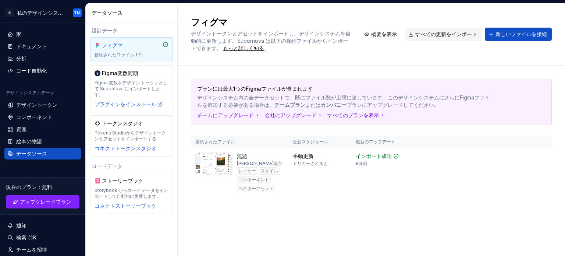
click at [351, 174] on td "インポート成功 9分前" at bounding box center [386, 172] width 71 height 49
drag, startPoint x: 192, startPoint y: 19, endPoint x: 219, endPoint y: 21, distance: 27.3
drag, startPoint x: 219, startPoint y: 21, endPoint x: 298, endPoint y: 13, distance: 79.5
click at [298, 13] on div "フィグマ デザイントークンとアセットをインポートし、デザインシステムを自動的に更新します。Supernova は以下の接続ファイルからインポートできます。 も…" at bounding box center [371, 34] width 387 height 62
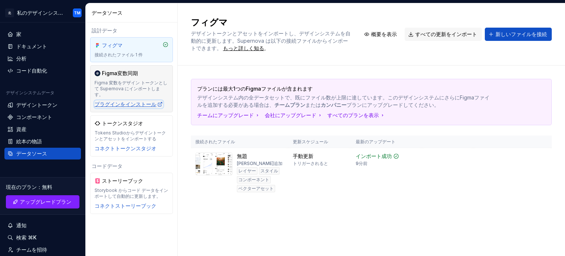
click at [140, 101] on font "プラグインをインストール" at bounding box center [125, 104] width 62 height 6
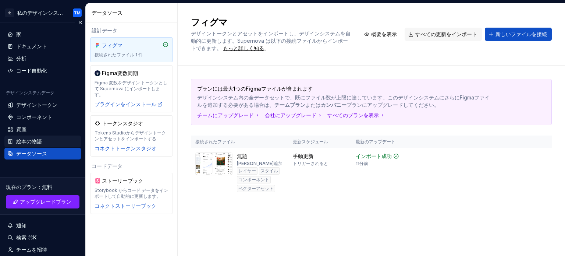
click at [39, 141] on font "絵本の物語" at bounding box center [29, 141] width 26 height 6
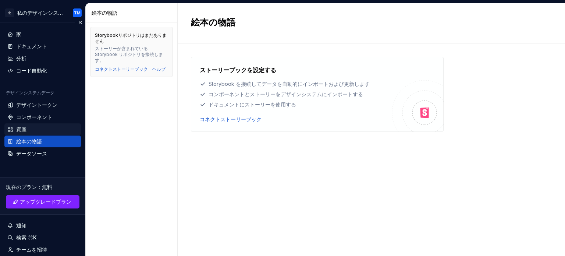
click at [38, 130] on div "資産" at bounding box center [42, 128] width 71 height 7
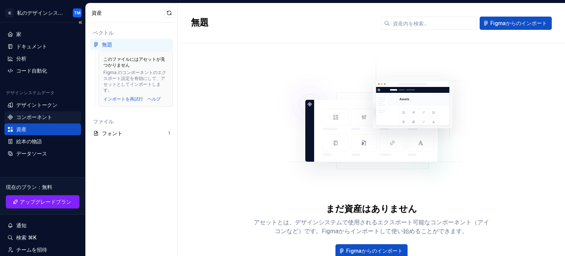
click at [34, 118] on font "コンポーネント" at bounding box center [34, 117] width 36 height 6
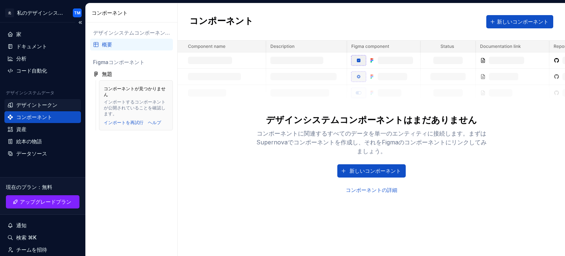
click at [36, 102] on font "デザイントークン" at bounding box center [36, 104] width 41 height 6
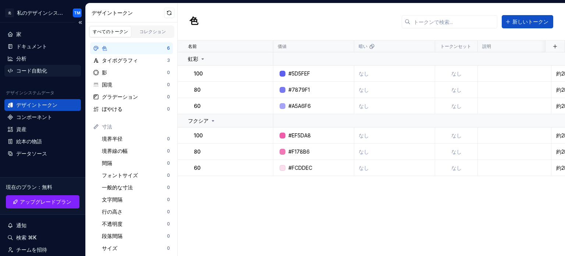
click at [44, 71] on font "コード自動化" at bounding box center [31, 70] width 31 height 6
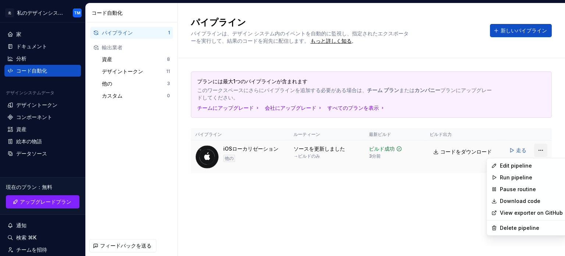
click at [543, 151] on html "北 私のデザインシステム TM 家 ドキュメント 分析 コード自動化 デザインシステムデータ デザイントークン コンポーネント 資産 絵本の物語 データソース…" at bounding box center [282, 128] width 565 height 256
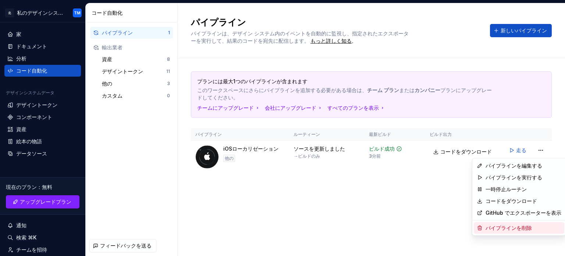
click at [527, 222] on div "パイプラインを削除" at bounding box center [519, 228] width 90 height 12
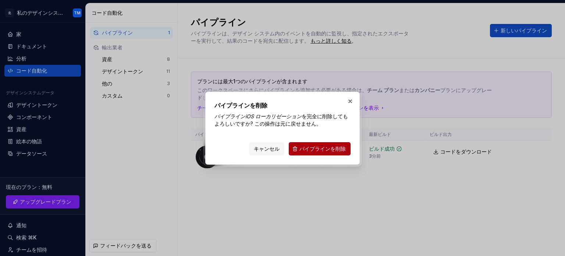
click at [324, 149] on font "パイプラインを削除" at bounding box center [322, 148] width 46 height 6
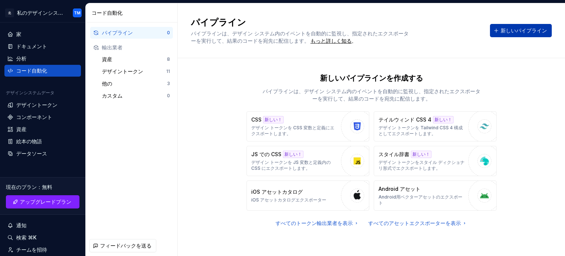
click at [511, 34] on button "新しいパイプライン" at bounding box center [521, 30] width 62 height 13
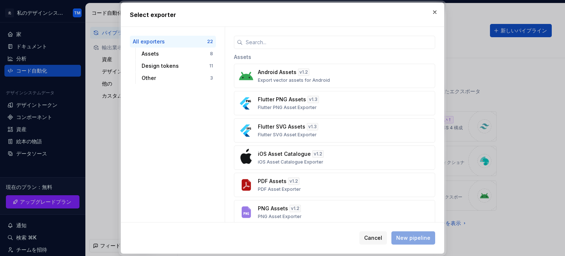
scroll to position [26, 0]
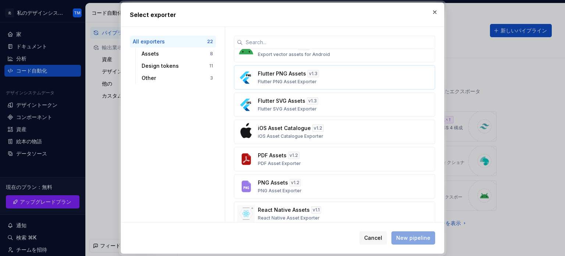
click at [304, 79] on p "Flutter PNG Asset Exporter" at bounding box center [287, 82] width 59 height 6
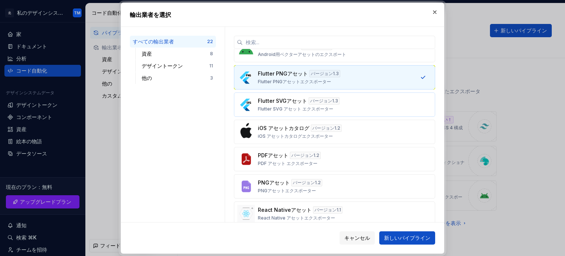
click at [300, 104] on div "Flutter SVGアセット バージョン 1.3 Flutter SVG アセット エクスポーター" at bounding box center [332, 104] width 149 height 15
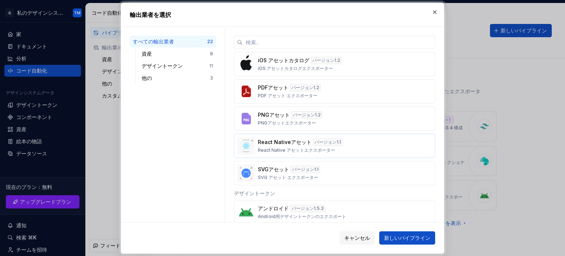
scroll to position [91, 0]
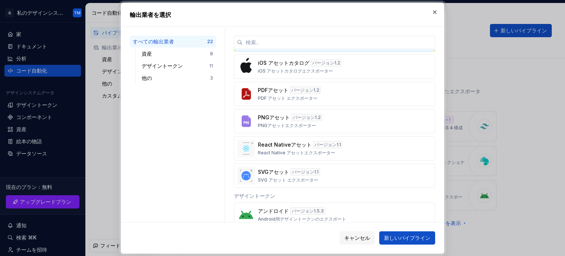
type textarea "*"
click at [343, 241] on button "キャンセル" at bounding box center [356, 237] width 35 height 13
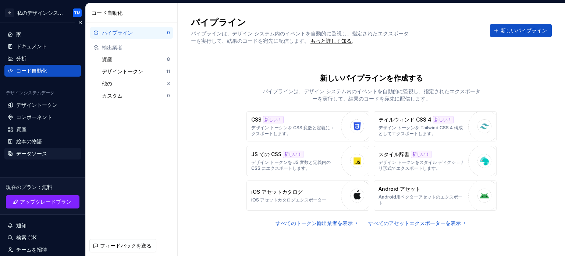
click at [62, 151] on div "データソース" at bounding box center [42, 153] width 71 height 7
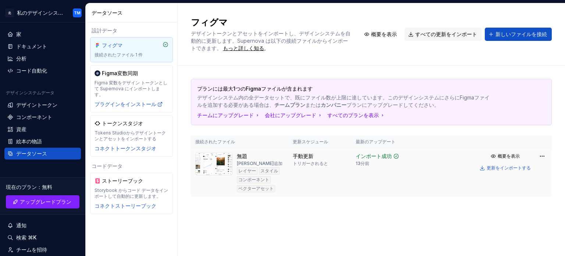
click at [244, 167] on div "レイヤー" at bounding box center [247, 170] width 21 height 7
click at [220, 166] on img at bounding box center [213, 163] width 37 height 23
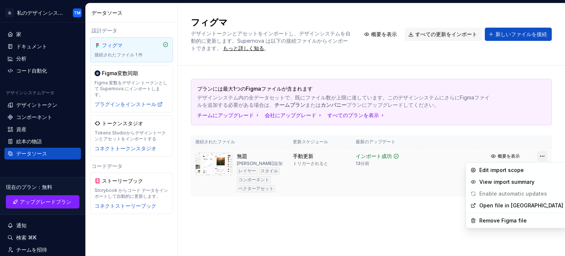
click at [540, 157] on html "北 私のデザインシステム TM 家 ドキュメント 分析 コード自動化 デザインシステムデータ デザイントークン コンポーネント 資産 絵本の物語 データソース…" at bounding box center [282, 128] width 565 height 256
click at [529, 168] on font "インポート範囲を編集" at bounding box center [506, 170] width 51 height 6
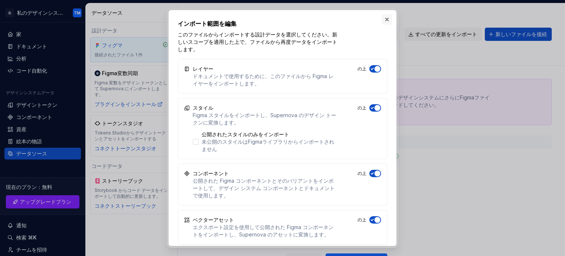
click at [385, 18] on button "button" at bounding box center [387, 19] width 10 height 10
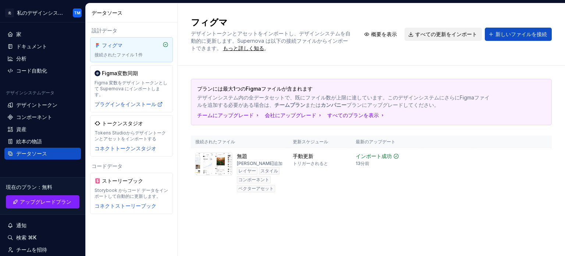
click at [430, 30] on button "すべての更新をインポート" at bounding box center [442, 34] width 77 height 13
click at [498, 168] on font "更新をインポートする" at bounding box center [508, 168] width 44 height 6
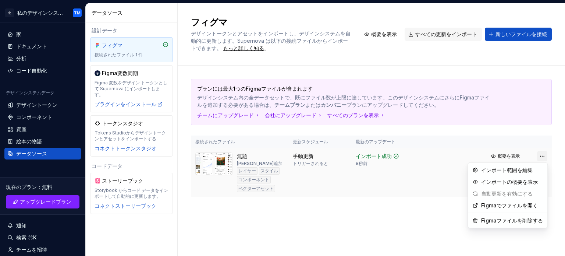
click at [543, 156] on html "北 私のデザインシステム TM 家 ドキュメント 分析 コード自動化 デザインシステムデータ デザイントークン コンポーネント 資産 絵本の物語 データソース…" at bounding box center [282, 128] width 565 height 256
click at [405, 201] on html "北 私のデザインシステム TM 家 ドキュメント 分析 コード自動化 デザインシステムデータ デザイントークン コンポーネント 資産 絵本の物語 データソース…" at bounding box center [282, 128] width 565 height 256
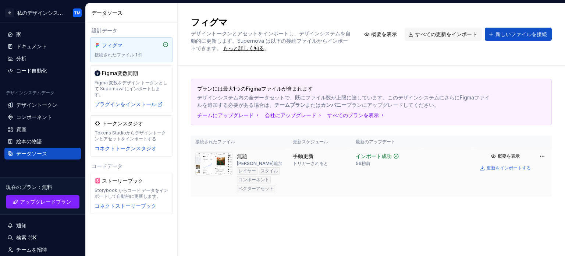
click at [535, 157] on div "概要を表示 更新をインポートする" at bounding box center [512, 162] width 70 height 22
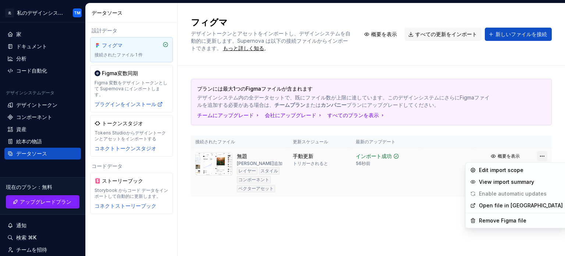
click at [538, 157] on html "北 私のデザインシステム TM 家 ドキュメント 分析 コード自動化 デザインシステムデータ デザイントークン コンポーネント 資産 絵本の物語 データソース…" at bounding box center [282, 128] width 565 height 256
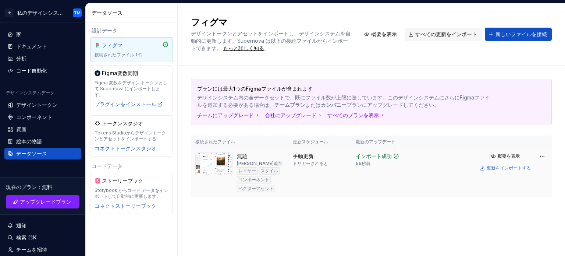
click at [450, 189] on html "北 私のデザインシステム TM 家 ドキュメント 分析 コード自動化 デザインシステムデータ デザイントークン コンポーネント 資産 絵本の物語 データソース…" at bounding box center [282, 128] width 565 height 256
click at [503, 153] on font "概要を表示" at bounding box center [508, 156] width 22 height 6
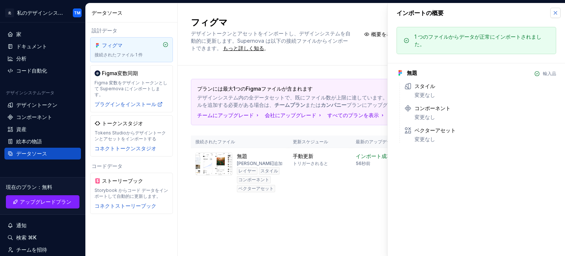
click at [552, 11] on button "button" at bounding box center [555, 13] width 10 height 10
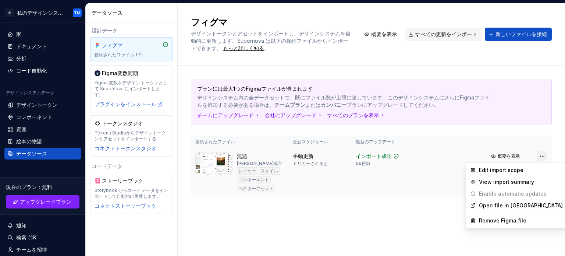
click at [544, 155] on html "北 私のデザインシステム TM 家 ドキュメント 分析 コード自動化 デザインシステムデータ デザイントークン コンポーネント 資産 絵本の物語 データソース…" at bounding box center [282, 128] width 565 height 256
click at [525, 210] on div "Figmaでファイルを開く" at bounding box center [507, 205] width 76 height 12
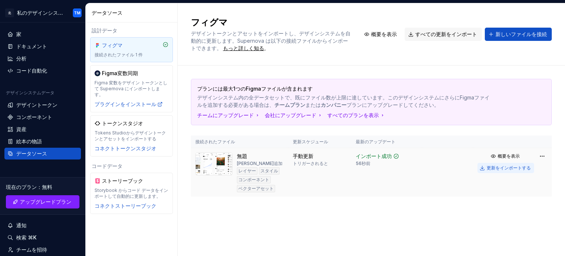
click at [504, 169] on font "更新をインポートする" at bounding box center [508, 168] width 44 height 6
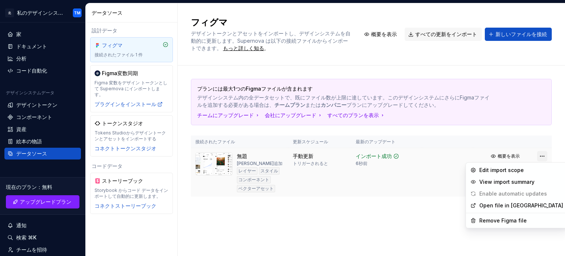
click at [543, 154] on html "北 私のデザインシステム TM 家 ドキュメント 分析 コード自動化 デザインシステムデータ デザイントークン コンポーネント 資産 絵本の物語 データソース…" at bounding box center [282, 128] width 565 height 256
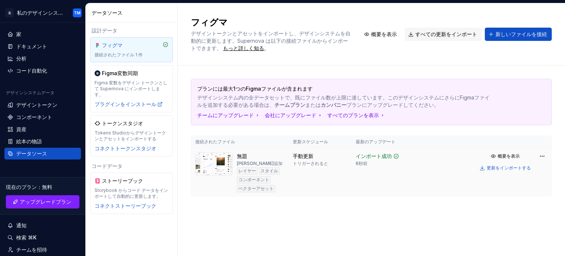
click at [382, 159] on html "北 私のデザインシステム TM 家 ドキュメント 分析 コード自動化 デザインシステムデータ デザイントークン コンポーネント 資産 絵本の物語 データソース…" at bounding box center [282, 128] width 565 height 256
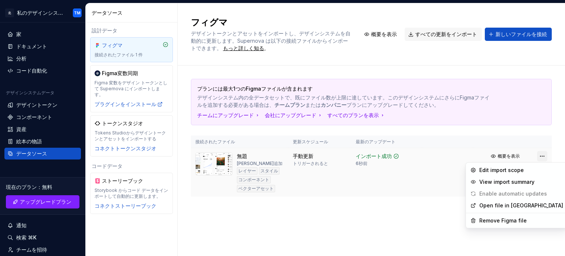
click at [538, 157] on html "北 私のデザインシステム TM 家 ドキュメント 分析 コード自動化 デザインシステムデータ デザイントークン コンポーネント 資産 絵本の物語 データソース…" at bounding box center [282, 128] width 565 height 256
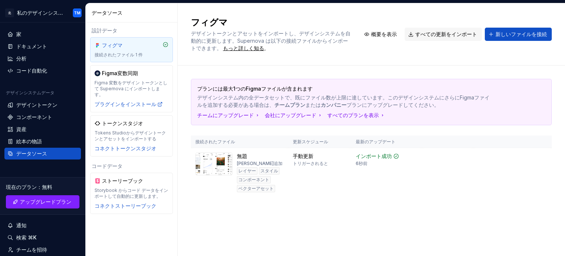
click at [434, 196] on html "北 私のデザインシステム TM 家 ドキュメント 分析 コード自動化 デザインシステムデータ デザイントークン コンポーネント 資産 絵本の物語 データソース…" at bounding box center [282, 128] width 565 height 256
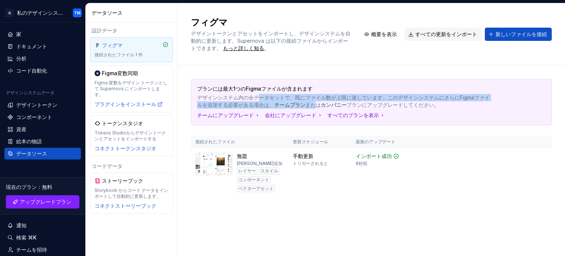
drag, startPoint x: 260, startPoint y: 97, endPoint x: 308, endPoint y: 103, distance: 48.9
click at [308, 103] on p "デザインシステム内の全データセットで、既にファイル数が上限に達しています。このデザインシステムにさらにFigmaファイルを追加する必要がある場合は、 チームプ…" at bounding box center [345, 101] width 297 height 15
click at [308, 103] on font "または" at bounding box center [312, 104] width 15 height 6
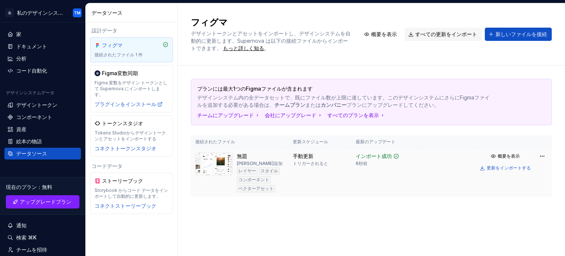
click at [250, 172] on font "レイヤー" at bounding box center [247, 171] width 18 height 6
click at [272, 169] on font "スタイル" at bounding box center [269, 171] width 18 height 6
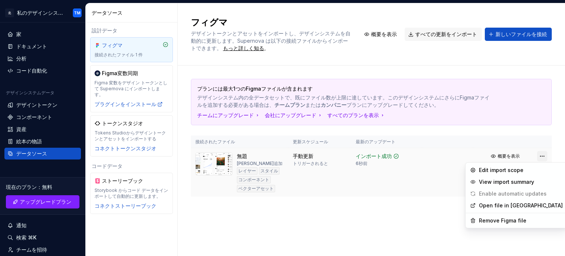
click at [543, 157] on html "北 私のデザインシステム TM 家 ドキュメント 分析 コード自動化 デザインシステムデータ デザイントークン コンポーネント 資産 絵本の物語 データソース…" at bounding box center [282, 128] width 565 height 256
click at [527, 171] on font "インポート範囲を編集" at bounding box center [506, 170] width 51 height 6
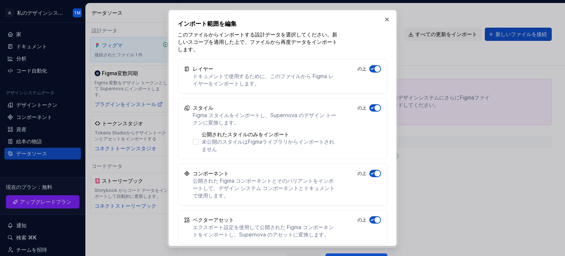
click at [372, 71] on icon "button" at bounding box center [372, 69] width 6 height 4
click at [371, 107] on icon "button" at bounding box center [372, 108] width 6 height 4
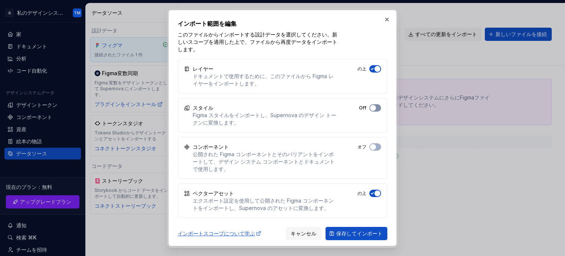
click at [371, 107] on span "button" at bounding box center [373, 108] width 6 height 6
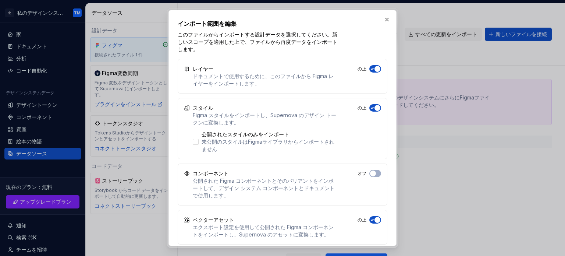
click at [371, 72] on div "レイヤー ドキュメントで使用するために、このファイルから Figma レイヤーをインポートします。 の上" at bounding box center [283, 76] width 210 height 35
click at [371, 70] on icon "button" at bounding box center [372, 69] width 6 height 4
click at [388, 20] on button "button" at bounding box center [387, 19] width 10 height 10
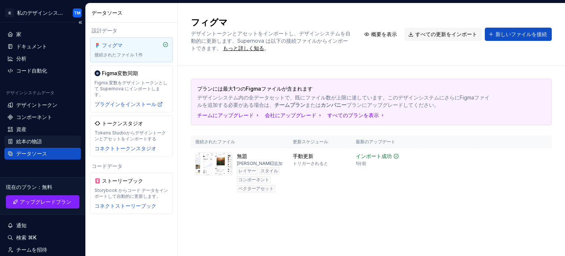
click at [34, 139] on font "絵本の物語" at bounding box center [29, 141] width 26 height 6
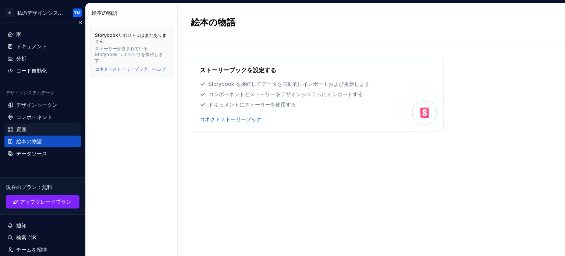
click at [32, 133] on div "資産" at bounding box center [42, 129] width 76 height 12
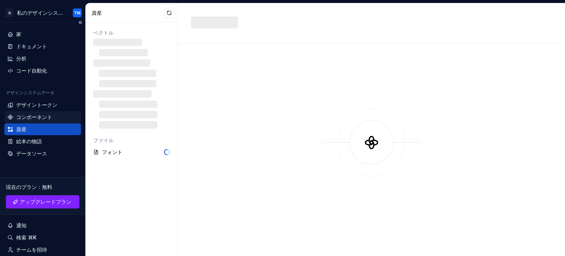
click at [32, 120] on font "コンポーネント" at bounding box center [34, 117] width 36 height 6
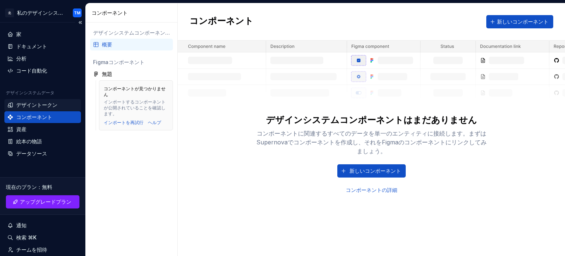
click at [39, 104] on font "デザイントークン" at bounding box center [36, 104] width 41 height 6
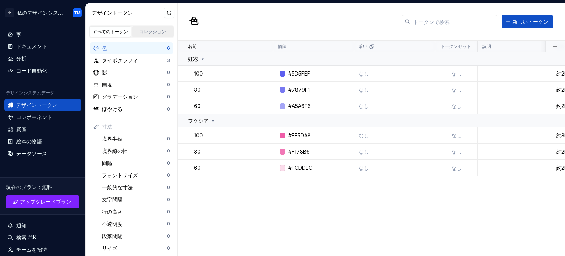
click at [154, 29] on font "コレクション" at bounding box center [152, 32] width 26 height 6
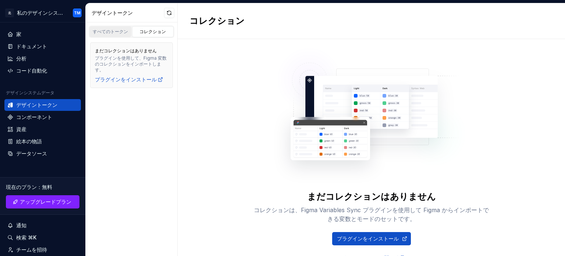
click at [121, 32] on font "すべてのトークン" at bounding box center [110, 32] width 35 height 6
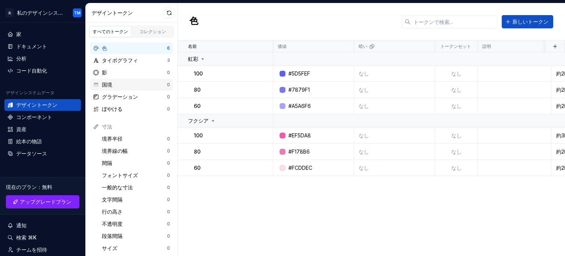
scroll to position [12, 0]
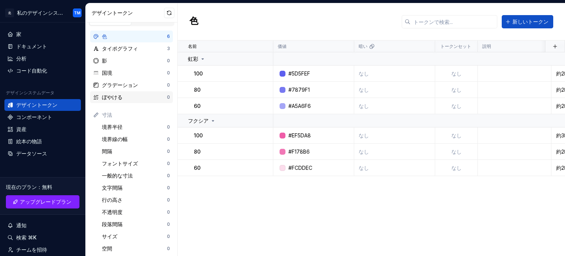
click at [122, 99] on font "ぼやける" at bounding box center [112, 97] width 21 height 6
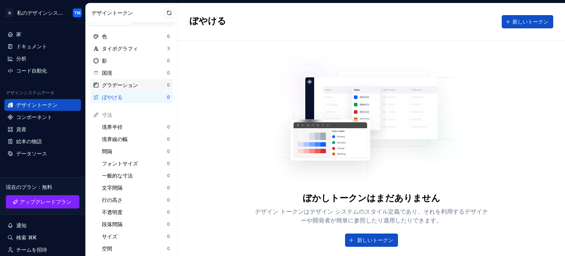
click at [122, 84] on font "グラデーション" at bounding box center [120, 85] width 36 height 6
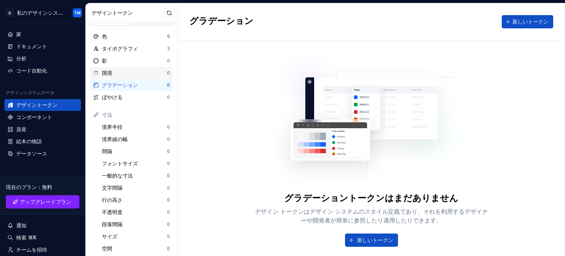
click at [121, 75] on div "国境" at bounding box center [134, 72] width 65 height 7
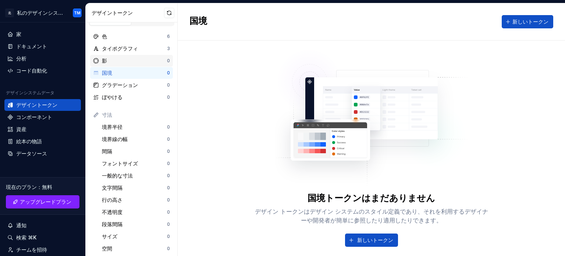
click at [119, 62] on div "影" at bounding box center [134, 60] width 65 height 7
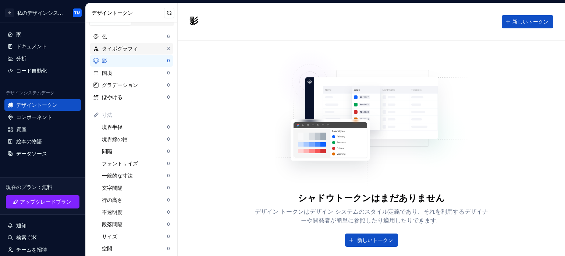
click at [119, 49] on font "タイポグラフィ" at bounding box center [120, 48] width 36 height 6
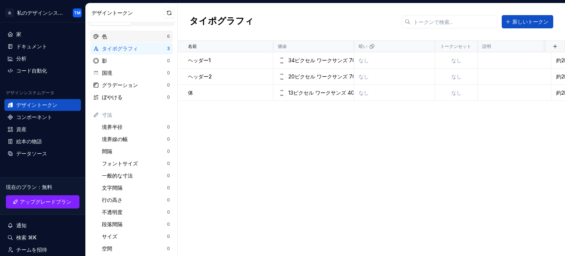
click at [113, 36] on div "色" at bounding box center [134, 36] width 65 height 7
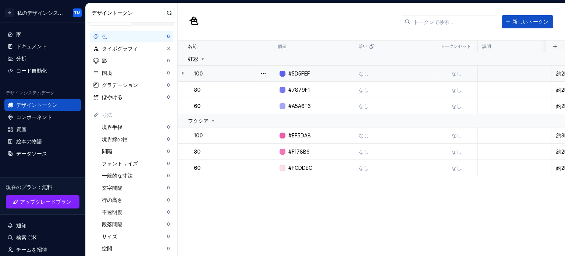
click at [292, 75] on font "#5D5FEF" at bounding box center [299, 73] width 22 height 6
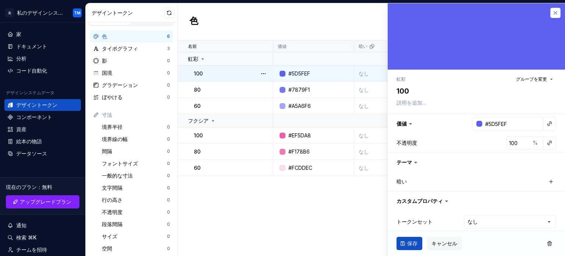
click at [550, 11] on button "button" at bounding box center [555, 13] width 10 height 10
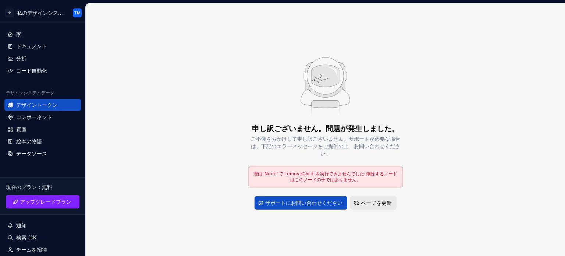
click at [392, 204] on button "ページを更新" at bounding box center [373, 202] width 46 height 13
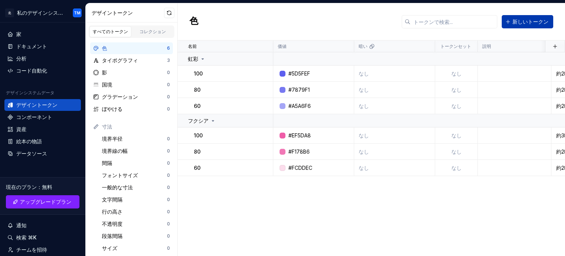
click at [521, 24] on font "新しいトークン" at bounding box center [530, 21] width 36 height 6
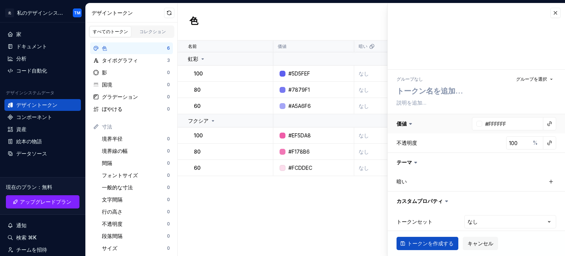
scroll to position [7, 0]
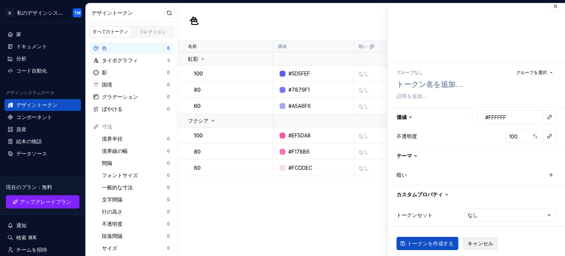
click at [469, 239] on span "キャンセル" at bounding box center [480, 242] width 26 height 7
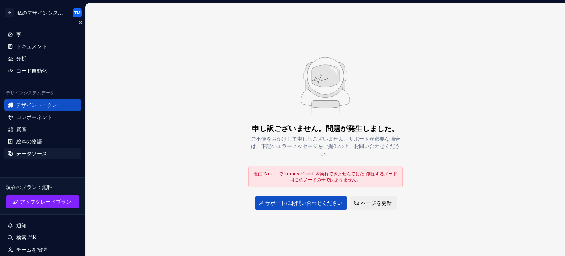
click at [48, 155] on div "データソース" at bounding box center [42, 153] width 71 height 7
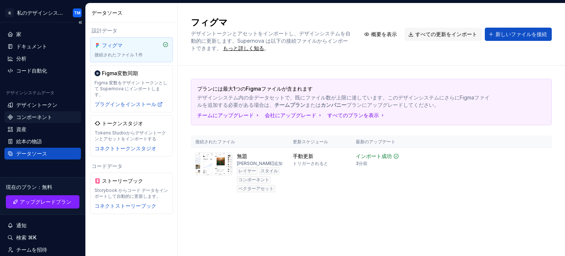
click at [36, 119] on font "コンポーネント" at bounding box center [34, 117] width 36 height 6
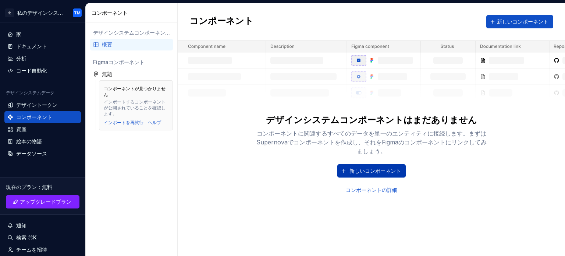
click at [369, 164] on button "新しいコンポーネント" at bounding box center [371, 170] width 68 height 13
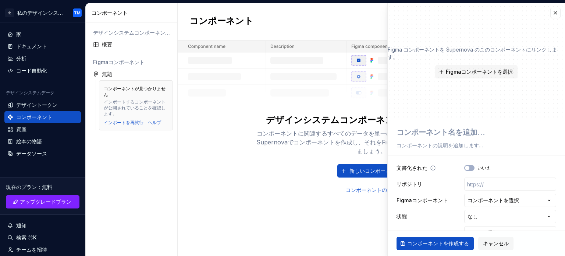
scroll to position [15, 0]
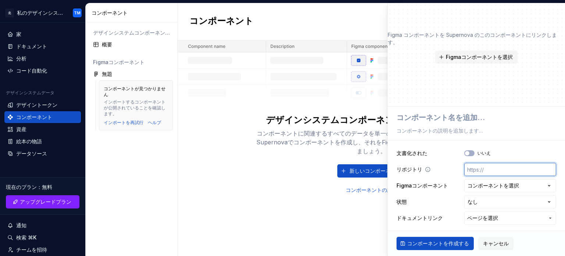
click at [493, 166] on input "text" at bounding box center [510, 169] width 92 height 13
click at [494, 184] on font "コンポーネントを選択" at bounding box center [492, 185] width 51 height 6
click at [441, 174] on html "北 私のデザインシステム TM 家 ドキュメント 分析 コード自動化 デザインシステムデータ デザイントークン コンポーネント 資産 絵本の物語 データソース…" at bounding box center [282, 128] width 565 height 256
click at [270, 153] on div "コンポーネントに関連するすべてのデータを単一のエンティティに接続します。まずはSupernovaでコンポーネントを作成し、それをFigmaのコンポーネントにリ…" at bounding box center [371, 142] width 235 height 26
click at [437, 56] on button "Figmaコンポーネントを選択" at bounding box center [476, 56] width 82 height 13
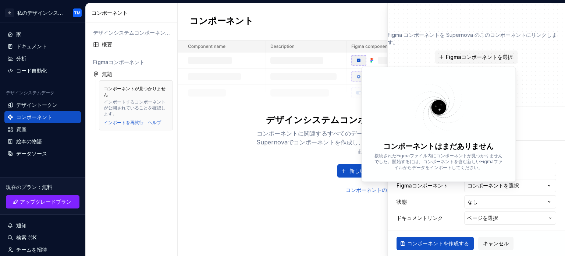
click at [440, 105] on img at bounding box center [438, 107] width 96 height 58
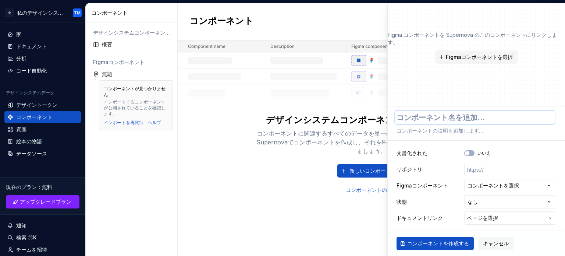
click at [539, 116] on textarea at bounding box center [475, 117] width 160 height 13
type textarea "*"
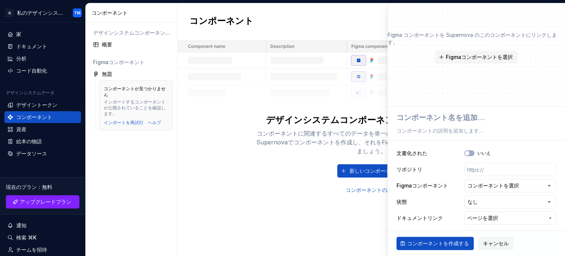
type textarea "*"
